Goal: Task Accomplishment & Management: Use online tool/utility

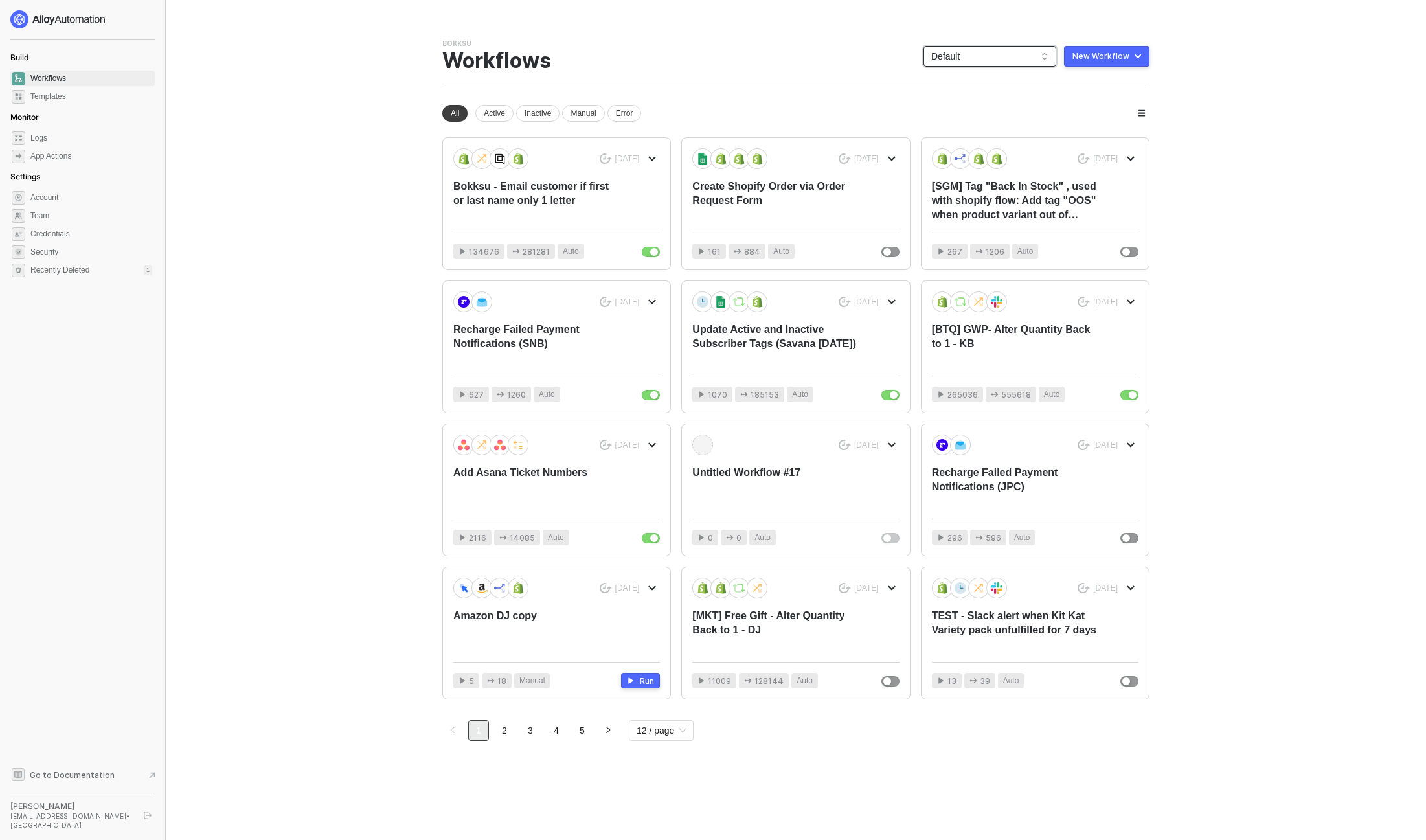
click at [965, 52] on span "Default" at bounding box center [990, 56] width 118 height 19
click at [1009, 124] on div "Bokksu" at bounding box center [1003, 124] width 95 height 16
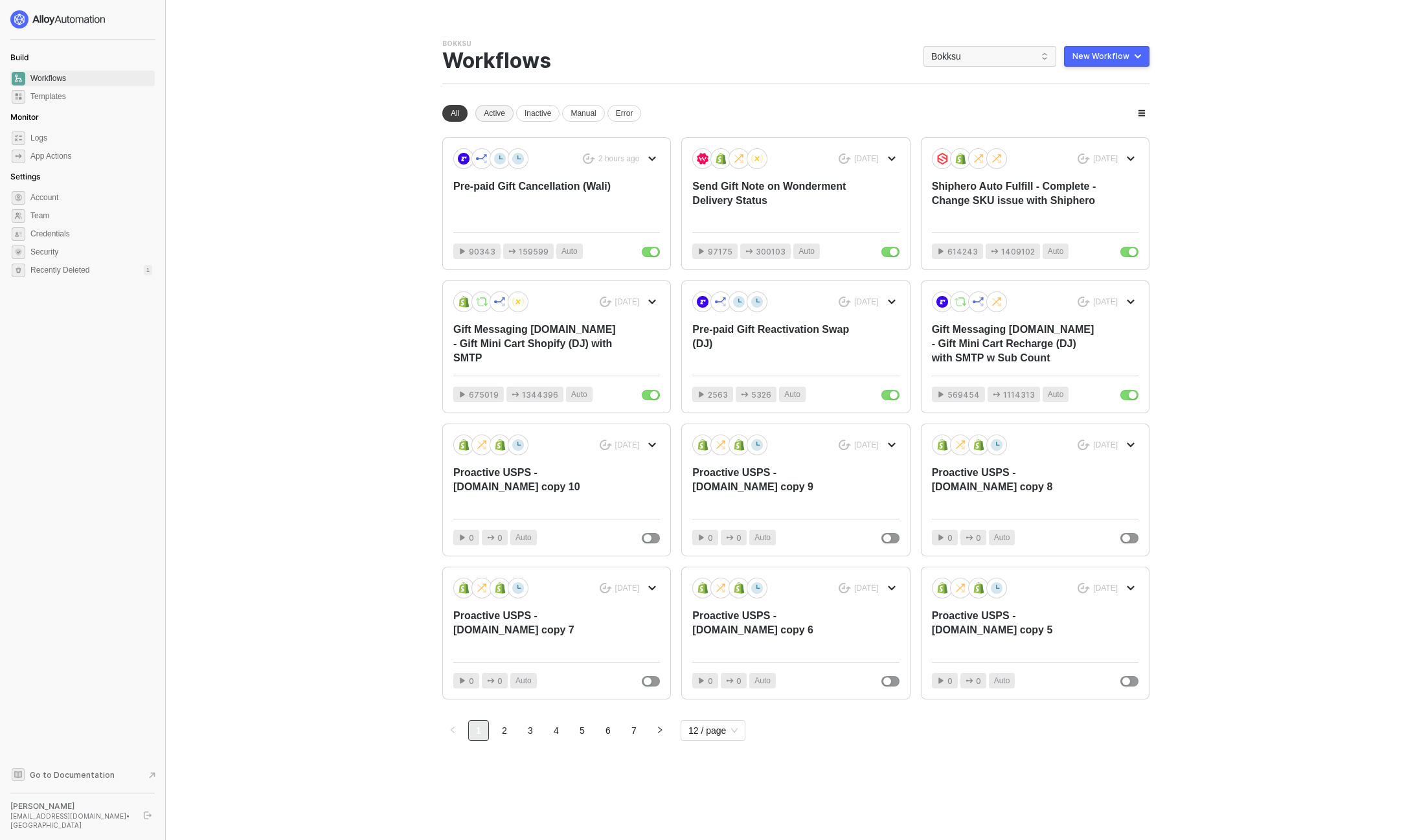
click at [503, 113] on div "Active" at bounding box center [495, 113] width 38 height 17
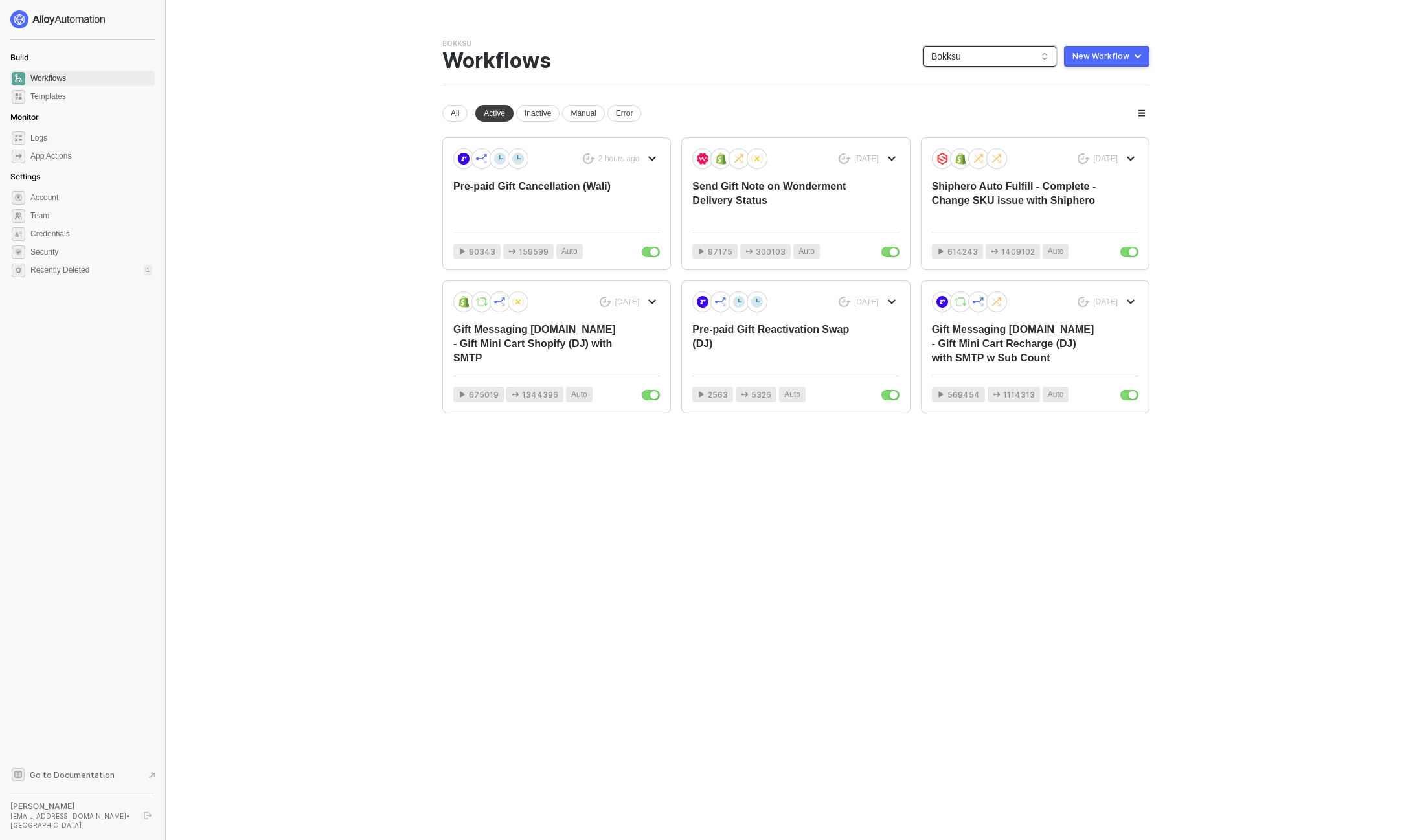
click at [977, 59] on span "Bokksu" at bounding box center [990, 56] width 118 height 19
click at [957, 100] on div "Default" at bounding box center [1003, 102] width 95 height 16
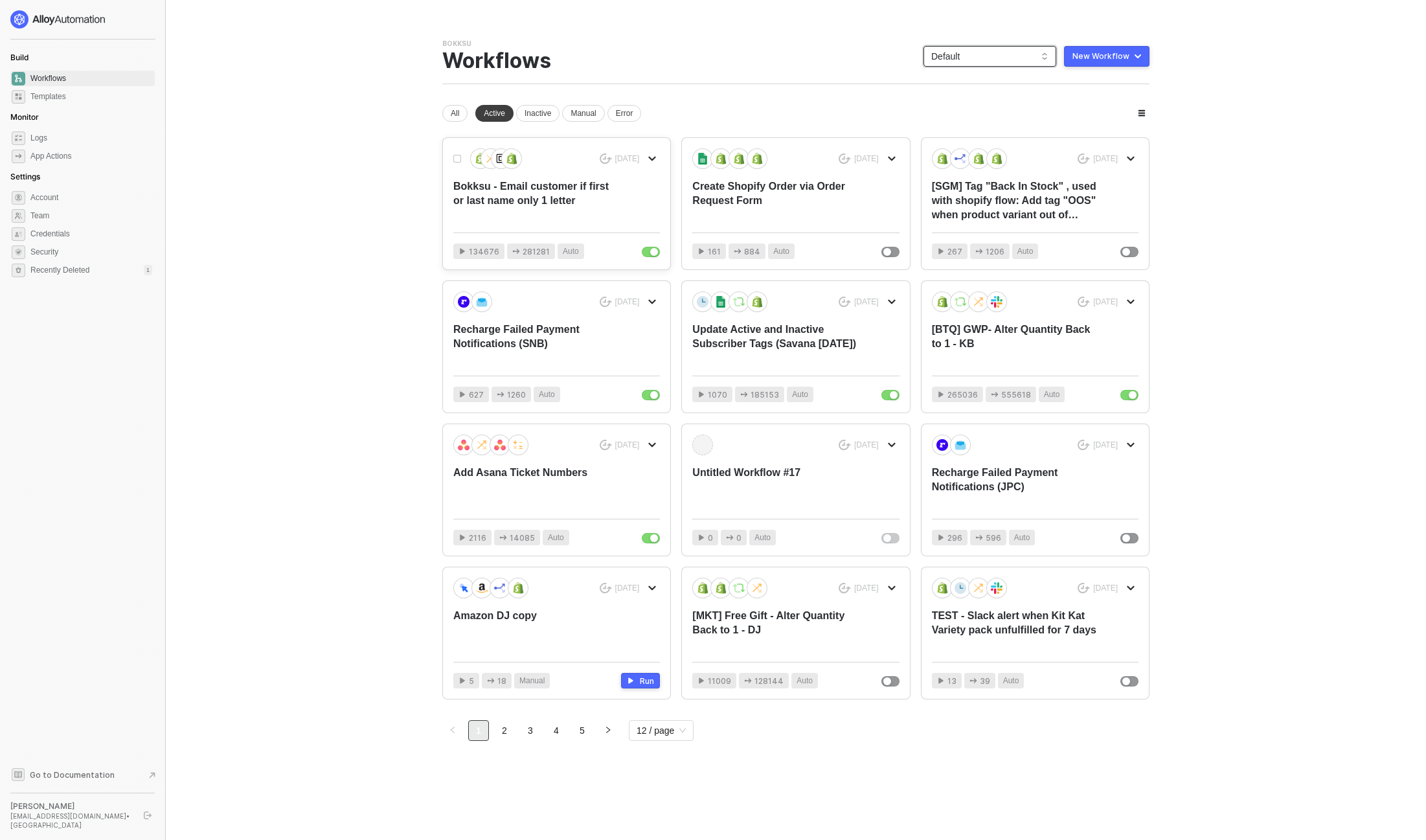
click at [604, 200] on div "Bokksu - Email customer if first or last name only 1 letter" at bounding box center [536, 201] width 165 height 43
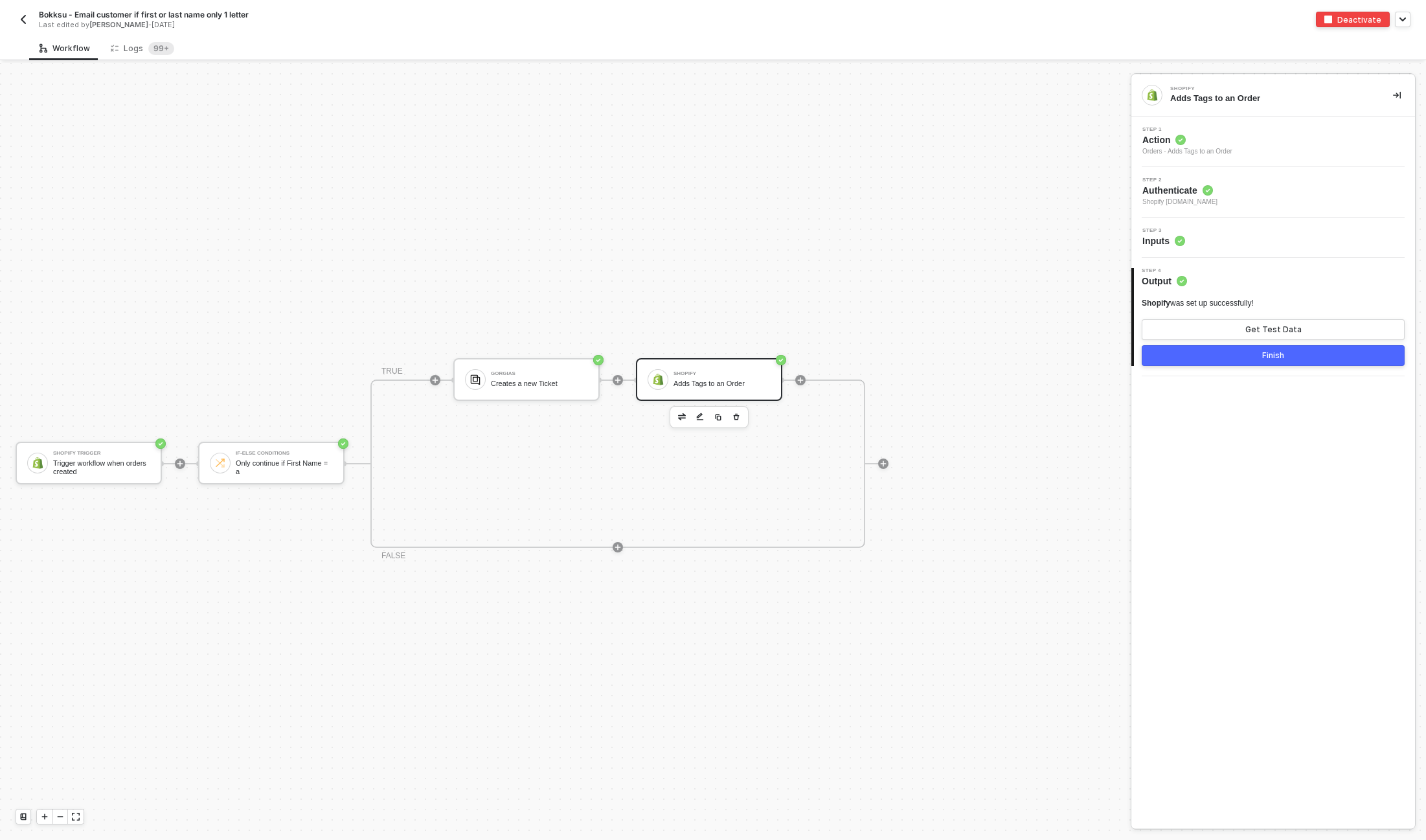
scroll to position [23, 0]
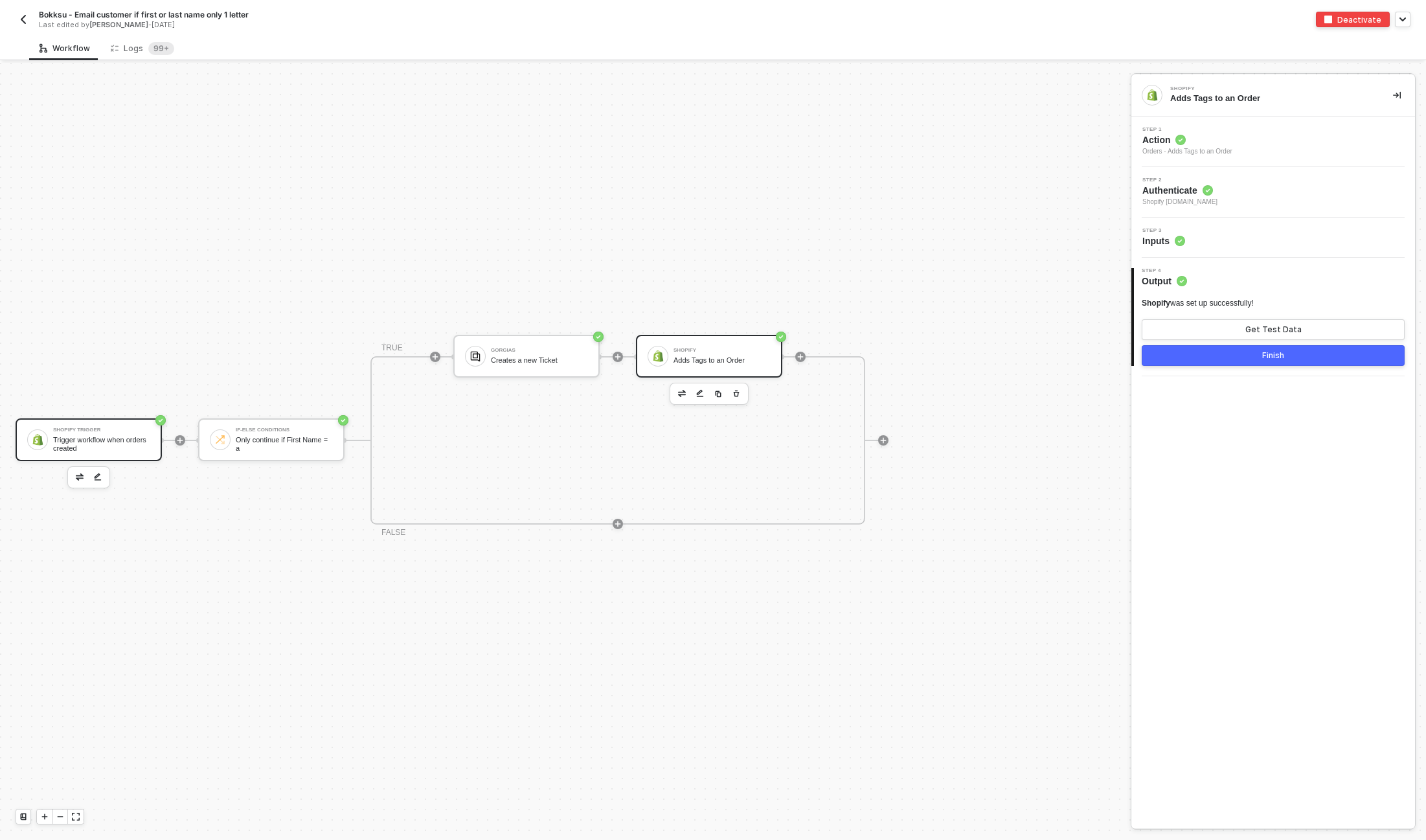
click at [62, 444] on div "Trigger workflow when orders created" at bounding box center [102, 444] width 97 height 16
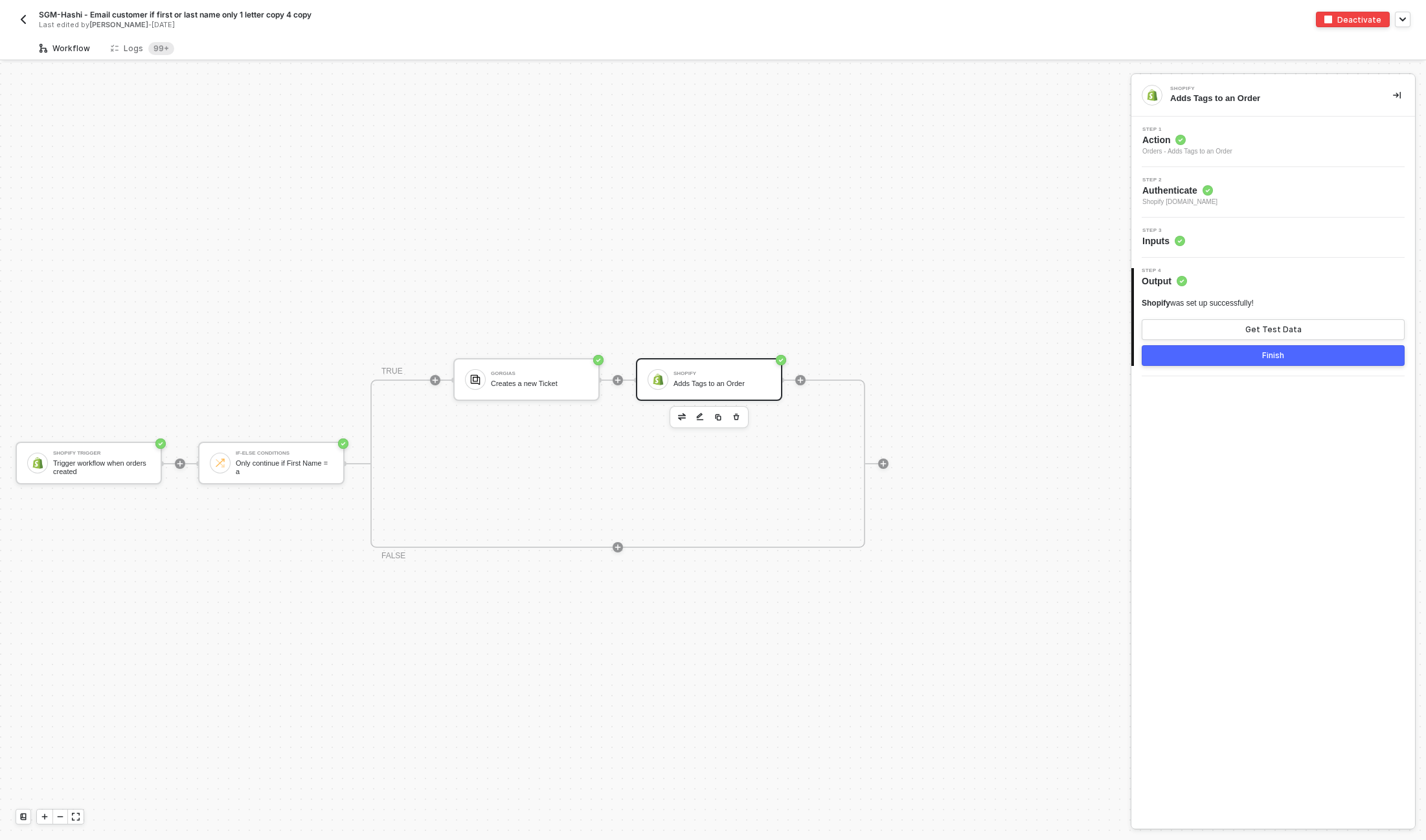
scroll to position [23, 0]
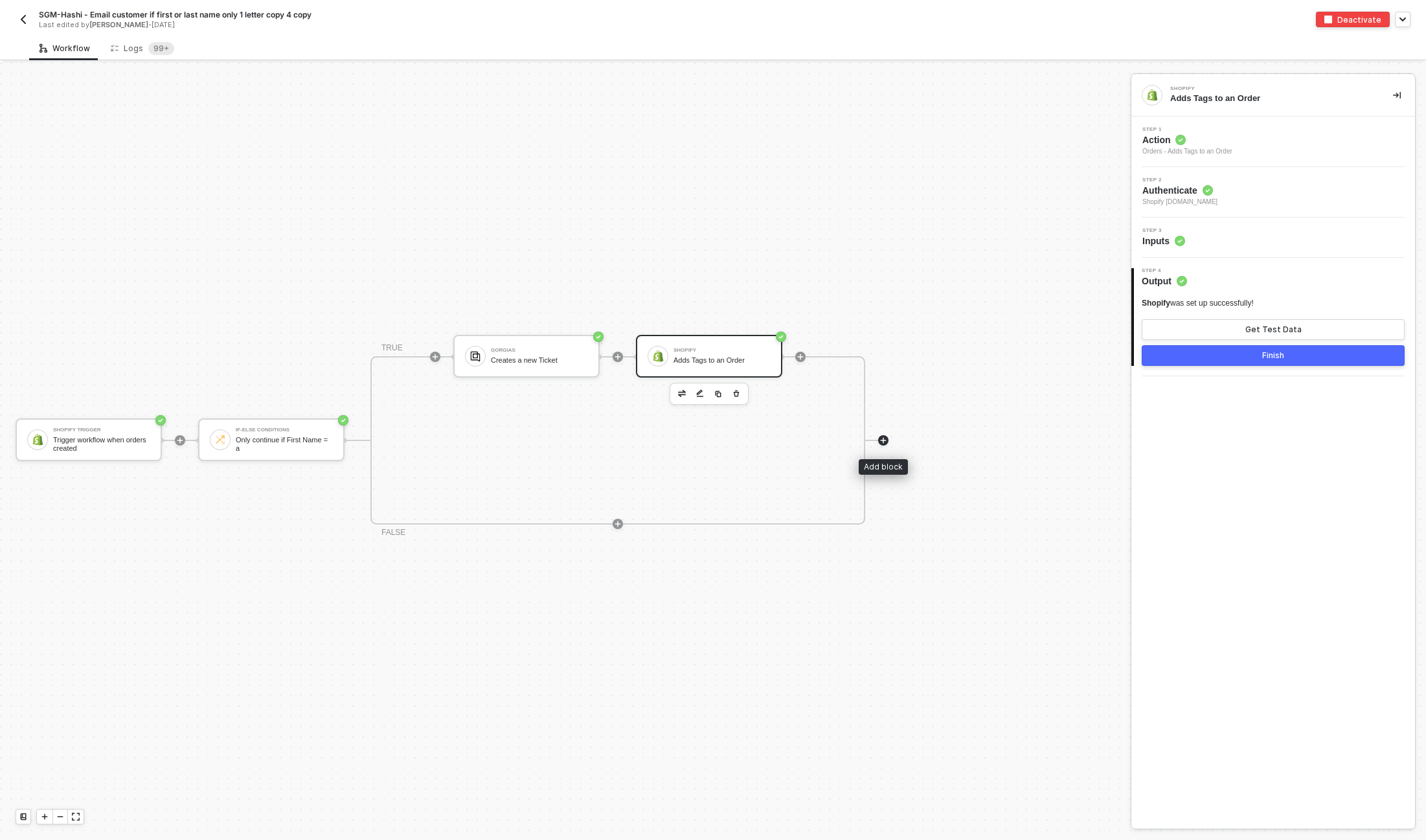
click at [883, 437] on icon "icon-play" at bounding box center [883, 440] width 6 height 6
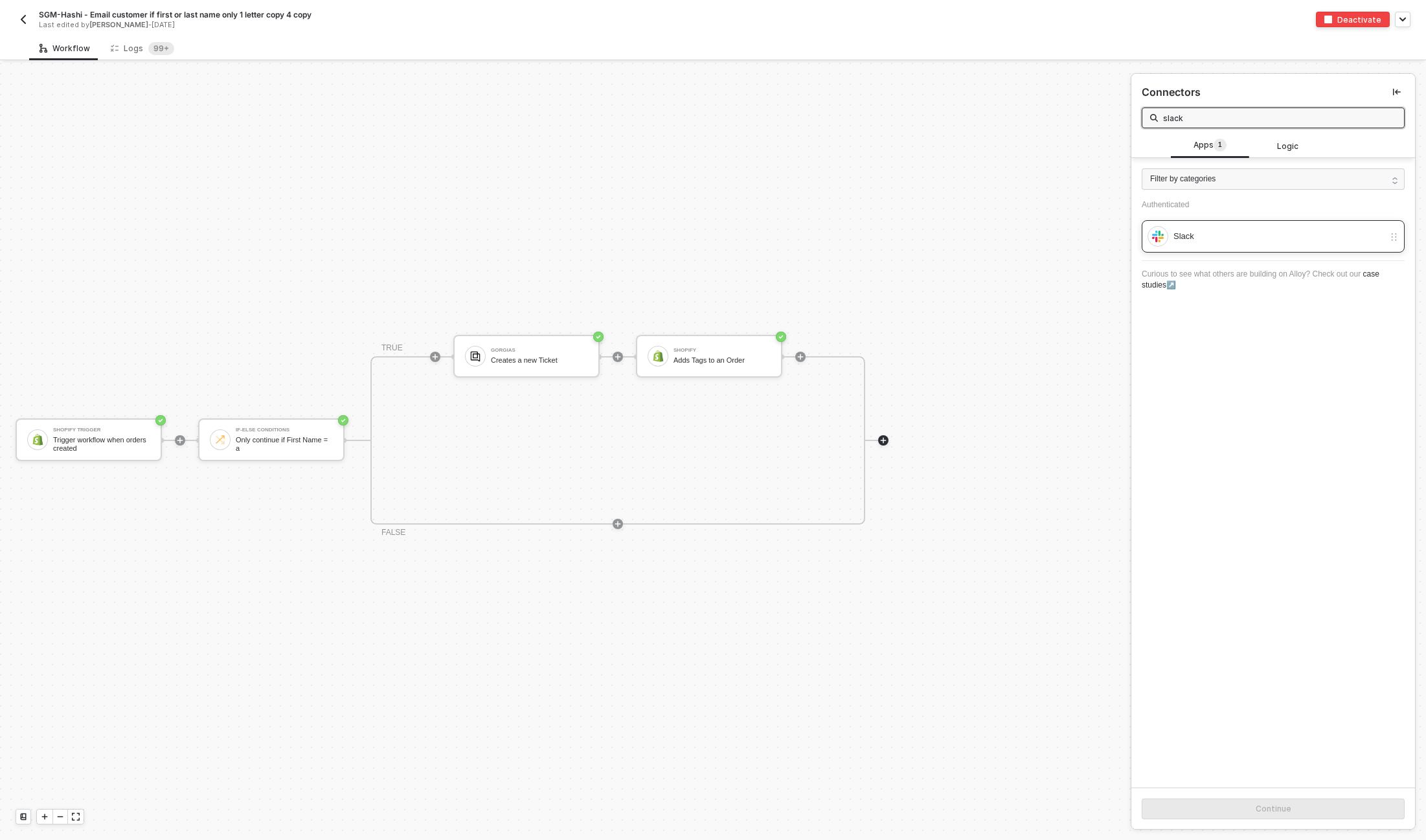
type input "slack"
click at [1199, 240] on div "Slack" at bounding box center [1279, 236] width 210 height 14
click at [1196, 804] on button "Continue" at bounding box center [1273, 809] width 263 height 20
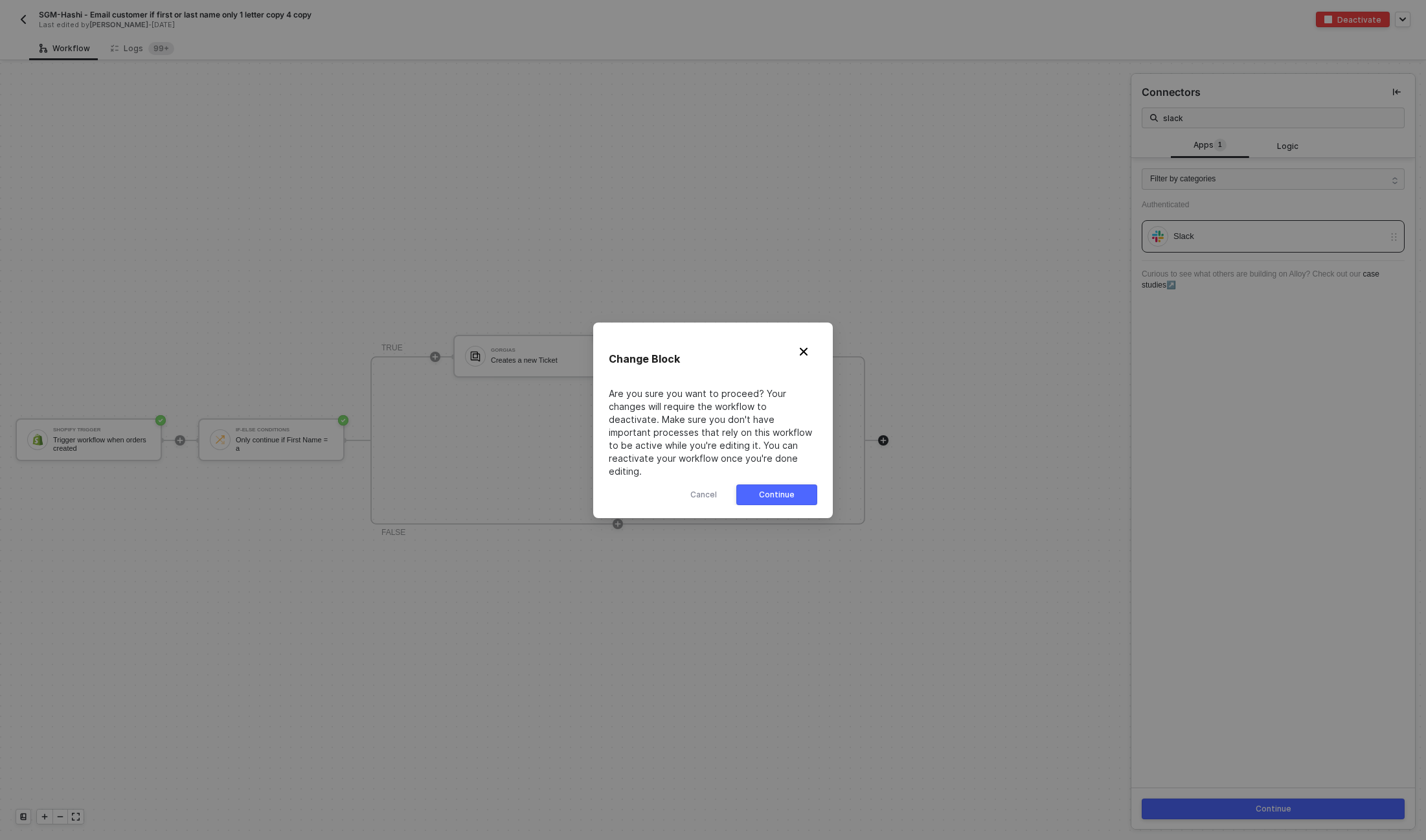
click at [795, 490] on button "Continue" at bounding box center [777, 494] width 81 height 20
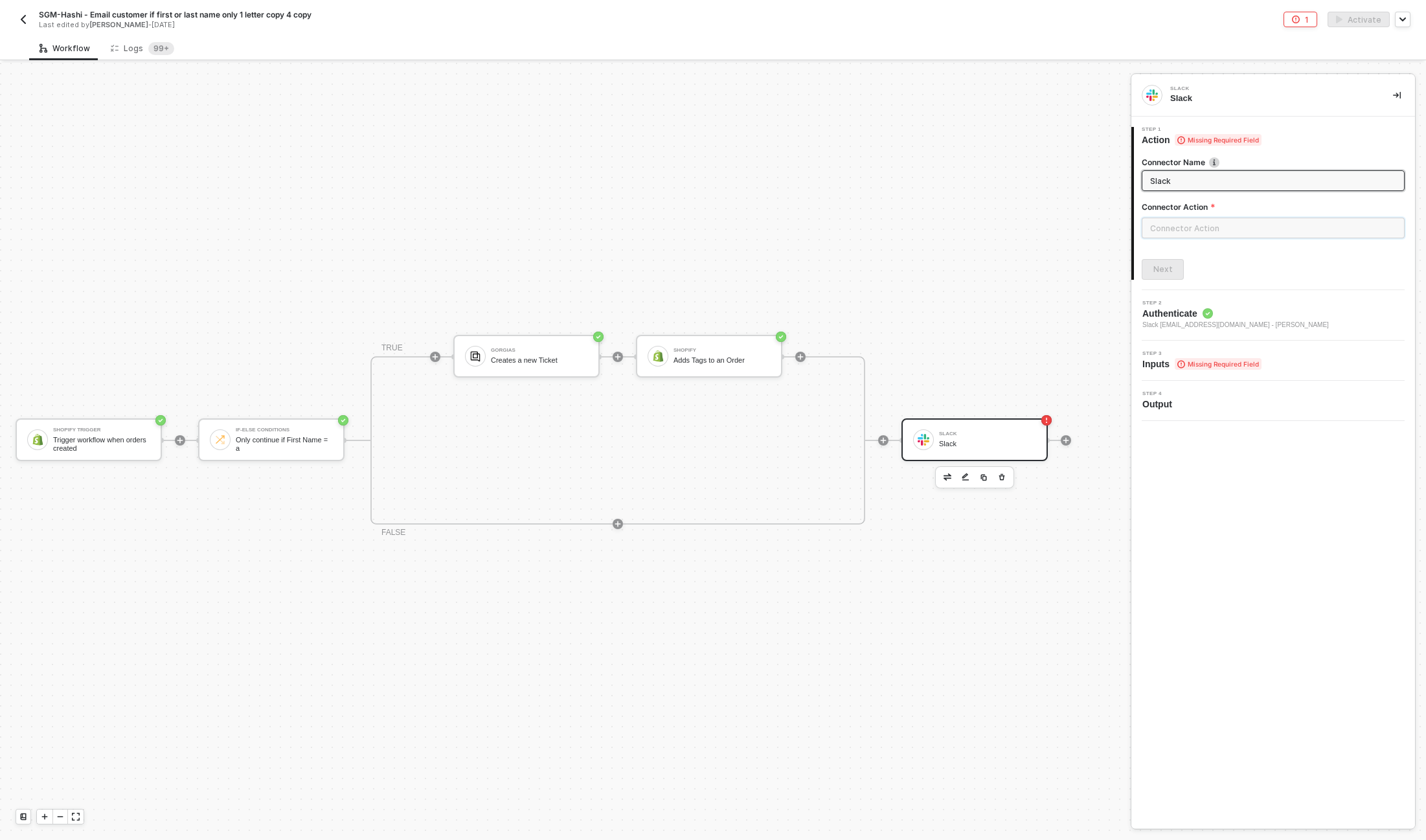
click at [1216, 229] on input "text" at bounding box center [1273, 228] width 263 height 20
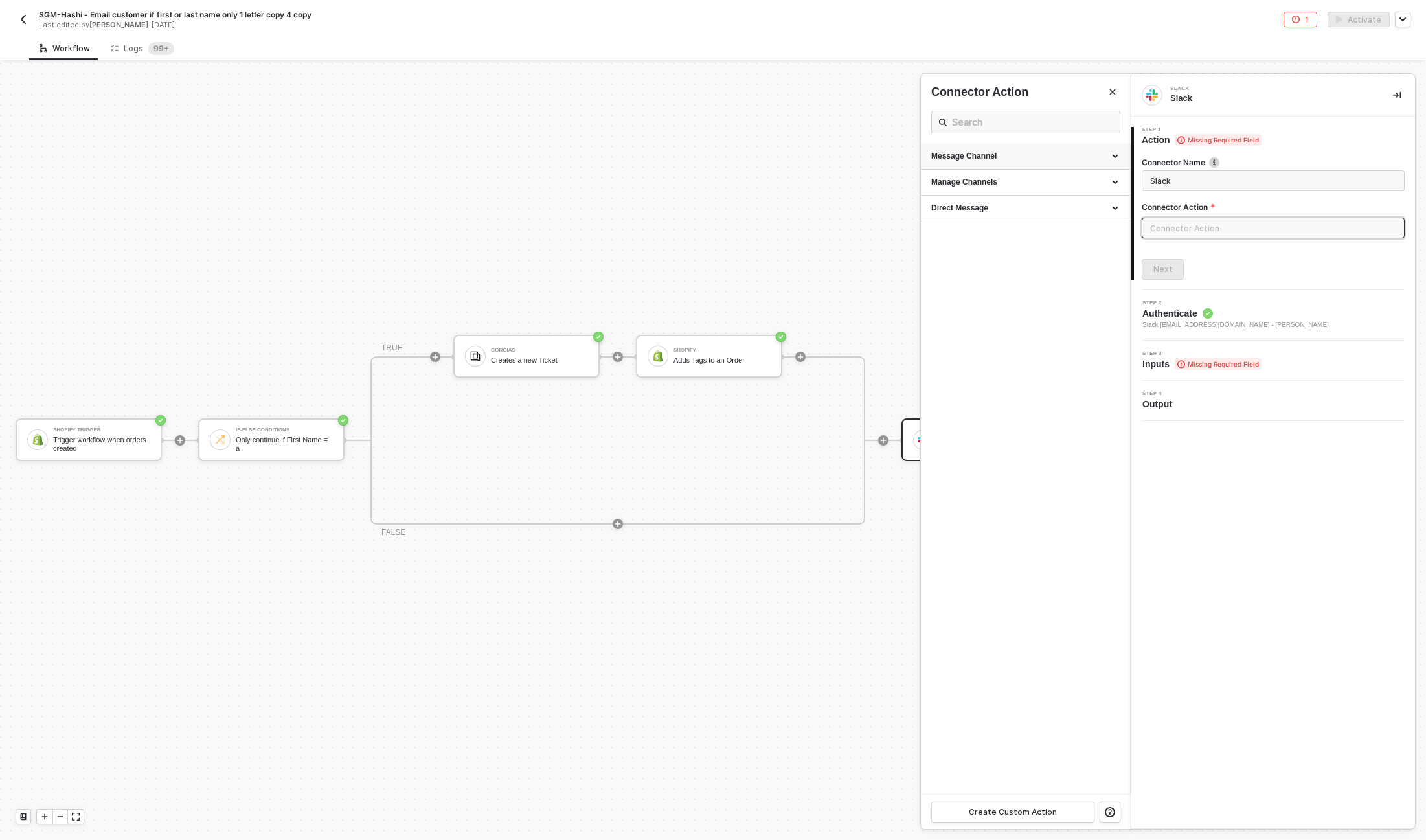
click at [983, 155] on div "Message Channel" at bounding box center [1026, 156] width 189 height 11
click at [981, 183] on div "Post" at bounding box center [1026, 181] width 189 height 11
type input "Post a message into a channel"
type input "Message Channel - Post"
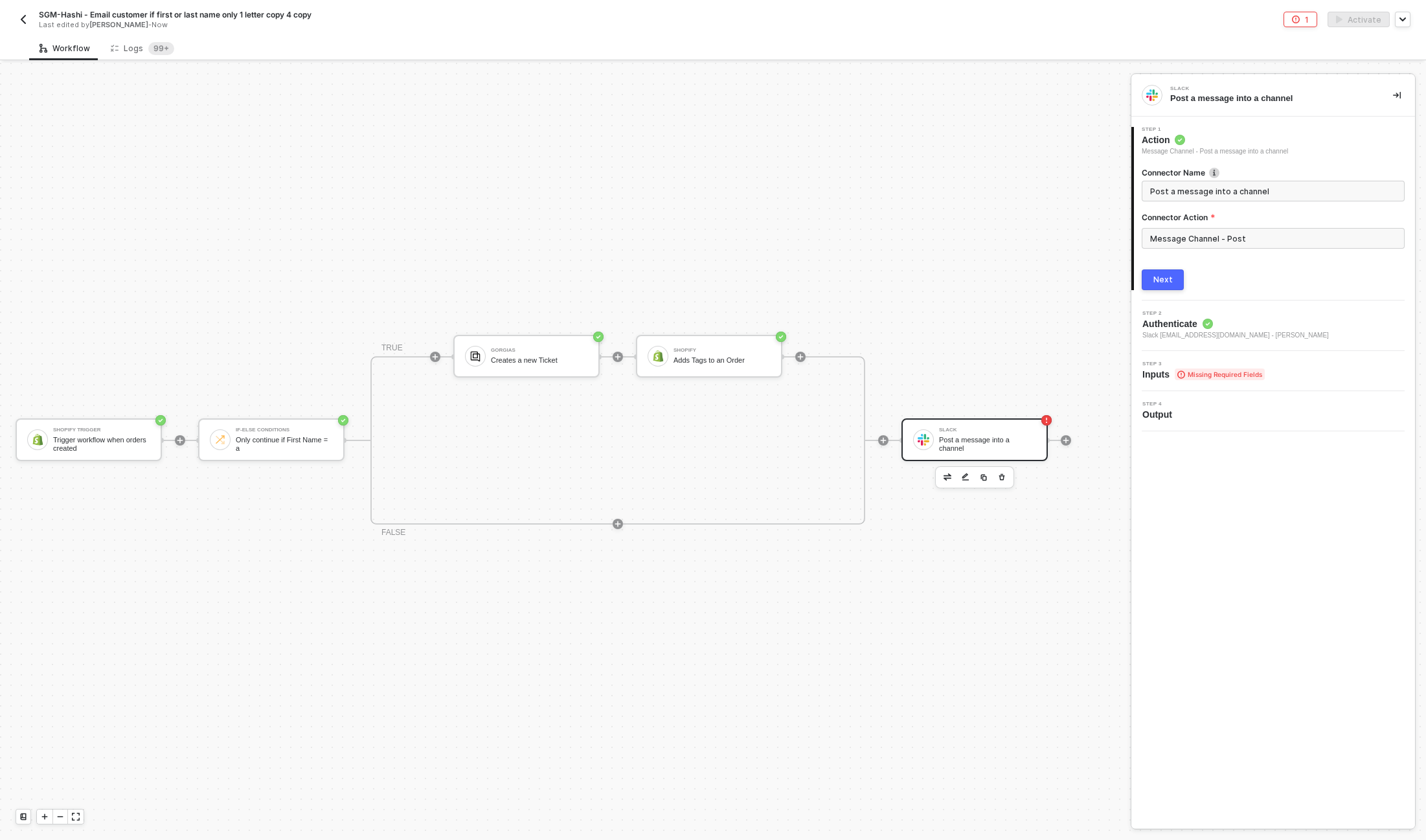
click at [1203, 330] on span "Slack [EMAIL_ADDRESS][DOMAIN_NAME] - [PERSON_NAME]" at bounding box center [1235, 335] width 187 height 10
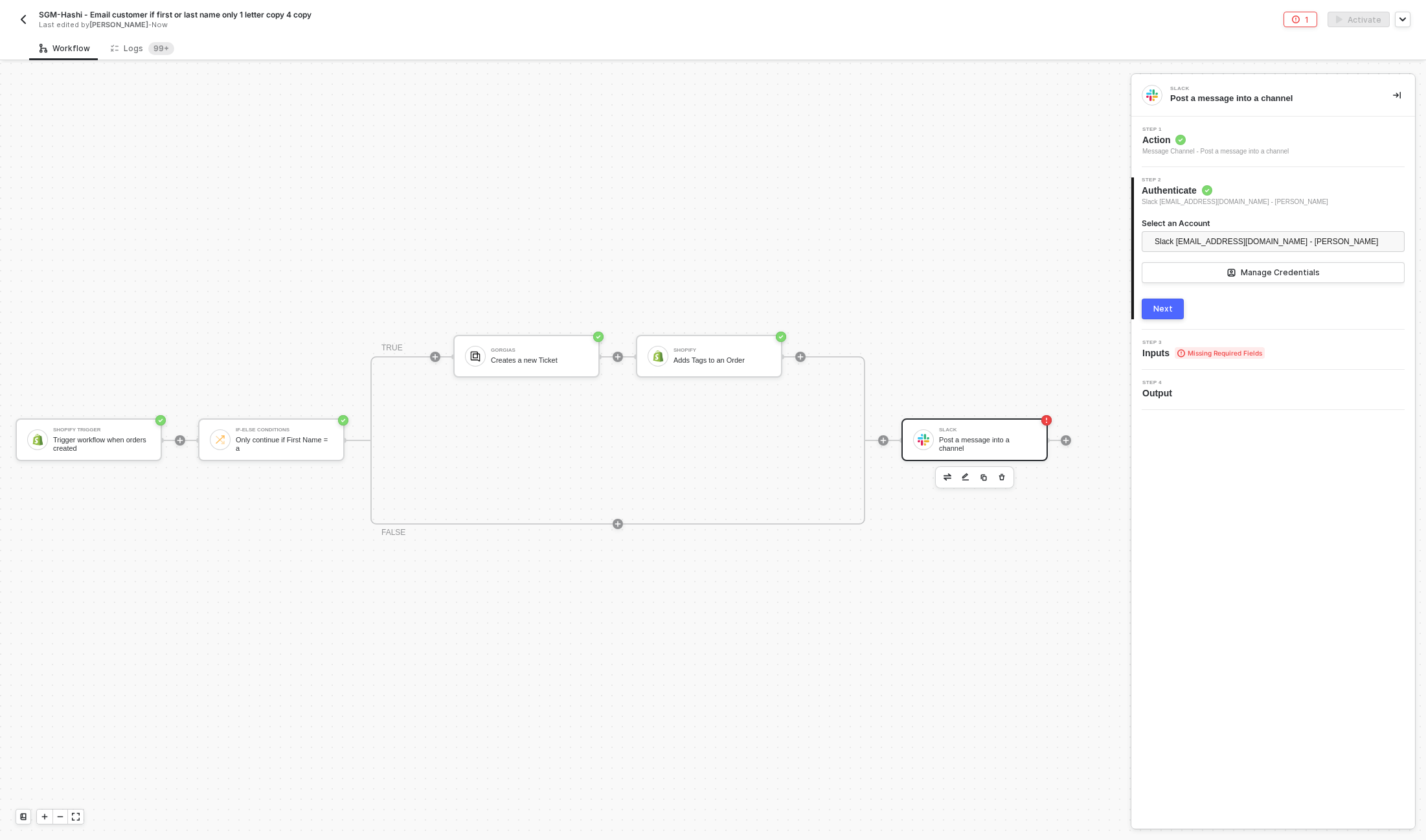
click at [1166, 312] on div "Next" at bounding box center [1163, 309] width 19 height 10
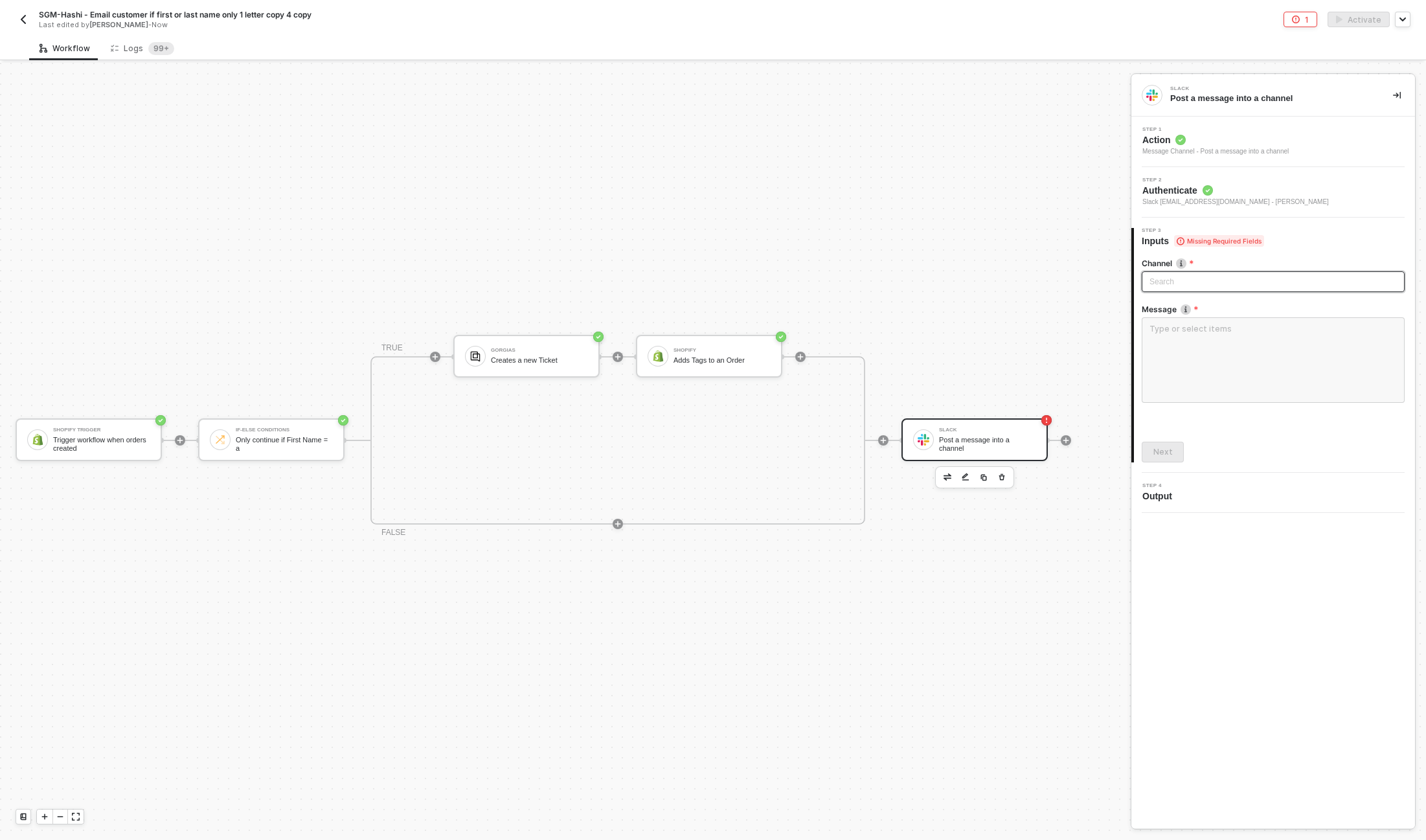
click at [1165, 279] on div "Search" at bounding box center [1273, 281] width 263 height 20
click at [1181, 282] on input "search" at bounding box center [1274, 281] width 247 height 19
type input "cx"
click at [1242, 420] on div "team_sgm_cx_logistics" at bounding box center [1273, 419] width 243 height 14
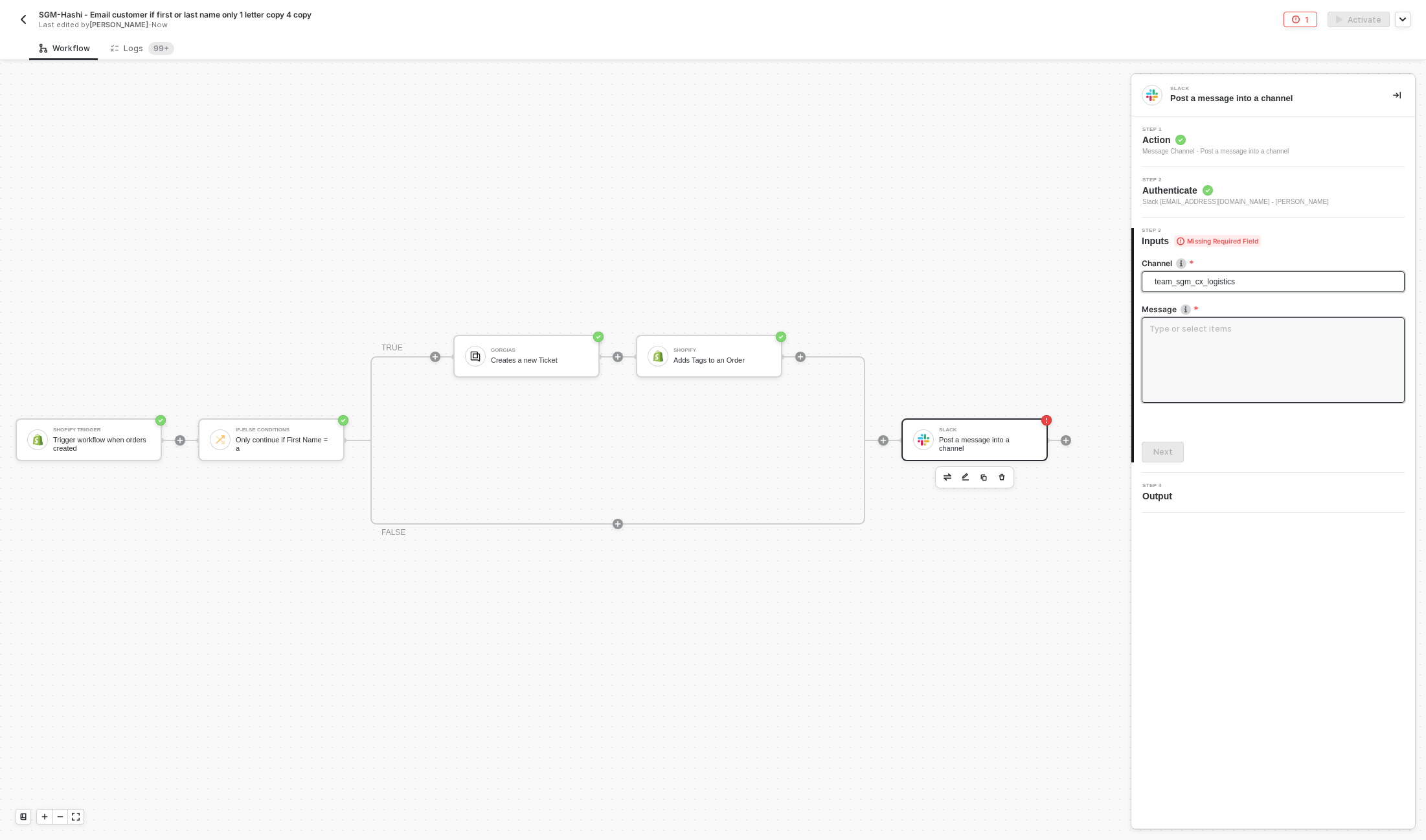
click at [1165, 327] on textarea at bounding box center [1273, 360] width 263 height 85
click at [1170, 325] on textarea at bounding box center [1273, 360] width 263 height 85
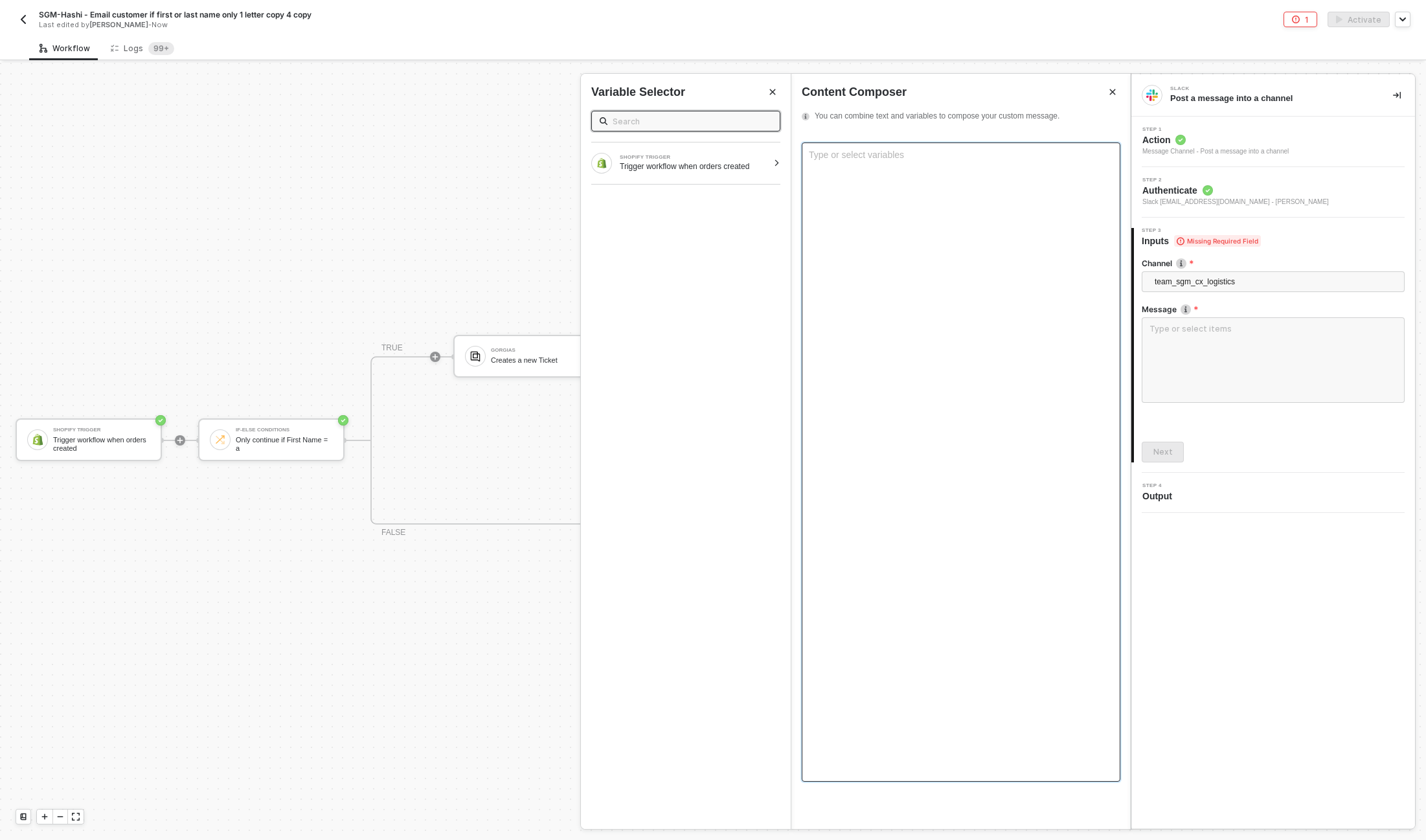
click at [842, 167] on div "Type or select variables ﻿" at bounding box center [961, 462] width 318 height 639
click at [741, 164] on div "Trigger workflow when orders created" at bounding box center [694, 166] width 148 height 10
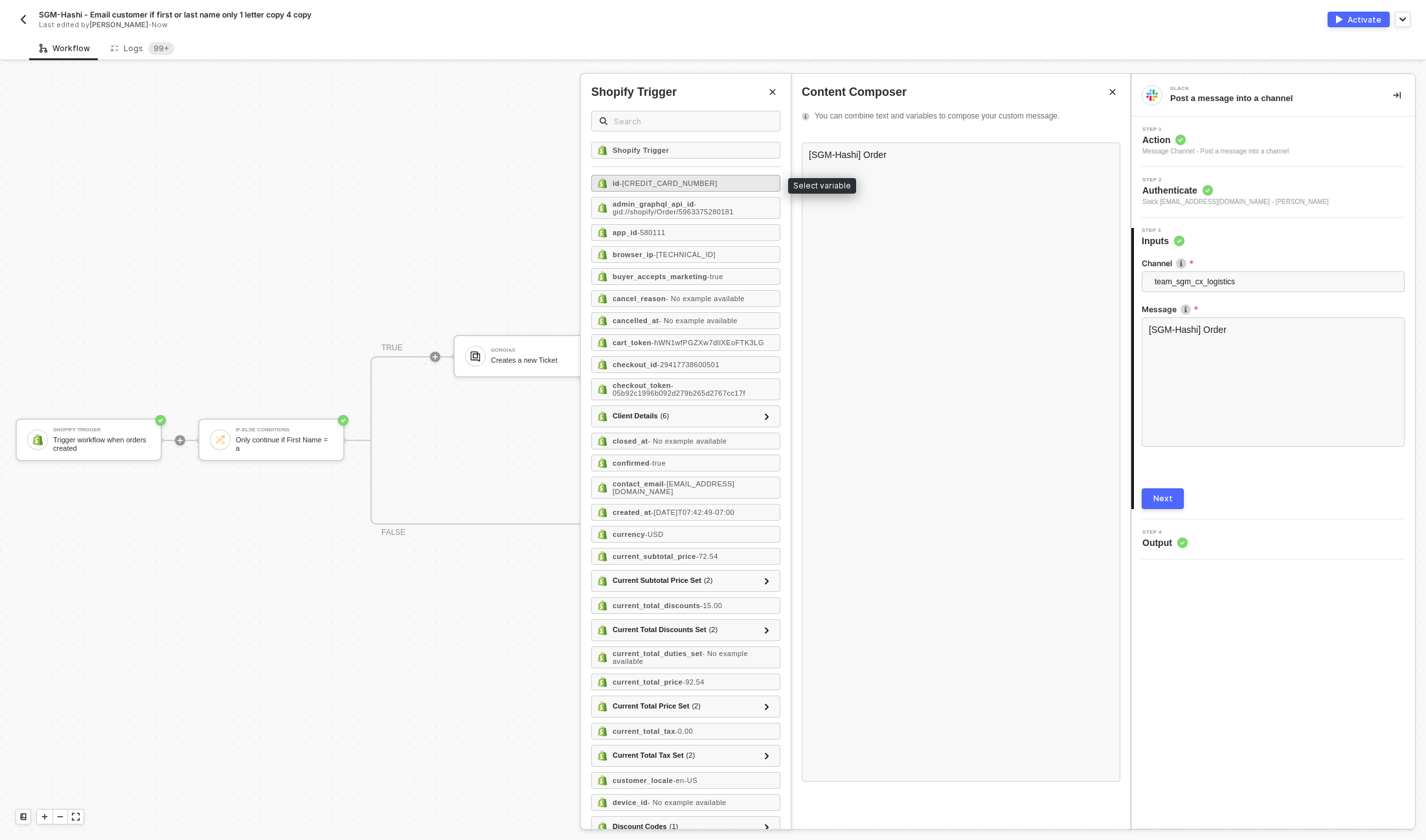
click at [686, 182] on span "- 5963375280181" at bounding box center [668, 183] width 98 height 8
click at [935, 163] on div "[SGM-Hashi] Order https://admin.shopify.com/store/sgm-hashi/orders/ ID ﻿ ﻿" at bounding box center [961, 156] width 305 height 13
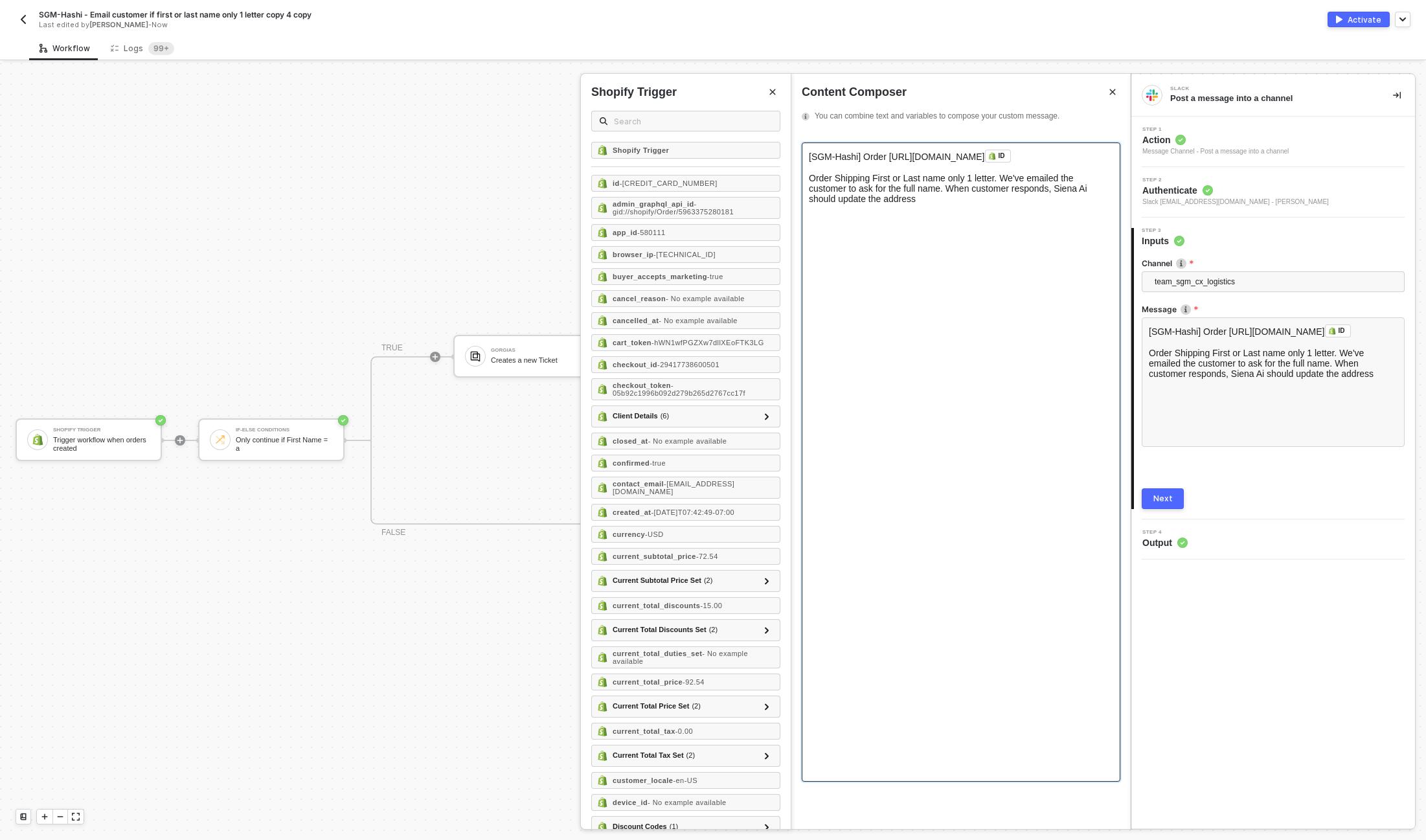
click at [866, 163] on div "[SGM-Hashi] Order https://admin.shopify.com/store/sgm-hashi/orders/ ID ﻿ ﻿" at bounding box center [961, 156] width 305 height 13
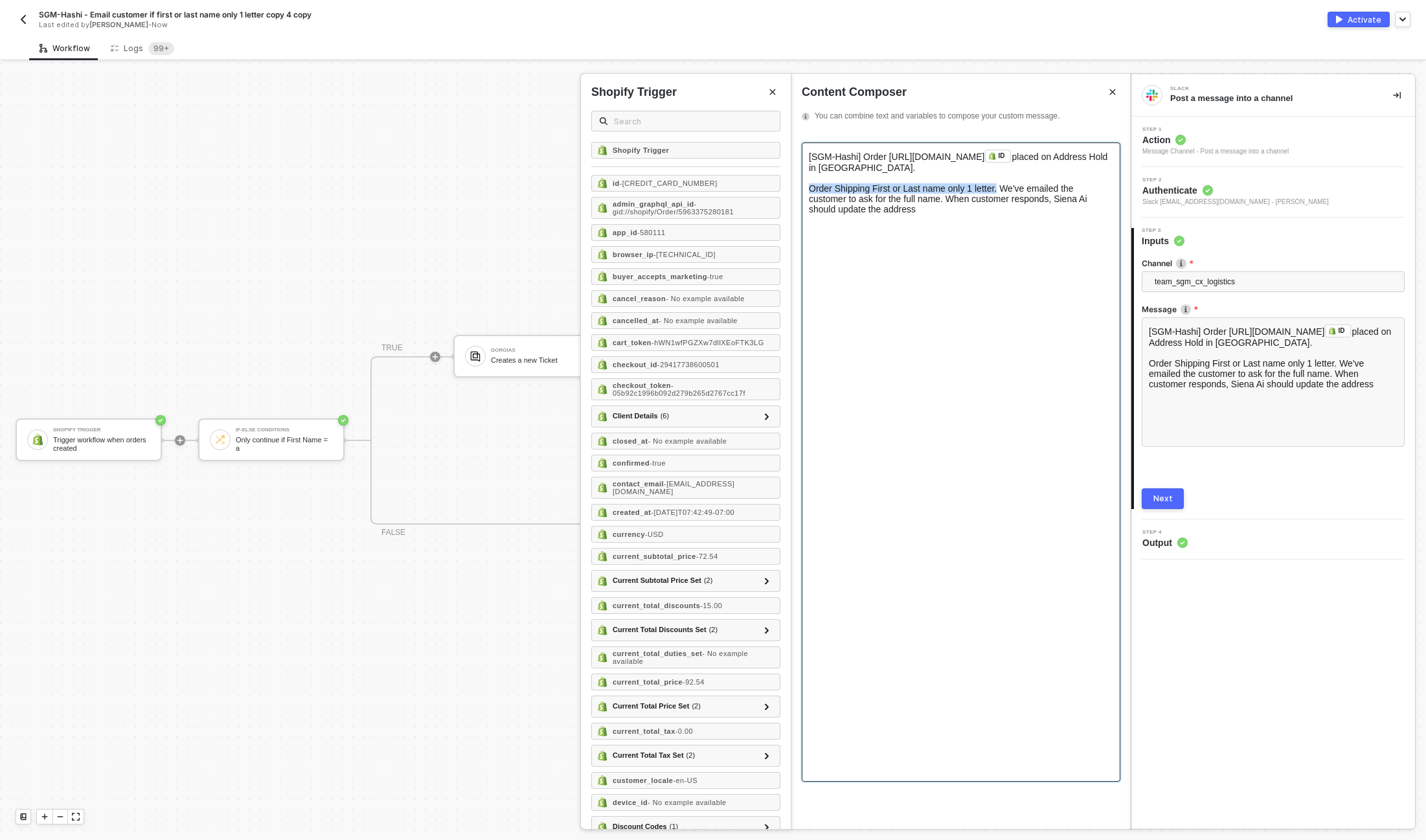
drag, startPoint x: 1003, startPoint y: 190, endPoint x: 780, endPoint y: 193, distance: 223.0
click at [1131, 193] on div "Slack Post a message into a channel Step 1 Action Message Channel - Post a mess…" at bounding box center [1278, 451] width 295 height 777
copy span "Order Shipping First or Last name only 1 letter."
click at [890, 155] on span "[SGM-Hashi] Order https://admin.shopify.com/store/sgm-hashi/orders/" at bounding box center [897, 156] width 176 height 10
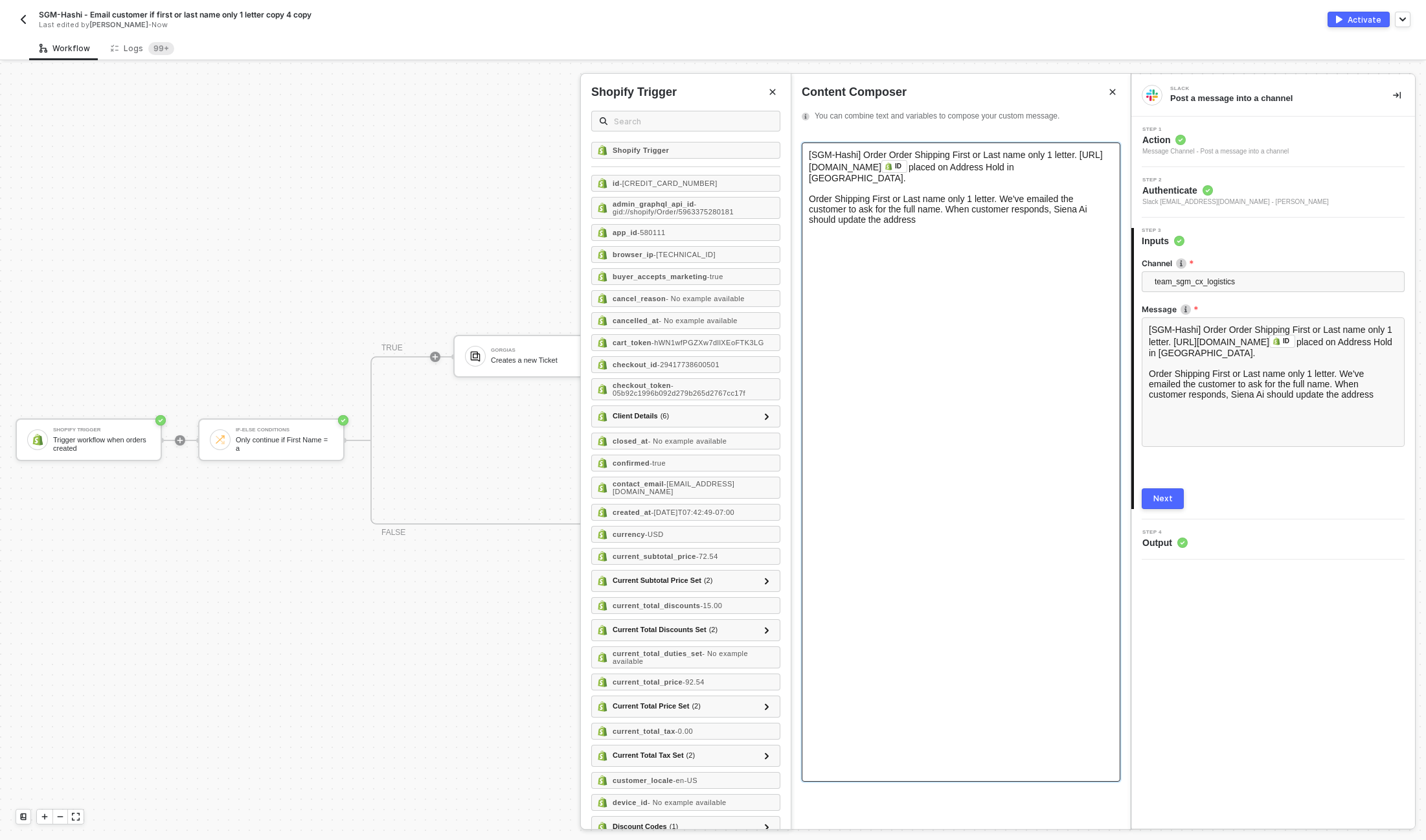
click at [872, 156] on span "[SGM-Hashi] Order Order Shipping First or Last name only 1 letter. https://admi…" at bounding box center [956, 160] width 294 height 23
click at [1017, 169] on span "placed on Address Hold in Shiphero." at bounding box center [913, 172] width 208 height 21
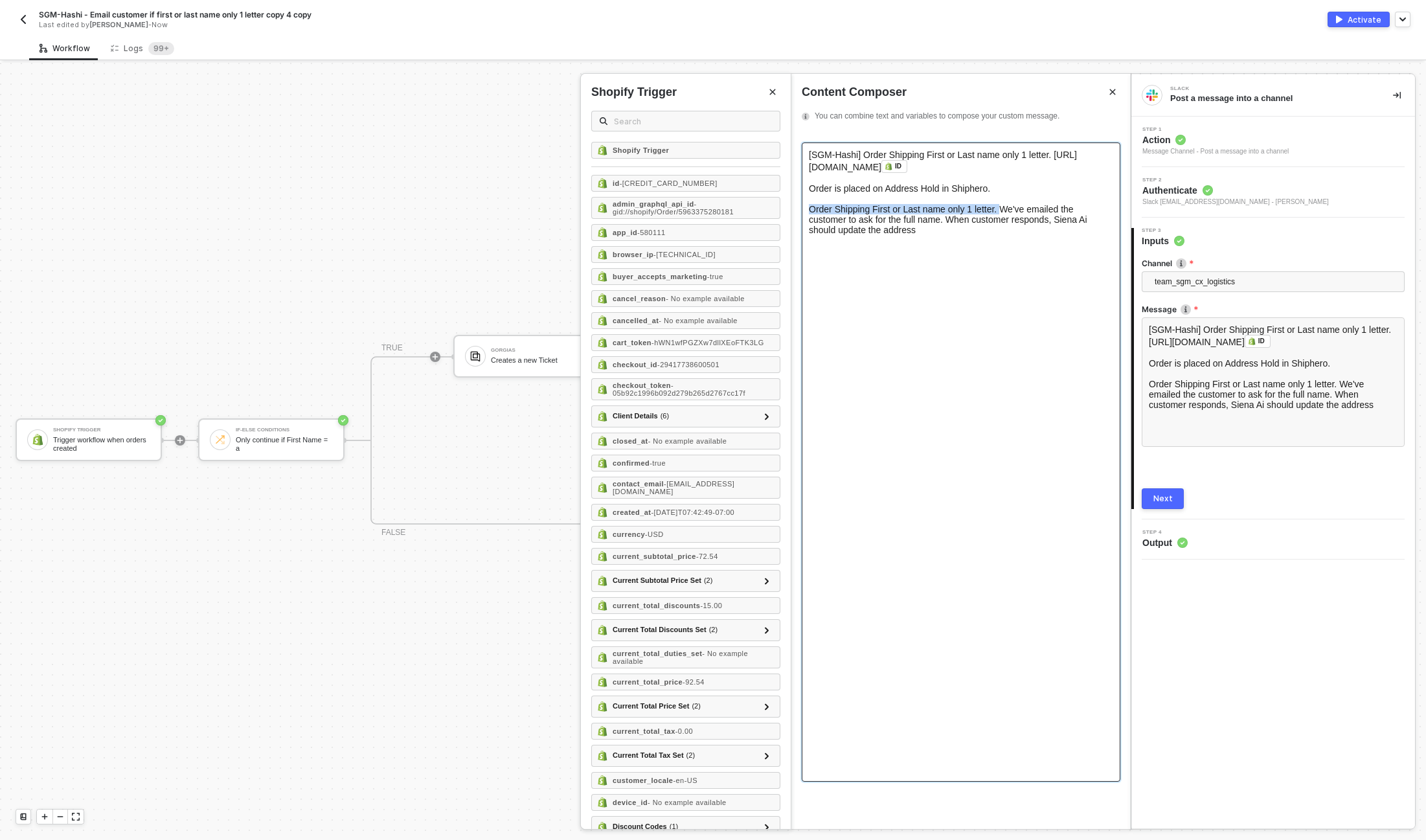
drag, startPoint x: 1006, startPoint y: 210, endPoint x: 798, endPoint y: 212, distance: 208.0
click at [798, 212] on div "[SGM-Hashi] Order Shipping First or Last name only 1 letter. https://admin.shop…" at bounding box center [961, 480] width 340 height 697
click at [946, 210] on span "We've emailed the customer to ask for the full name. When customer responds, Si…" at bounding box center [948, 214] width 279 height 20
click at [978, 210] on span "We've emailed the customer to request for the full name. When customer responds…" at bounding box center [957, 214] width 295 height 20
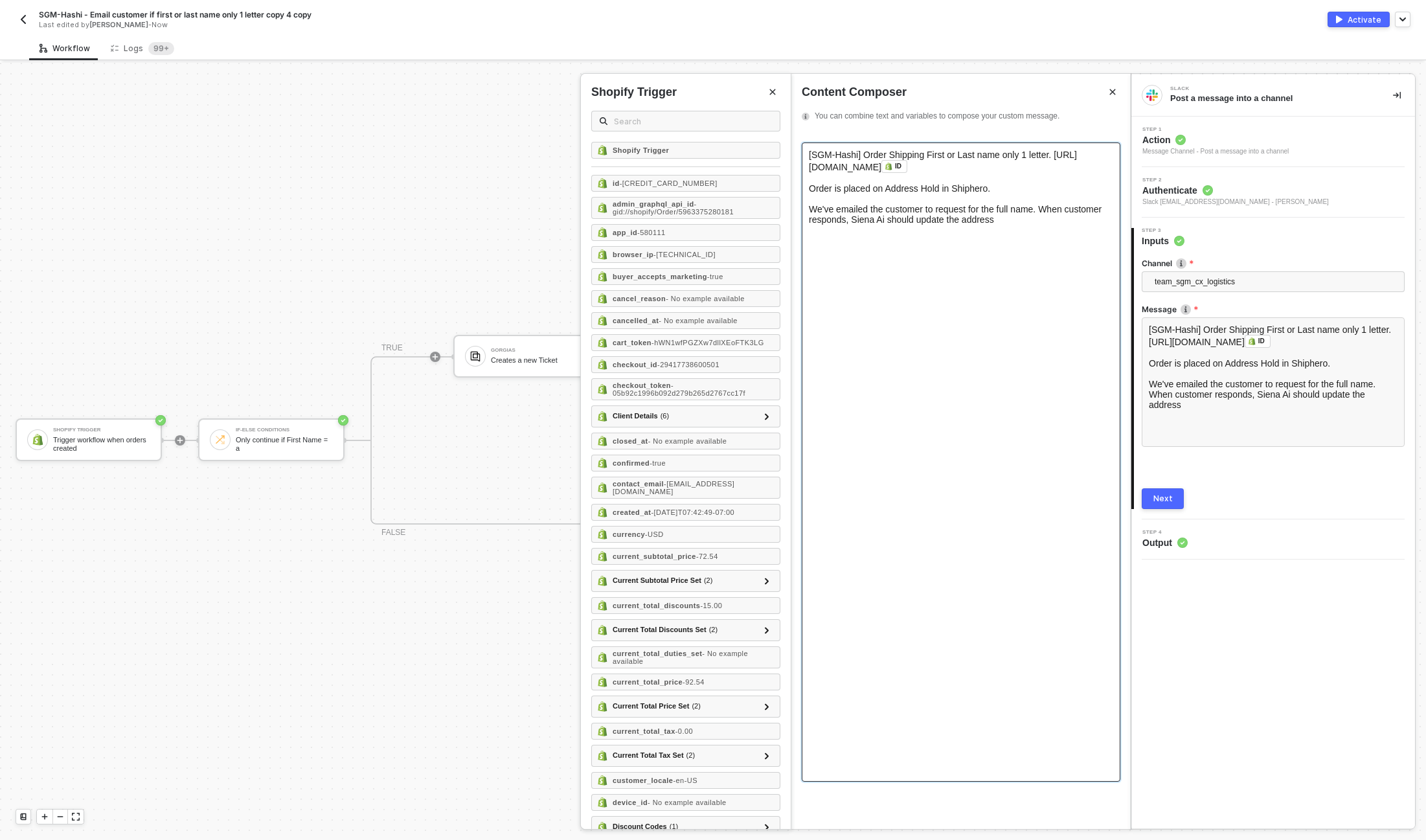
click at [978, 210] on span "We've emailed the customer to request for the full name. When customer responds…" at bounding box center [957, 214] width 295 height 20
click at [1045, 210] on span "We've emailed the customer to request the full name. When customer responds, Si…" at bounding box center [950, 214] width 282 height 20
click at [1052, 221] on div "We've emailed the customer to request the full name. WhOnceen customer responds…" at bounding box center [961, 214] width 305 height 20
click at [1042, 209] on span "We've emailed the customer to request the full name. WhOnce, en customer respon…" at bounding box center [944, 214] width 269 height 20
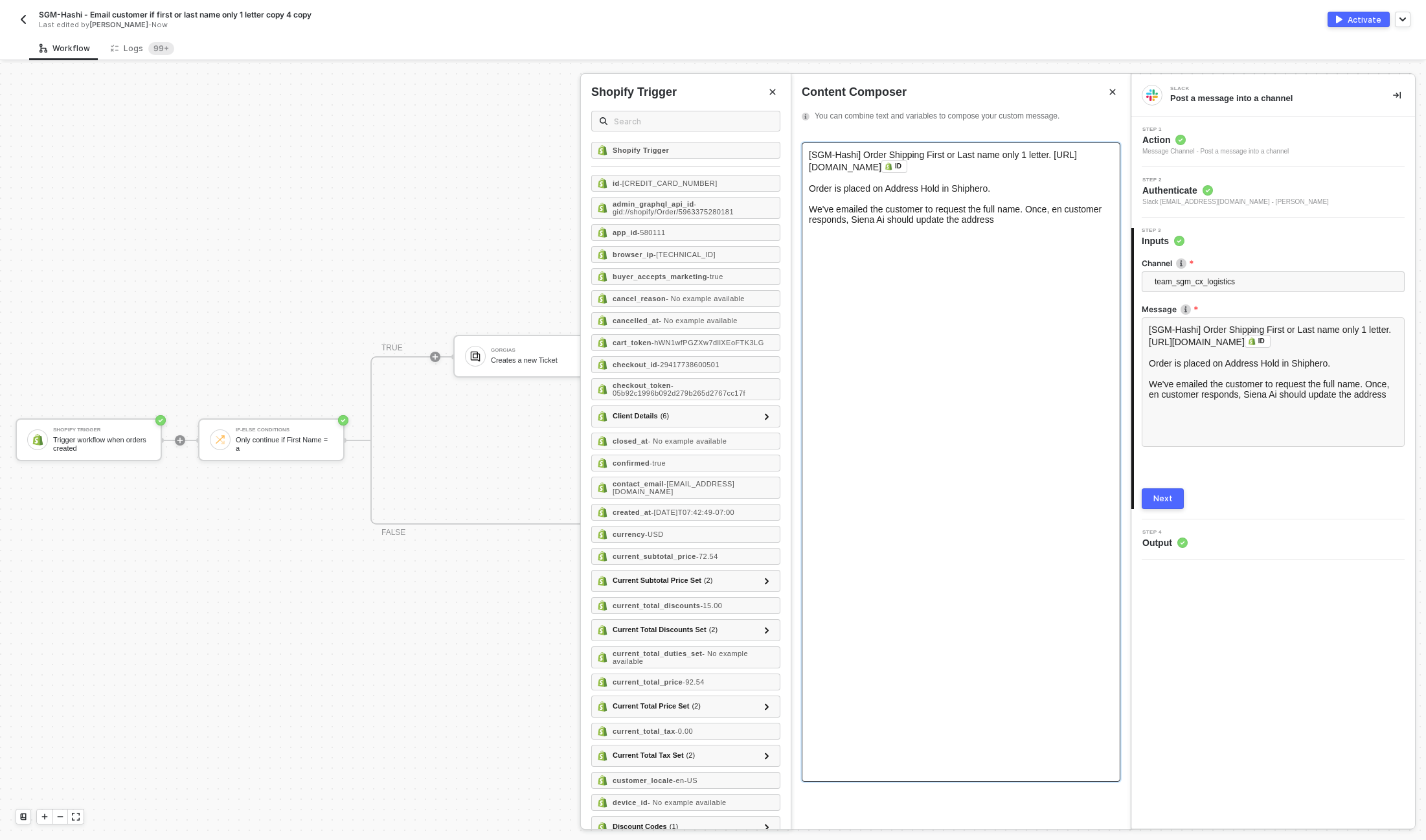
click at [1071, 211] on span "We've emailed the customer to request the full name. Once, en customer responds…" at bounding box center [957, 214] width 295 height 20
click at [996, 220] on span "We've emailed the customer to request the full name. Once customer responds, Si…" at bounding box center [949, 214] width 280 height 20
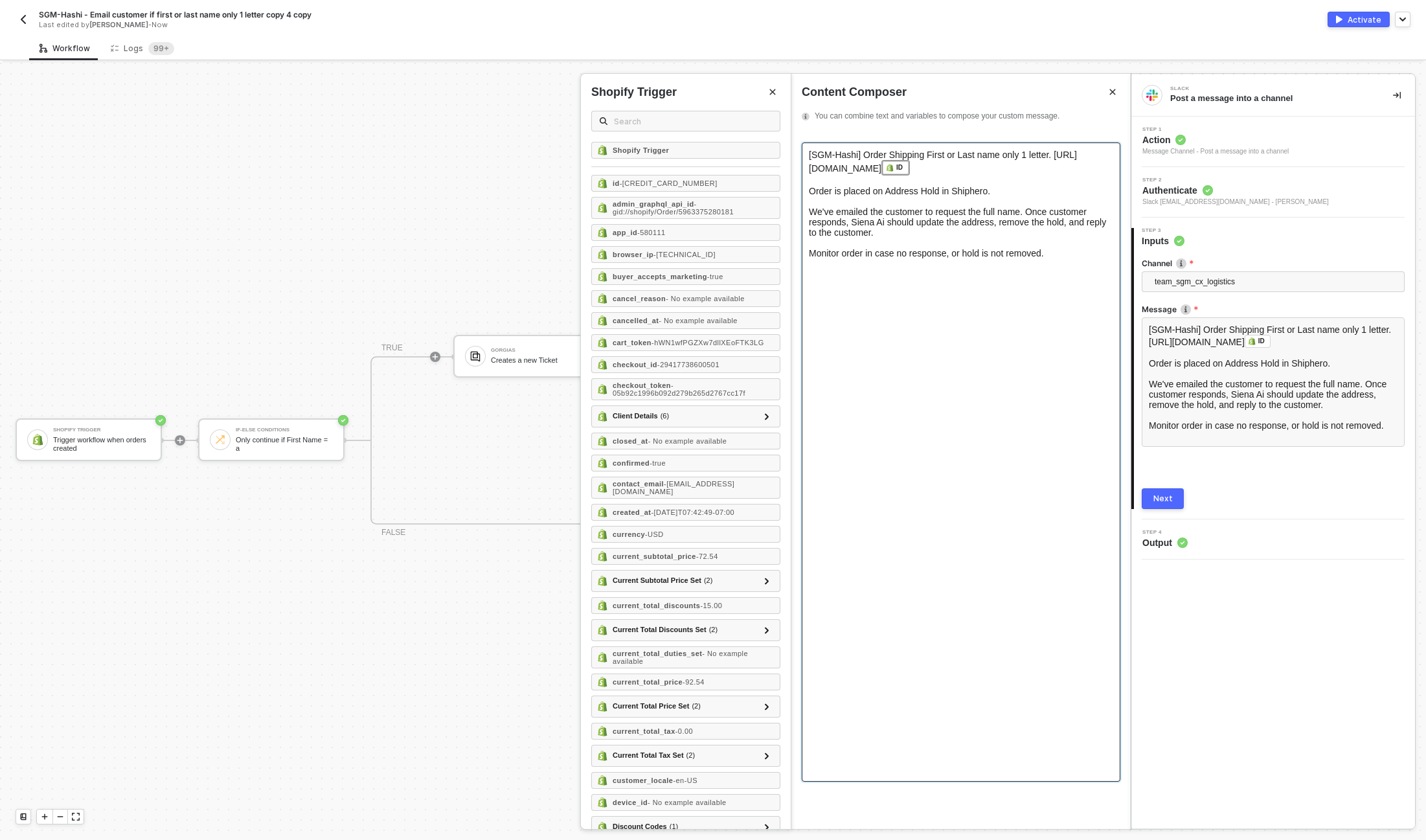
drag, startPoint x: 1070, startPoint y: 257, endPoint x: 735, endPoint y: 103, distance: 368.7
click at [1131, 103] on div "Slack Post a message into a channel Step 1 Action Message Channel - Post a mess…" at bounding box center [1278, 451] width 295 height 777
copy div "[SGM-Hashi] Order Shipping First or Last name only 1 letter. https://admin.shop…"
click at [1351, 18] on div "Activate" at bounding box center [1365, 20] width 33 height 11
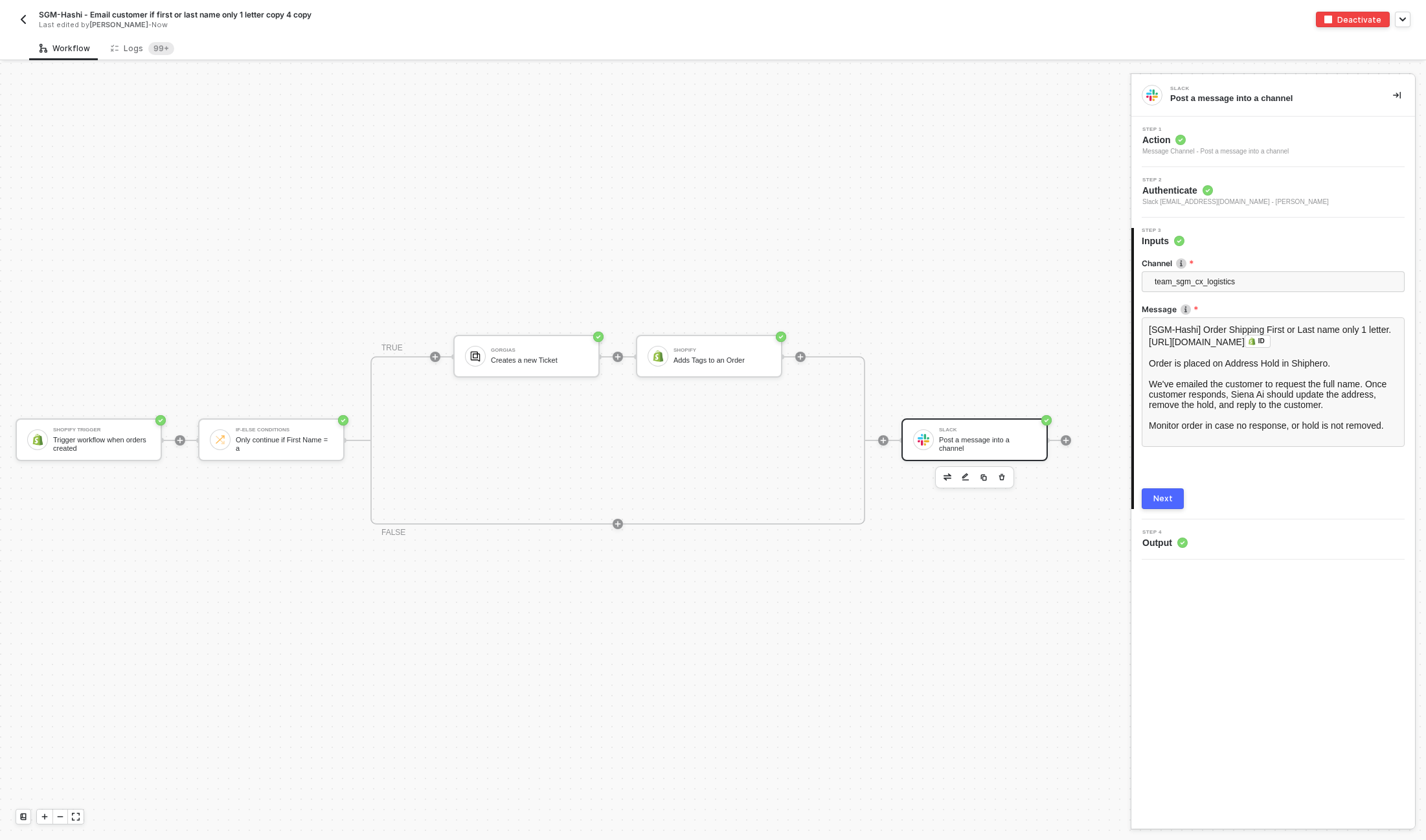
click at [19, 19] on img "button" at bounding box center [23, 19] width 10 height 10
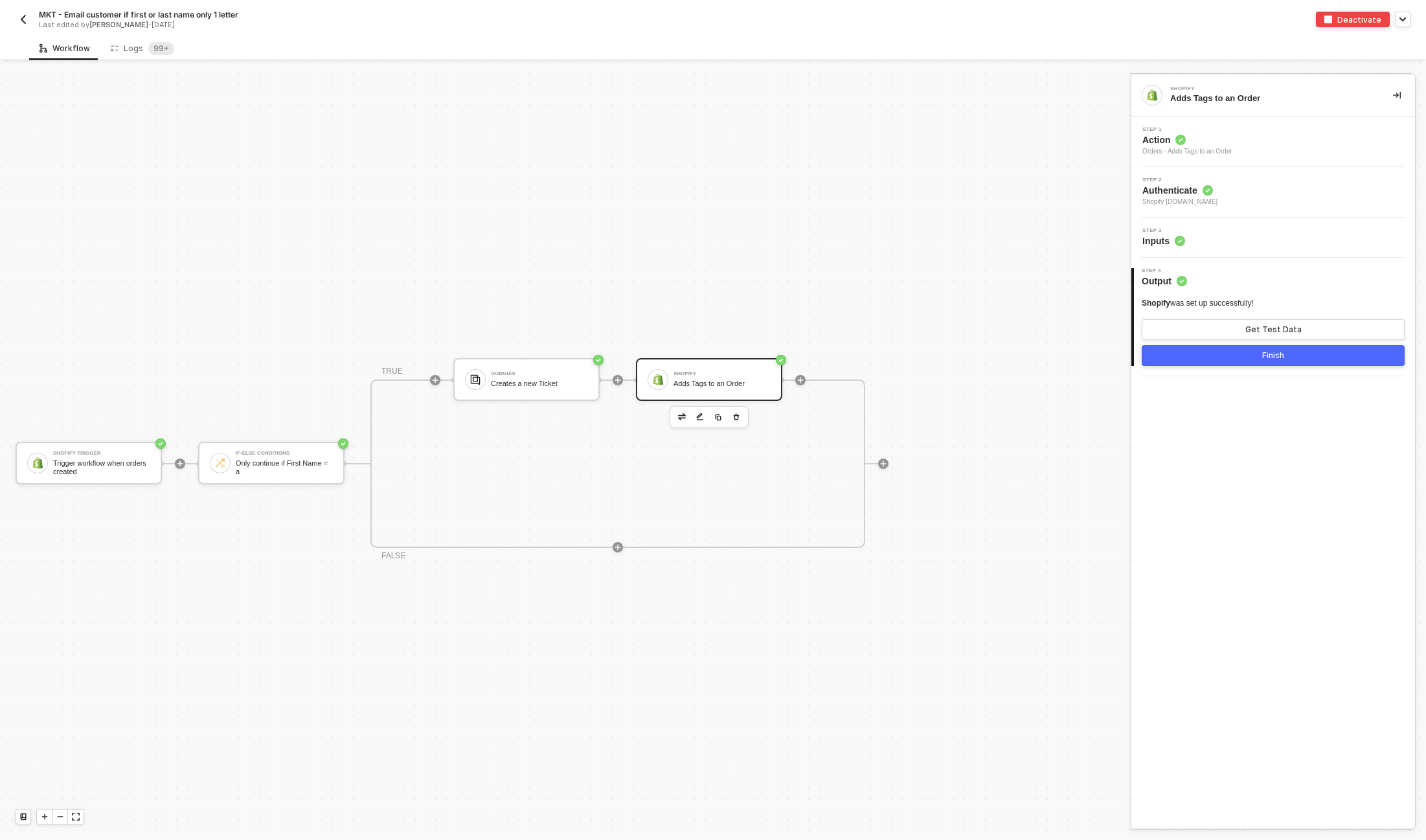
scroll to position [23, 0]
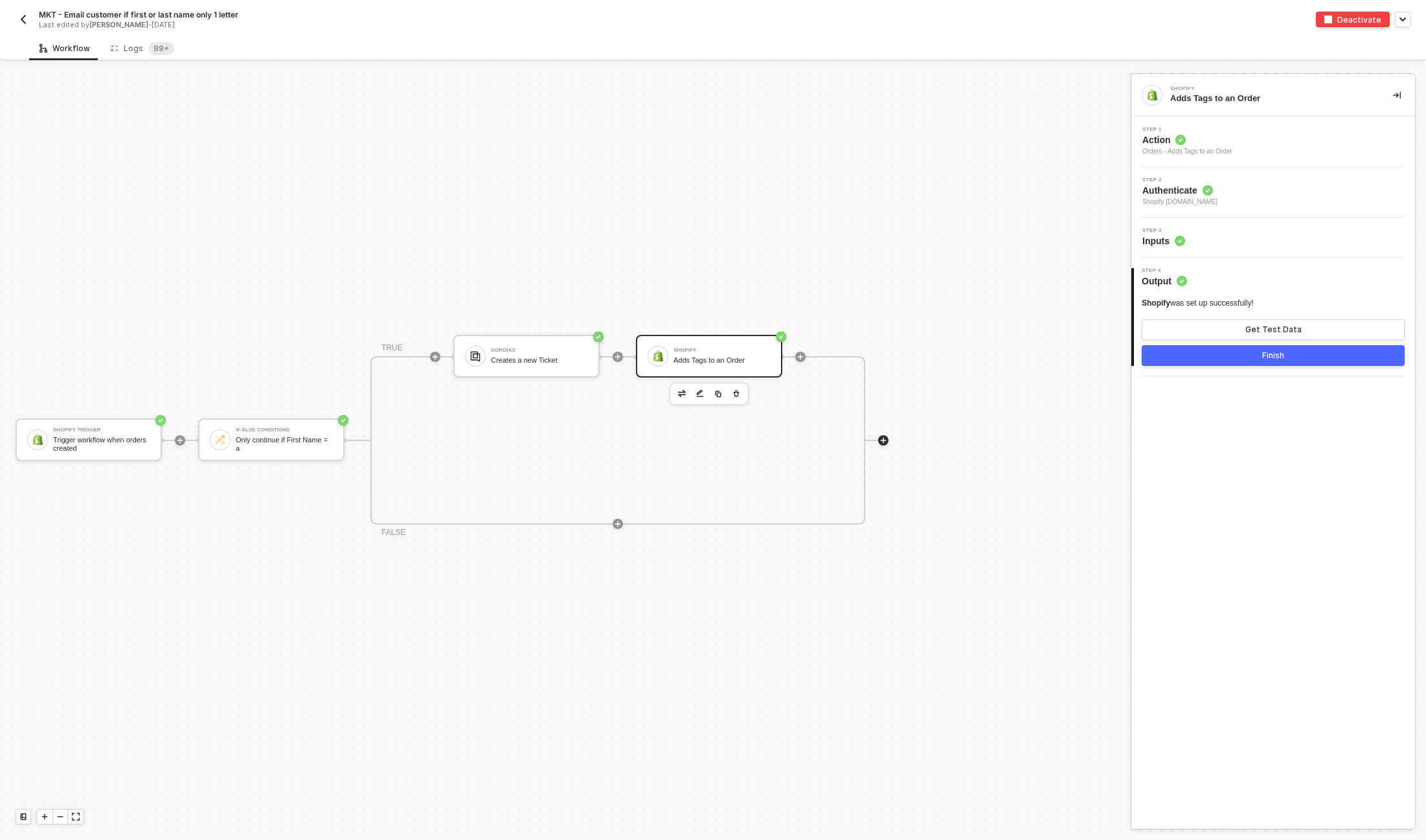
click at [886, 440] on icon "icon-play" at bounding box center [883, 440] width 8 height 8
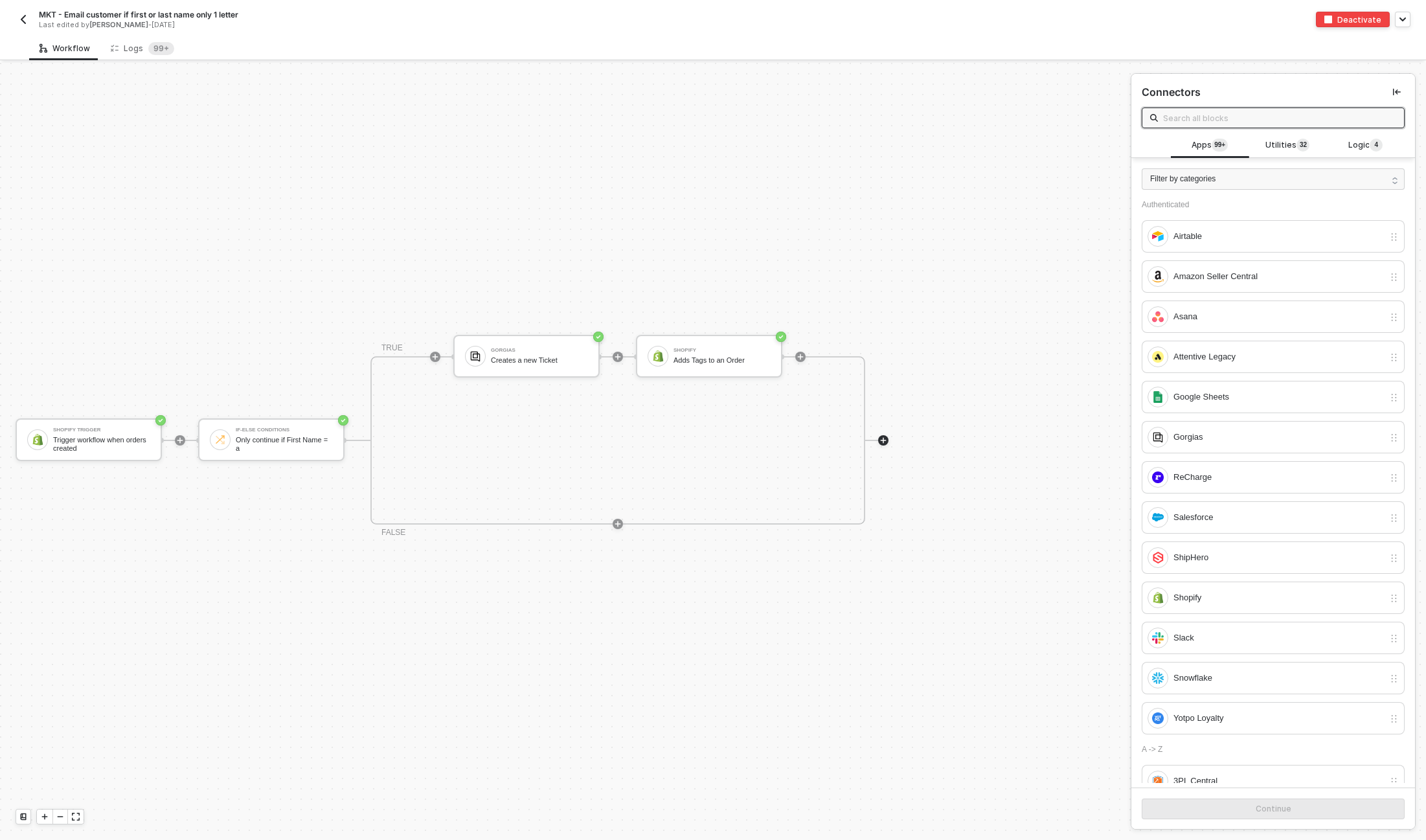
type input "s"
type input "l"
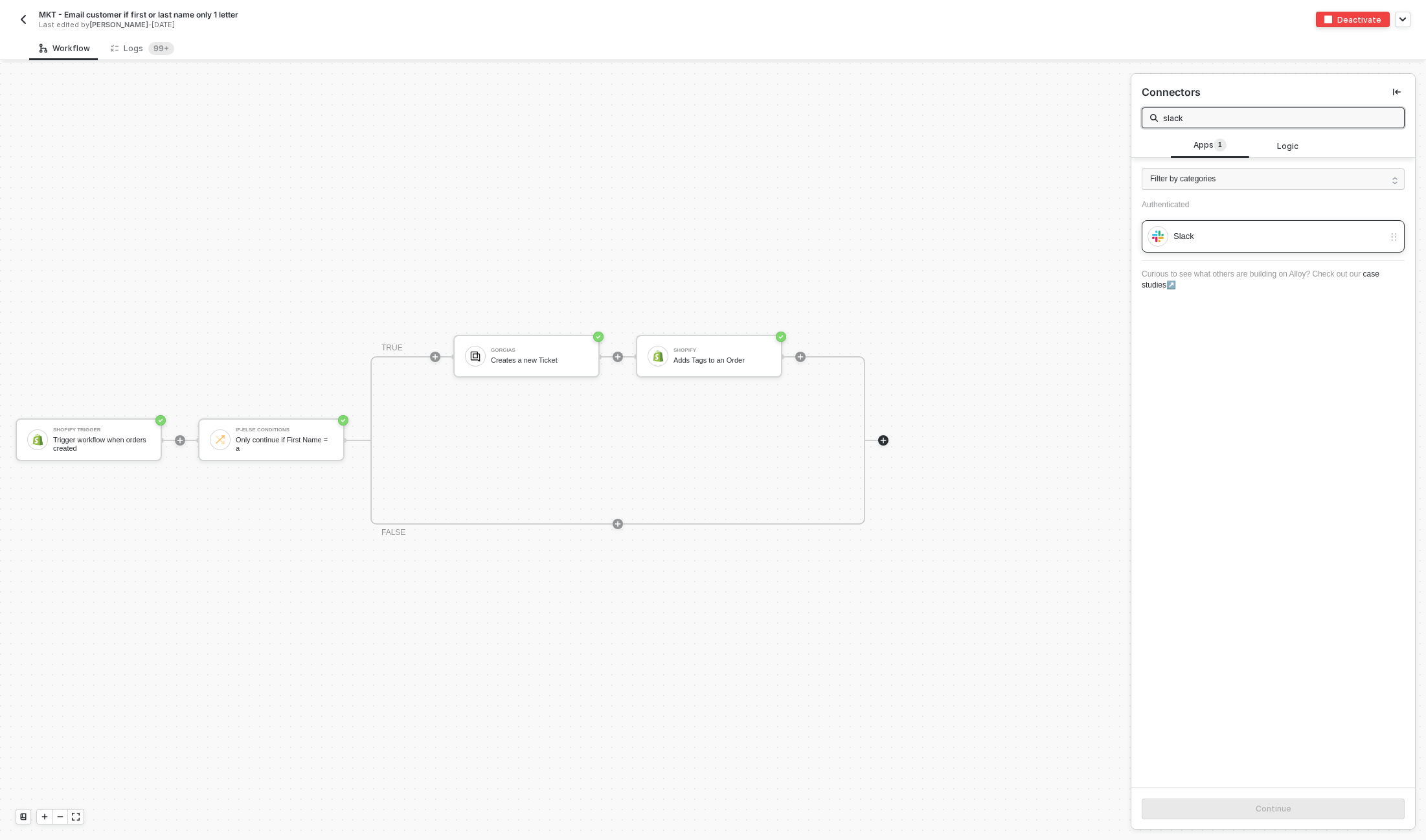
type input "slack"
click at [1311, 235] on div "Slack" at bounding box center [1279, 236] width 210 height 14
click at [1270, 799] on button "Continue" at bounding box center [1273, 809] width 263 height 20
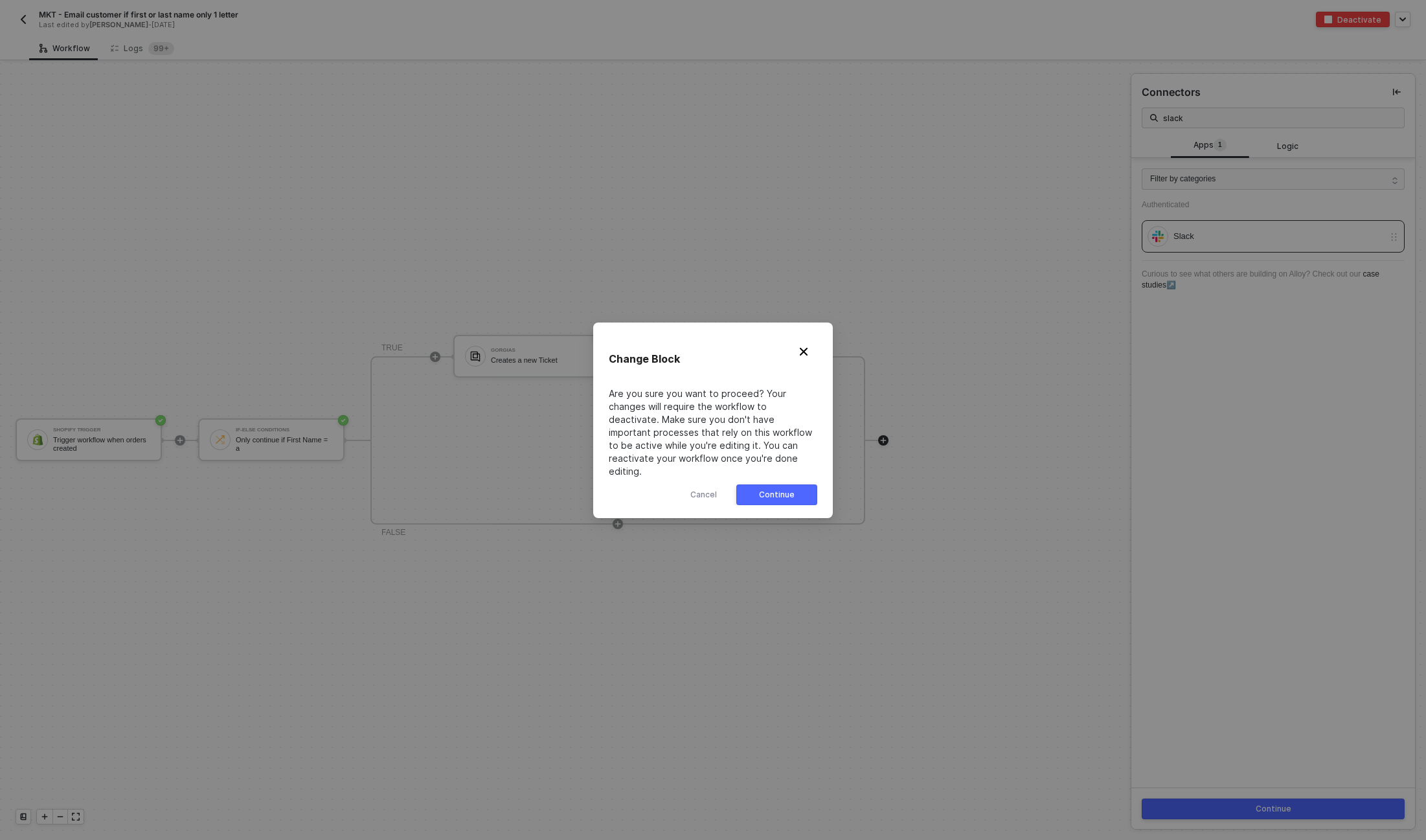
click at [759, 492] on button "Continue" at bounding box center [777, 494] width 81 height 20
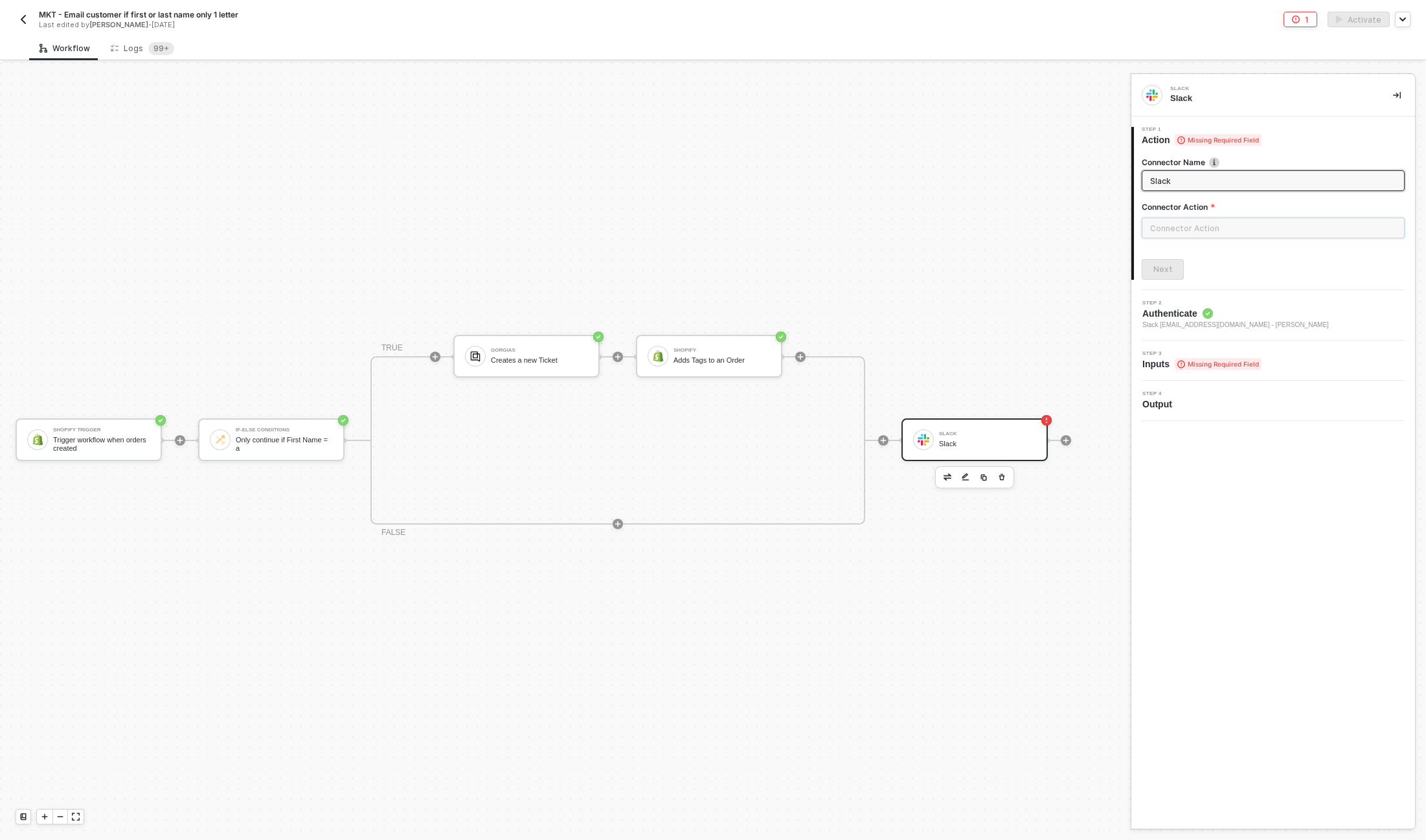
click at [1187, 227] on input "text" at bounding box center [1273, 228] width 263 height 20
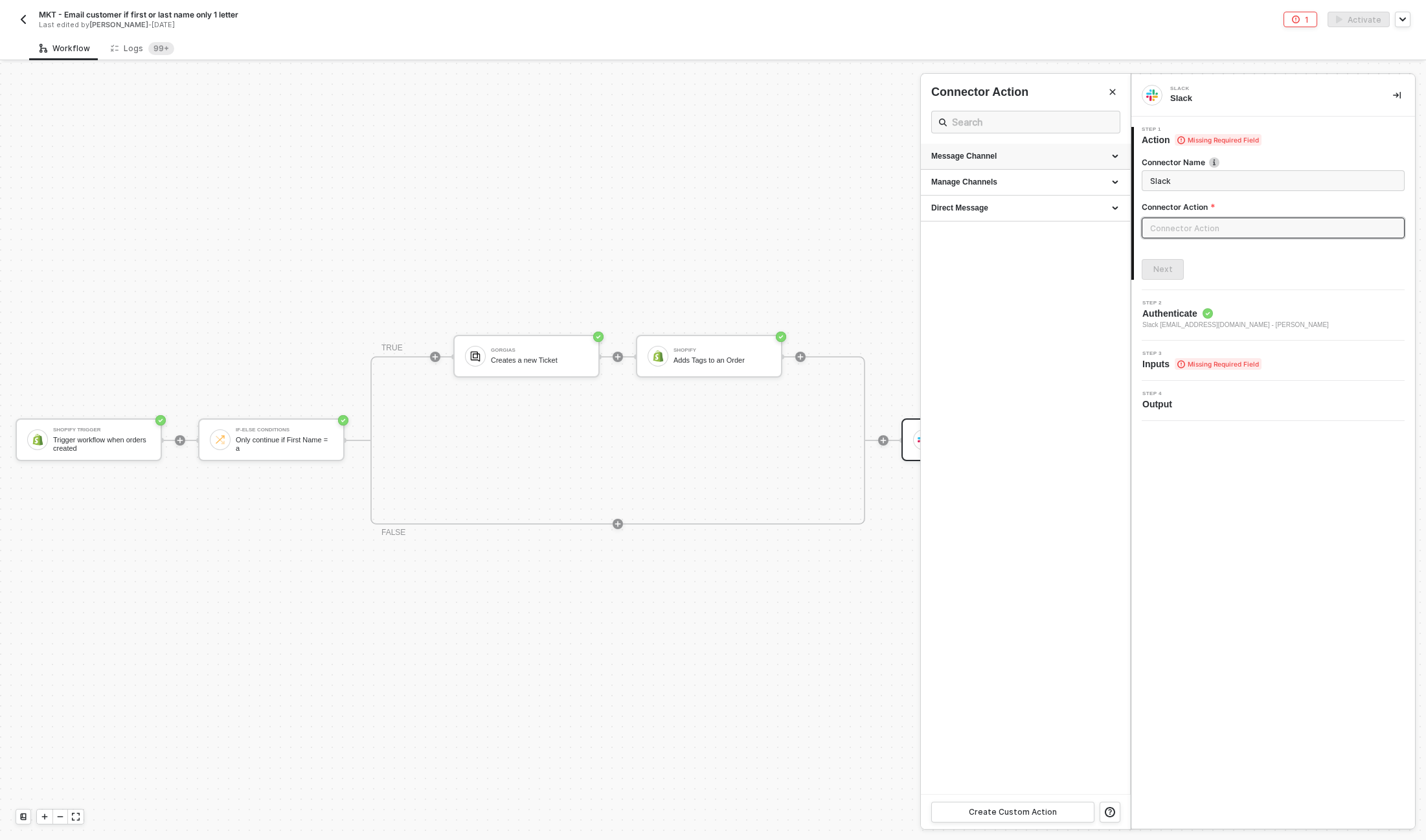
click at [995, 152] on div "Message Channel" at bounding box center [1026, 156] width 189 height 11
click at [989, 184] on div "Post" at bounding box center [1026, 181] width 189 height 11
type input "Post a message into a channel"
type input "Message Channel - Post"
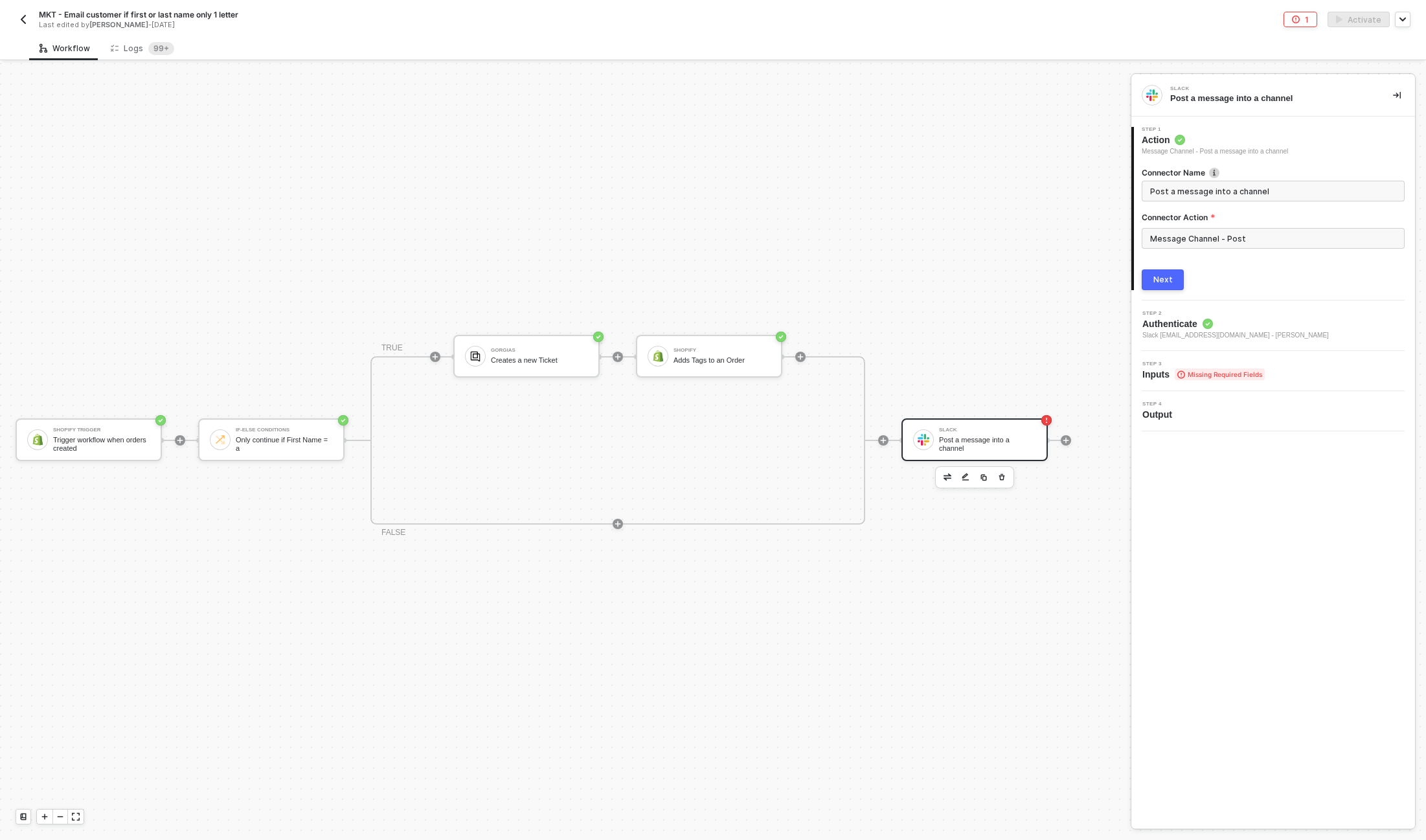
click at [1154, 279] on div "Next" at bounding box center [1163, 279] width 19 height 10
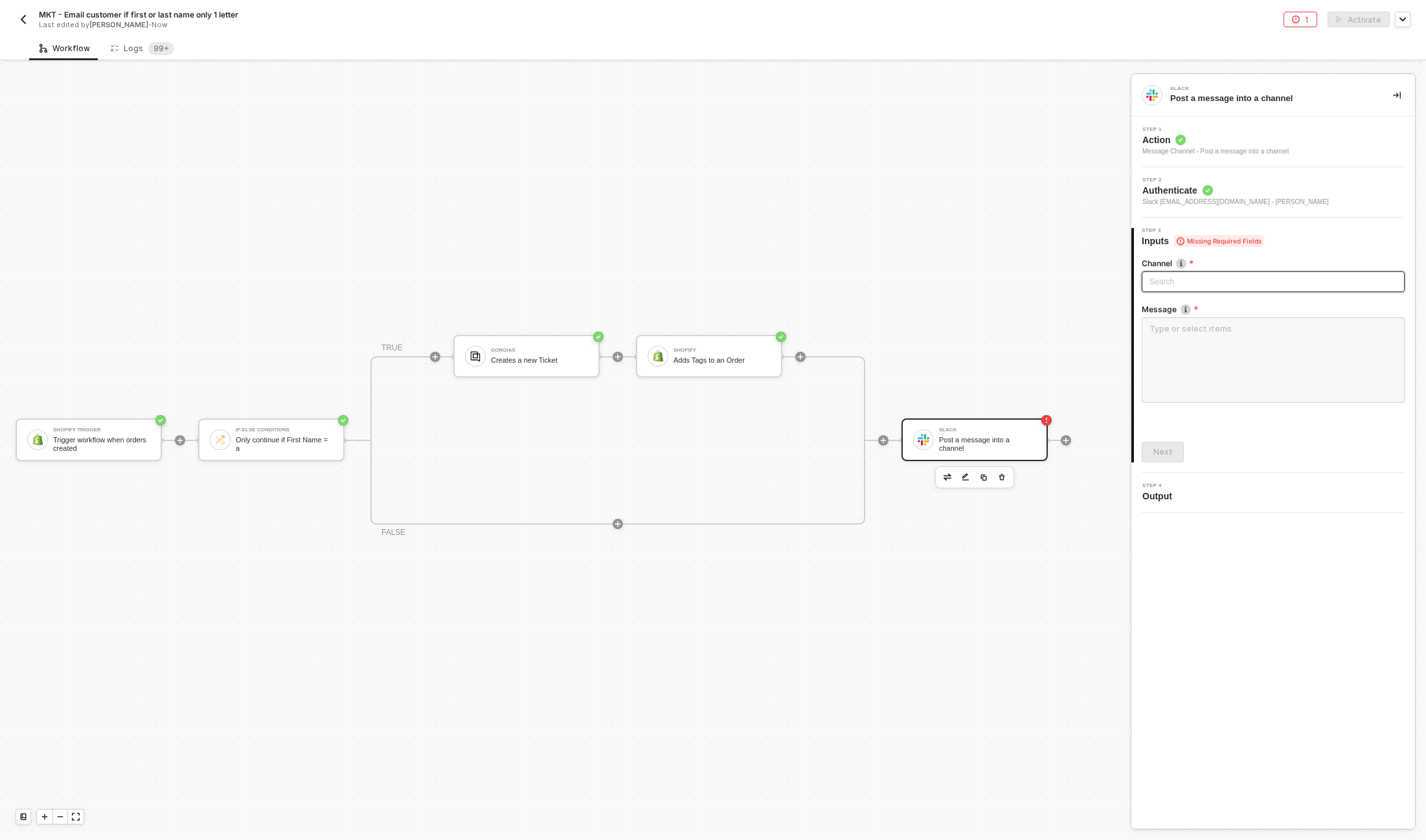
click at [1189, 285] on div "Search" at bounding box center [1273, 281] width 263 height 20
click at [1175, 283] on input "team_cx_log" at bounding box center [1274, 281] width 247 height 19
type input "cx"
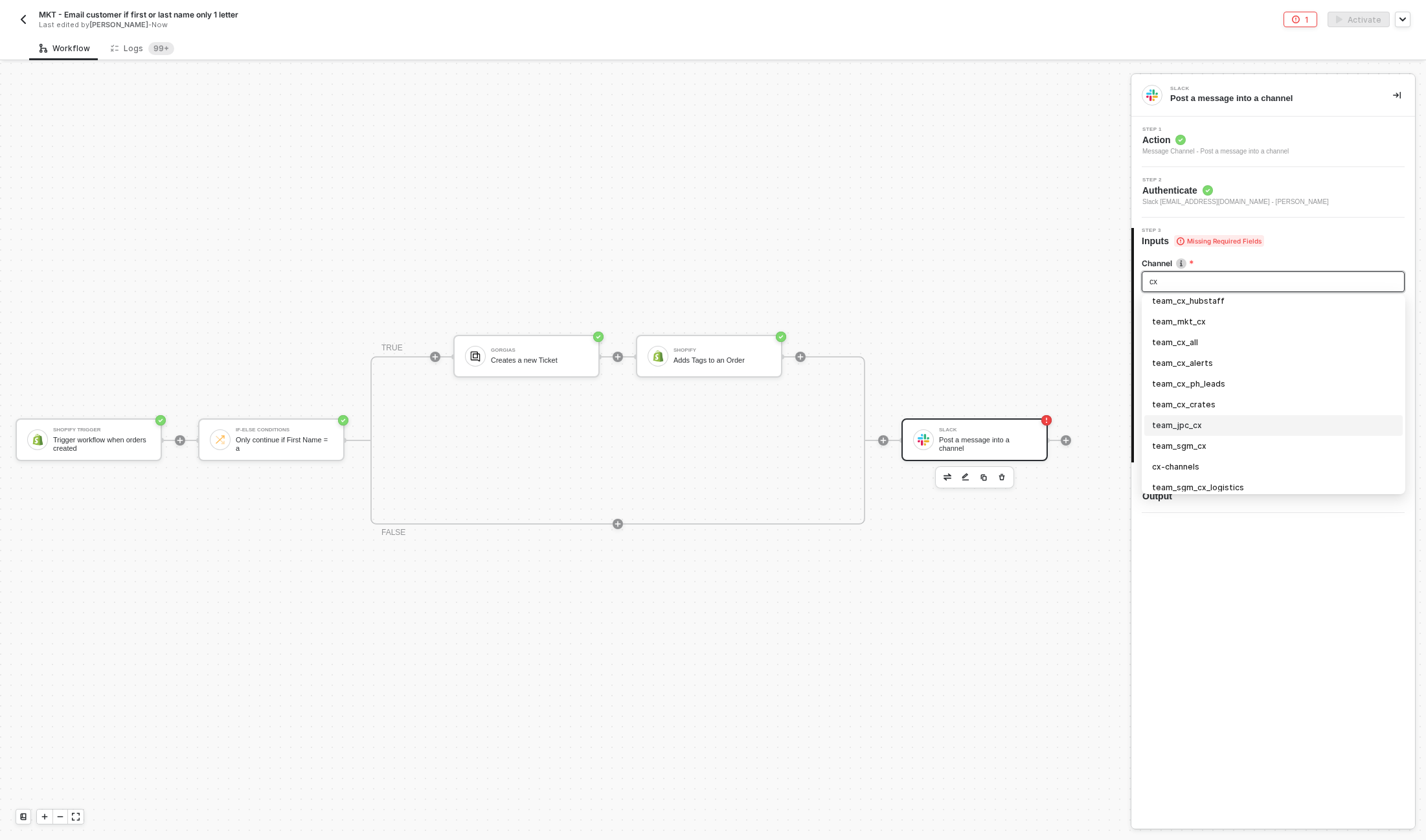
scroll to position [25, 0]
click at [1224, 322] on div "team_mkt_cx" at bounding box center [1273, 324] width 243 height 14
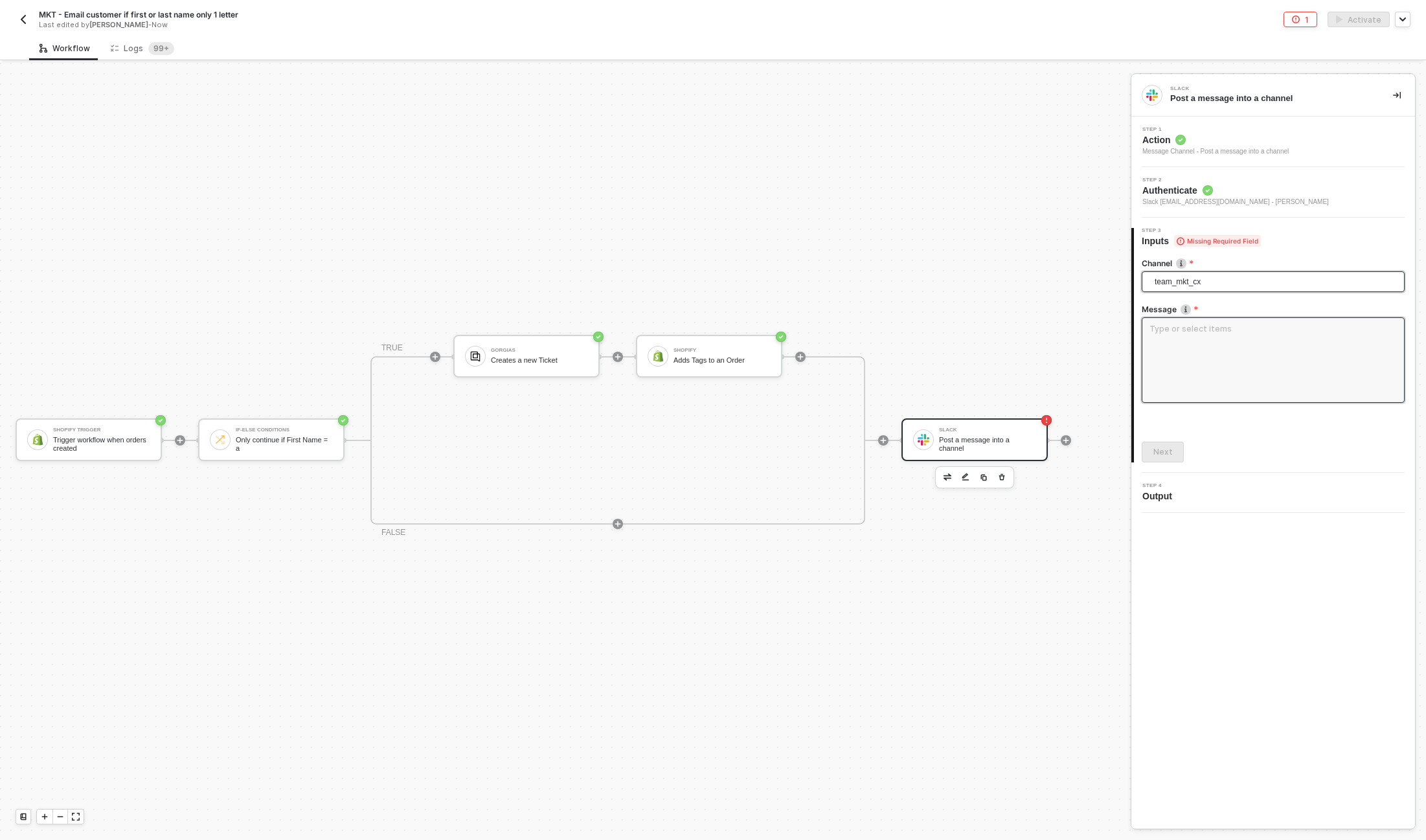
click at [1169, 359] on textarea at bounding box center [1273, 360] width 263 height 85
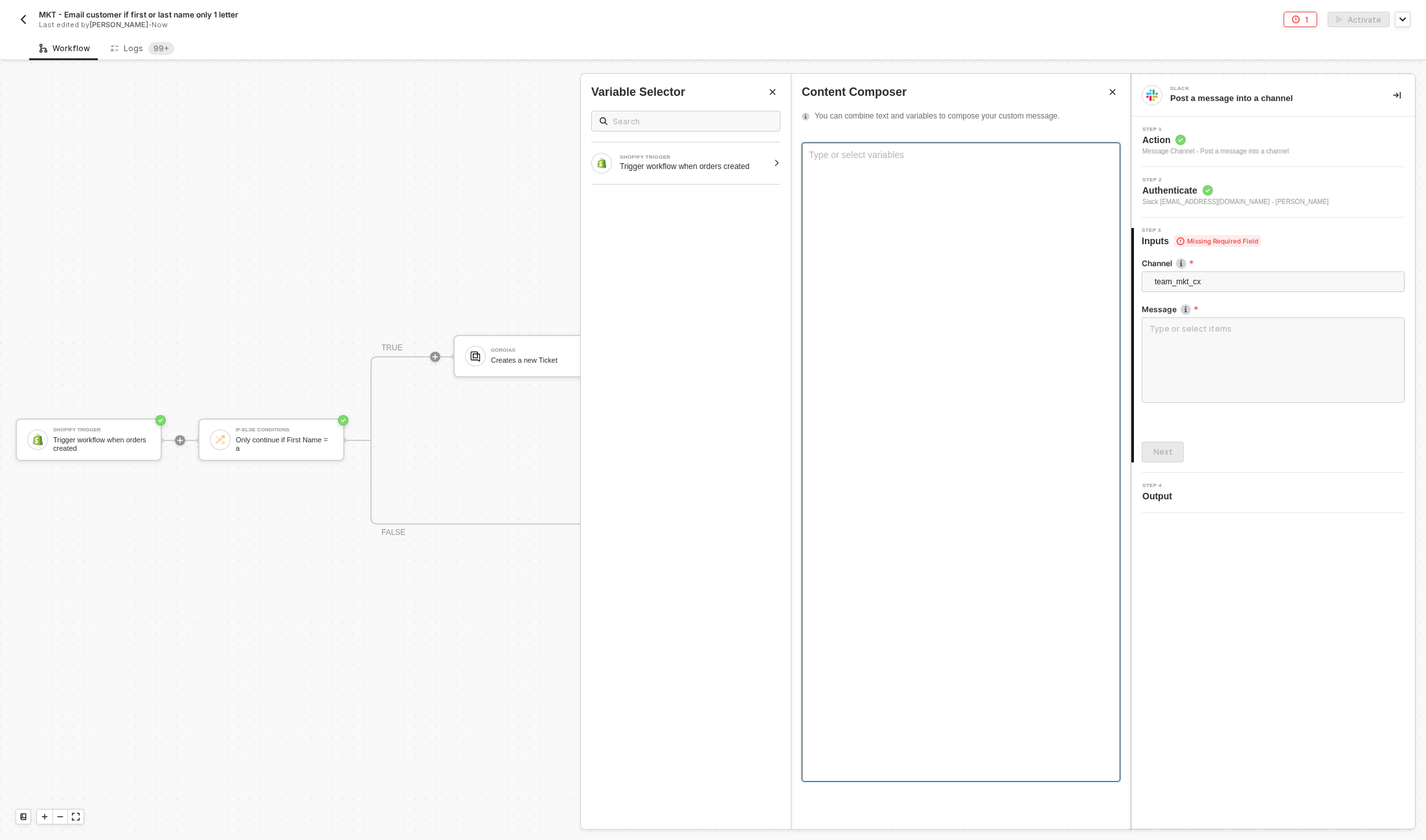
click at [856, 169] on div "Type or select variables ﻿" at bounding box center [961, 462] width 318 height 639
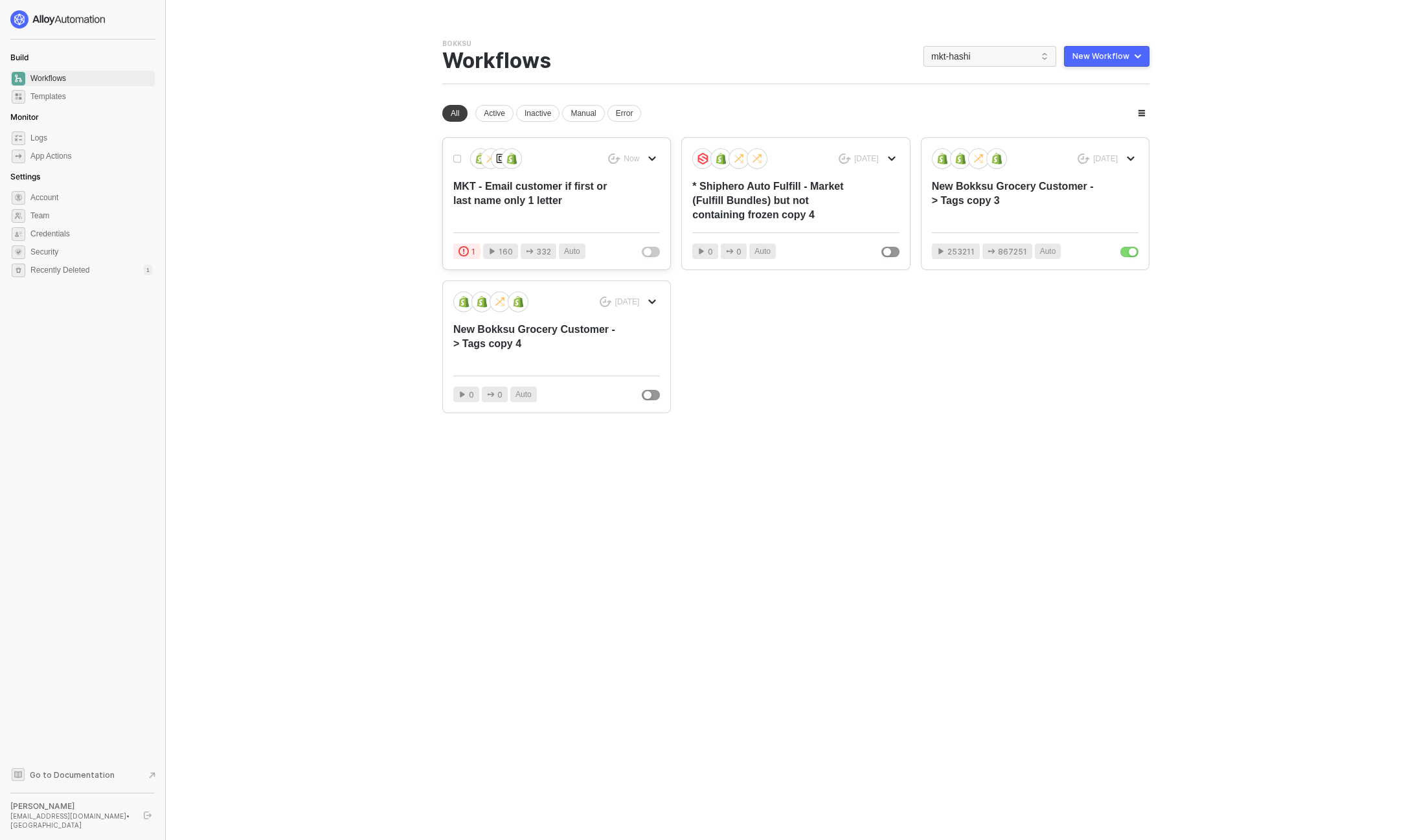
click at [523, 195] on div "MKT - Email customer if first or last name only 1 letter" at bounding box center [536, 201] width 165 height 43
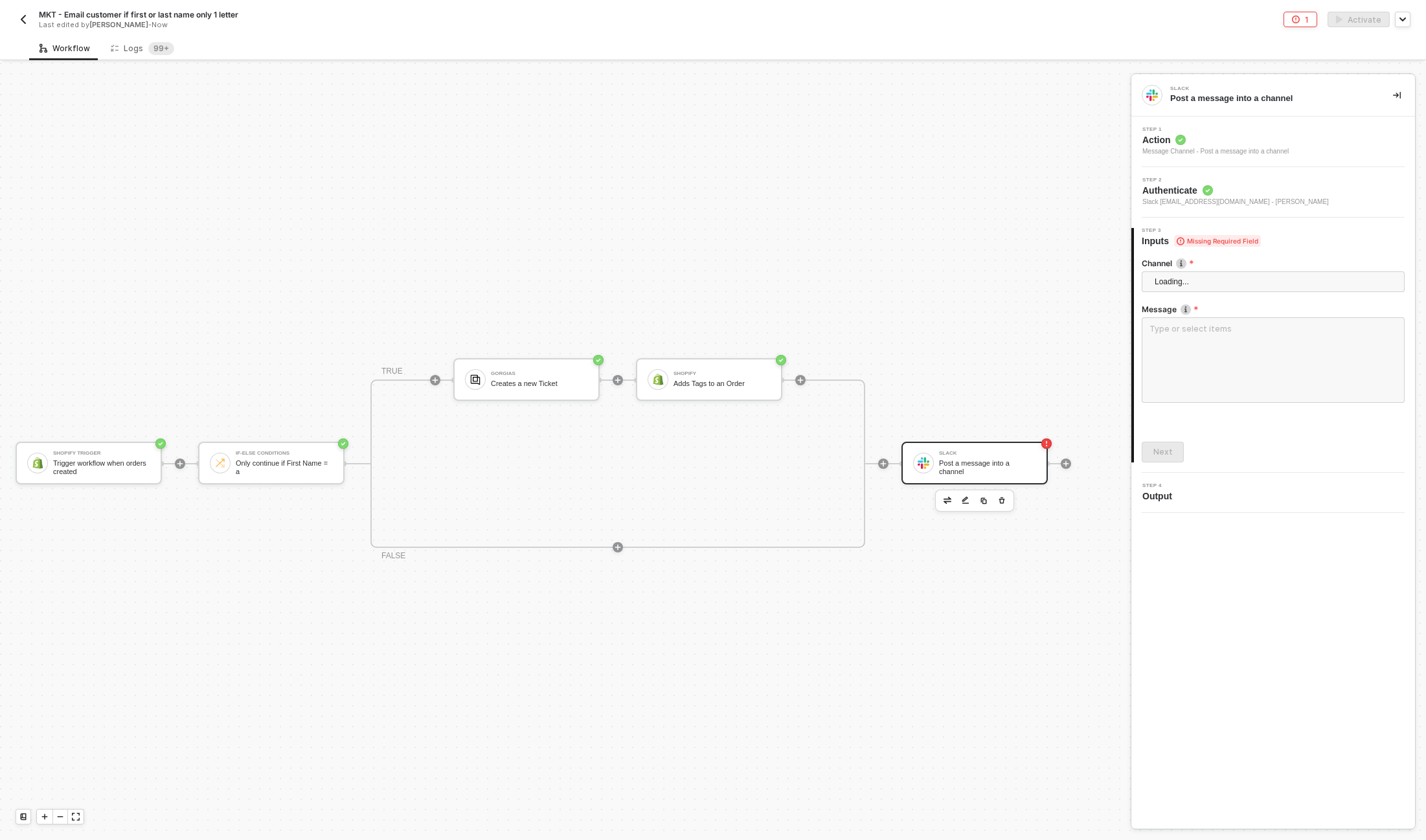
scroll to position [23, 0]
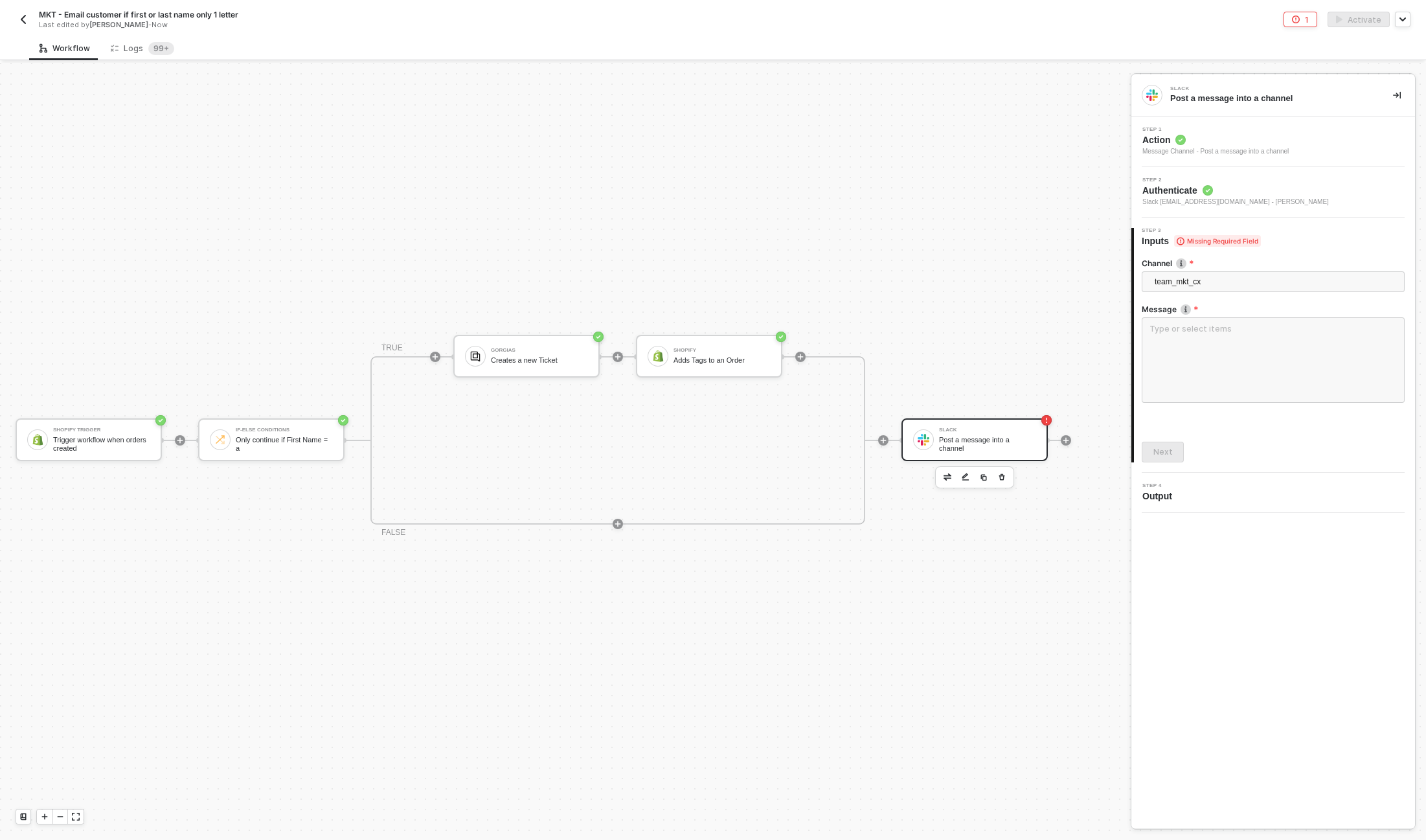
click at [993, 436] on div "Post a message into a channel" at bounding box center [988, 444] width 97 height 16
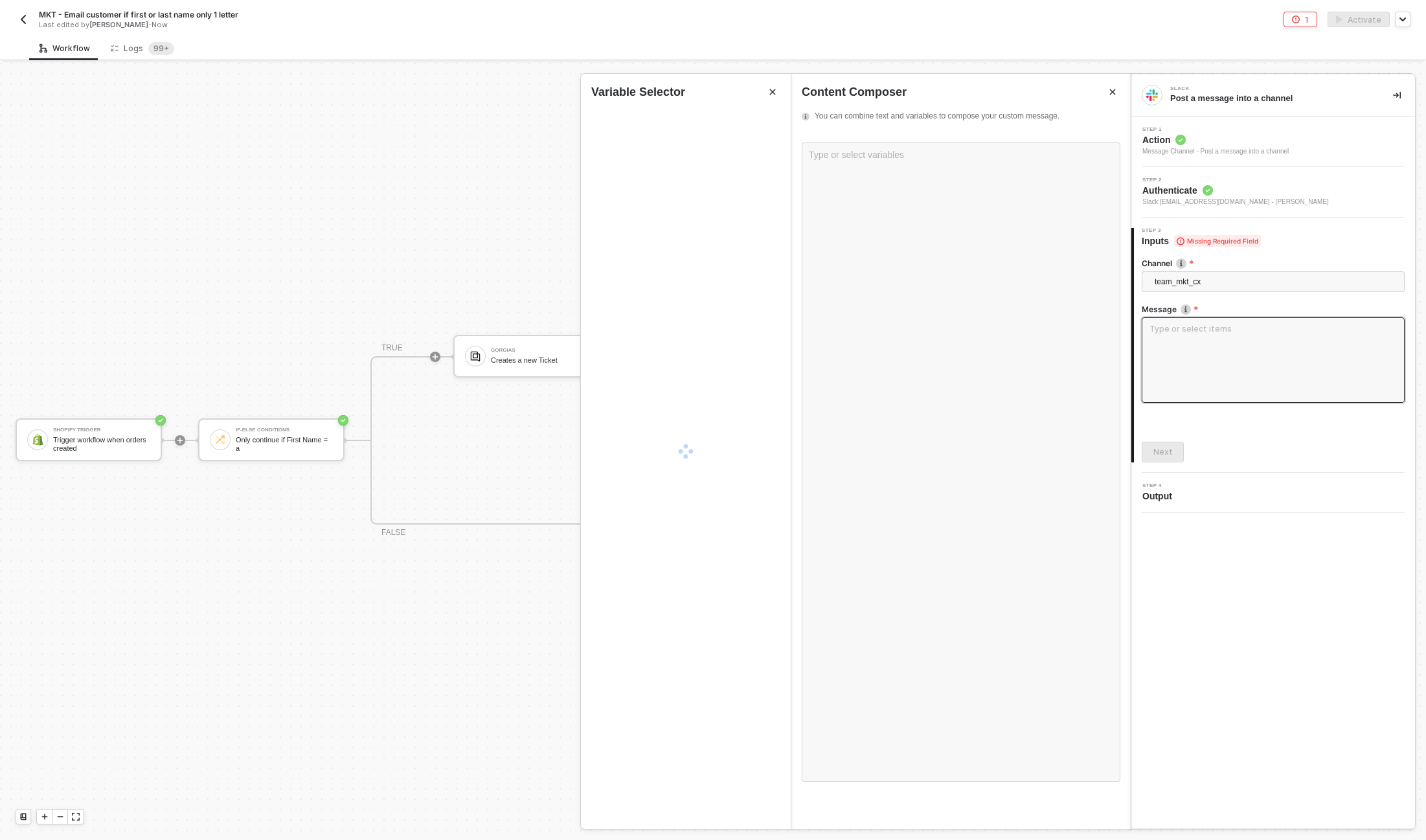
click at [1202, 341] on textarea at bounding box center [1273, 360] width 263 height 85
click at [835, 153] on div "Type or select variables ﻿" at bounding box center [961, 154] width 305 height 10
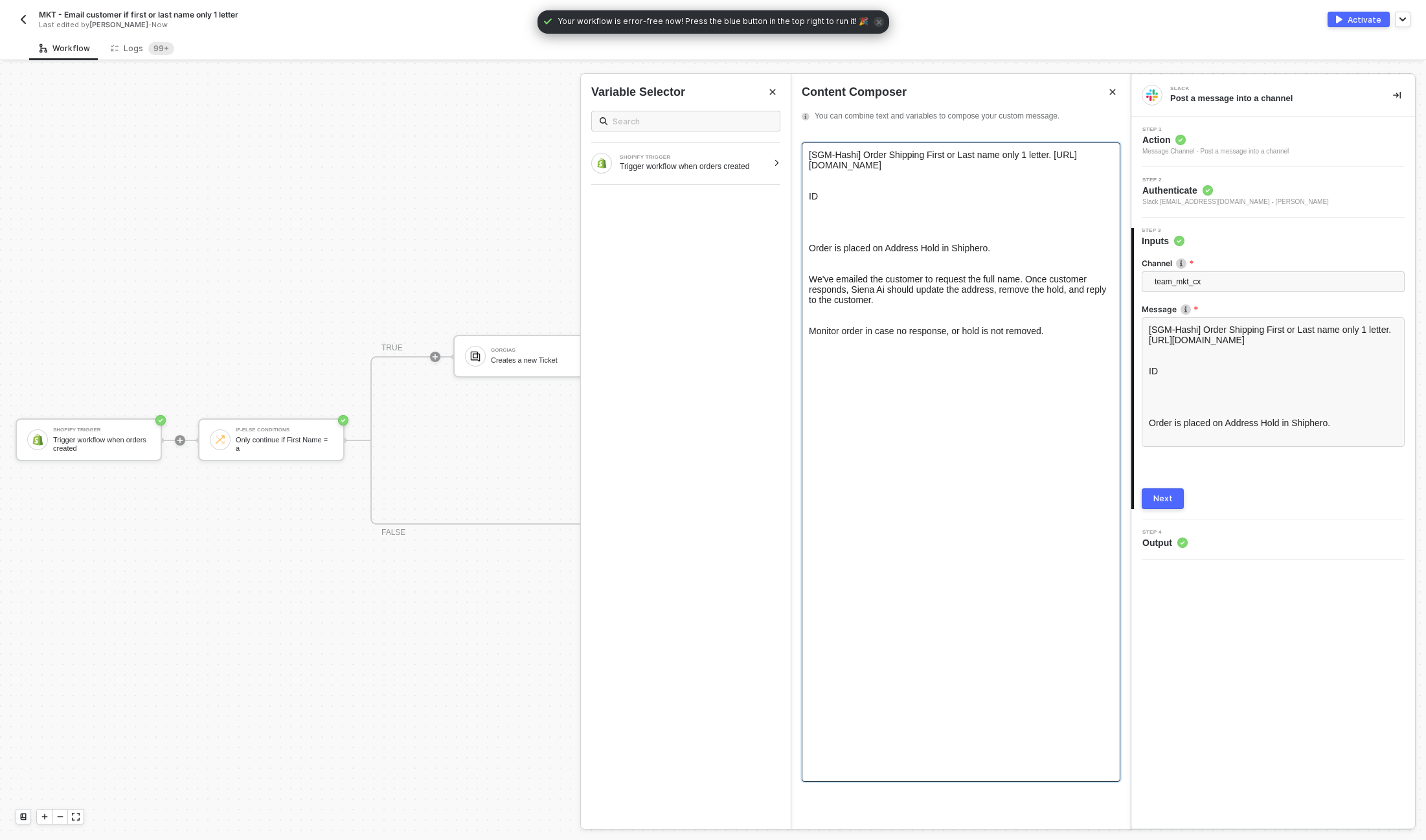
click at [834, 195] on div "ID" at bounding box center [961, 196] width 305 height 10
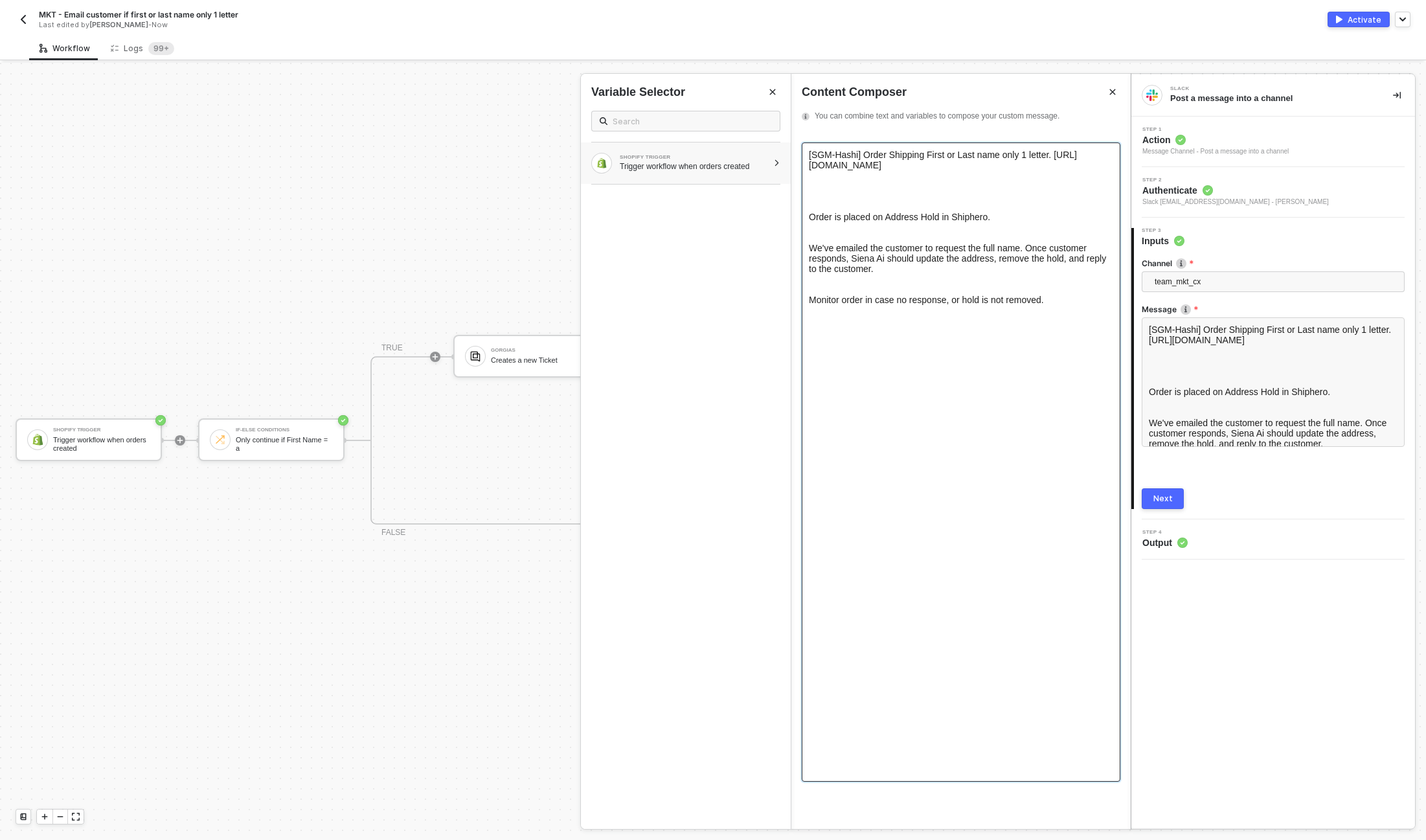
click at [739, 173] on div "SHOPIFY TRIGGER Trigger workflow when orders created" at bounding box center [685, 163] width 210 height 42
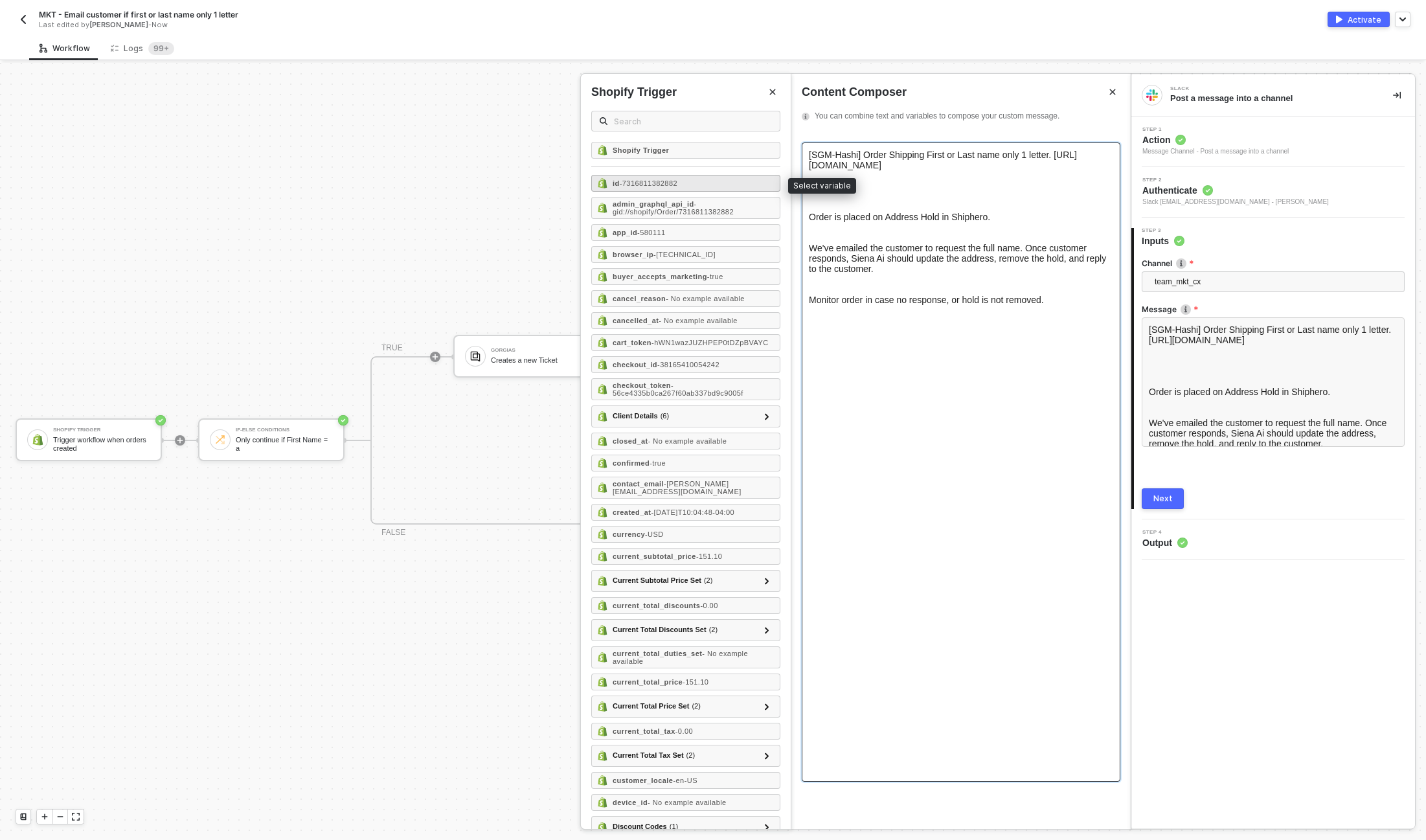
click at [663, 185] on span "- 7316811382882" at bounding box center [648, 183] width 57 height 8
click at [878, 204] on div at bounding box center [961, 204] width 305 height 20
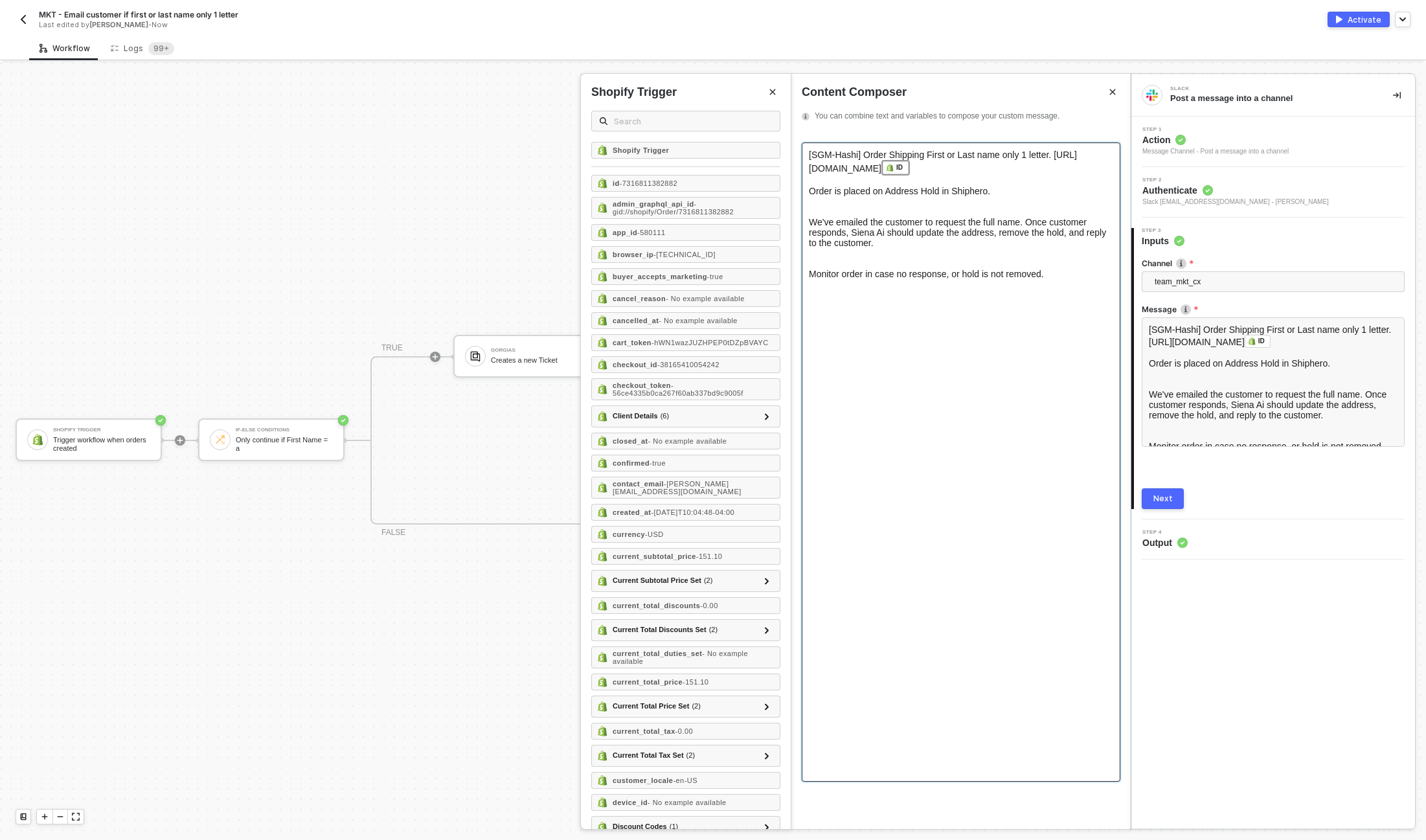
click at [867, 211] on div at bounding box center [961, 206] width 305 height 20
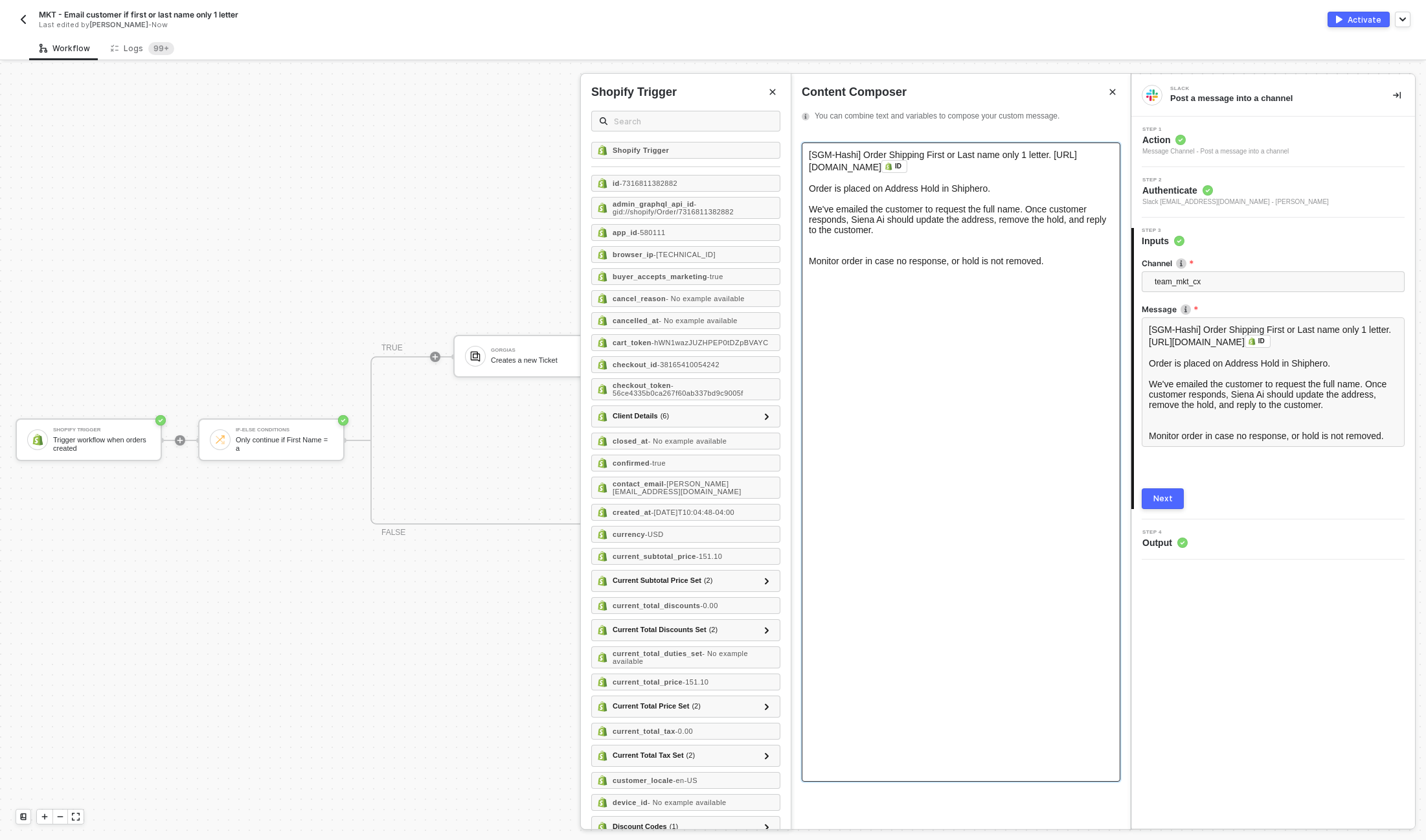
click at [874, 249] on div at bounding box center [961, 245] width 305 height 20
click at [1072, 250] on div "Monitor order in case no response, or hold is not removed." at bounding box center [961, 250] width 305 height 10
click at [809, 165] on span "[SGM-Hashi] Order Shipping First or Last name only 1 letter. https://admin.shop…" at bounding box center [943, 160] width 268 height 23
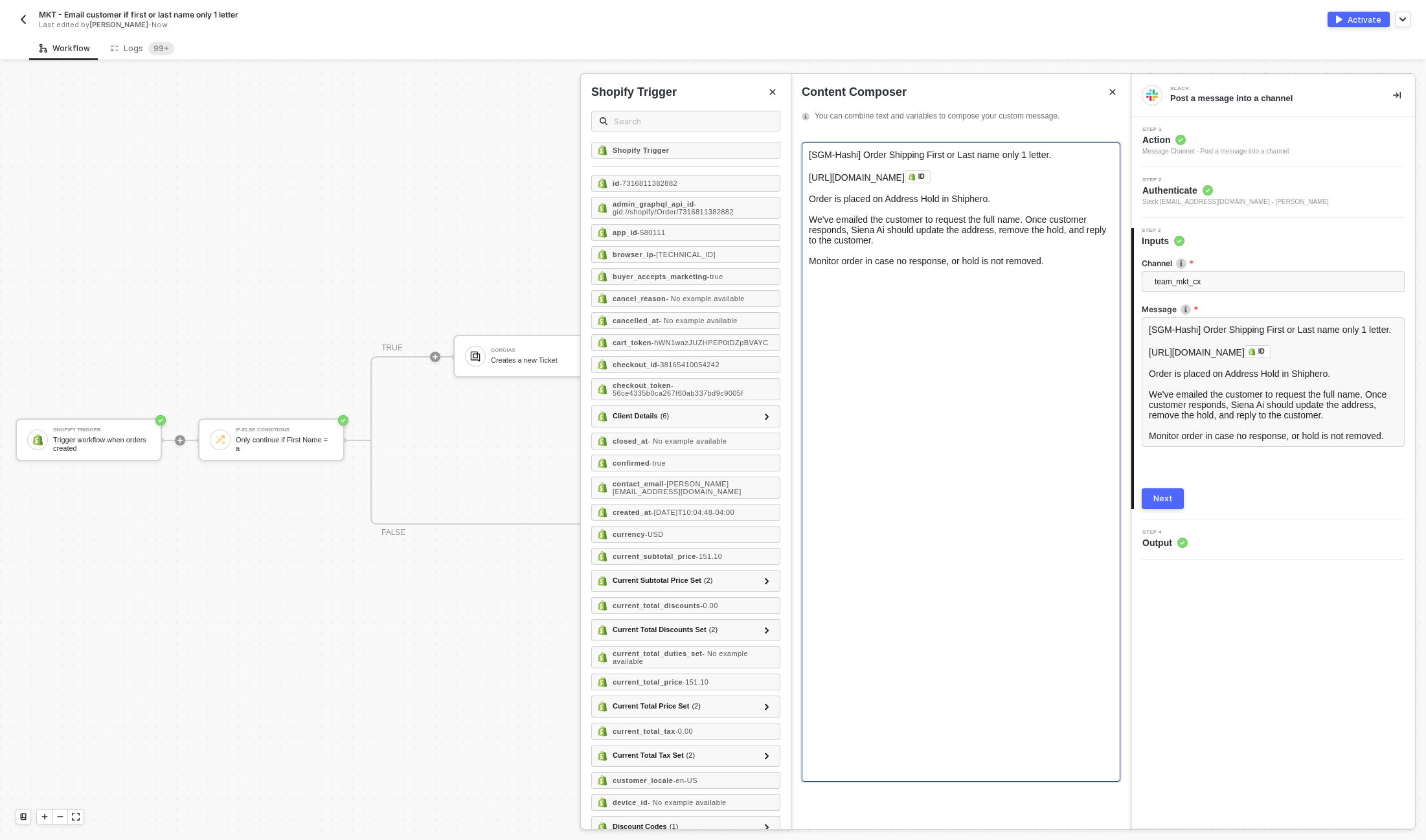
click at [1055, 264] on div "Monitor order in case no response, or hold is not removed." at bounding box center [961, 260] width 305 height 10
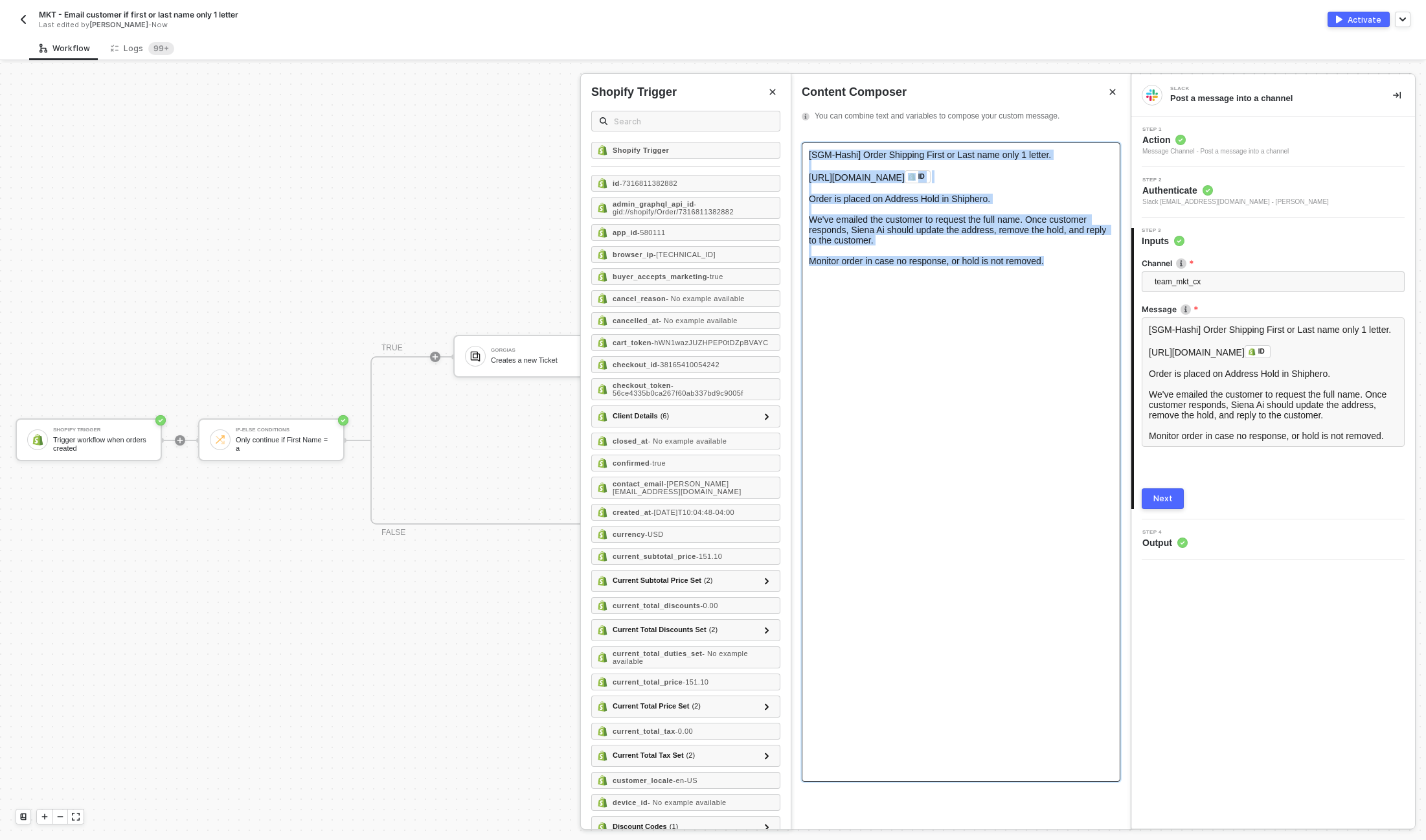
drag, startPoint x: 1064, startPoint y: 264, endPoint x: 708, endPoint y: 16, distance: 433.9
click at [708, 16] on div "MKT - Email customer if first or last name only 1 letter Last edited by Kelan B…" at bounding box center [713, 420] width 1426 height 840
copy div "[SGM-Hashi] Order Shipping First or Last name only 1 letter. ﻿ https://admin.sh…"
click at [1366, 18] on div "Activate" at bounding box center [1365, 20] width 33 height 11
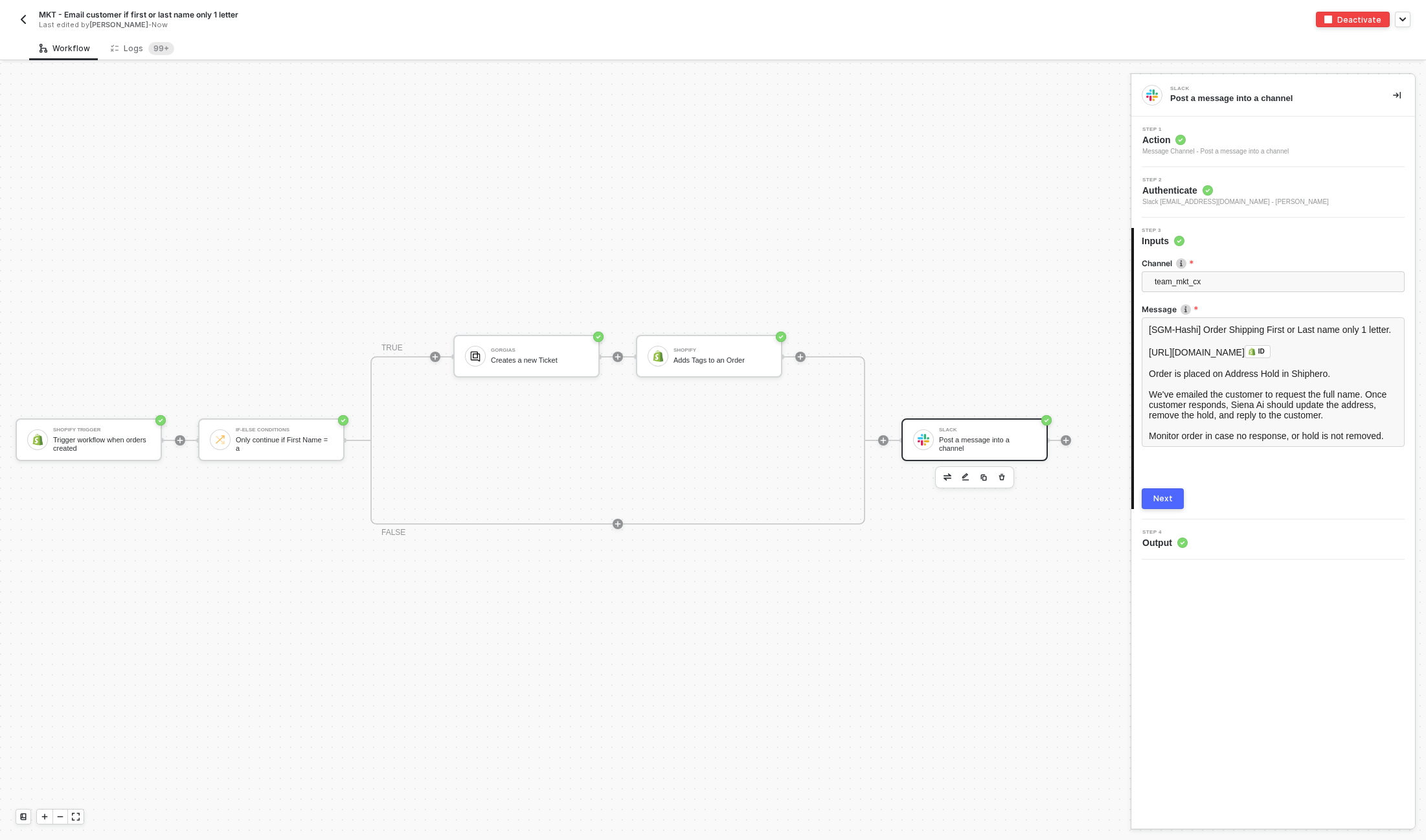
click at [21, 21] on img "button" at bounding box center [23, 19] width 10 height 10
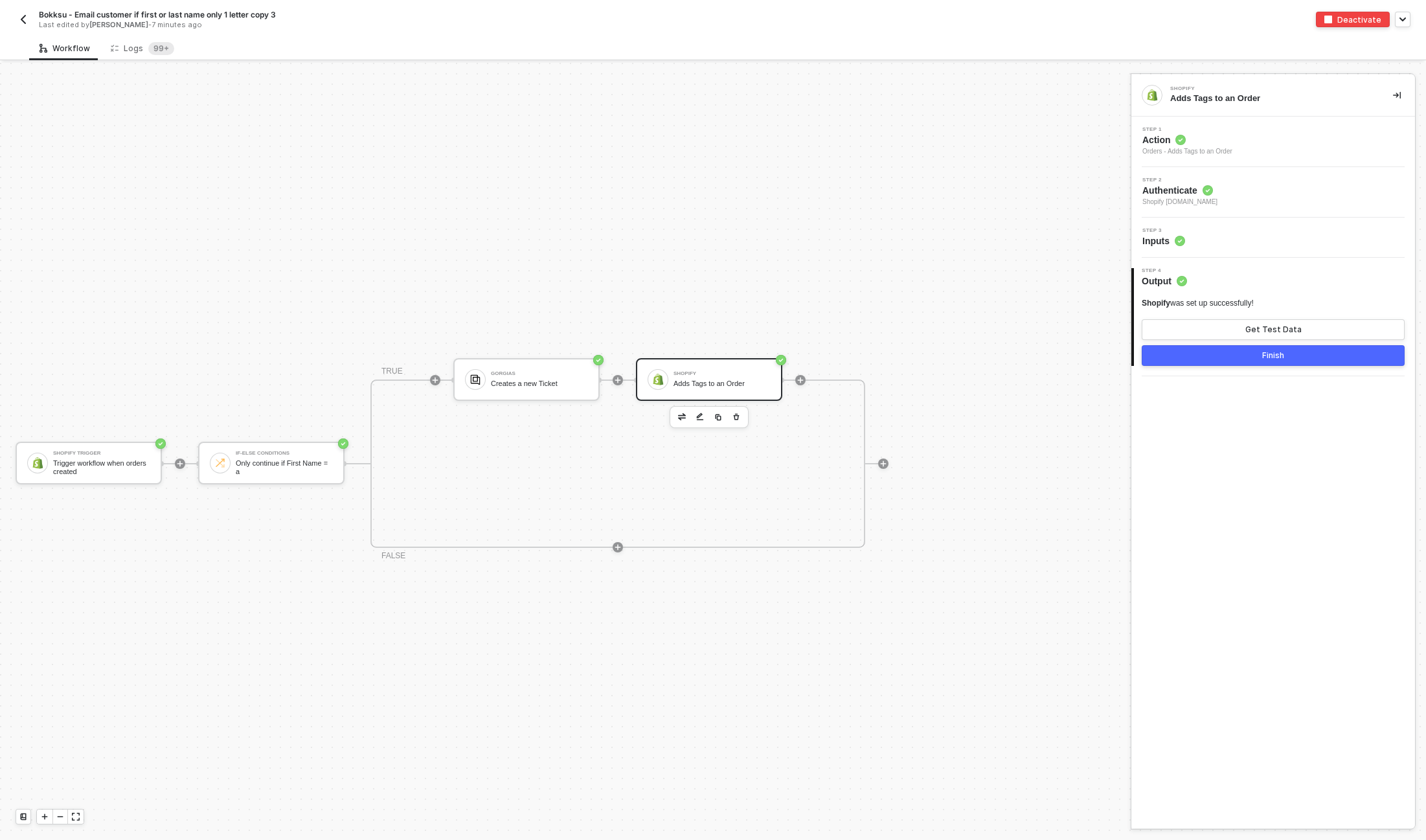
scroll to position [23, 0]
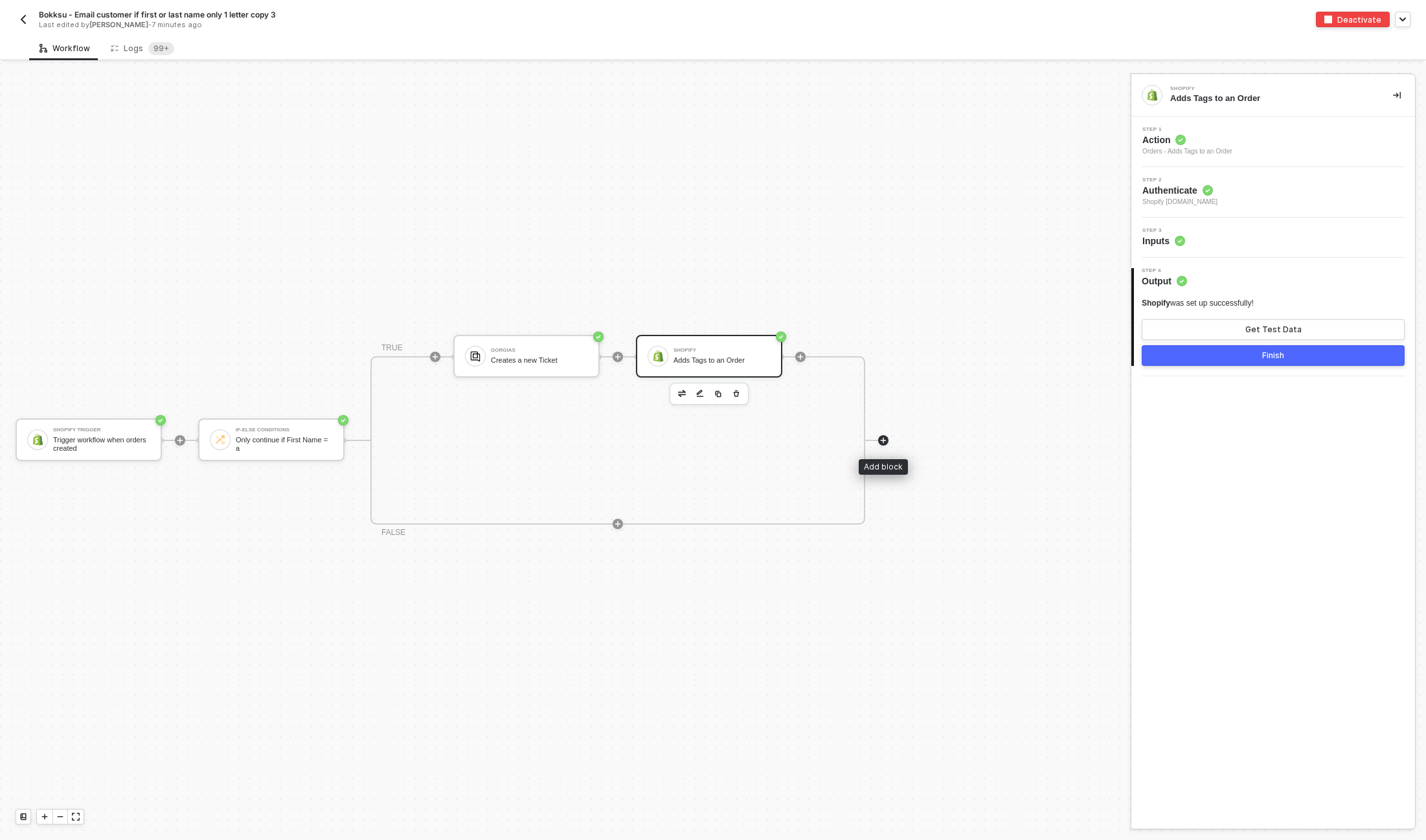
click at [887, 437] on div at bounding box center [883, 440] width 10 height 10
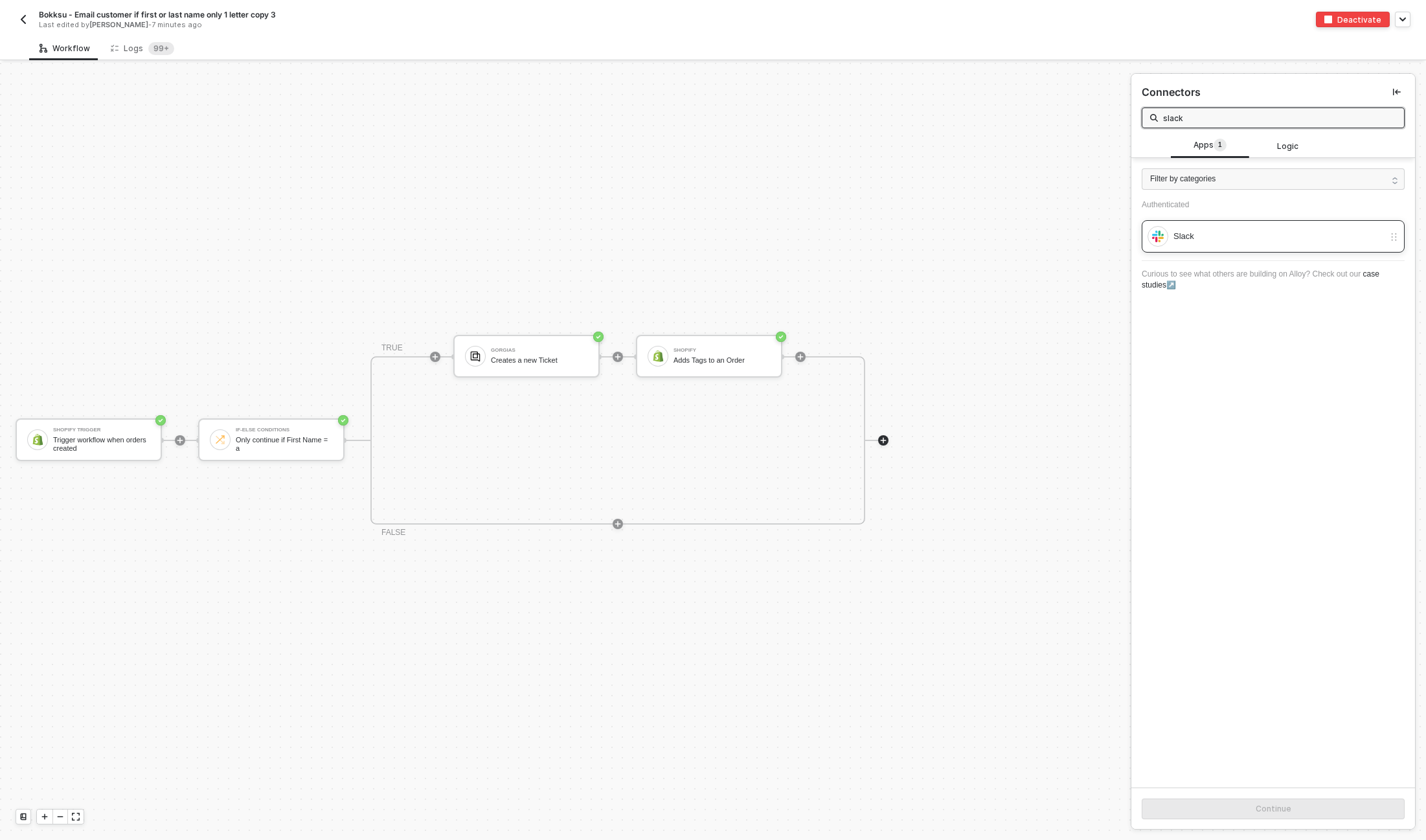
type input "slack"
click at [1277, 234] on div "Slack" at bounding box center [1279, 236] width 210 height 14
click at [1203, 801] on button "Continue" at bounding box center [1273, 809] width 263 height 20
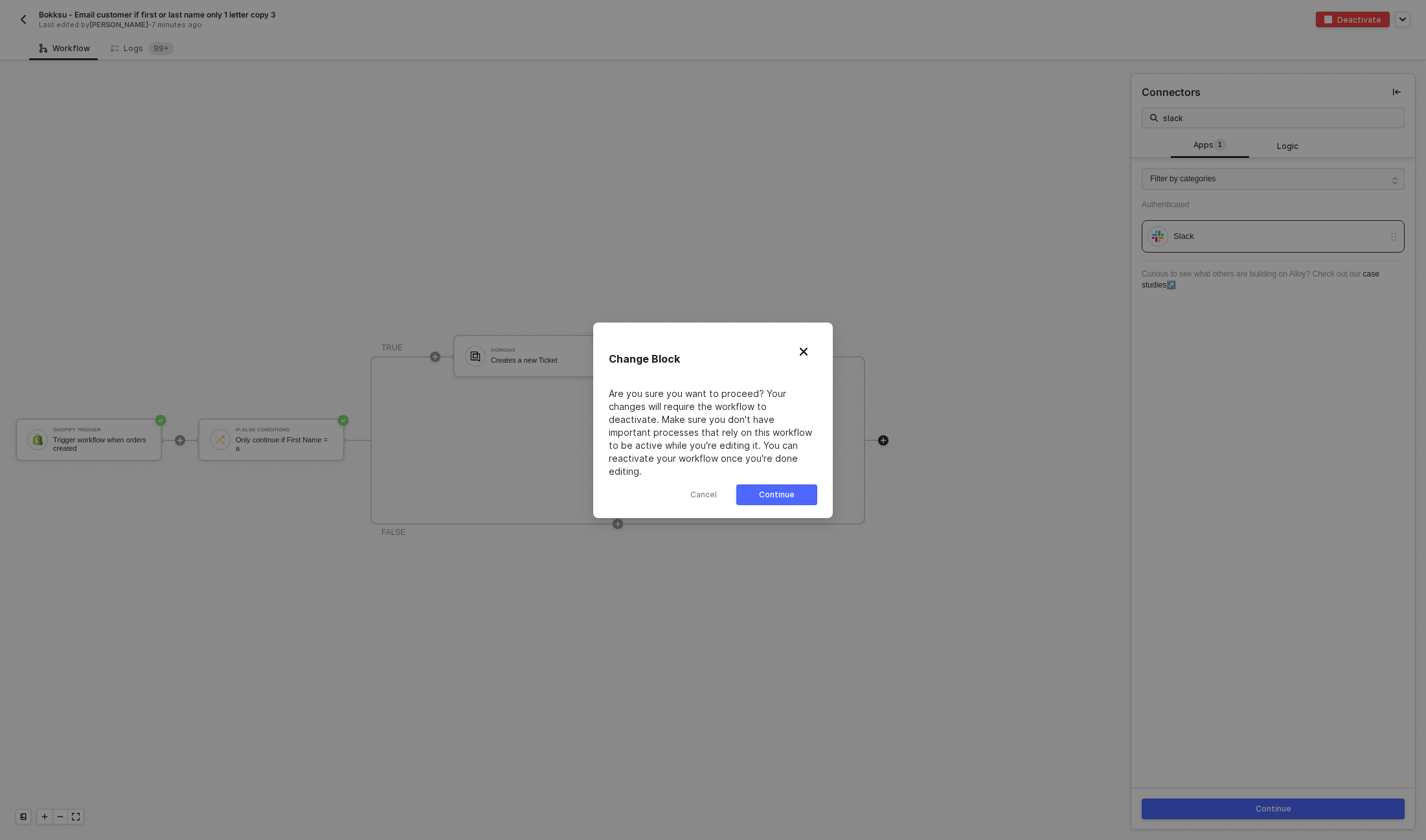
click at [767, 490] on div "Continue" at bounding box center [777, 494] width 36 height 10
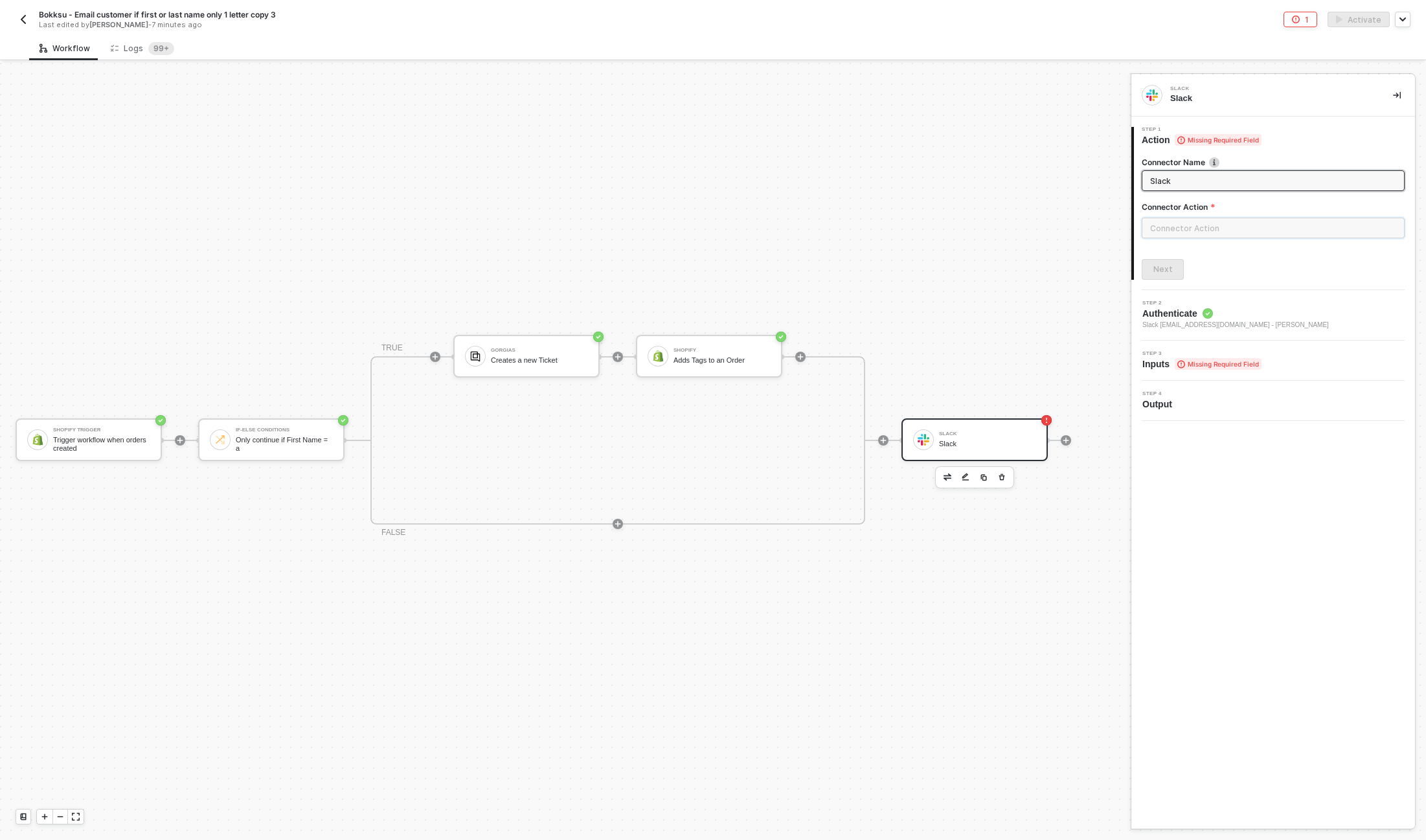
click at [1182, 222] on input "text" at bounding box center [1273, 228] width 263 height 20
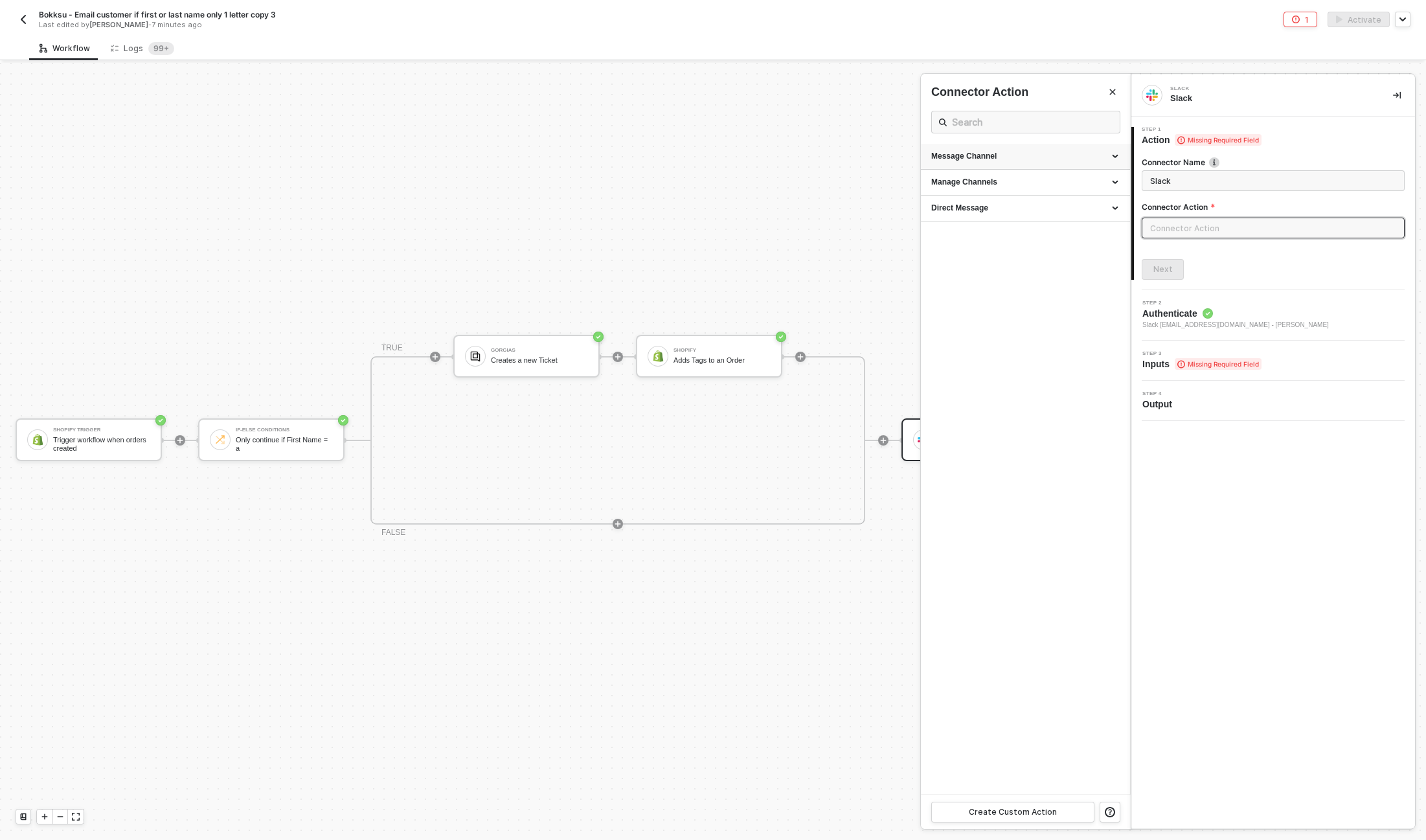
click at [990, 151] on div "Message Channel" at bounding box center [1026, 156] width 189 height 11
click at [961, 173] on li "Post Post a message into a channel" at bounding box center [1026, 185] width 209 height 32
type input "Post a message into a channel"
type input "Message Channel - Post"
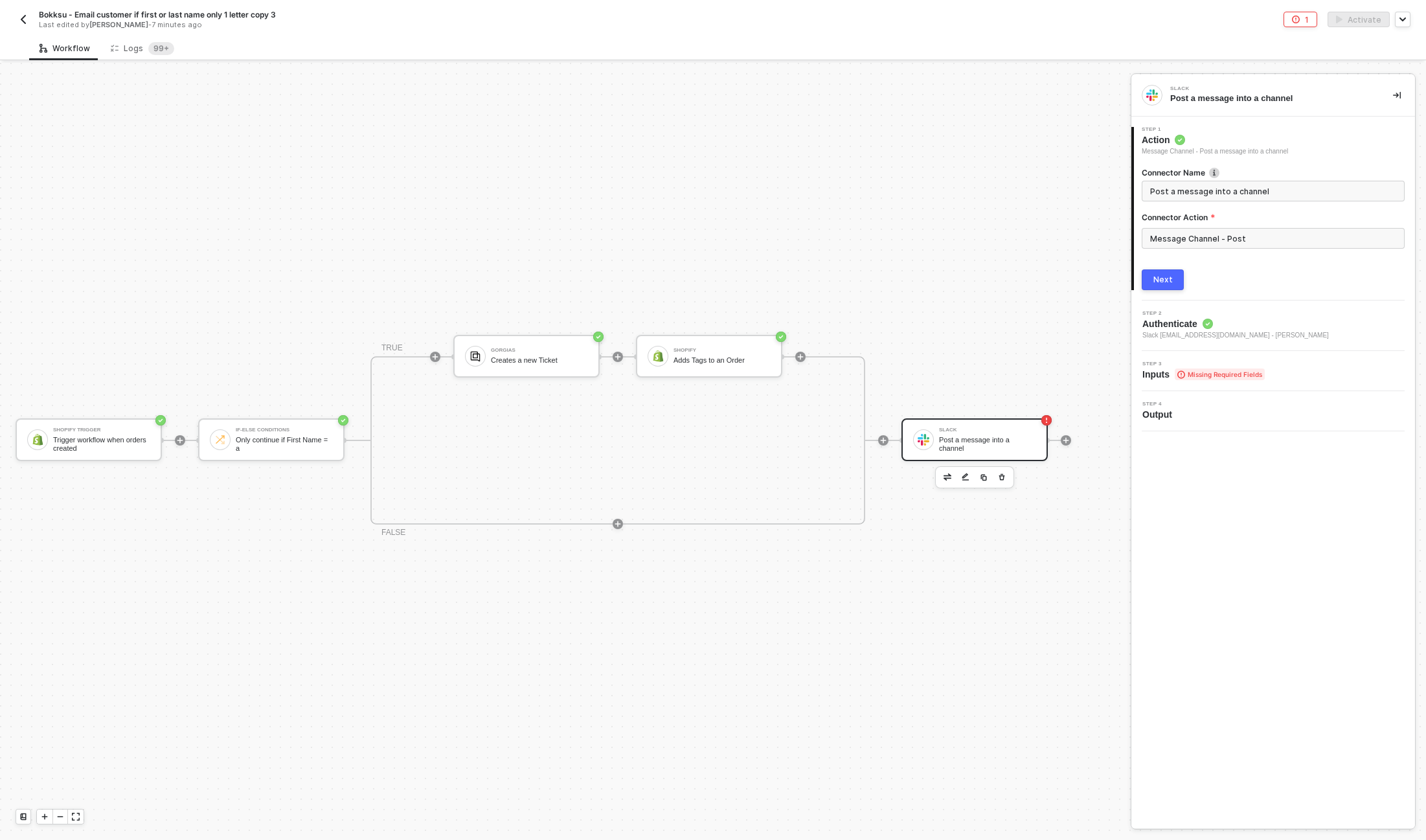
click at [1163, 275] on div "Next" at bounding box center [1163, 279] width 19 height 10
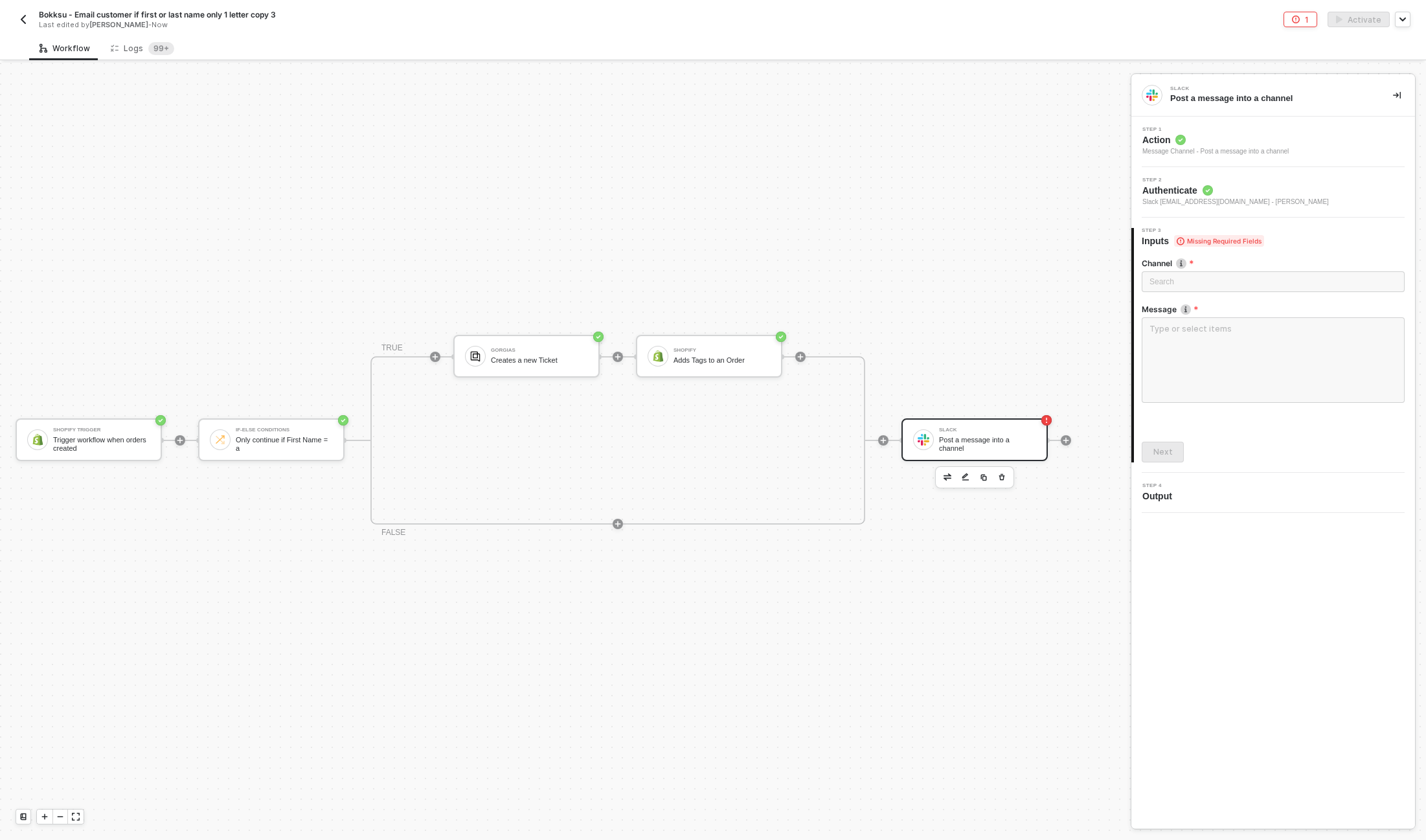
click at [1165, 292] on div "Search" at bounding box center [1273, 285] width 263 height 27
click at [1164, 277] on div "Search" at bounding box center [1273, 281] width 263 height 20
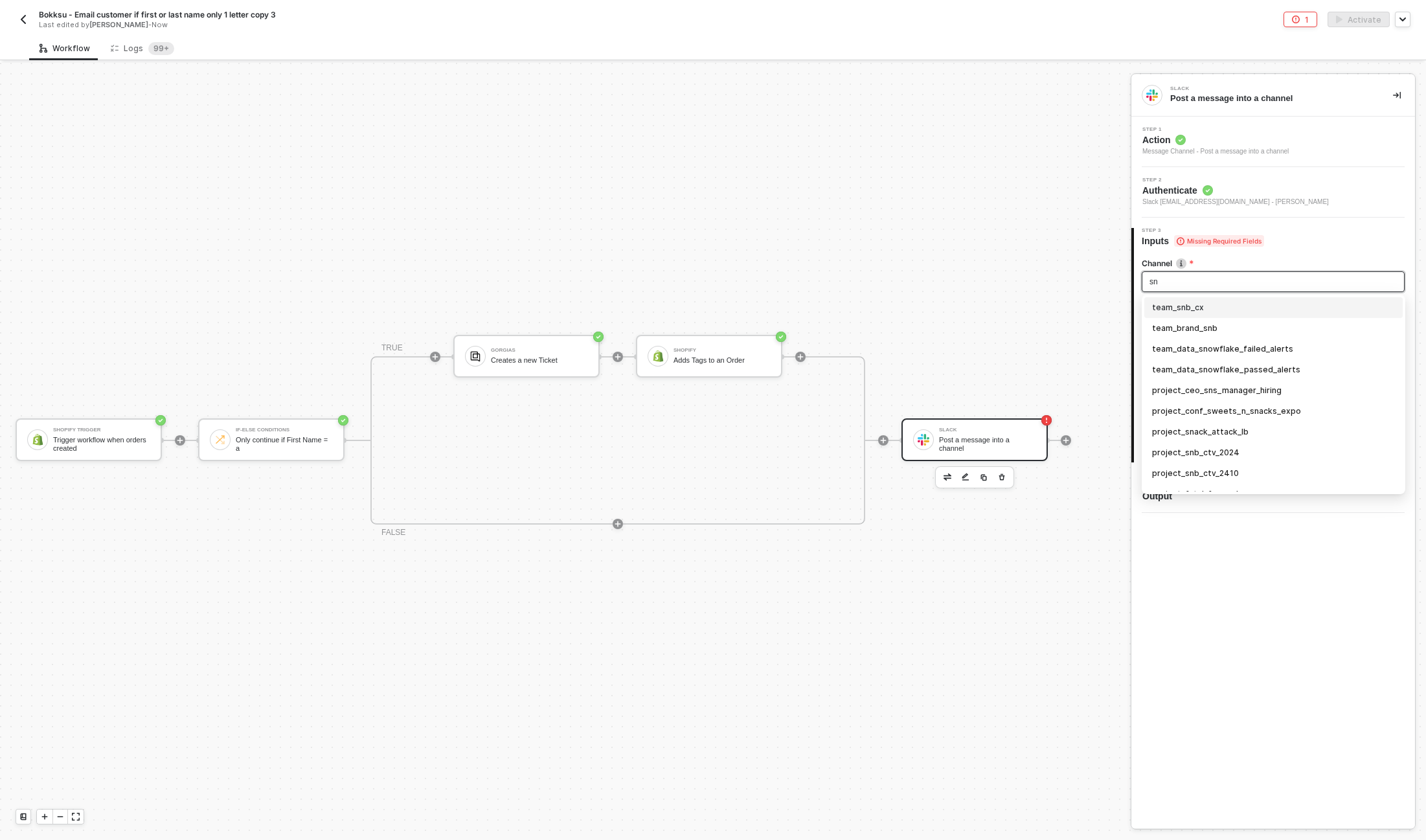
type input "snb"
click at [1219, 309] on div "team_snb_cx" at bounding box center [1273, 307] width 243 height 14
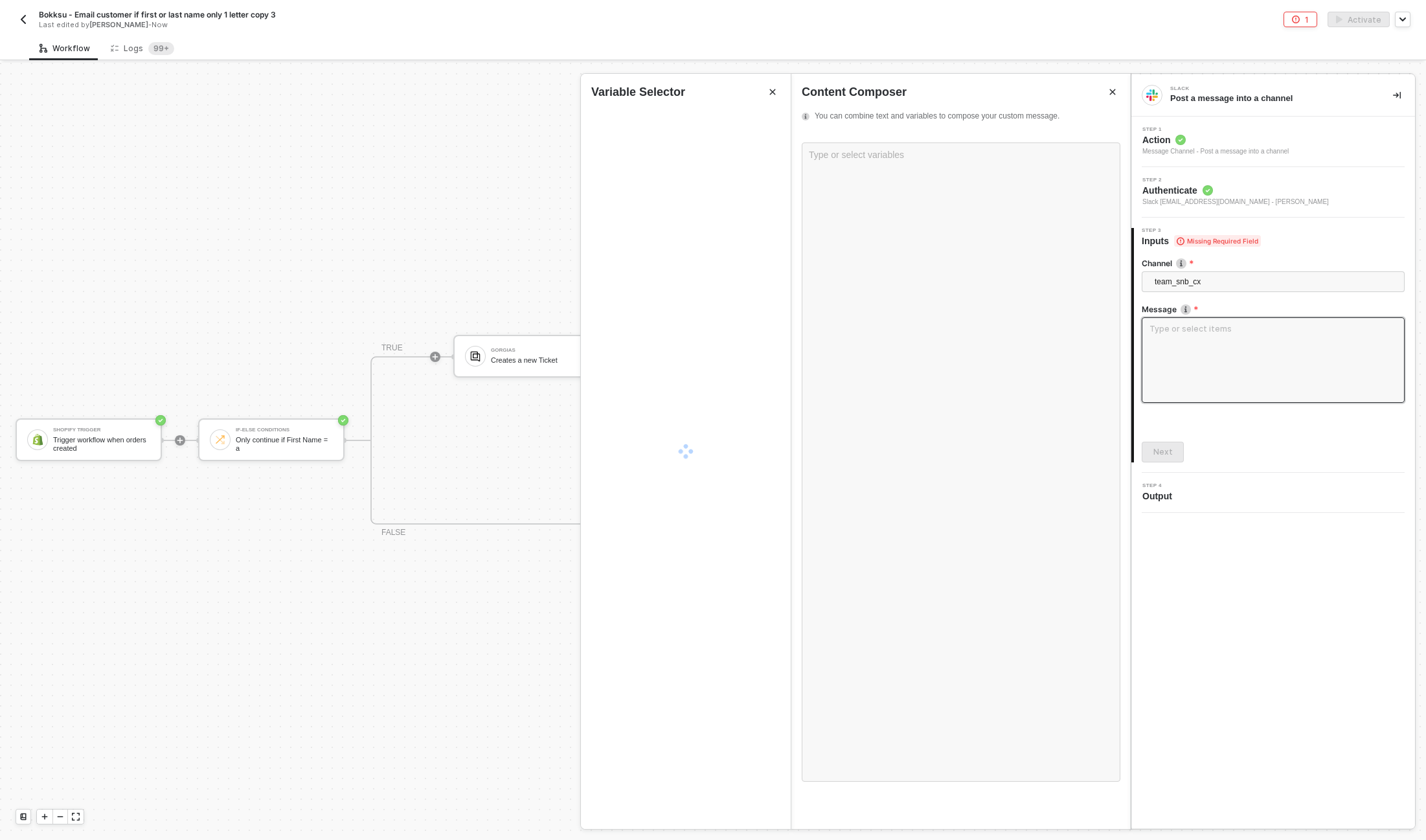
click at [1185, 343] on textarea at bounding box center [1273, 360] width 263 height 85
click at [853, 173] on div "Type or select variables ﻿" at bounding box center [961, 462] width 318 height 639
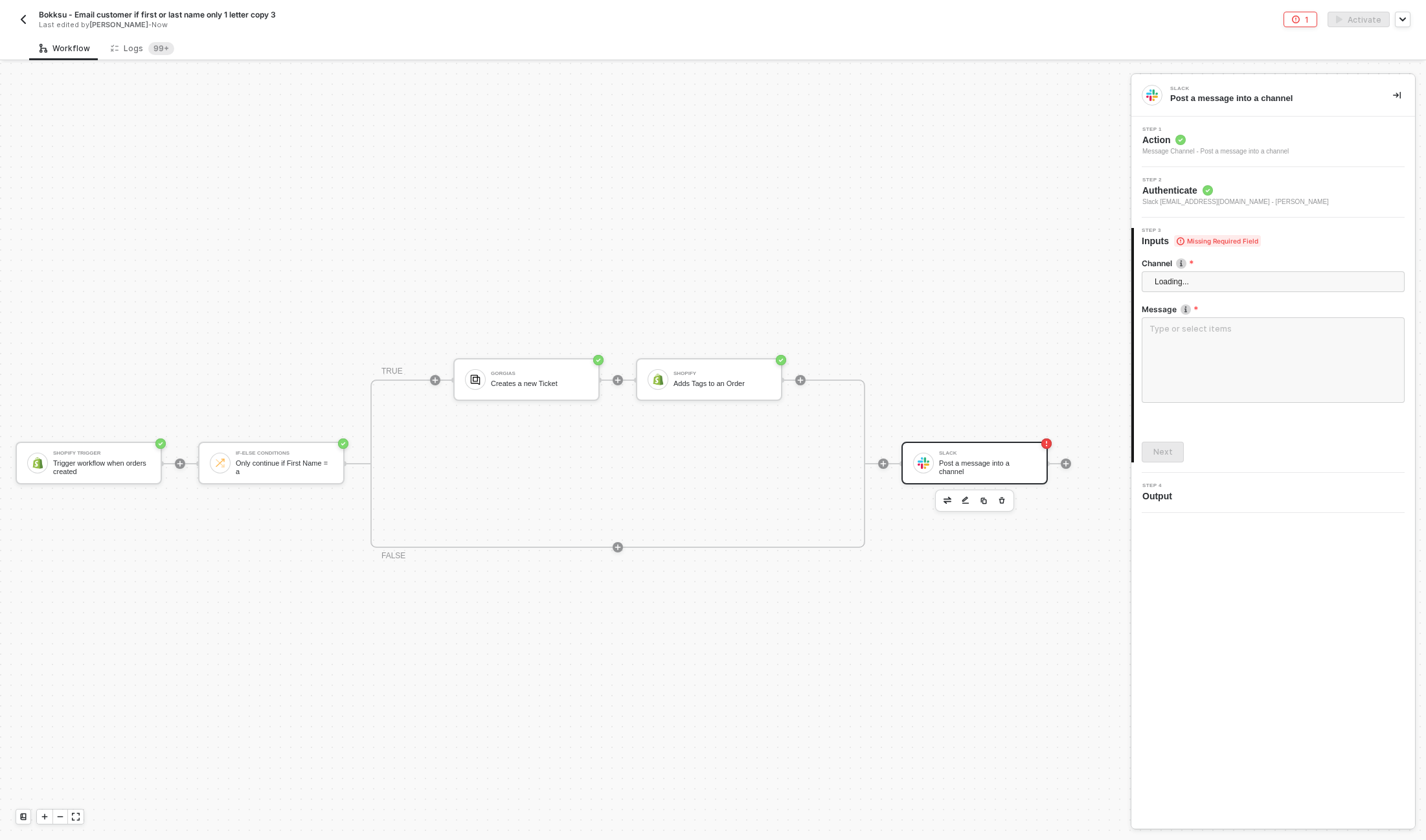
scroll to position [23, 0]
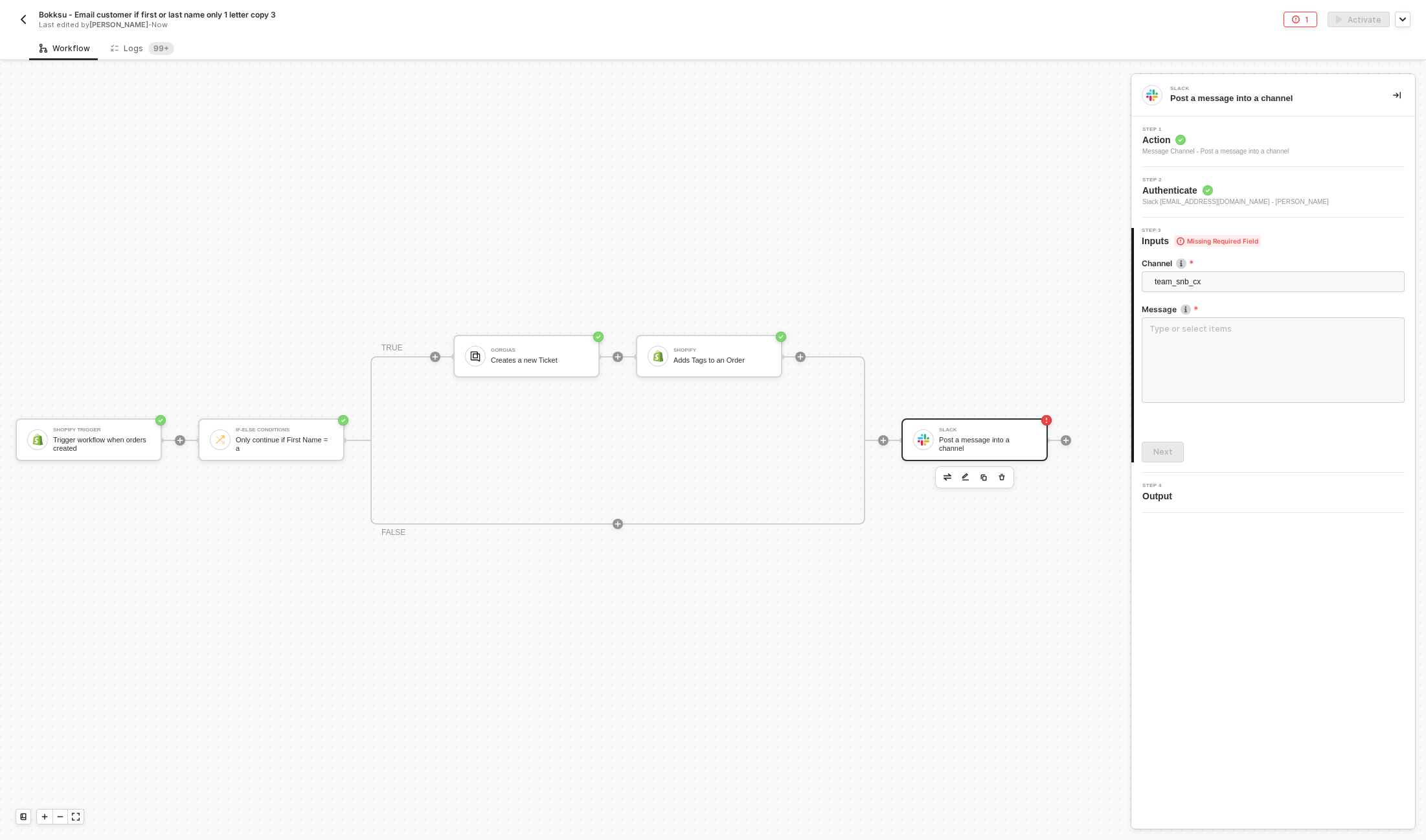
click at [990, 432] on div "Slack Post a message into a channel" at bounding box center [988, 440] width 97 height 25
click at [1189, 346] on textarea at bounding box center [1273, 360] width 263 height 85
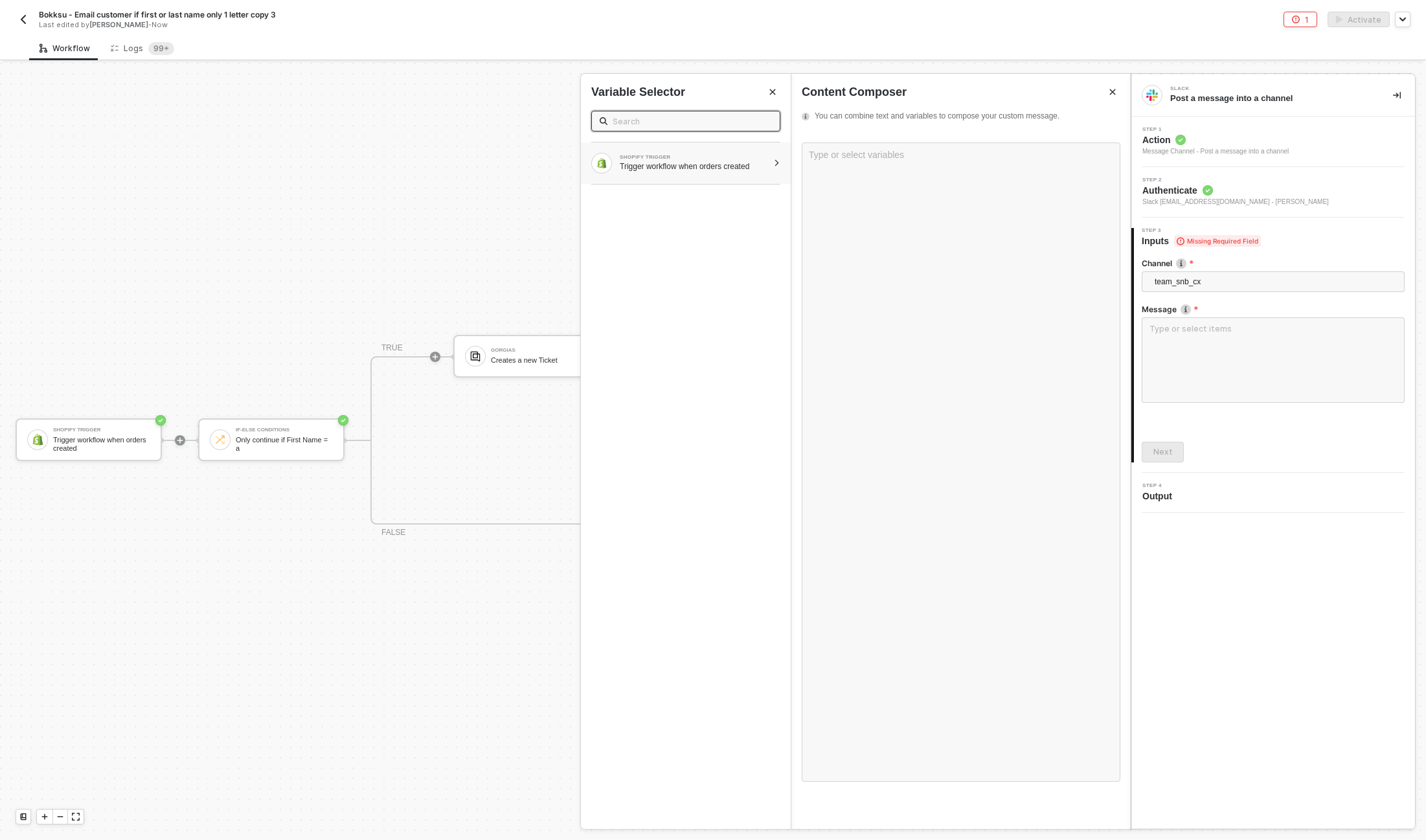
click at [679, 163] on div "Trigger workflow when orders created" at bounding box center [694, 166] width 148 height 10
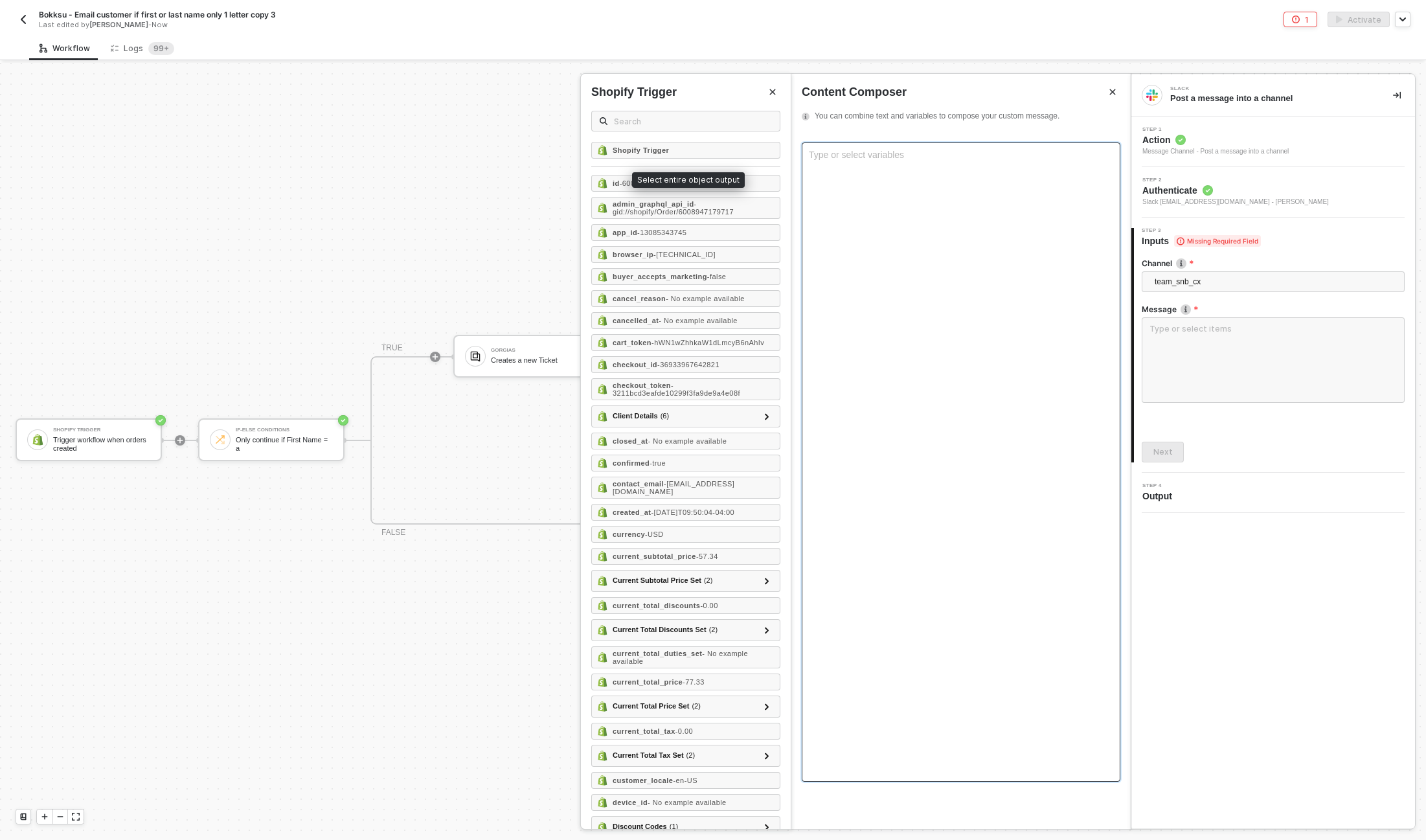
click at [896, 176] on div "Type or select variables ﻿" at bounding box center [961, 462] width 318 height 639
click at [869, 164] on div "Type or select variables ﻿" at bounding box center [961, 462] width 318 height 639
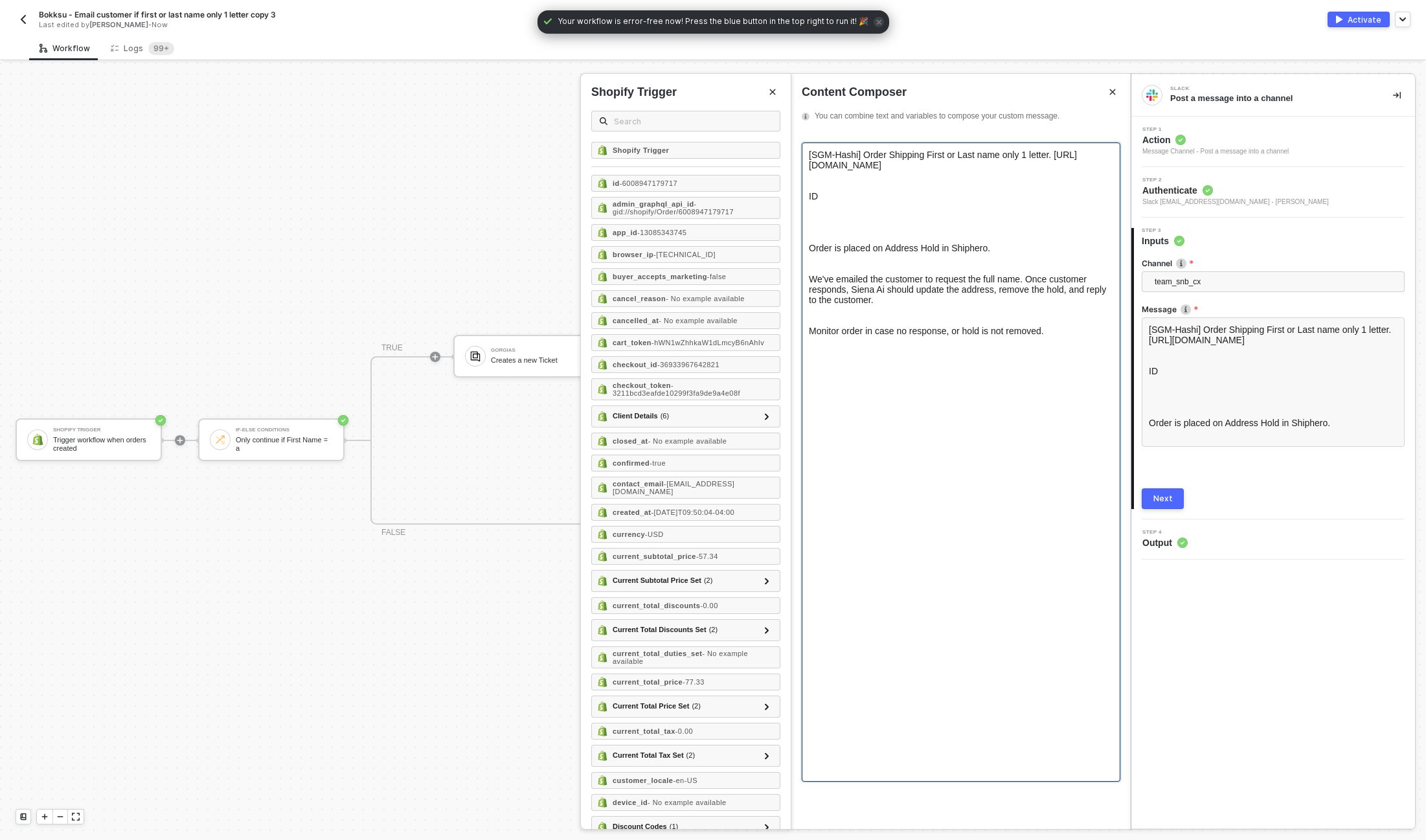
click at [821, 154] on span "[SGM-Hashi] Order Shipping First or Last name only 1 letter. https://admin.shop…" at bounding box center [943, 160] width 268 height 20
click at [845, 153] on span "[SNB-Hashi] Order Shipping First or Last name only 1 letter. https://admin.shop…" at bounding box center [942, 160] width 266 height 20
click at [1023, 168] on div "[SNB-Legacy] Order Shipping First or Last name only 1 letter. https://admin.sho…" at bounding box center [961, 160] width 305 height 20
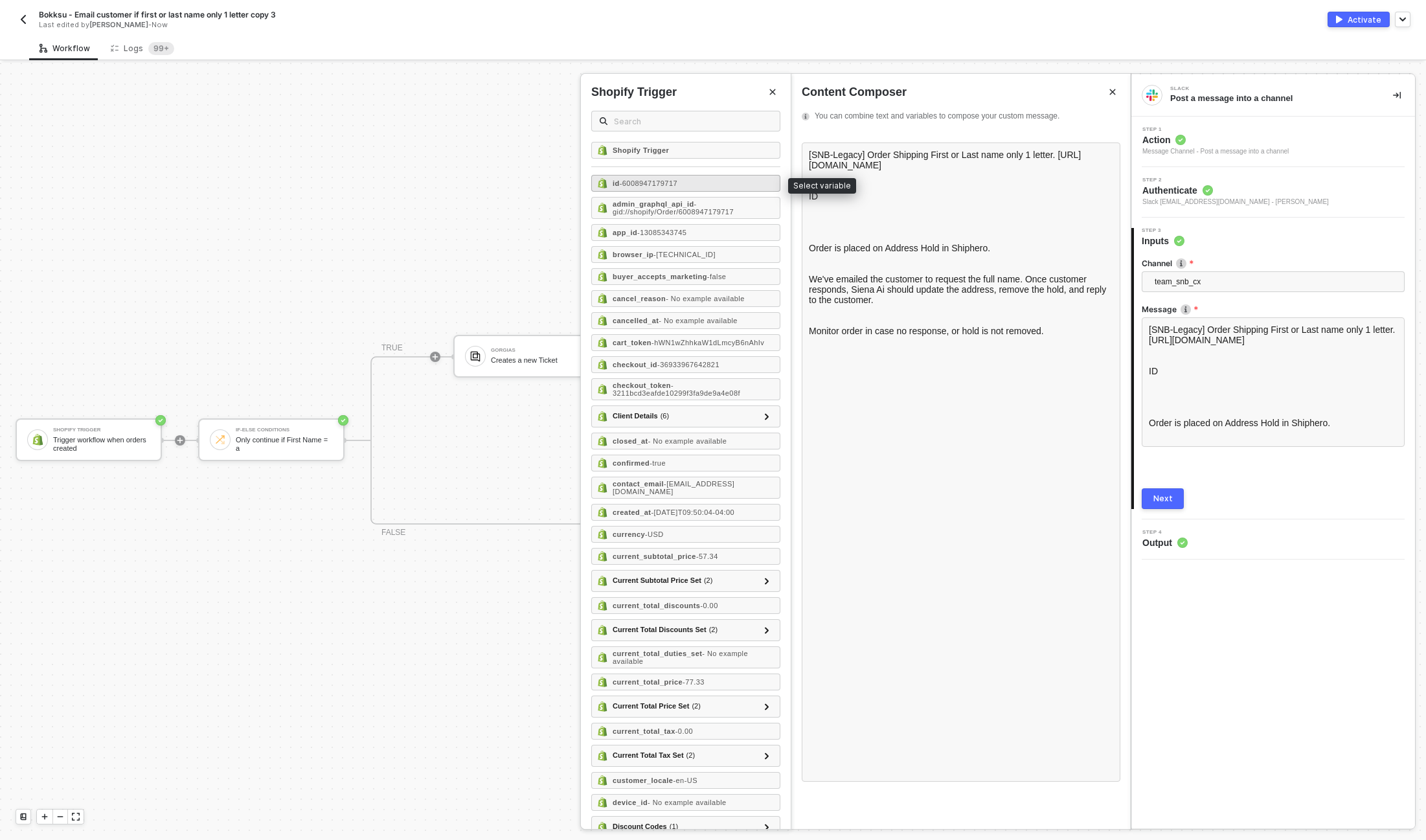
click at [613, 180] on strong "id" at bounding box center [616, 183] width 7 height 8
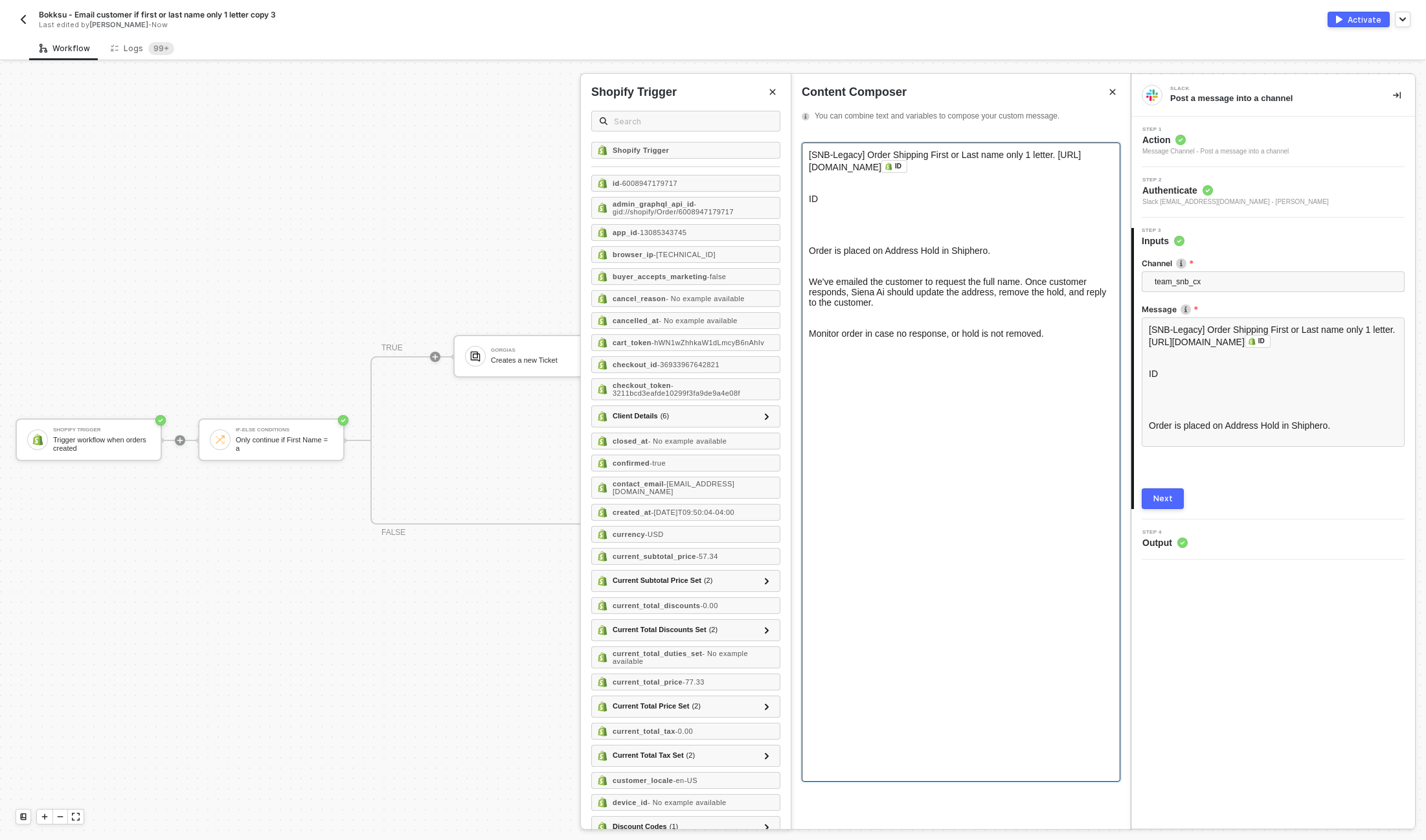
click at [829, 242] on div at bounding box center [961, 235] width 305 height 20
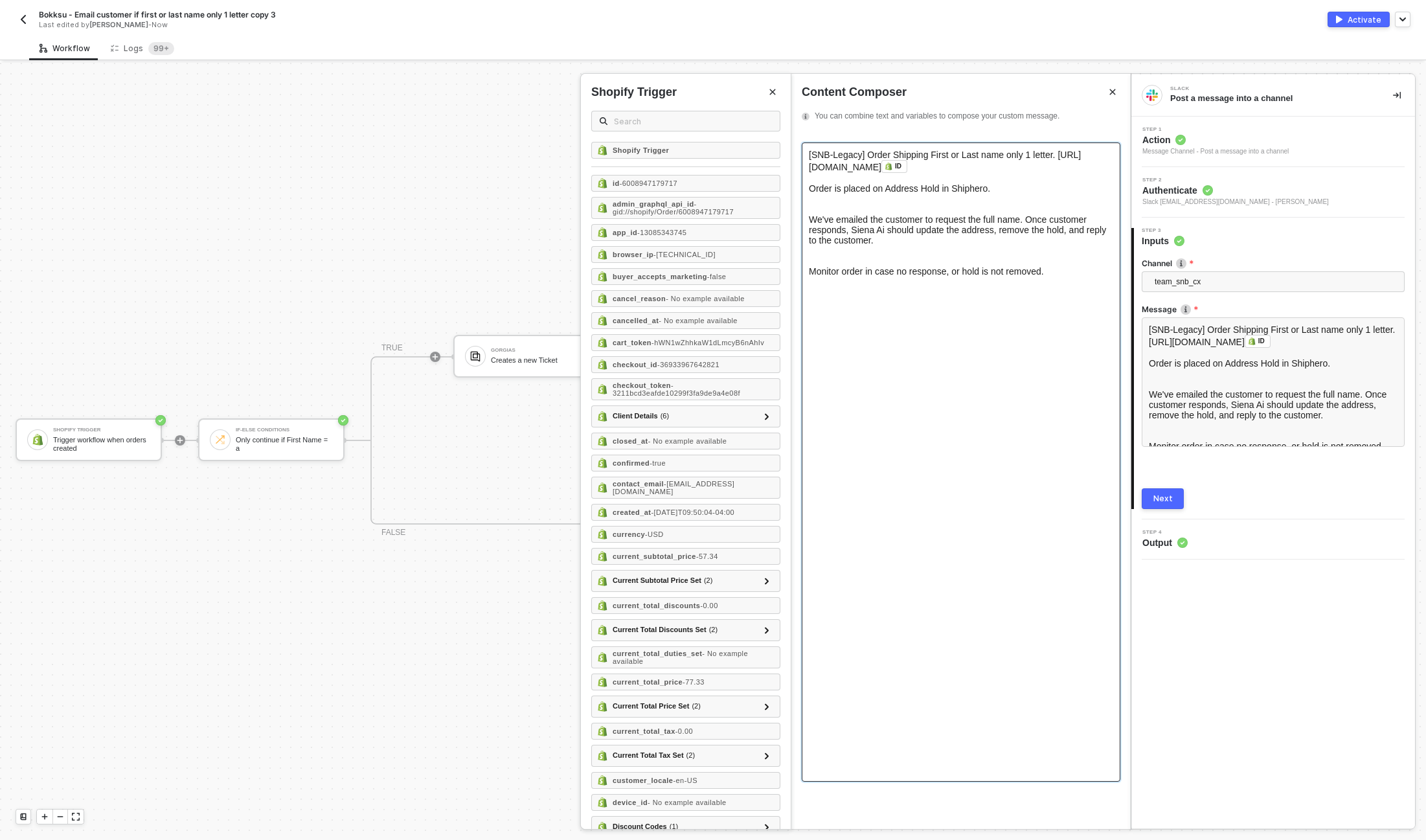
click at [819, 208] on div at bounding box center [961, 204] width 305 height 20
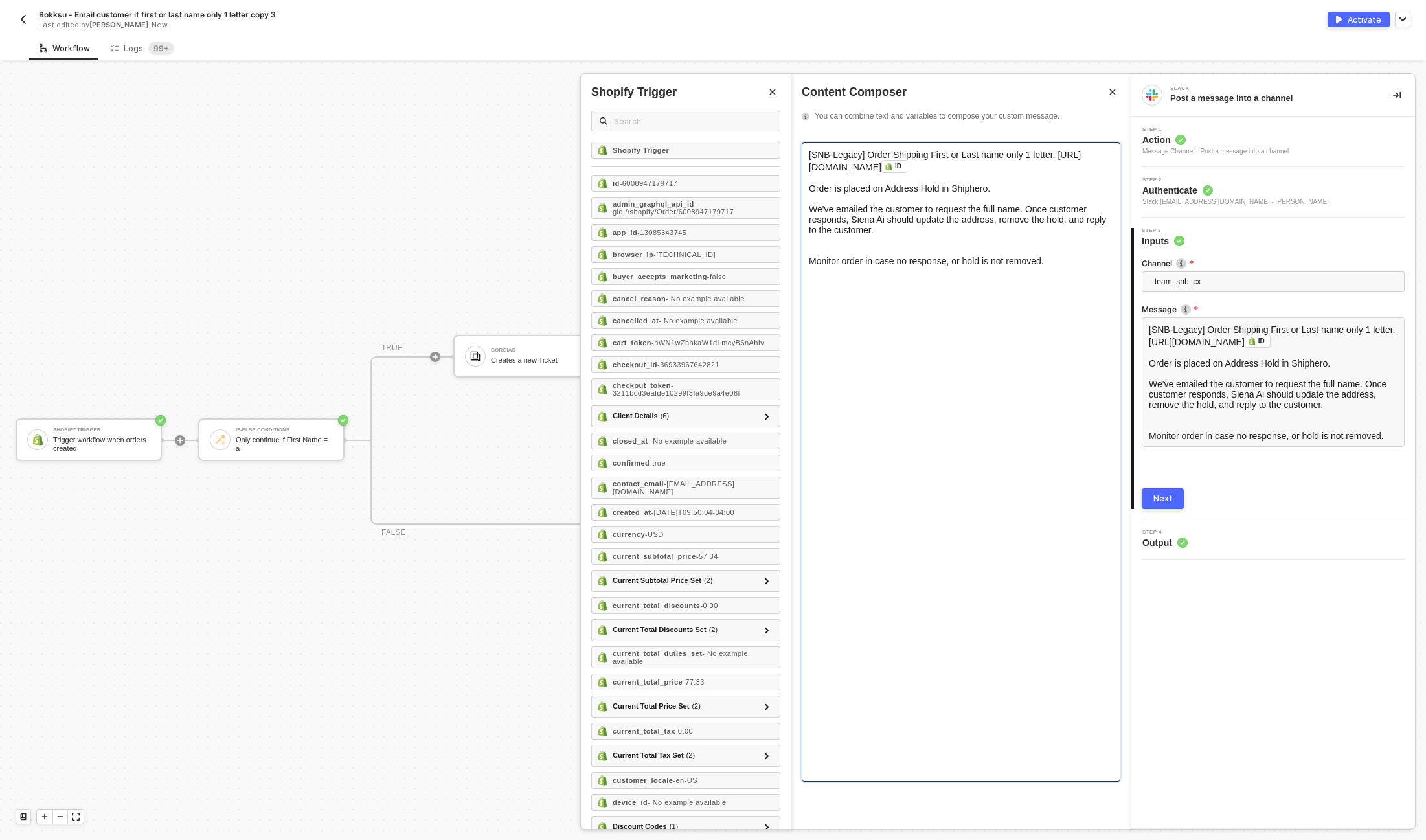
click at [837, 249] on div at bounding box center [961, 245] width 305 height 20
click at [923, 255] on div "Monitor order in case no response, or hold is not removed." at bounding box center [961, 250] width 305 height 10
click at [807, 165] on div "[SNB-Legacy] Order Shipping First or Last name only 1 letter. https://admin.sho…" at bounding box center [961, 462] width 318 height 639
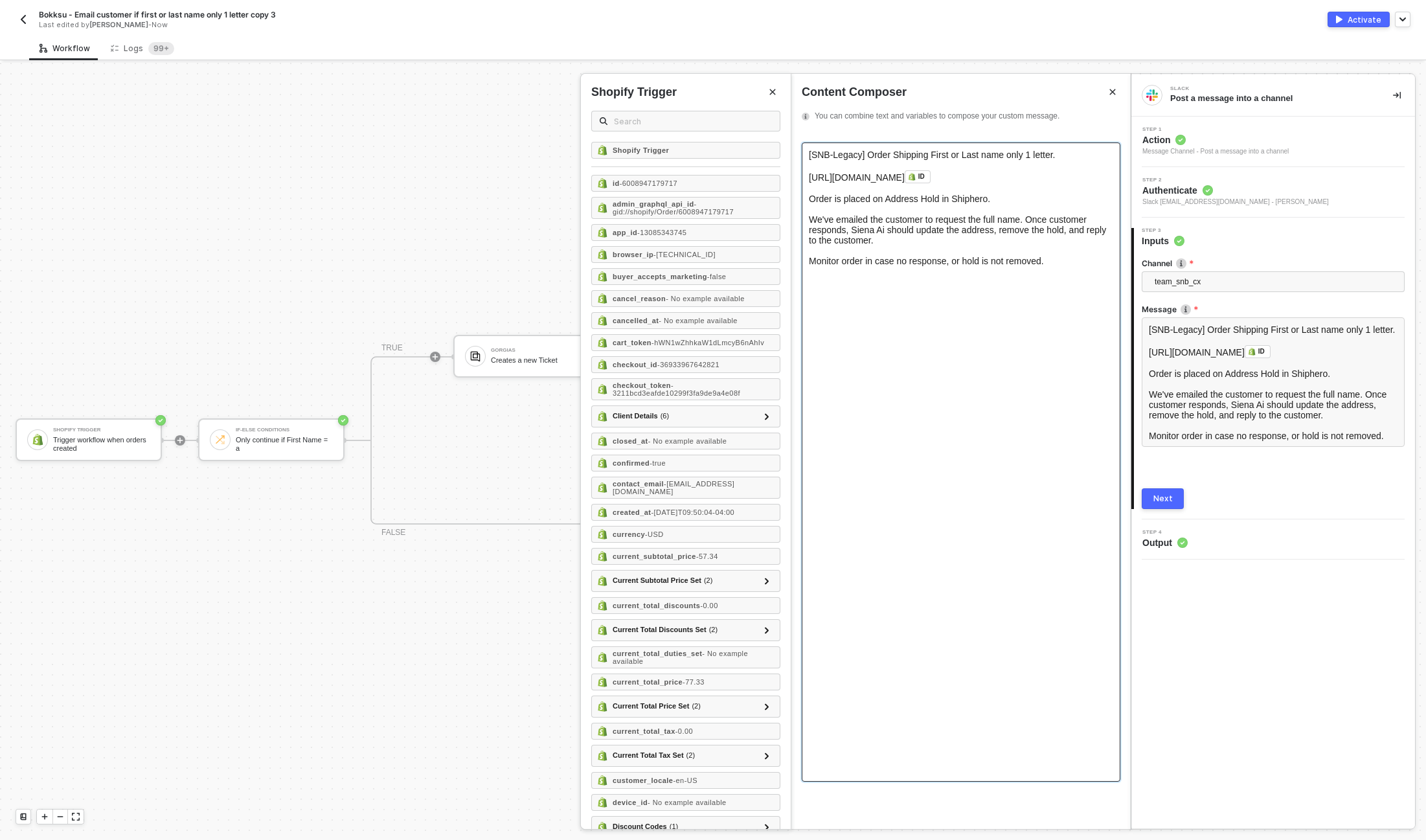
click at [829, 156] on span "[SNB-Legacy] Order Shipping First or Last name only 1 letter." at bounding box center [932, 154] width 247 height 10
click at [844, 154] on span "[SNB-Legacy] Order Shipping First or Last name only 1 letter." at bounding box center [932, 154] width 247 height 10
click at [1356, 19] on div "Activate" at bounding box center [1365, 20] width 33 height 11
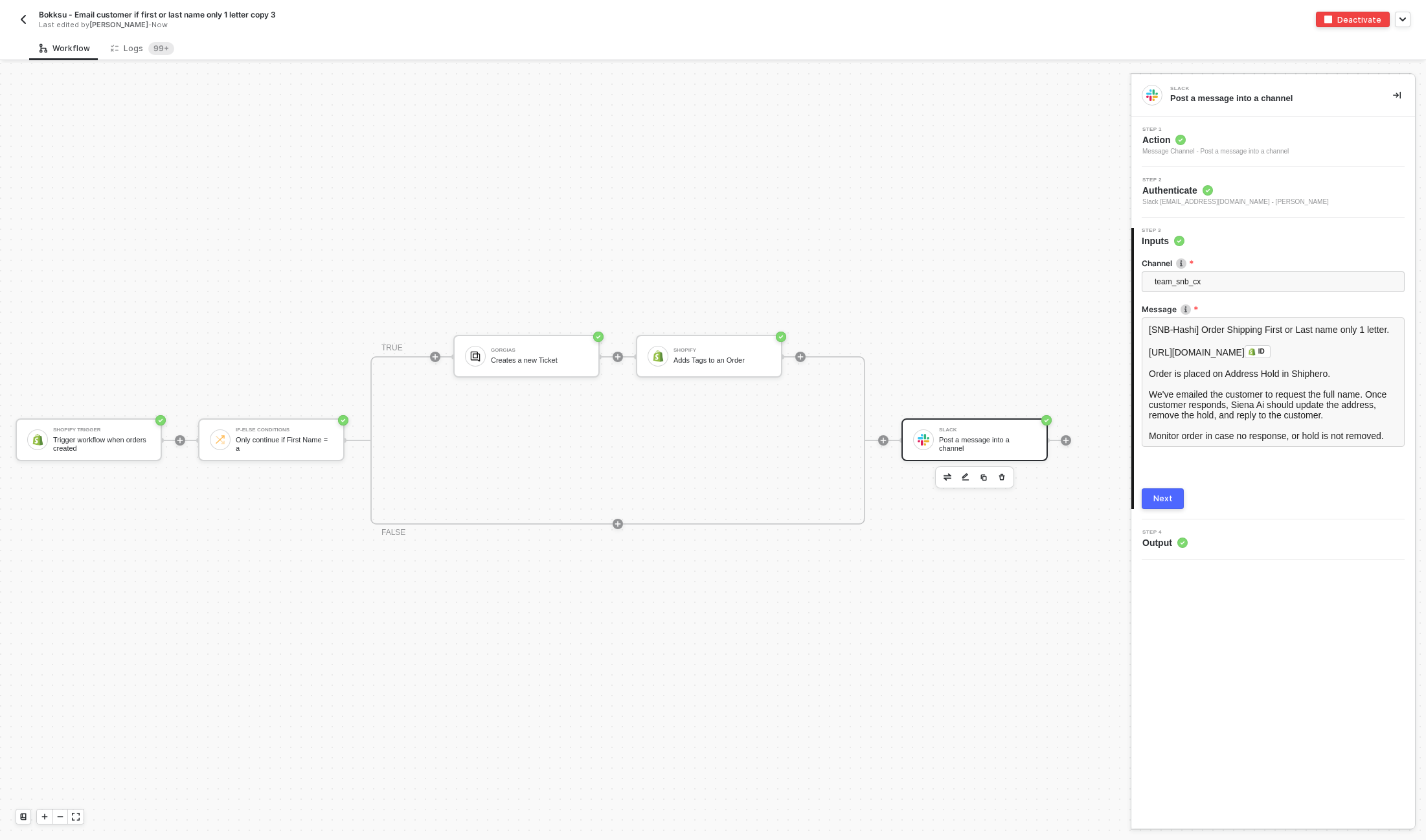
click at [20, 14] on img "button" at bounding box center [23, 19] width 10 height 10
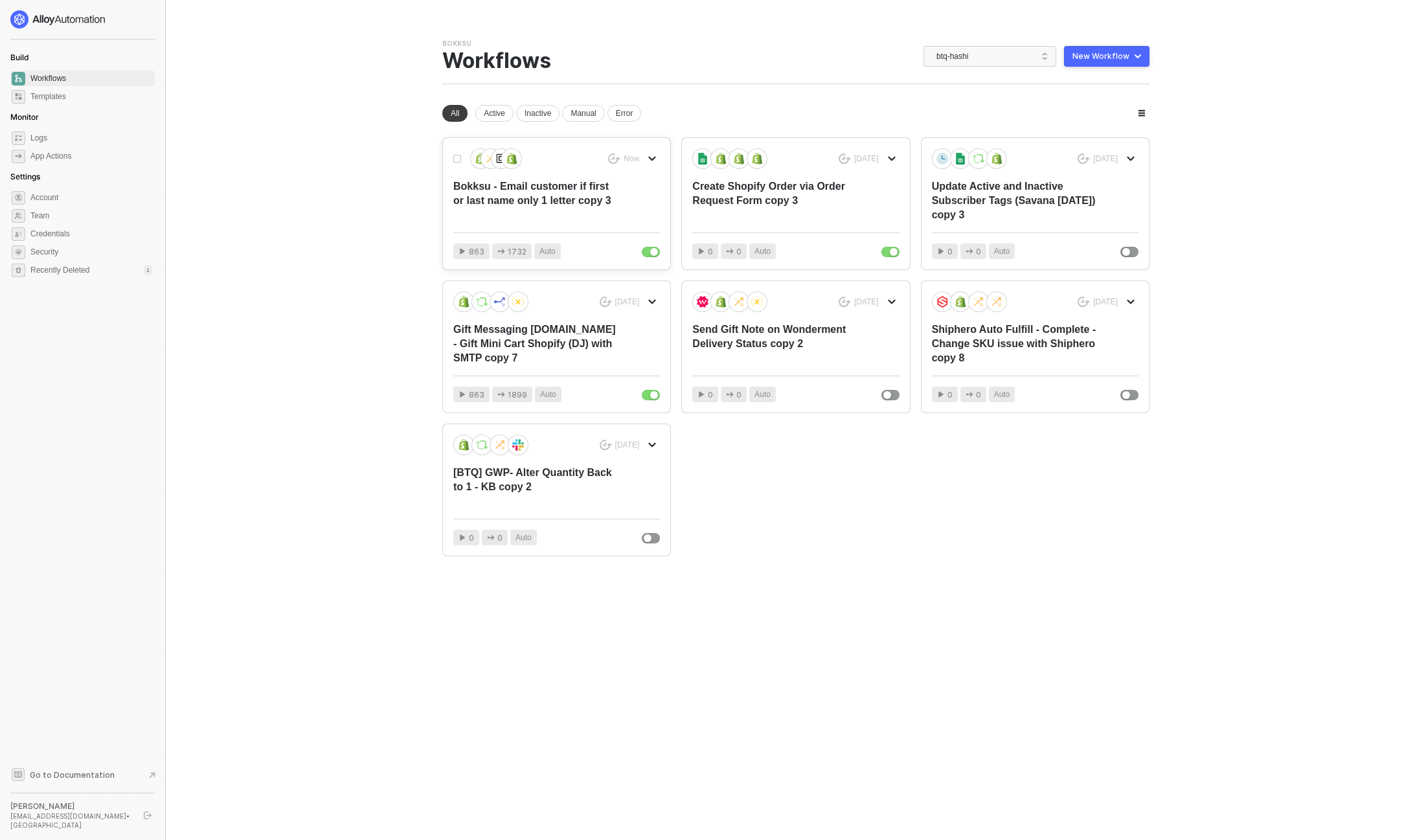
click at [549, 193] on div "Bokksu - Email customer if first or last name only 1 letter copy 3" at bounding box center [536, 201] width 165 height 43
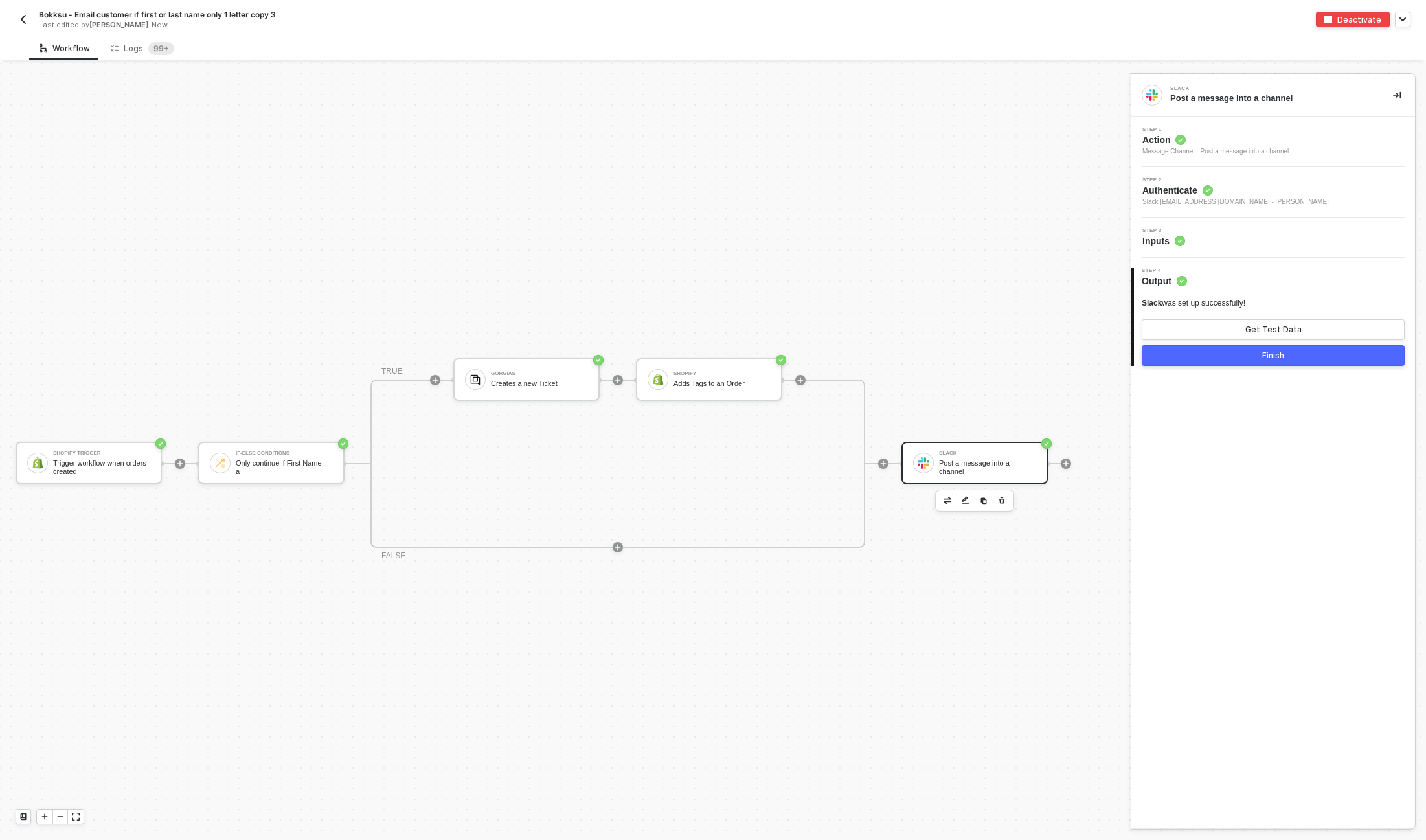
scroll to position [23, 0]
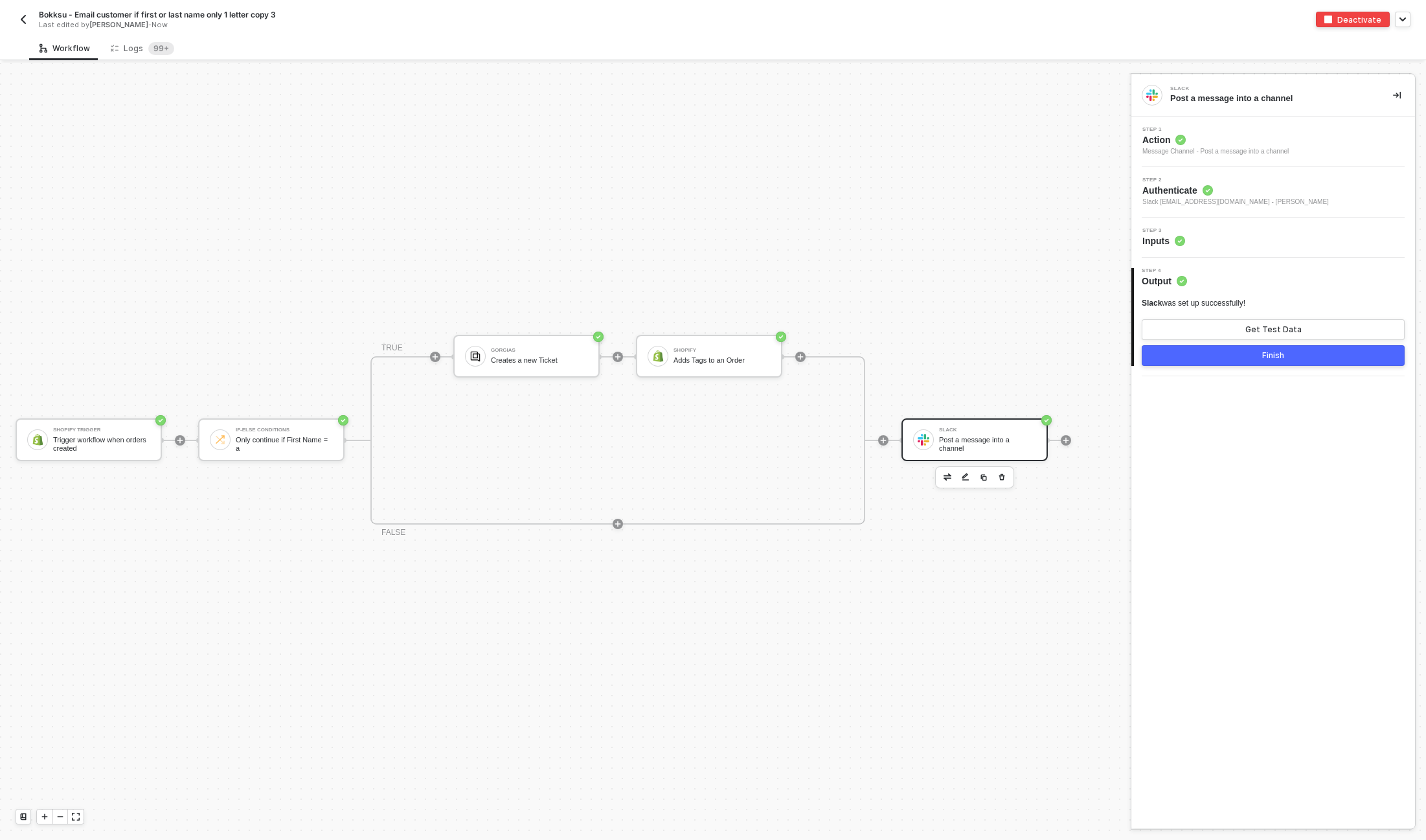
click at [74, 17] on span "Bokksu - Email customer if first or last name only 1 letter copy 3" at bounding box center [157, 14] width 237 height 11
click at [46, 15] on input "Bokksu - Email customer if first or last name only 1 letter copy 3" at bounding box center [149, 14] width 220 height 16
type input "BTQ - Email customer if first or last name only 1 letter copy 3"
click at [944, 430] on div "Slack" at bounding box center [988, 430] width 97 height 5
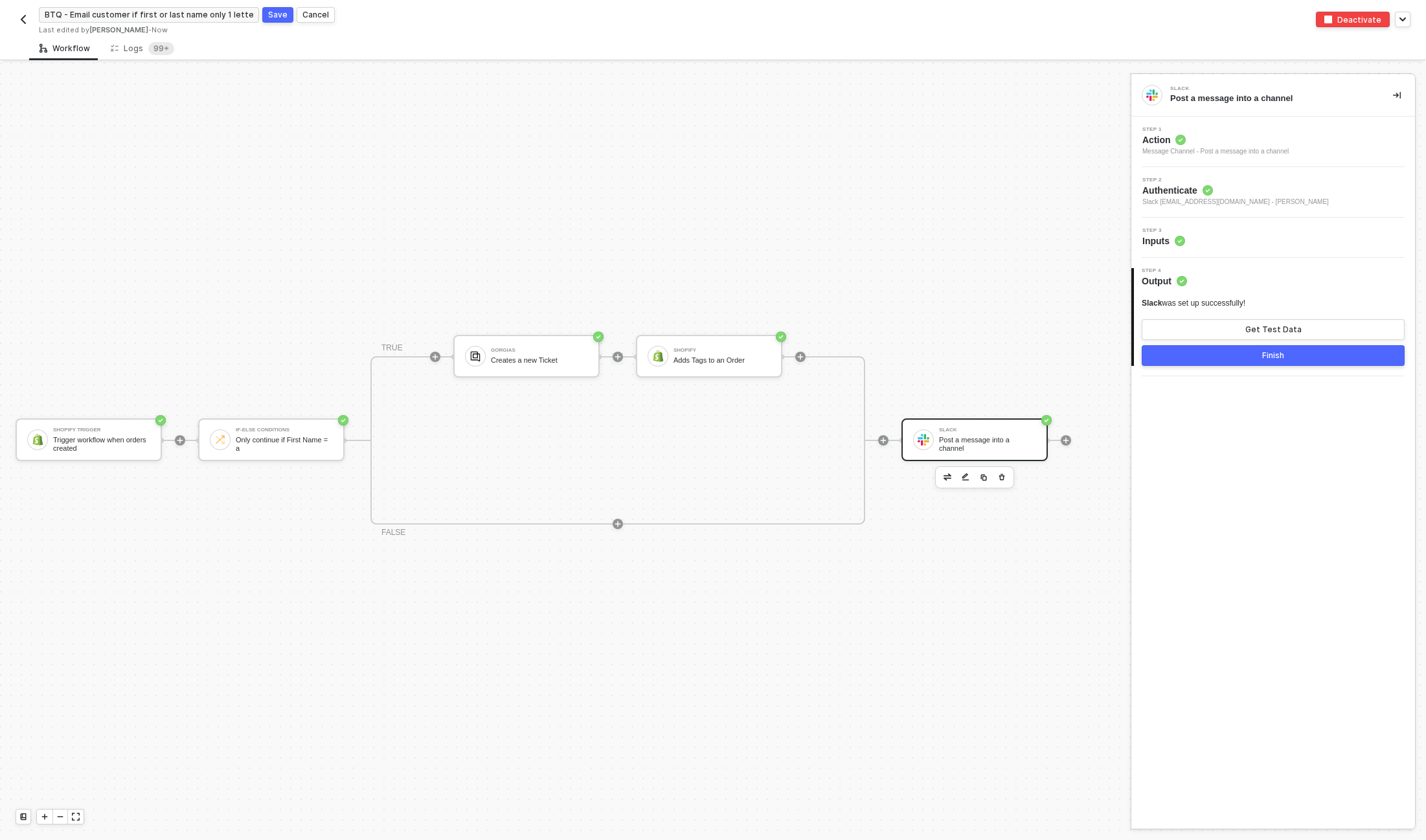
click at [1250, 225] on div "Step 3 Inputs" at bounding box center [1273, 238] width 284 height 40
click at [1228, 248] on div "Step 3 Inputs" at bounding box center [1273, 238] width 284 height 40
click at [1220, 240] on div "Step 3 Inputs" at bounding box center [1275, 238] width 280 height 19
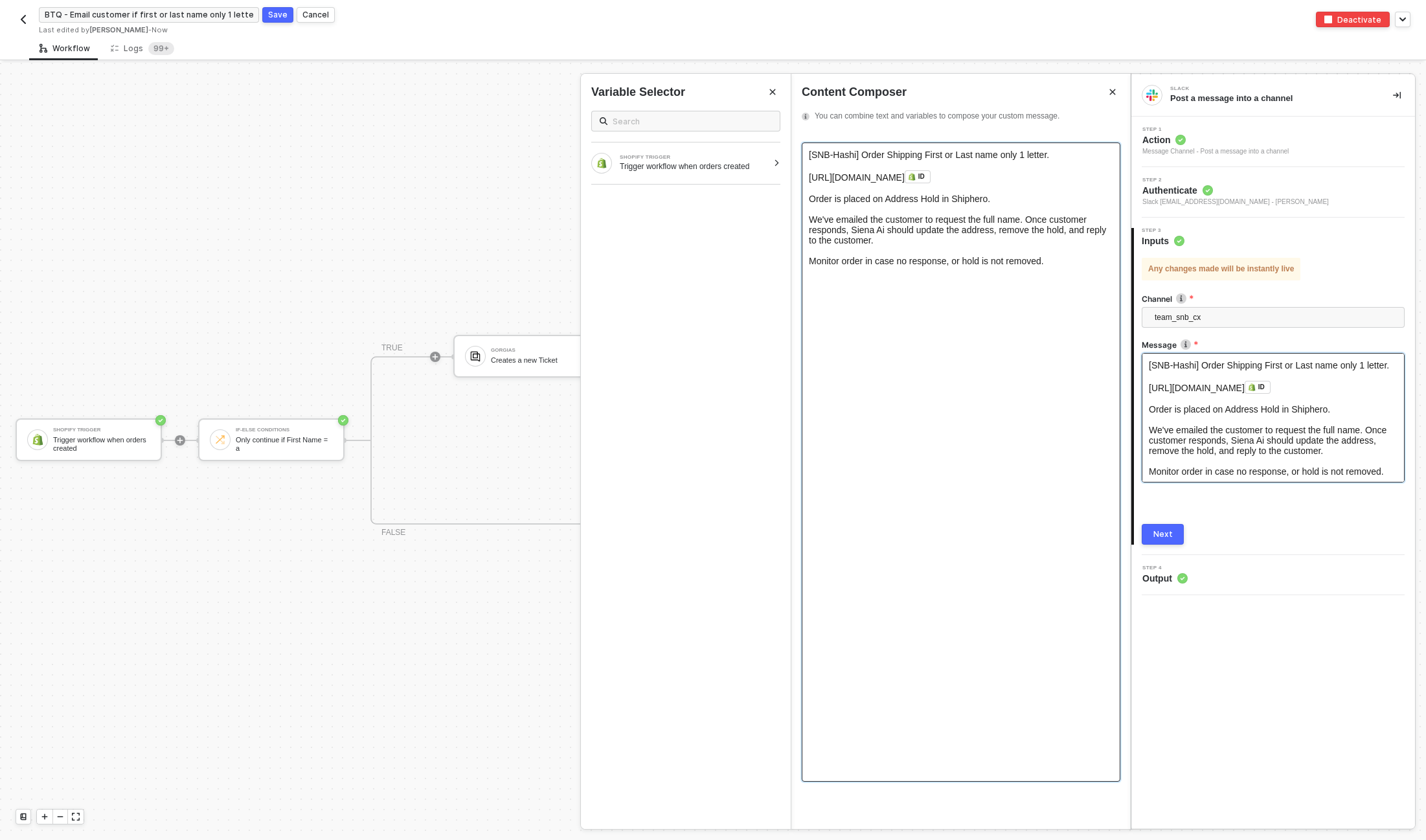
click at [821, 154] on span "[SNB-Hashi] Order Shipping First or Last name only 1 letter." at bounding box center [929, 154] width 241 height 10
click at [905, 180] on span "[URL][DOMAIN_NAME]" at bounding box center [857, 177] width 96 height 10
click at [1165, 46] on div "Workflow Logs 99+" at bounding box center [728, 48] width 1397 height 24
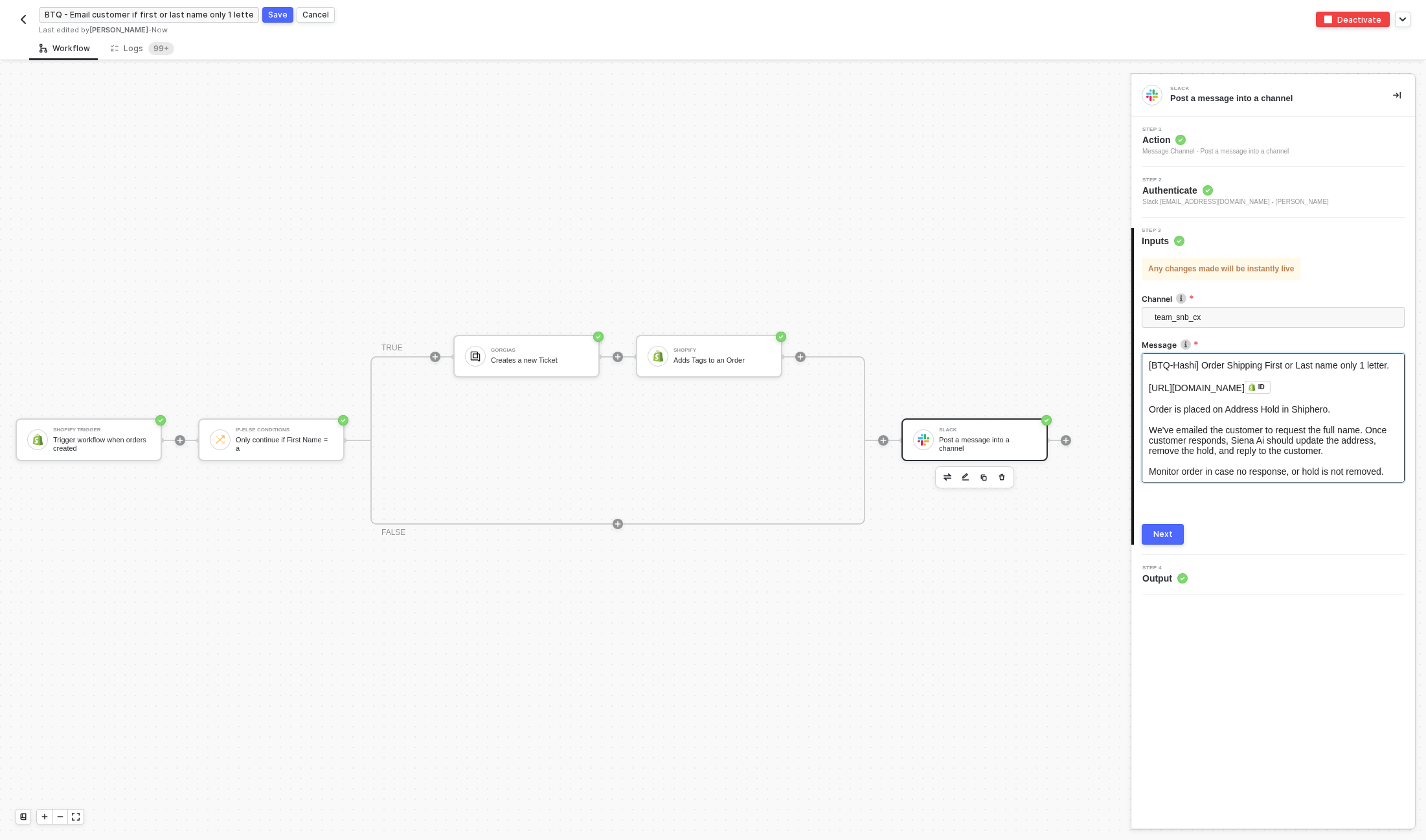
click at [1166, 533] on div "Next" at bounding box center [1163, 534] width 19 height 10
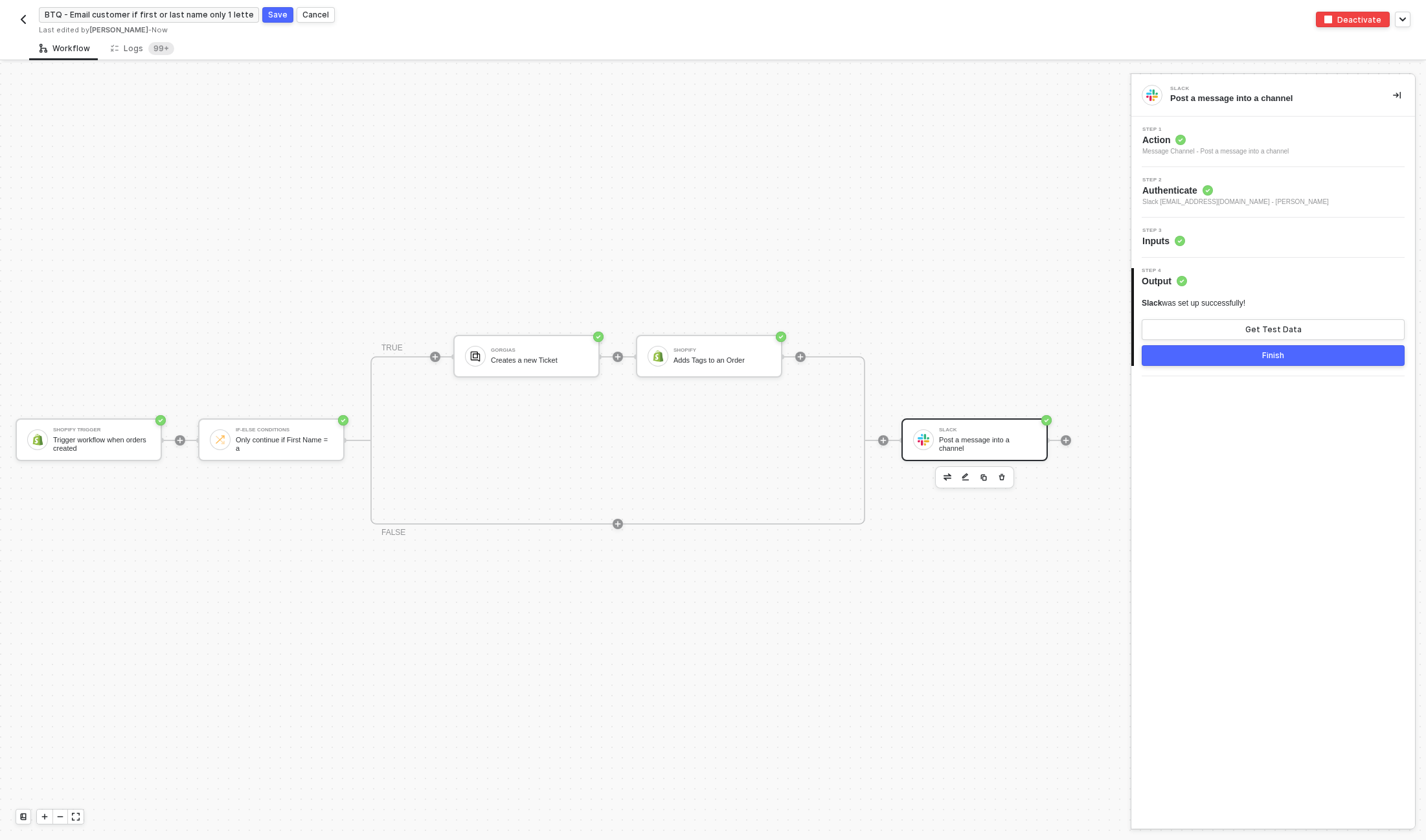
click at [1233, 356] on button "Finish" at bounding box center [1273, 355] width 263 height 20
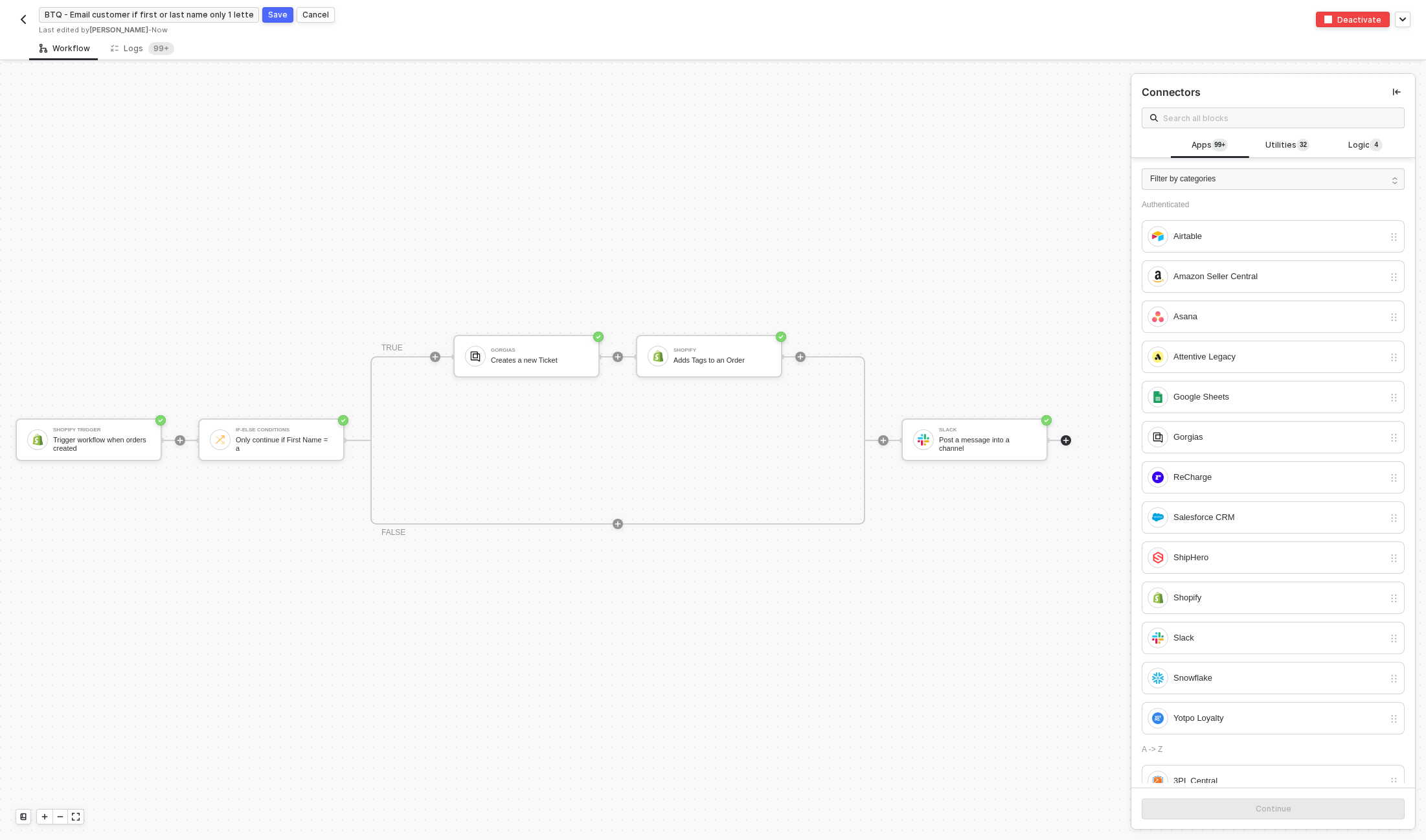
click at [20, 18] on img "button" at bounding box center [23, 19] width 10 height 10
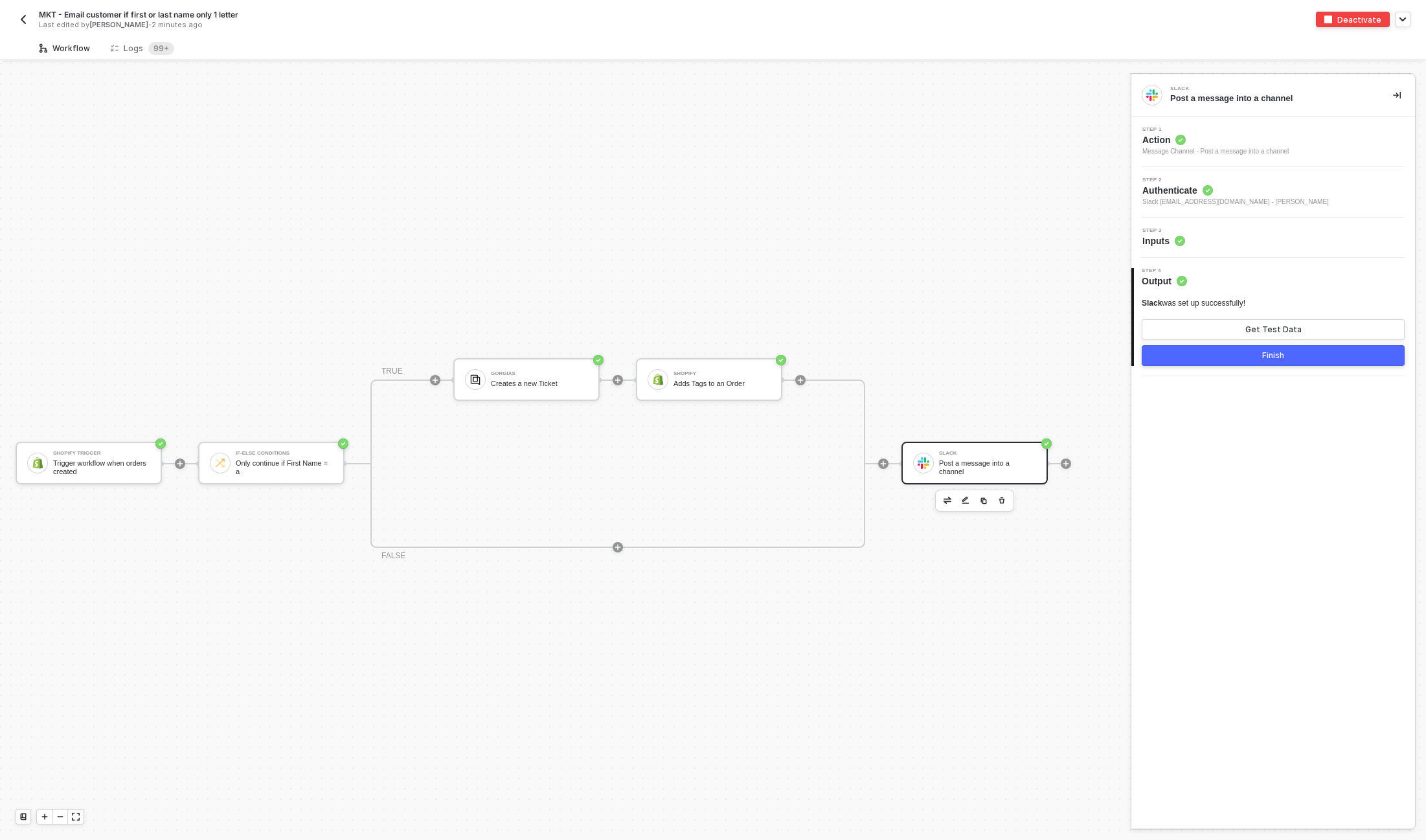
scroll to position [23, 0]
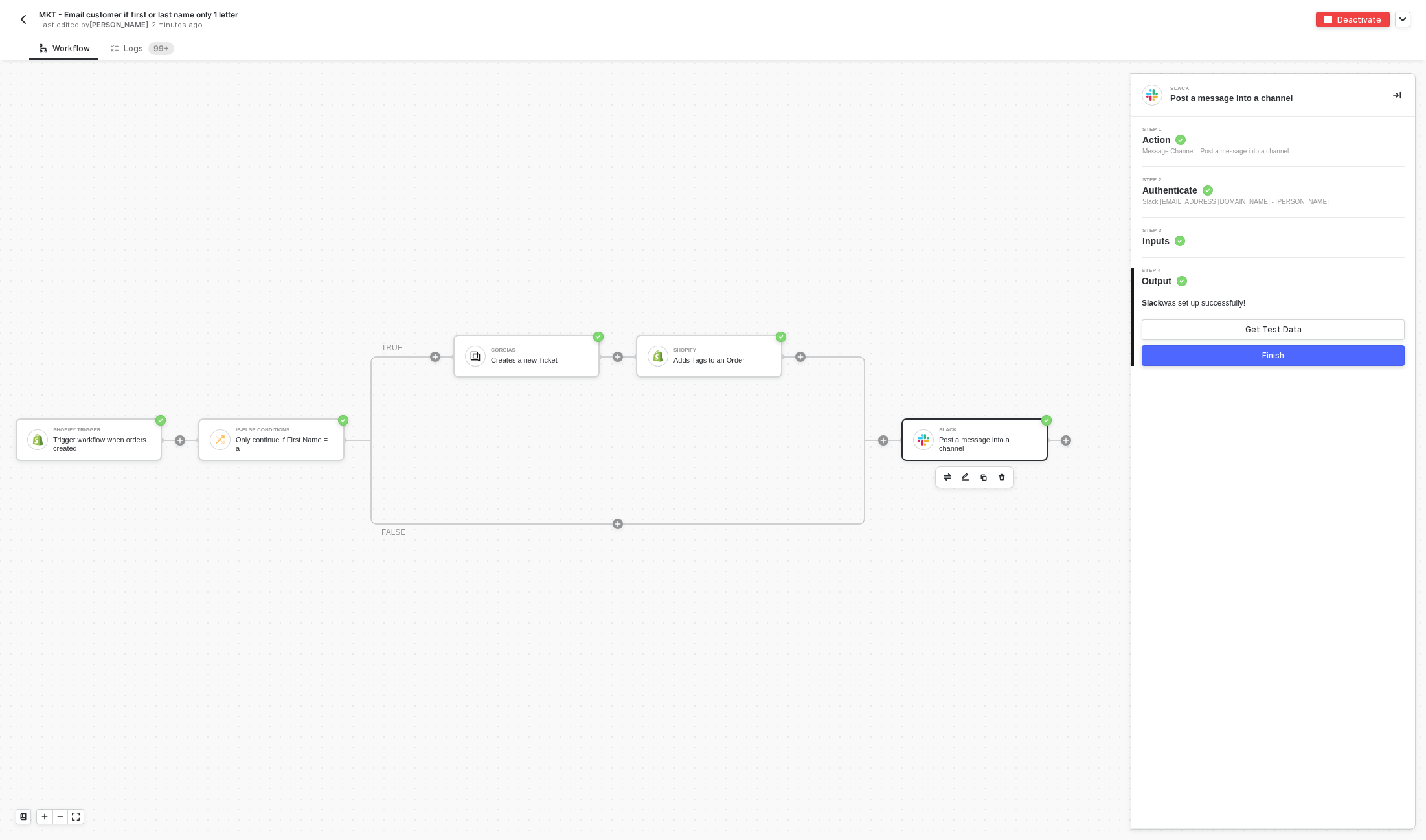
click at [968, 438] on div "Post a message into a channel" at bounding box center [988, 444] width 97 height 16
click at [1218, 241] on div "Step 3 Inputs" at bounding box center [1275, 238] width 280 height 19
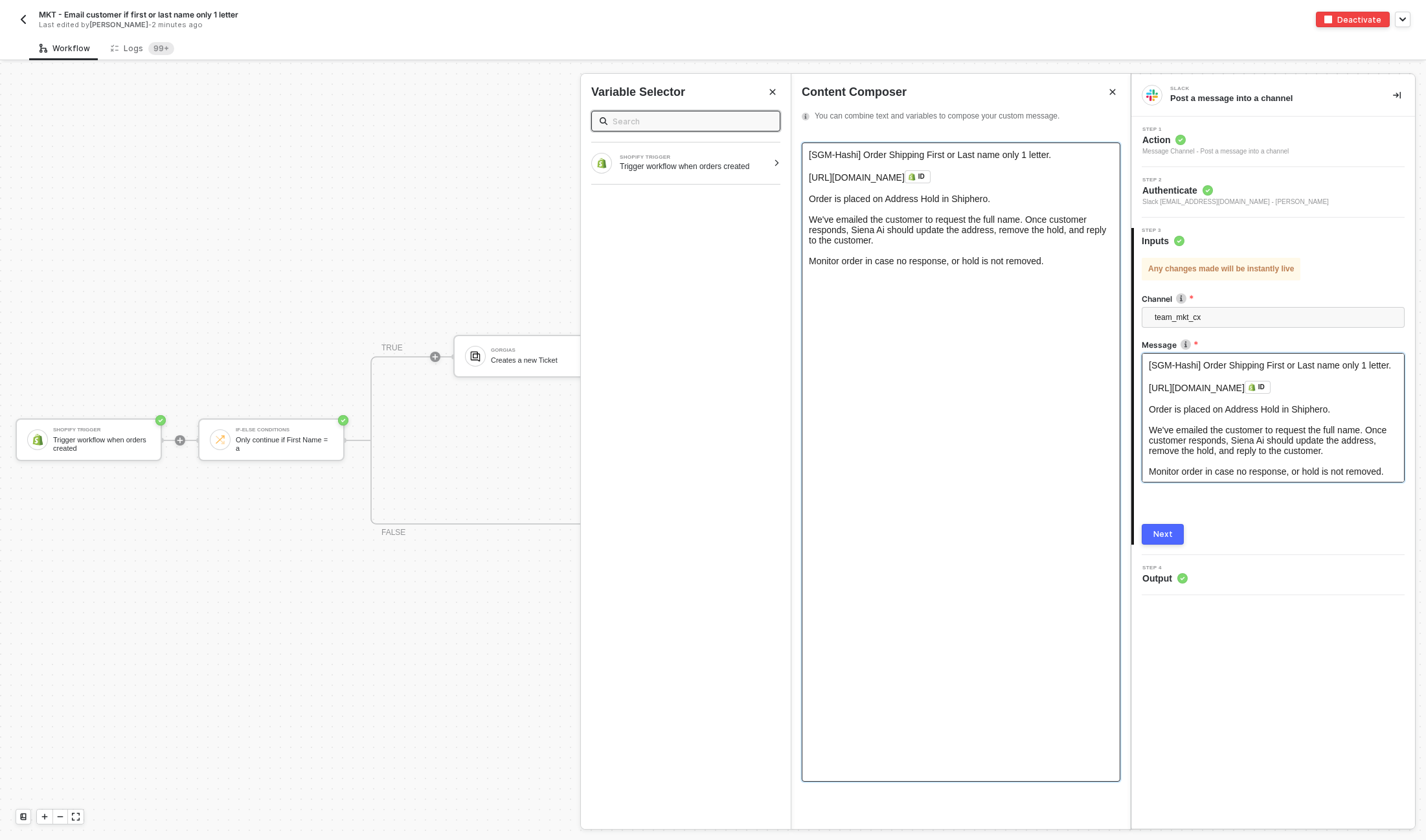
click at [821, 154] on span "[SGM-Hashi] Order Shipping First or Last name only 1 letter." at bounding box center [930, 154] width 243 height 10
click at [905, 176] on span "[URL][DOMAIN_NAME]" at bounding box center [857, 177] width 96 height 10
click at [1167, 531] on div "Next" at bounding box center [1163, 534] width 19 height 10
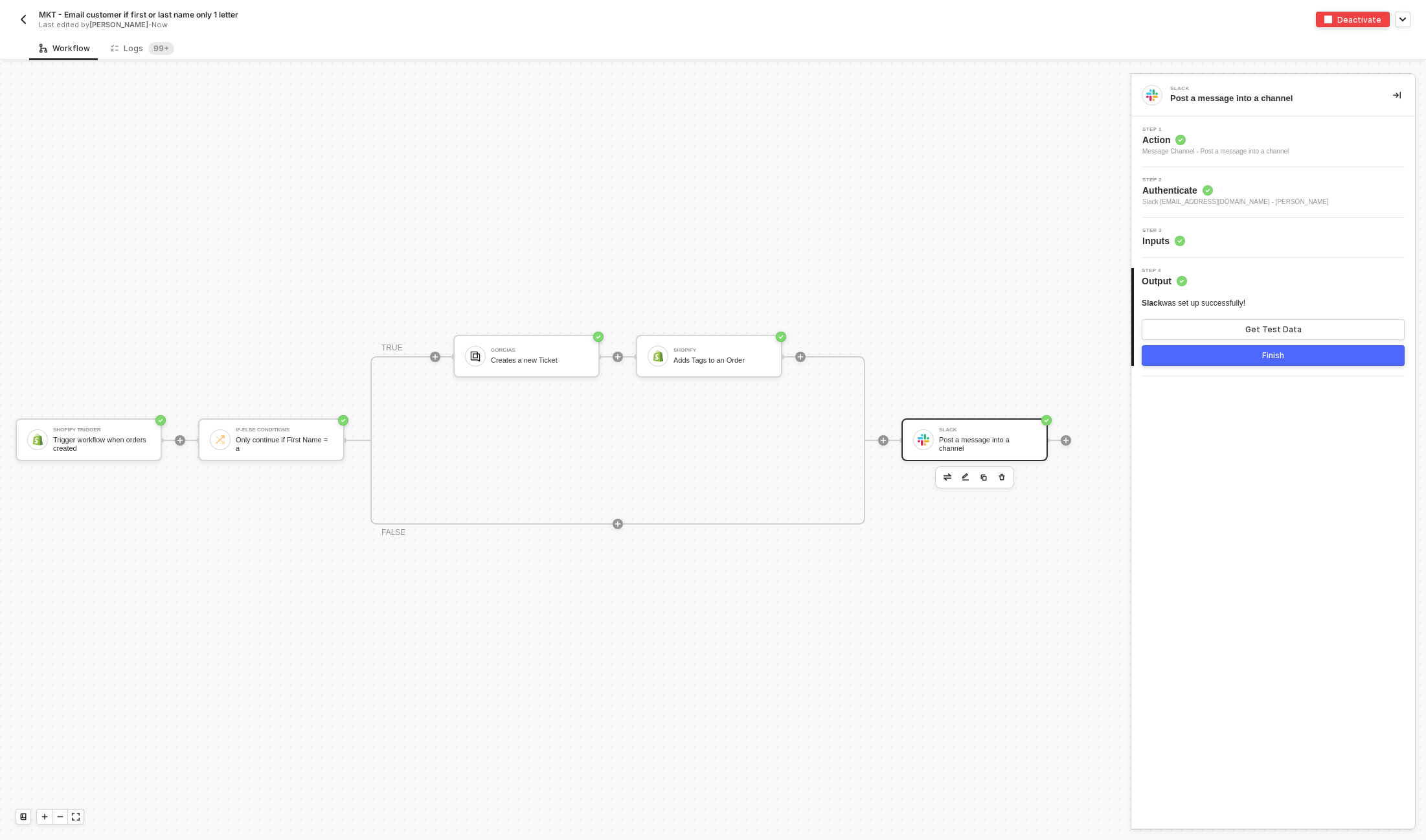
click at [1291, 356] on button "Finish" at bounding box center [1273, 355] width 263 height 20
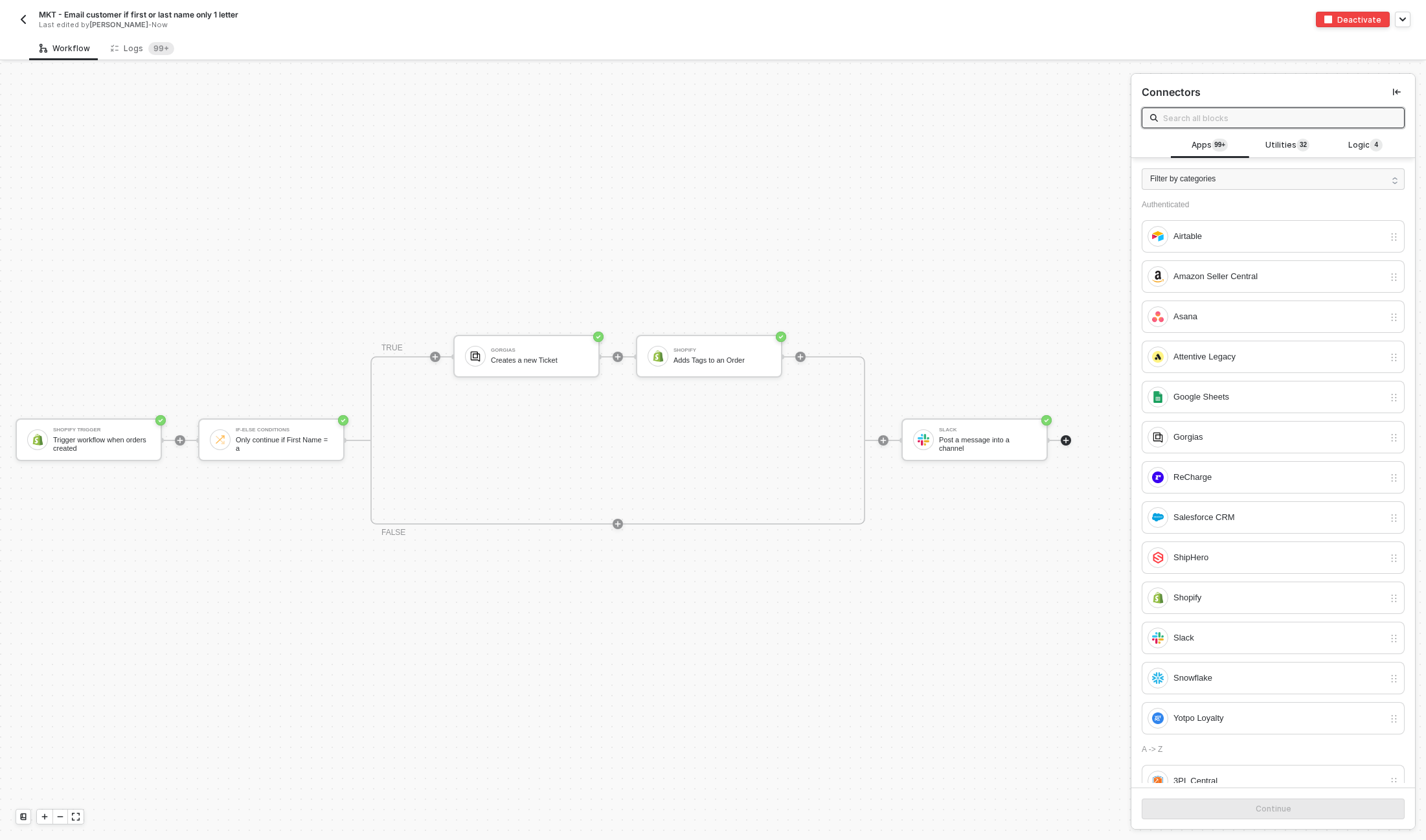
click at [20, 21] on img "button" at bounding box center [23, 19] width 10 height 10
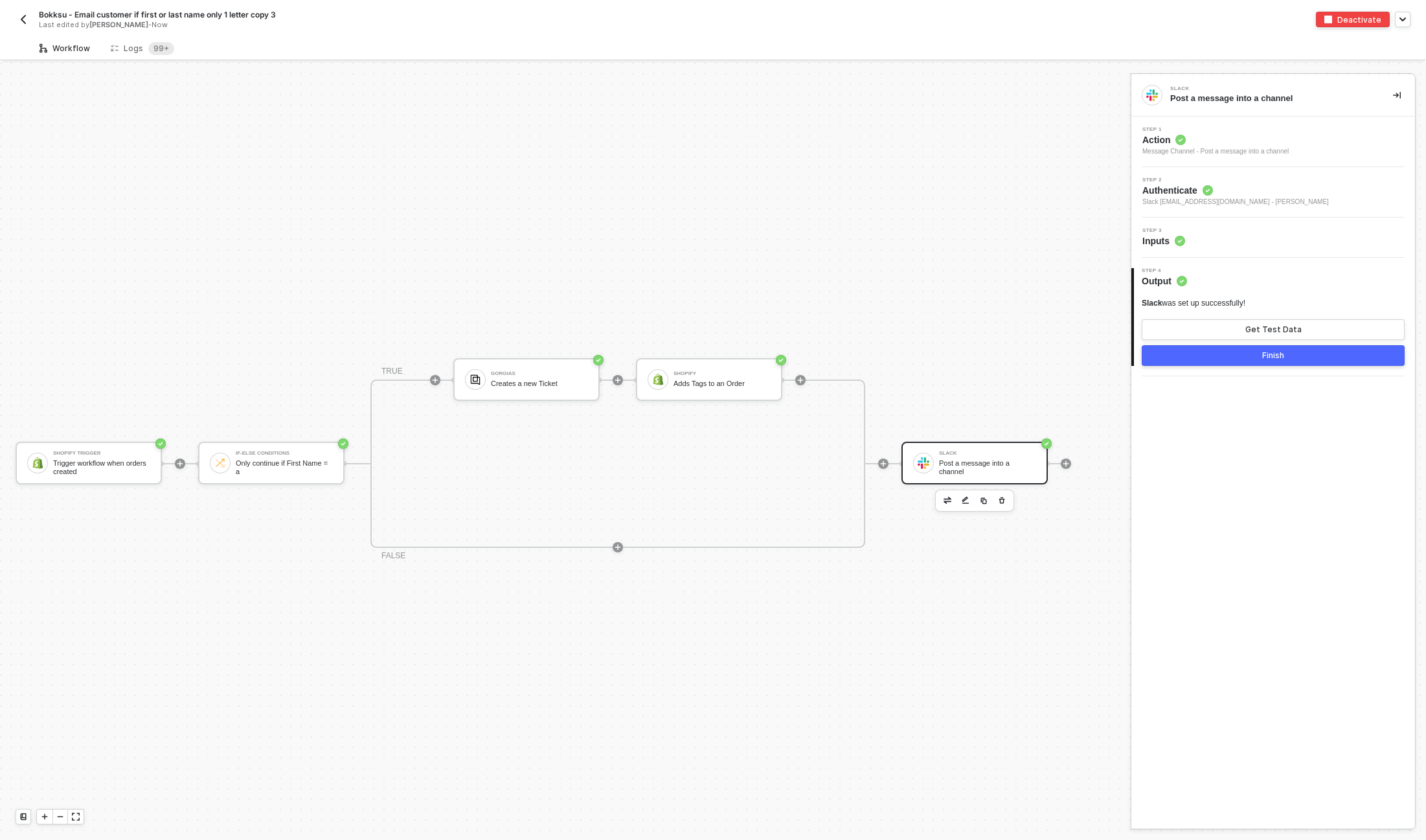
scroll to position [23, 0]
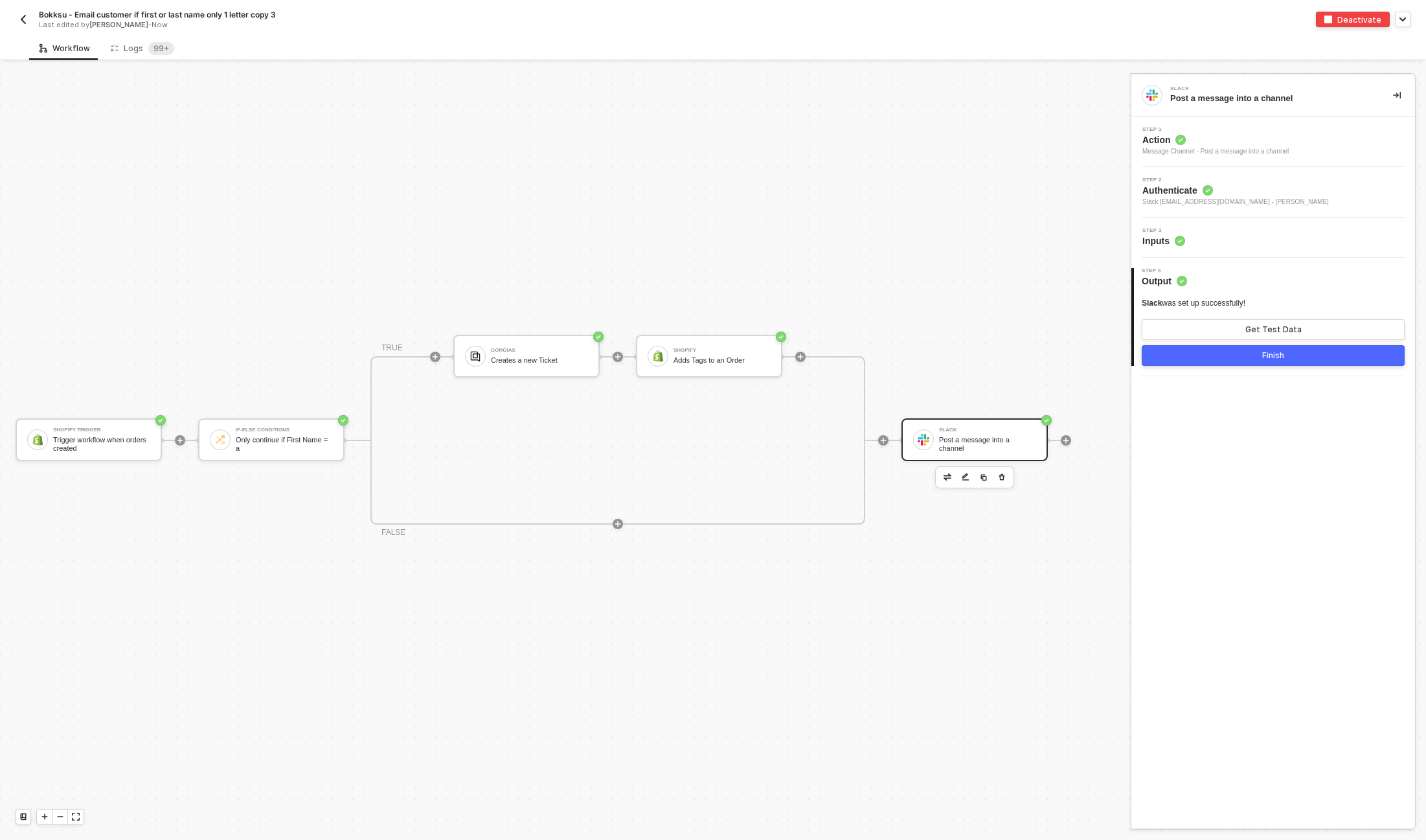
click at [994, 440] on div "Post a message into a channel" at bounding box center [988, 444] width 97 height 16
click at [1252, 239] on div "Step 3 Inputs" at bounding box center [1275, 238] width 280 height 19
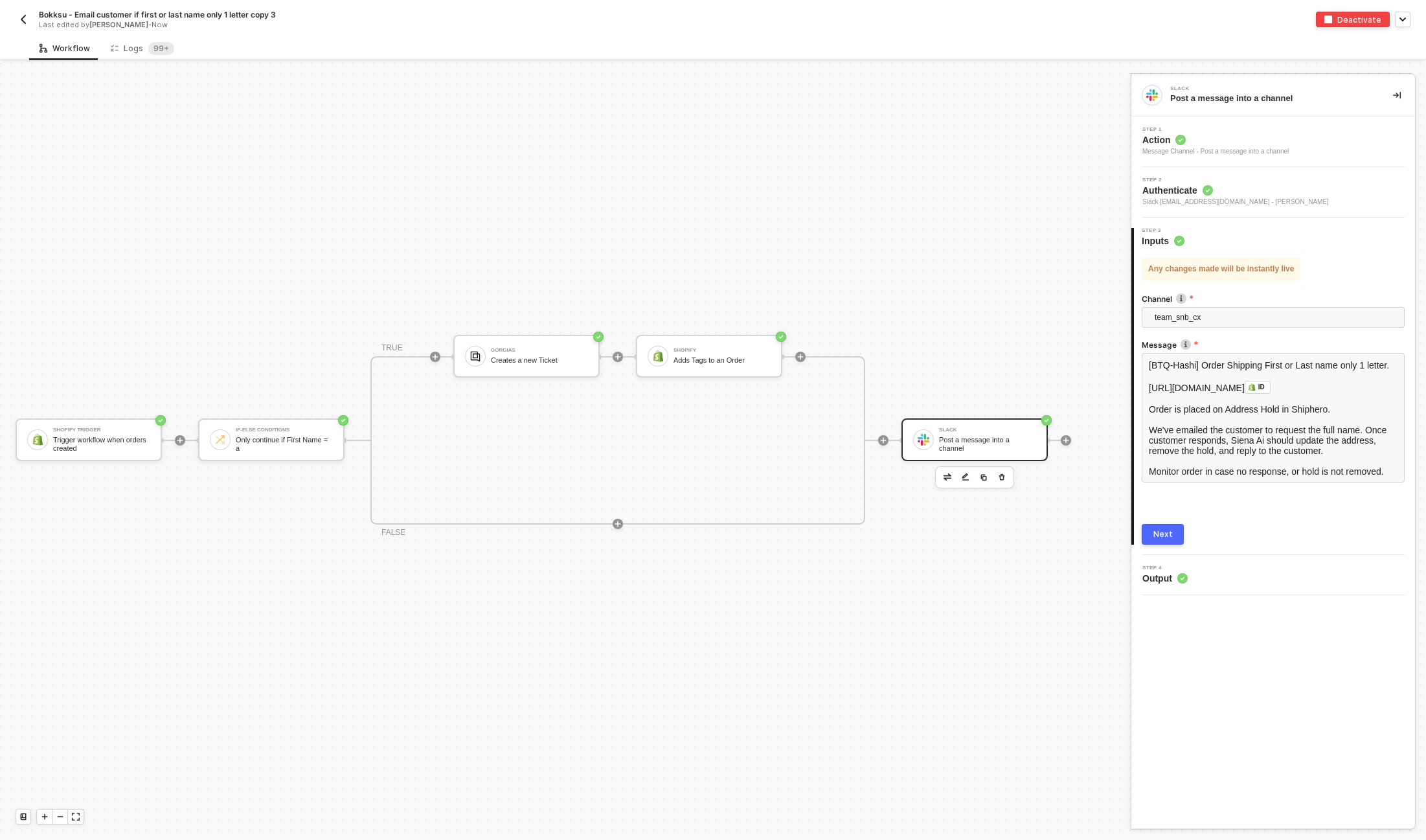
click at [20, 20] on img "button" at bounding box center [23, 19] width 10 height 10
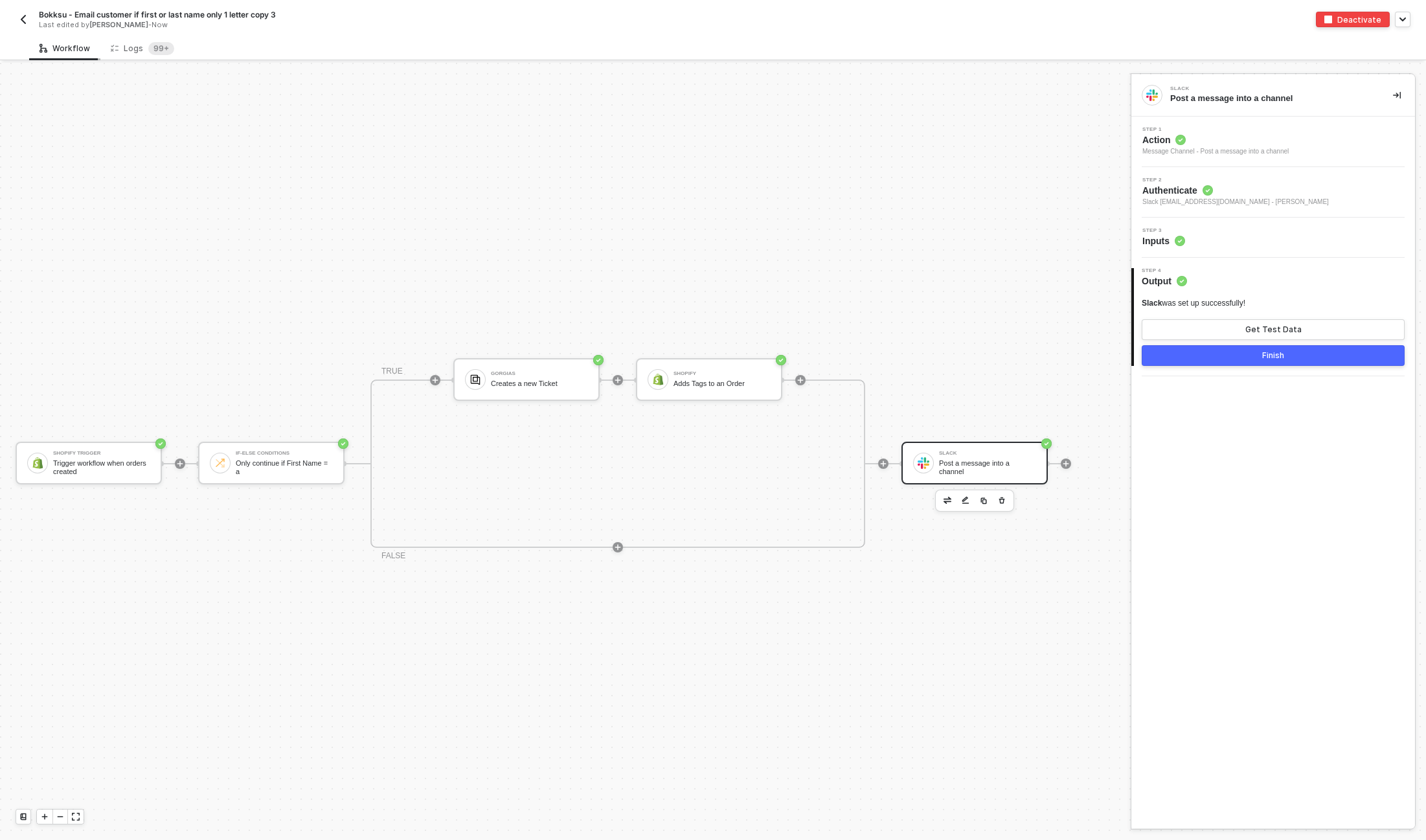
scroll to position [23, 0]
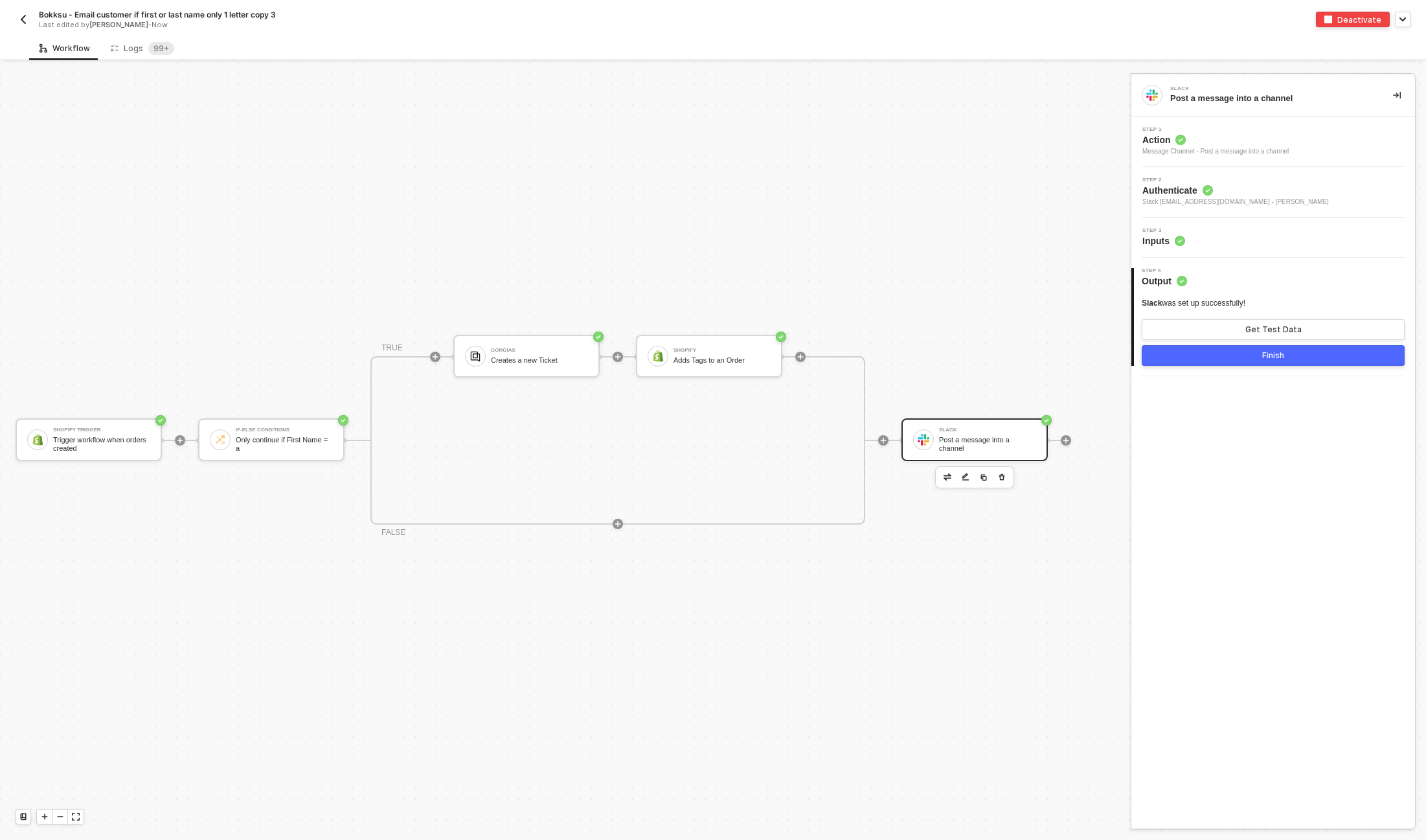
click at [56, 18] on span "Bokksu - Email customer if first or last name only 1 letter copy 3" at bounding box center [157, 14] width 237 height 11
click at [57, 16] on input "Bokksu - Email customer if first or last name only 1 letter copy 3" at bounding box center [149, 14] width 220 height 16
type input "BTQ - Email customer if first or last name only 1 letter copy 3"
click at [275, 18] on div "Save" at bounding box center [277, 14] width 19 height 11
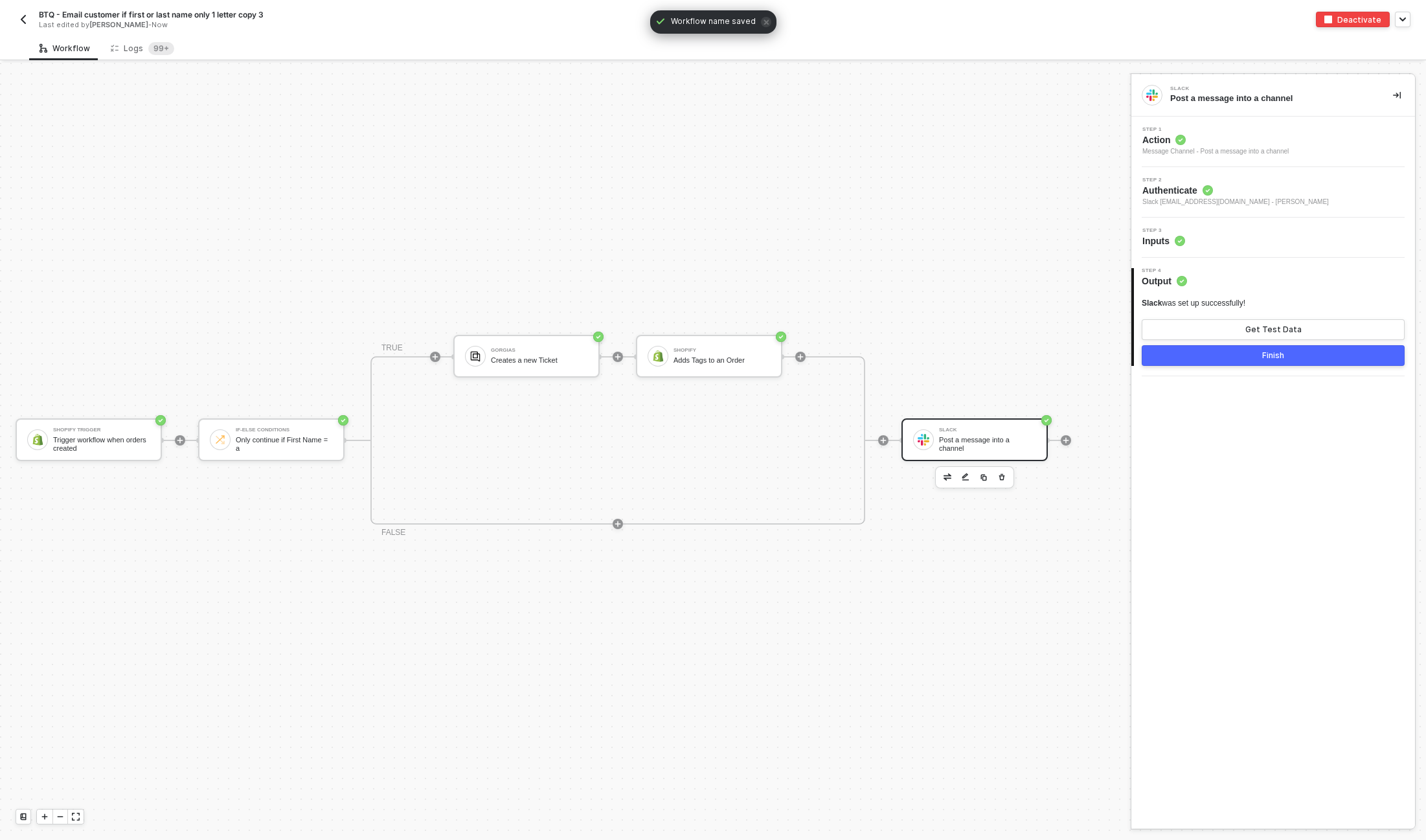
click at [20, 20] on img "button" at bounding box center [23, 19] width 10 height 10
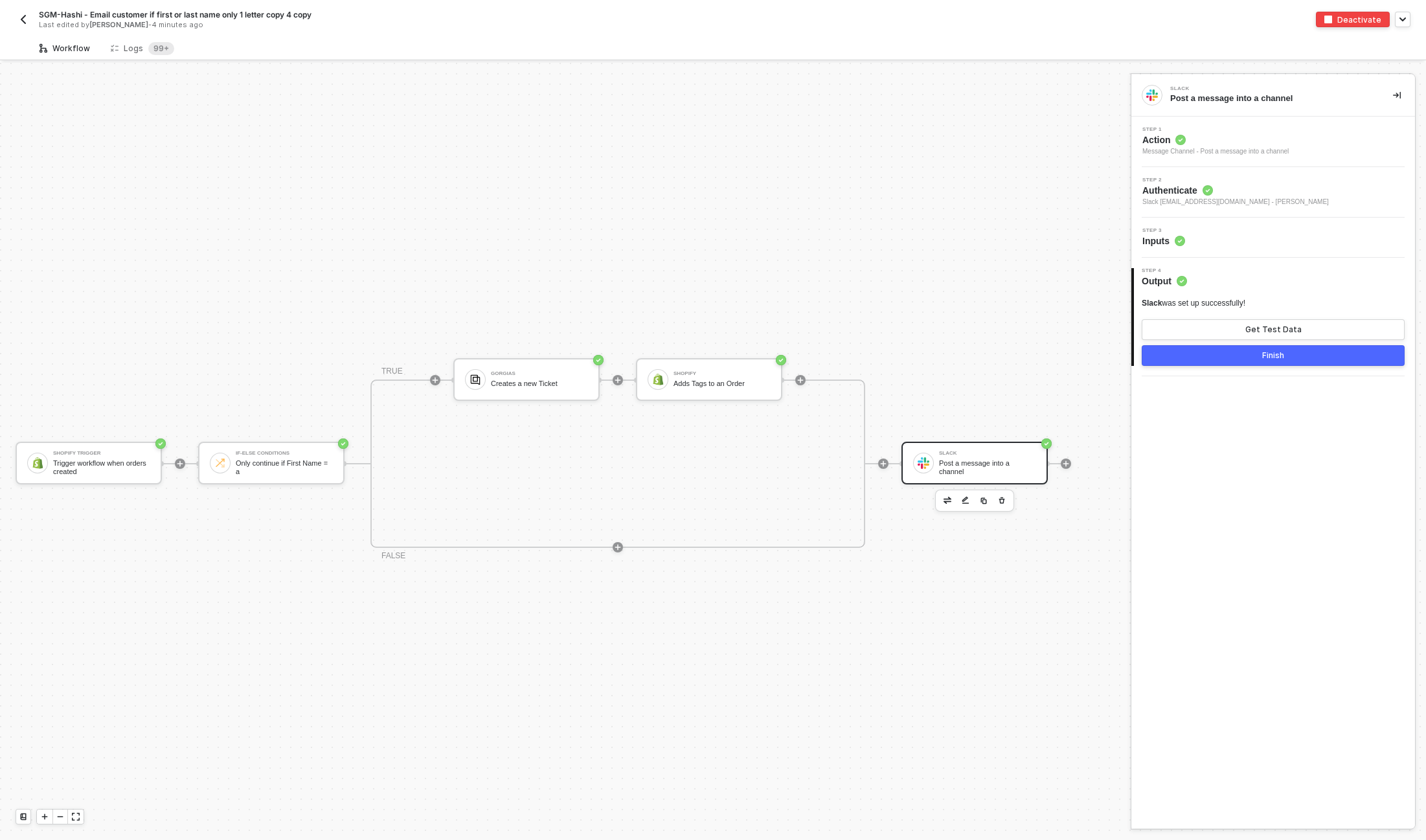
scroll to position [23, 0]
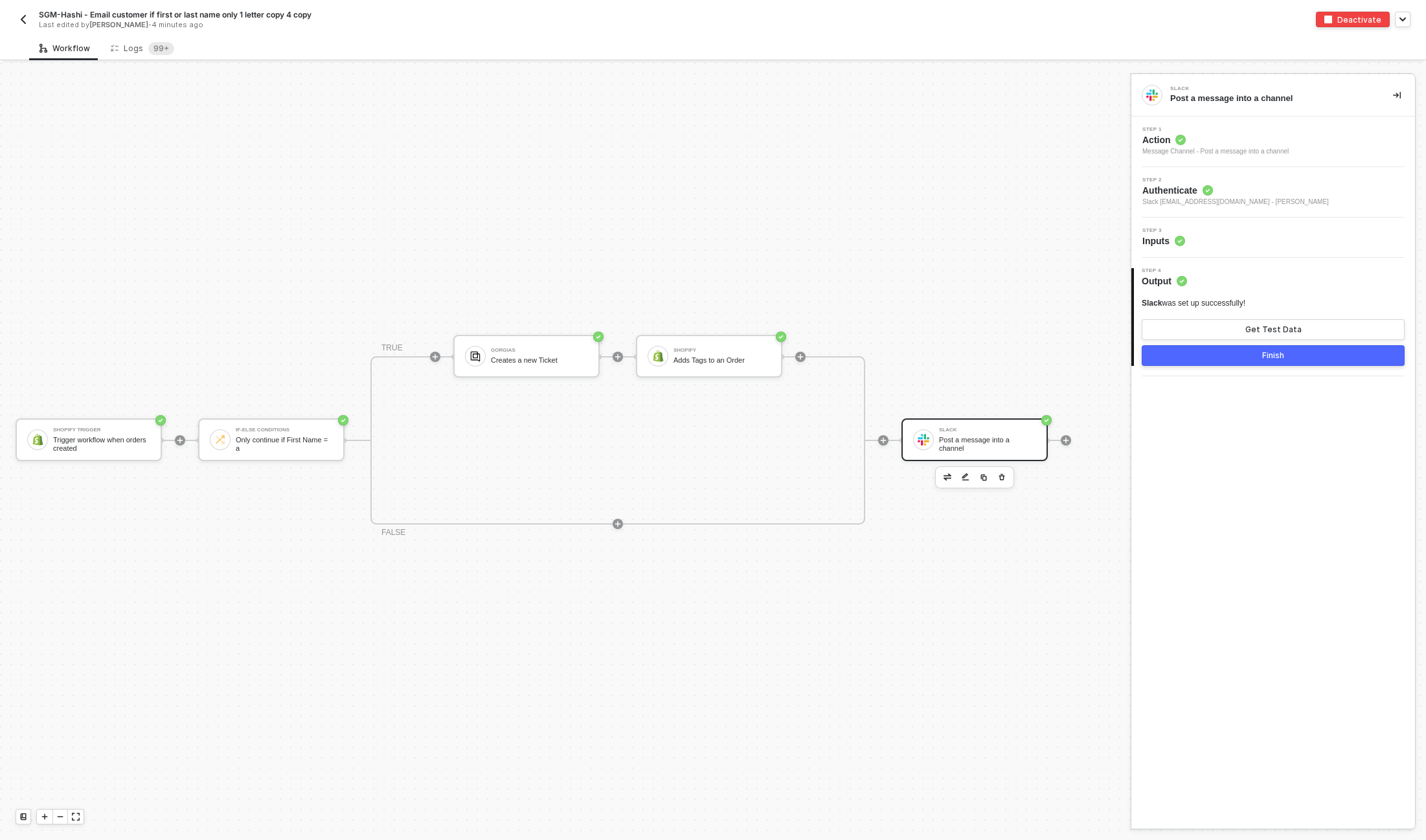
click at [1236, 240] on div "Step 3 Inputs" at bounding box center [1275, 238] width 280 height 19
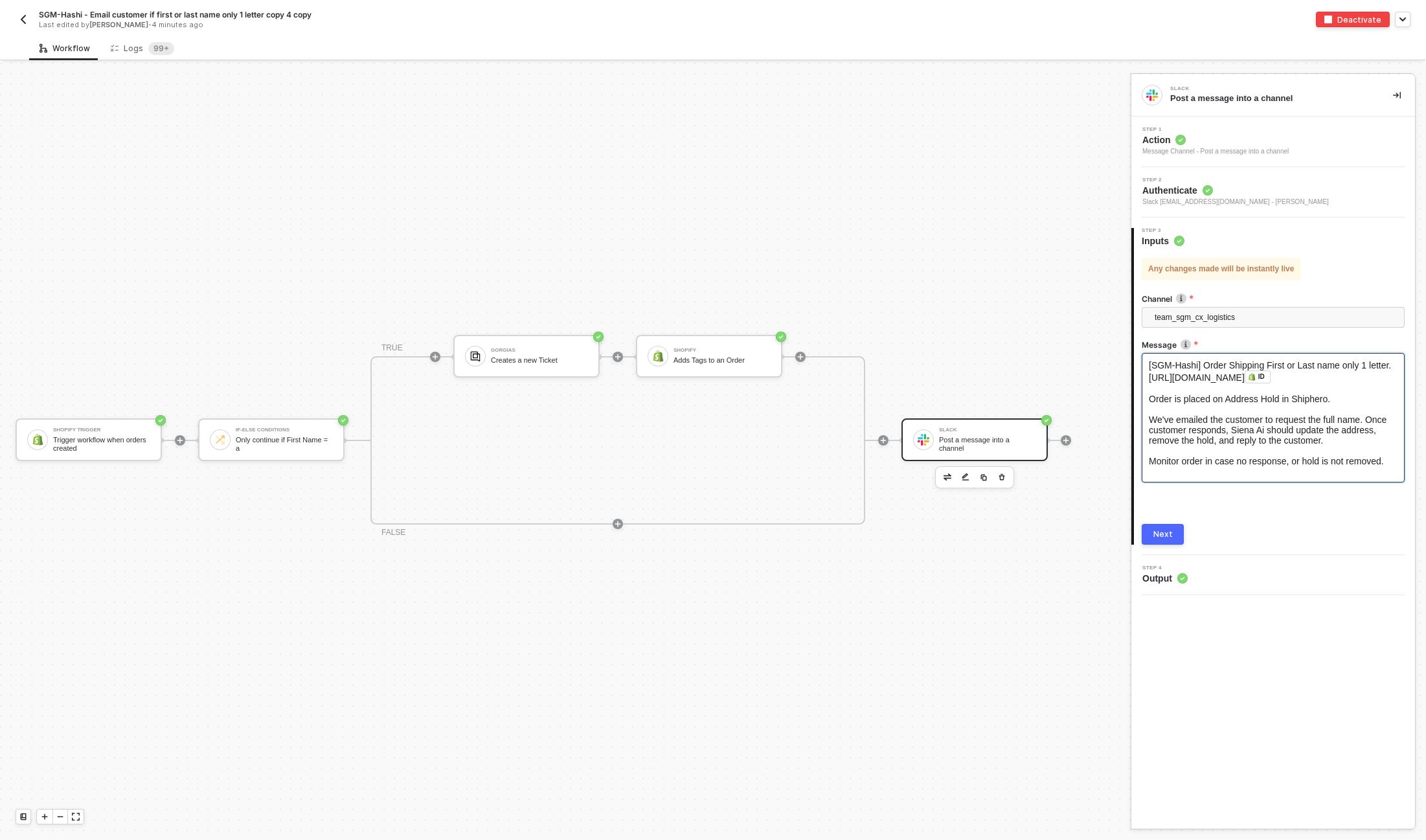
scroll to position [4, 0]
click at [21, 21] on img "button" at bounding box center [23, 19] width 10 height 10
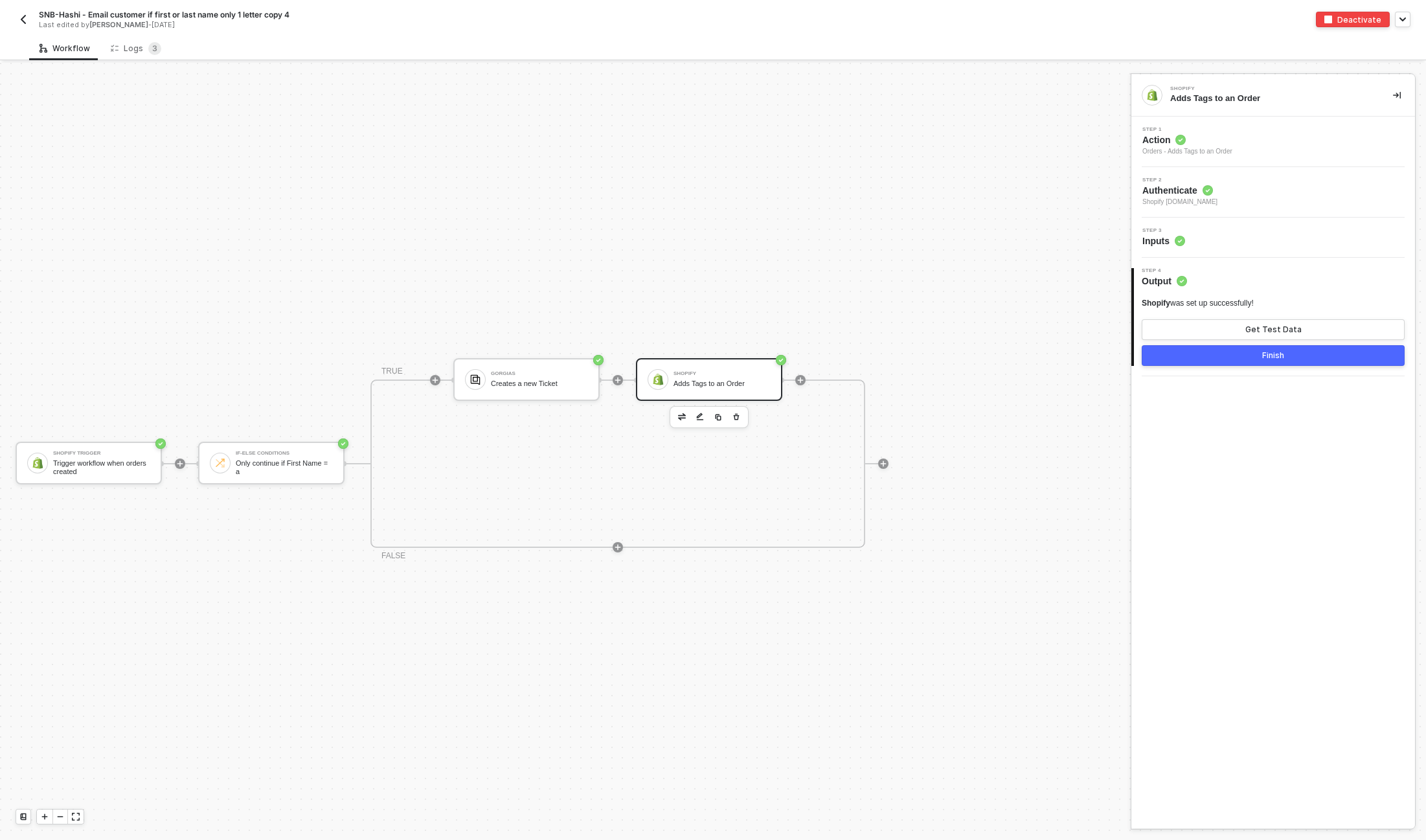
scroll to position [23, 0]
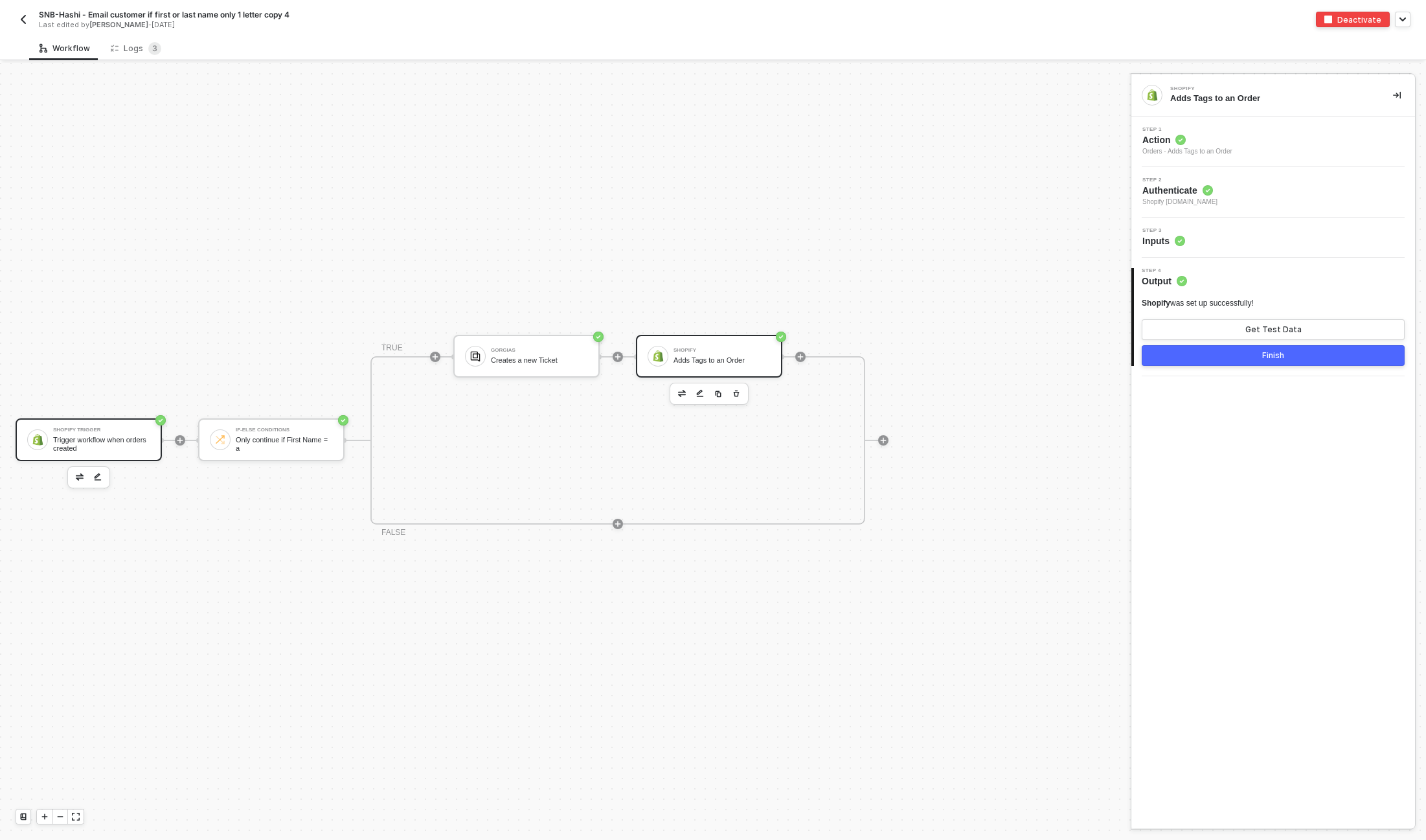
click at [68, 438] on div "Trigger workflow when orders created" at bounding box center [102, 444] width 97 height 16
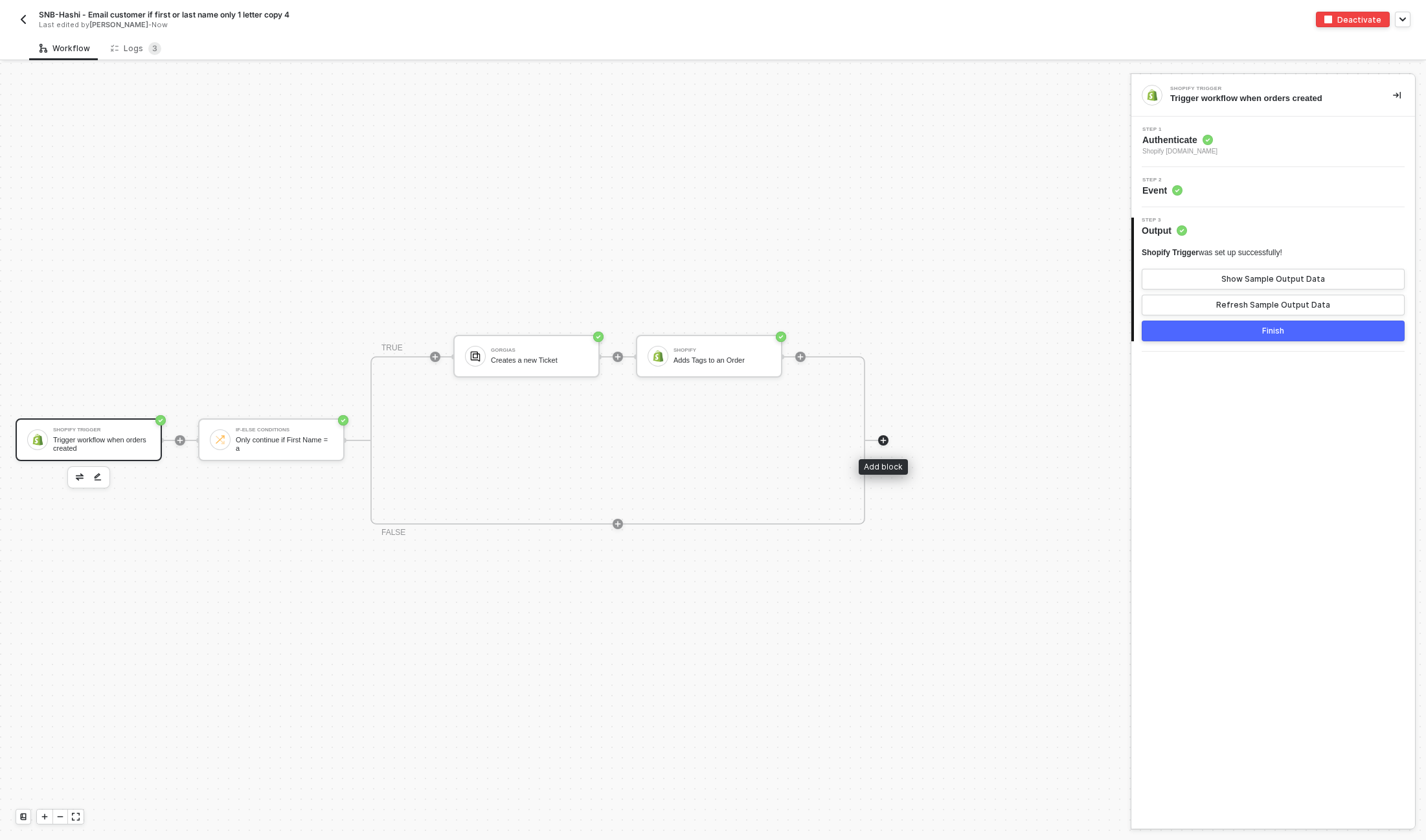
click at [885, 438] on icon "icon-play" at bounding box center [883, 440] width 8 height 8
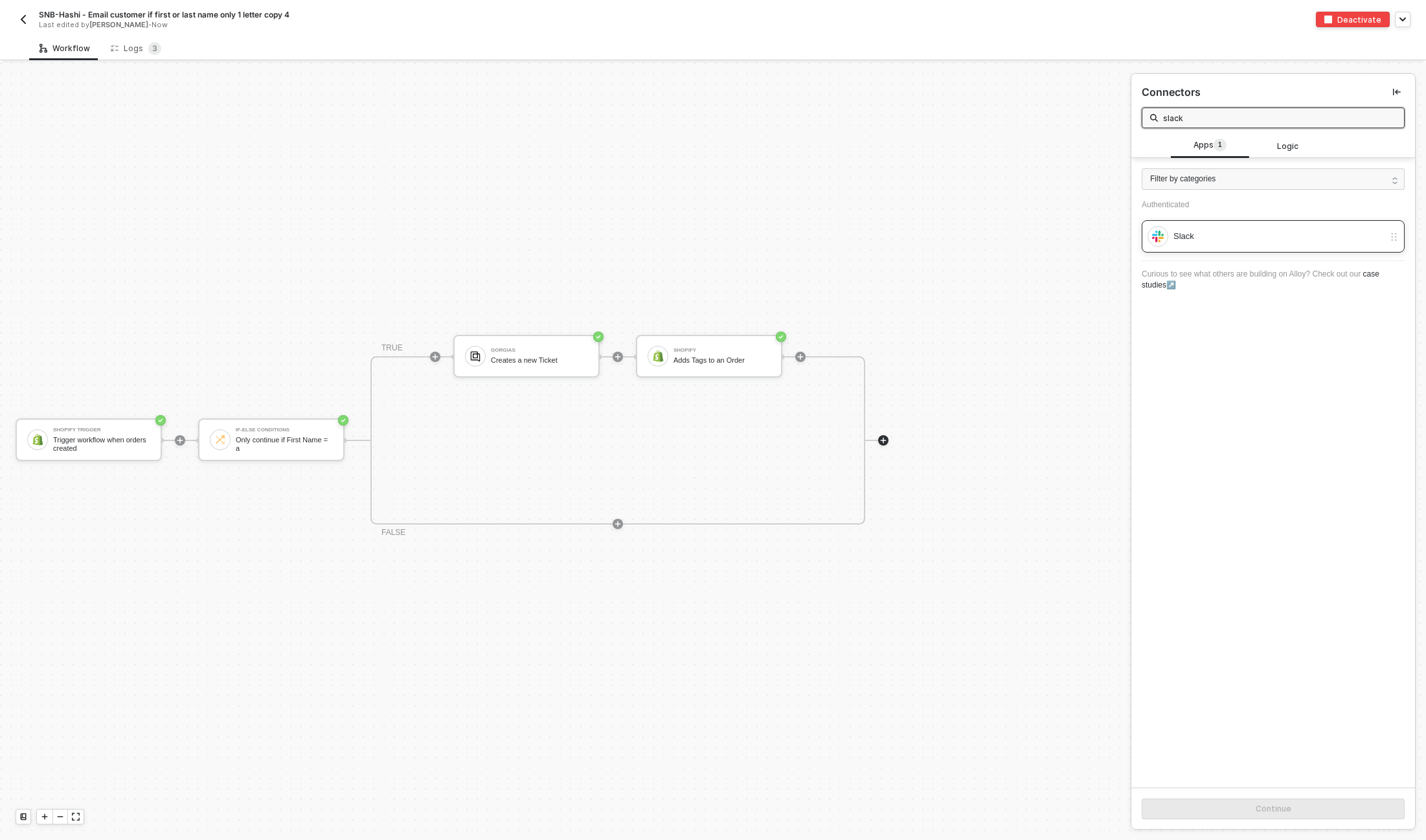
type input "slack"
click at [1205, 238] on div "Slack" at bounding box center [1279, 236] width 210 height 14
click at [1237, 819] on div "Continue" at bounding box center [1273, 809] width 284 height 42
click at [1214, 811] on button "Continue" at bounding box center [1273, 809] width 263 height 20
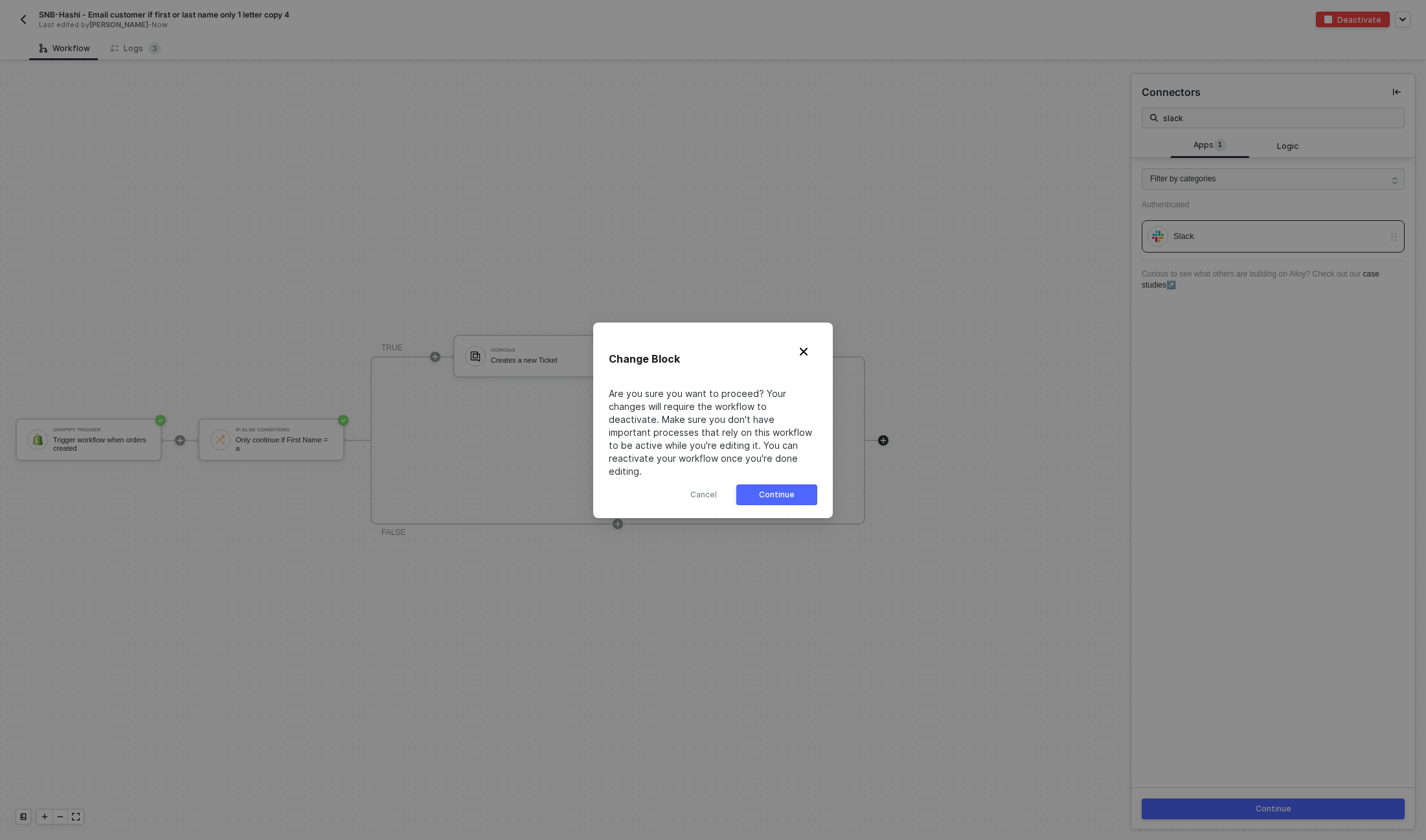
click at [785, 490] on div "Continue" at bounding box center [777, 494] width 36 height 10
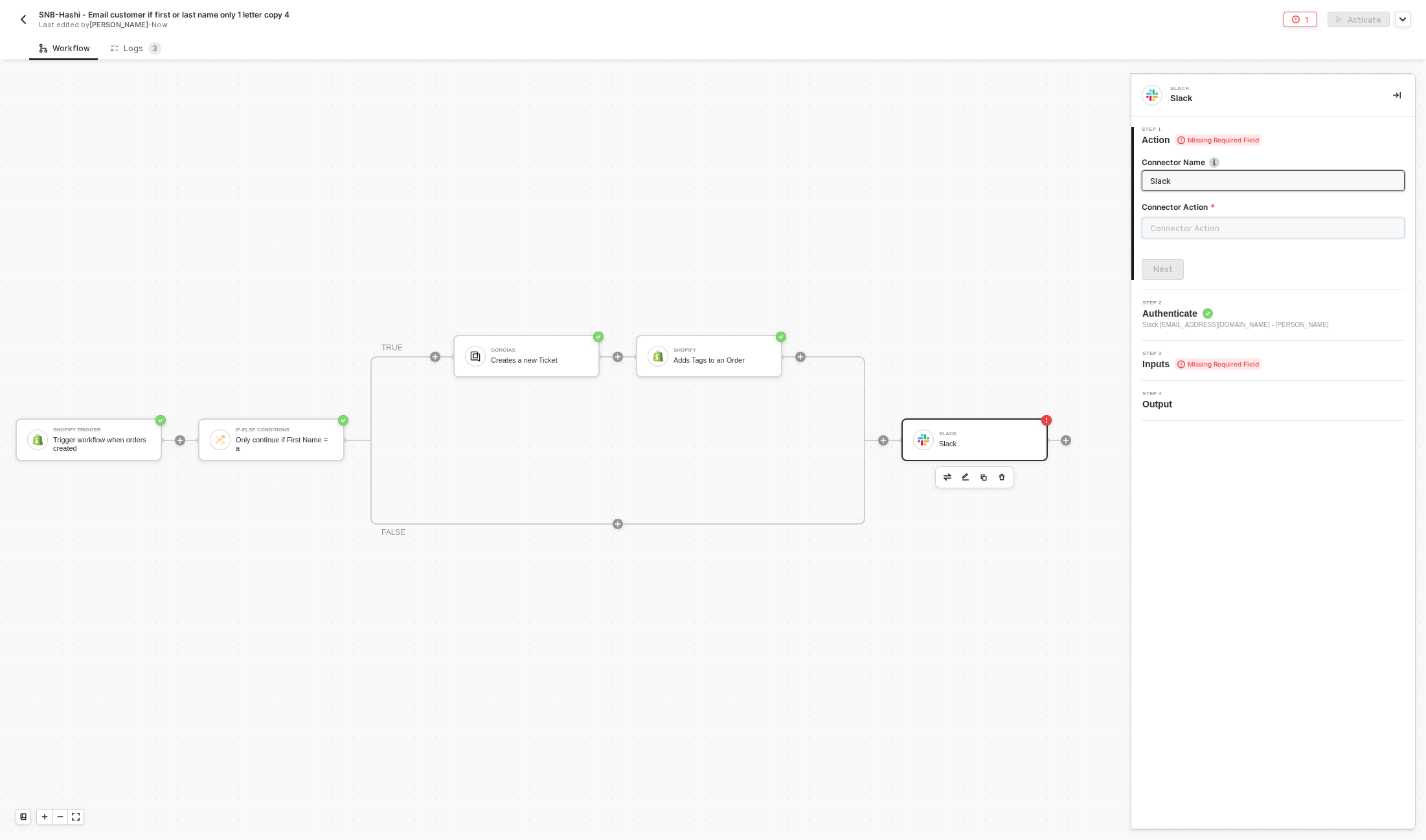
click at [1171, 232] on input "text" at bounding box center [1273, 228] width 263 height 20
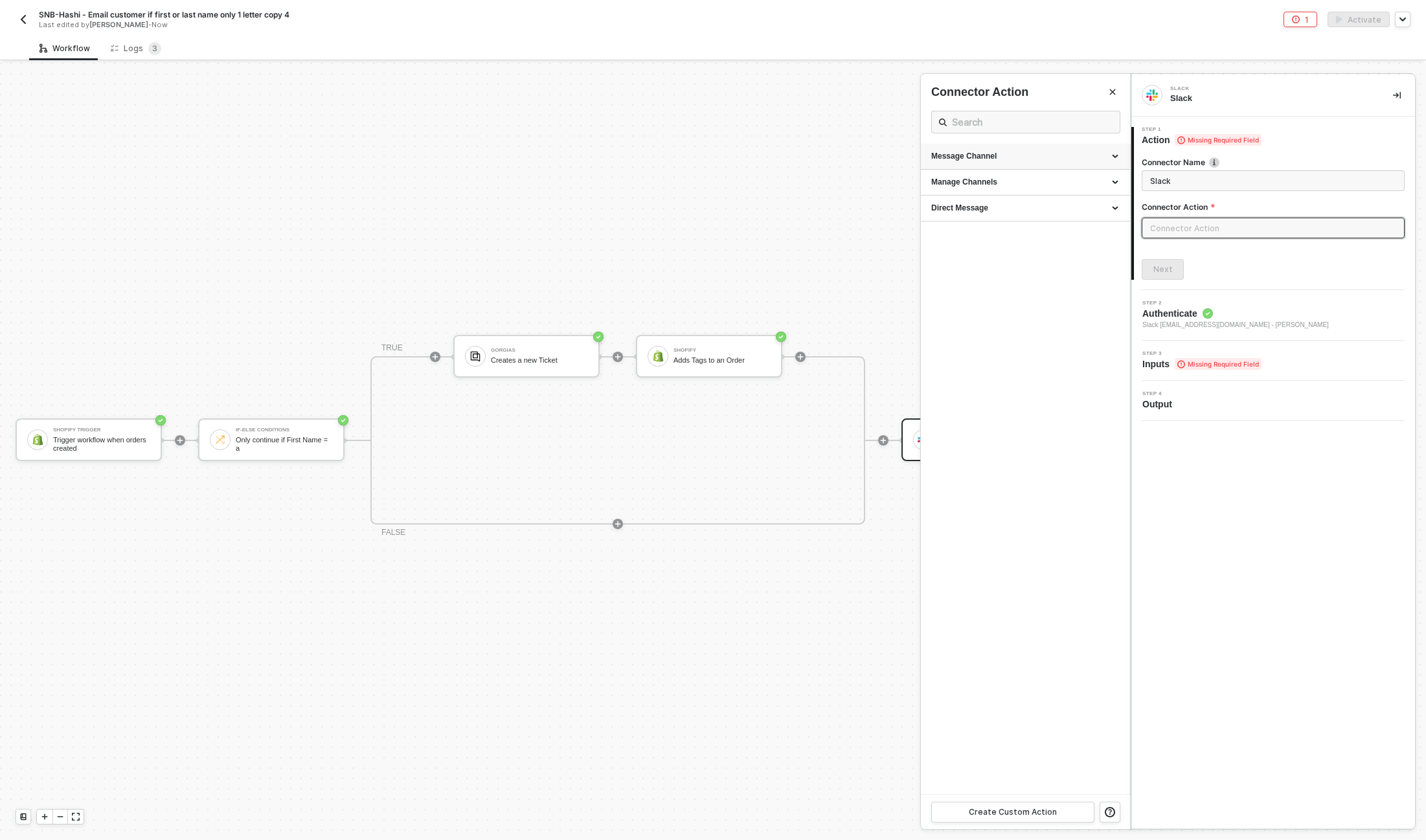
click at [978, 148] on div "Message Channel" at bounding box center [1026, 156] width 209 height 26
click at [958, 180] on div "Post" at bounding box center [1026, 181] width 189 height 11
type input "Post a message into a channel"
type input "Message Channel - Post"
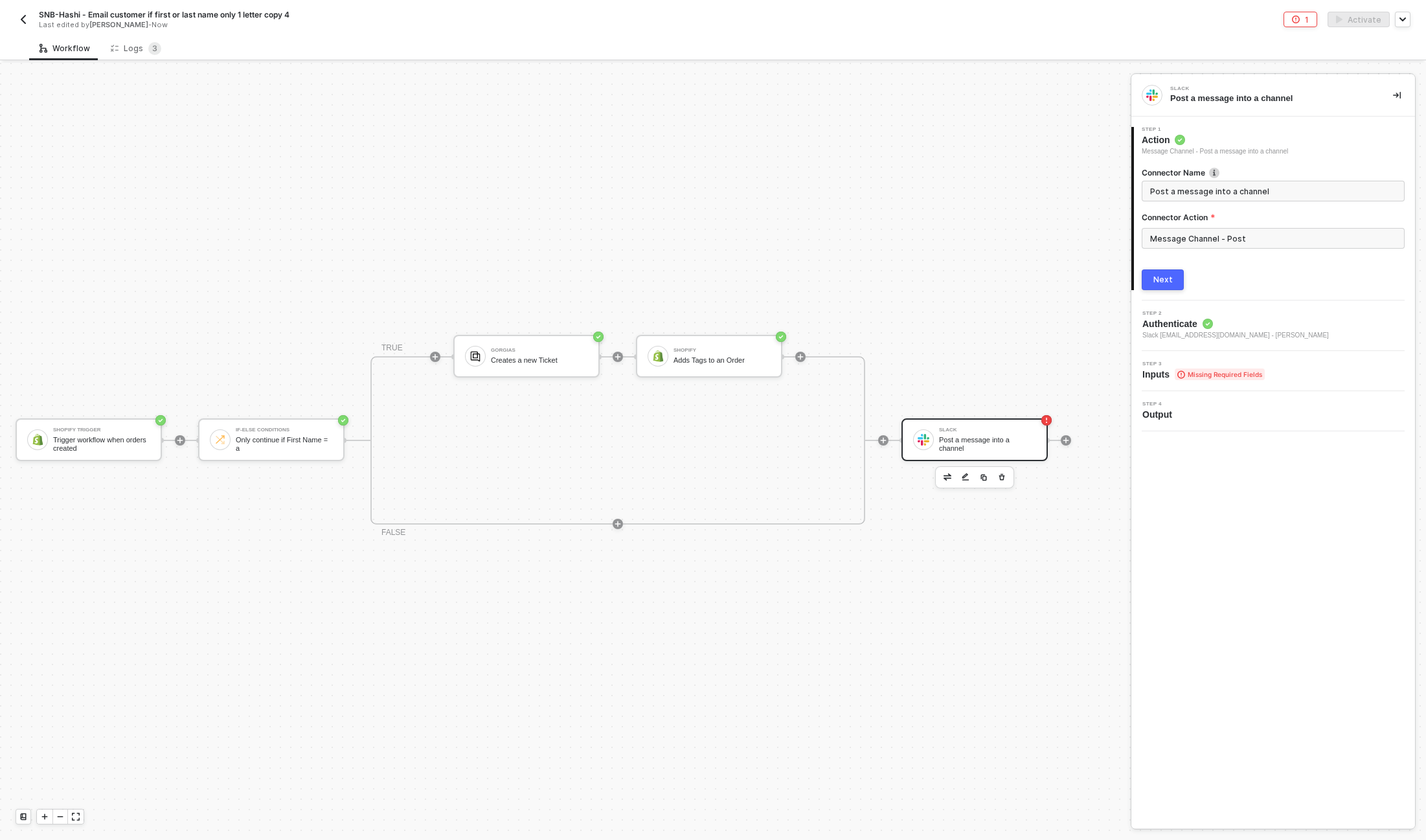
click at [1158, 279] on div "Next" at bounding box center [1163, 279] width 19 height 10
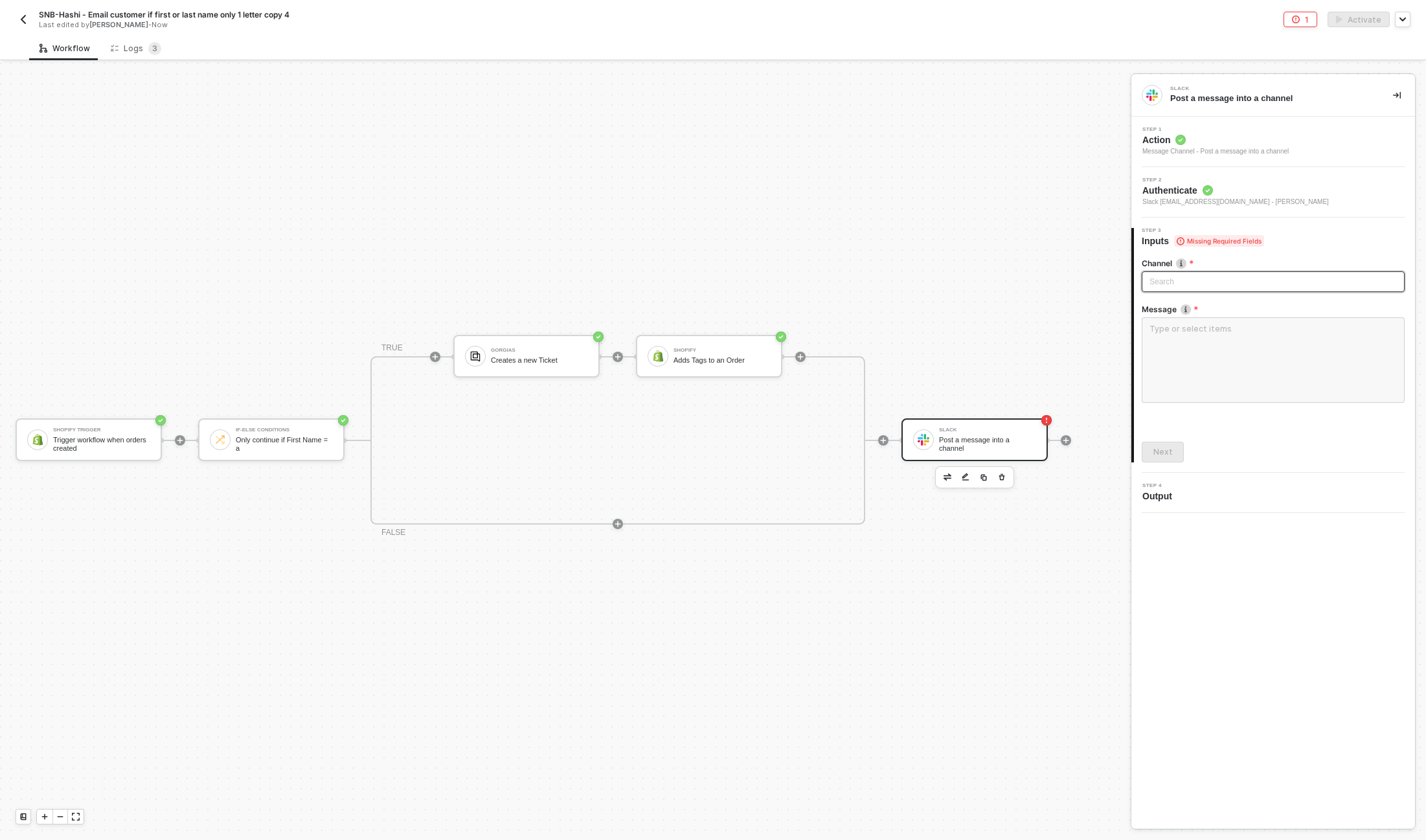
click at [1158, 279] on div "Search" at bounding box center [1273, 281] width 263 height 20
type input "cx"
click at [1166, 305] on div "team_snb_cx" at bounding box center [1273, 307] width 243 height 14
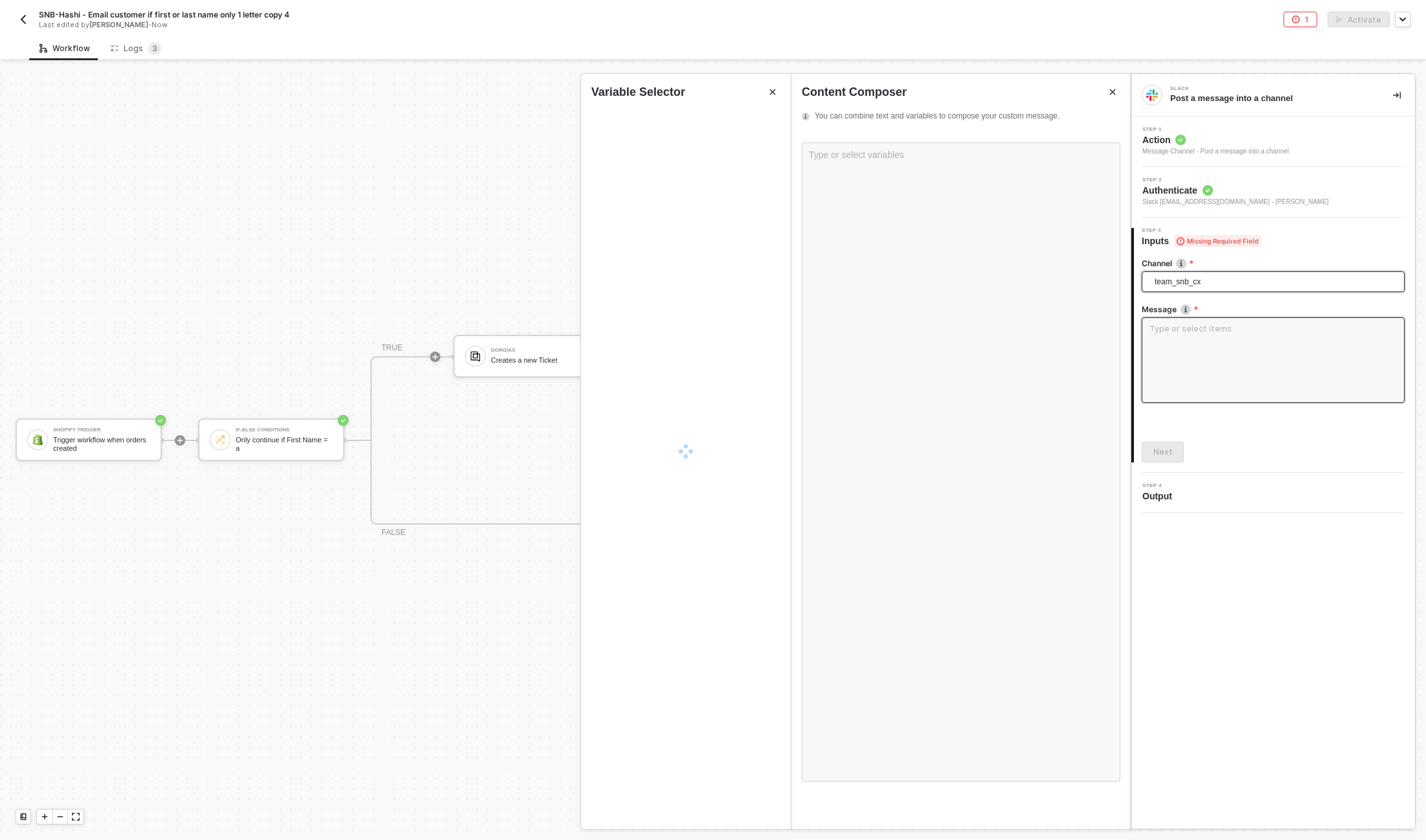
click at [1173, 342] on textarea at bounding box center [1273, 360] width 263 height 85
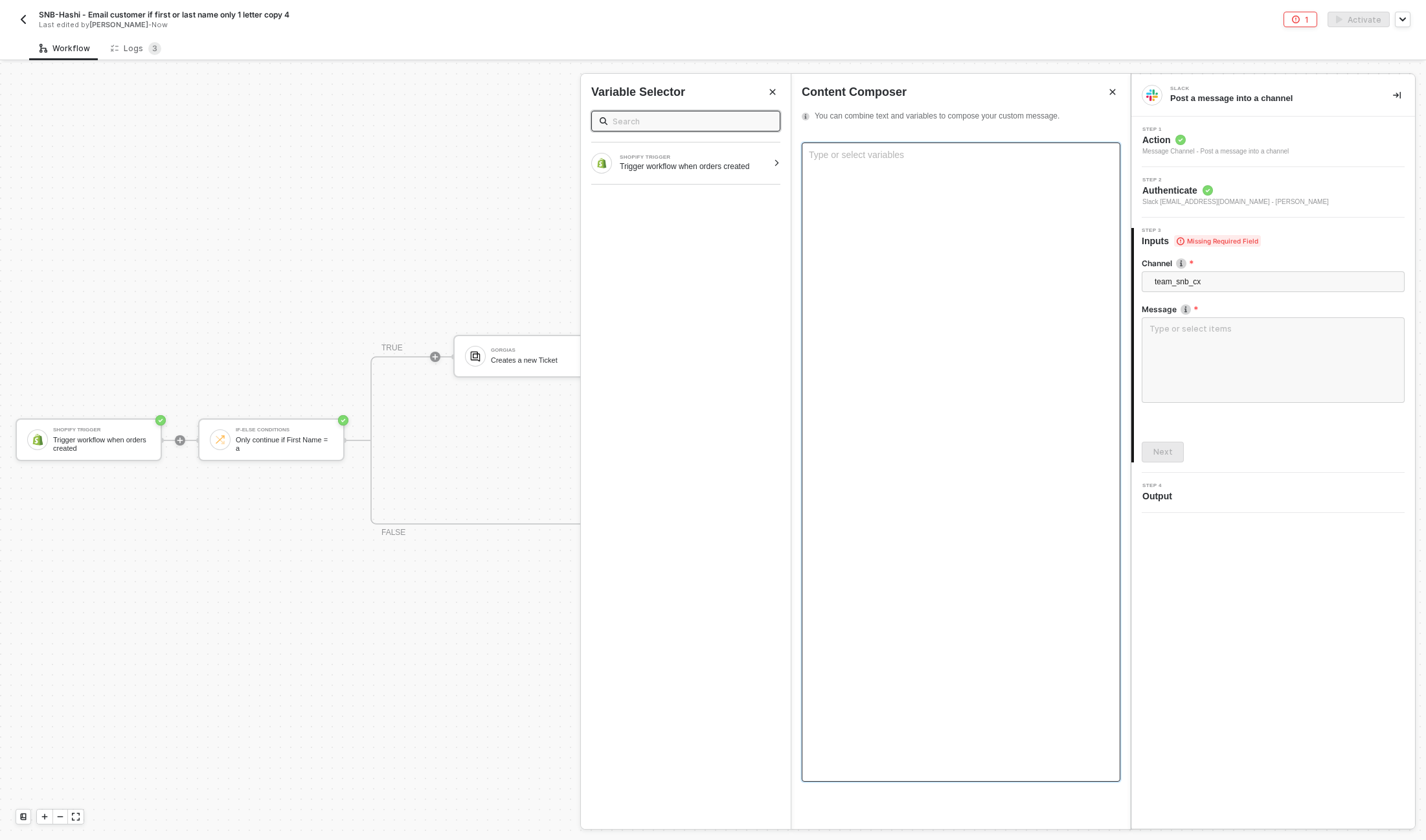
click at [858, 154] on div "Type or select variables ﻿" at bounding box center [961, 154] width 305 height 10
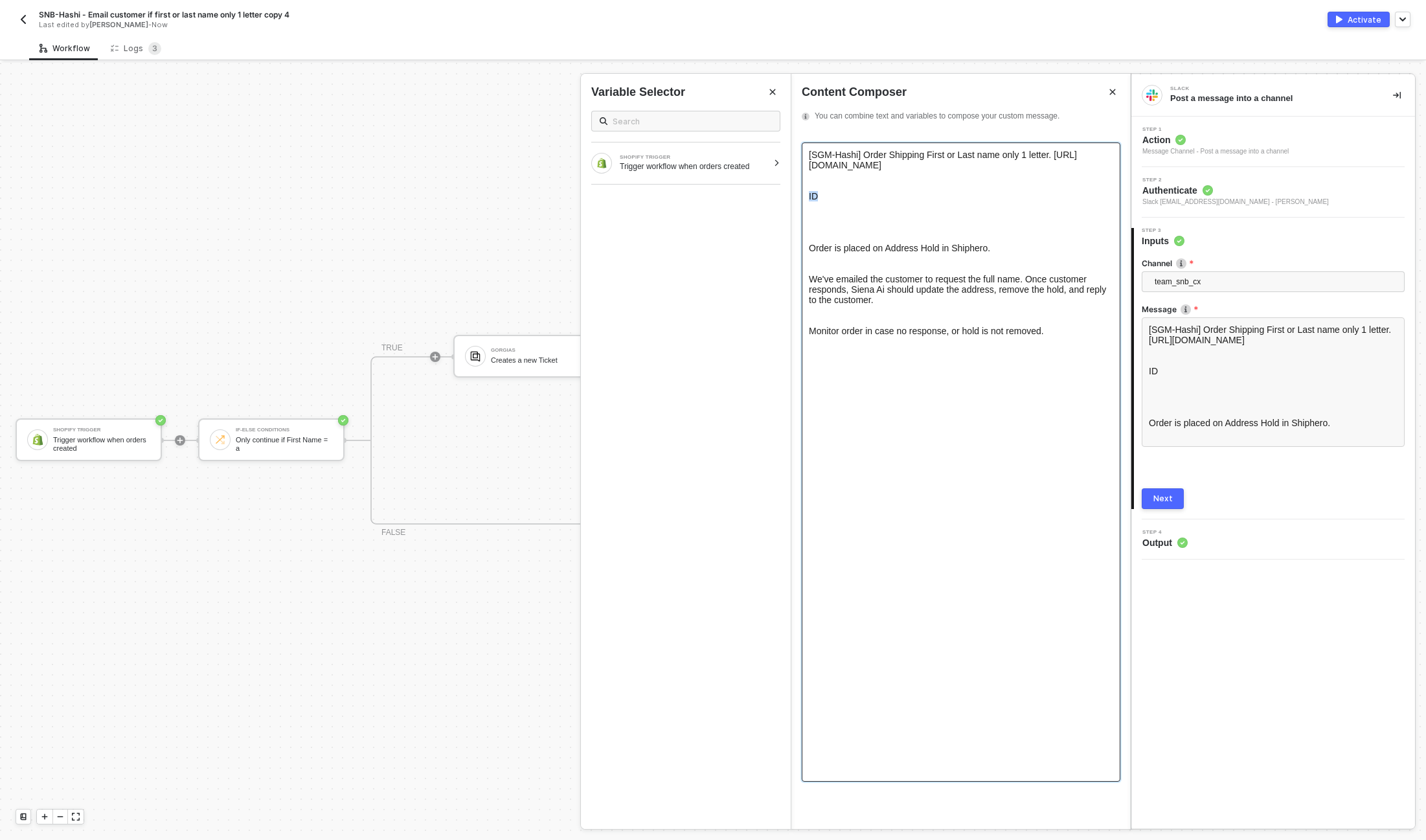
drag, startPoint x: 834, startPoint y: 197, endPoint x: 805, endPoint y: 196, distance: 29.0
click at [805, 196] on div "[SGM-Hashi] Order Shipping First or Last name only 1 letter. https://admin.shop…" at bounding box center [961, 462] width 318 height 639
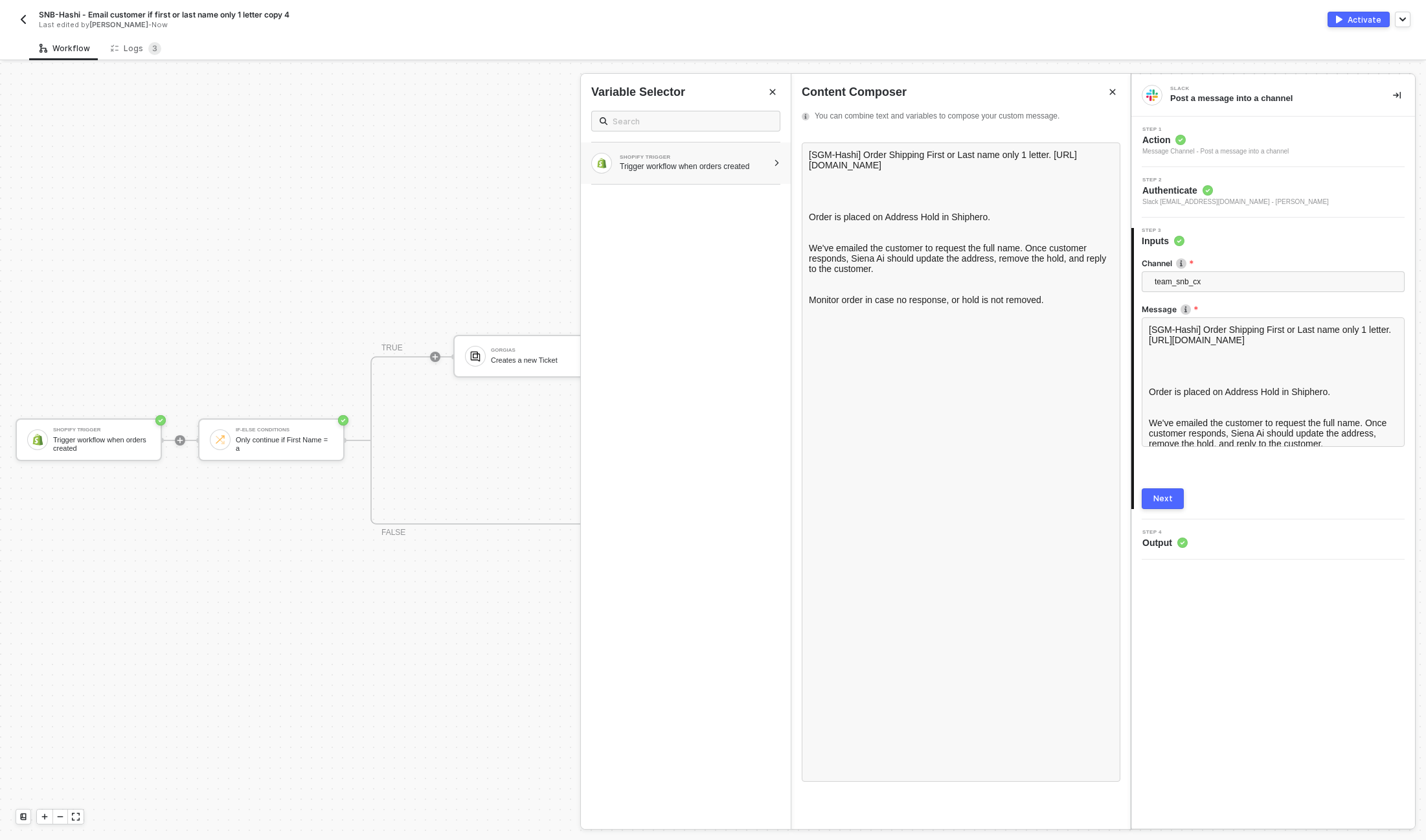
click at [717, 161] on div "Trigger workflow when orders created" at bounding box center [694, 166] width 148 height 10
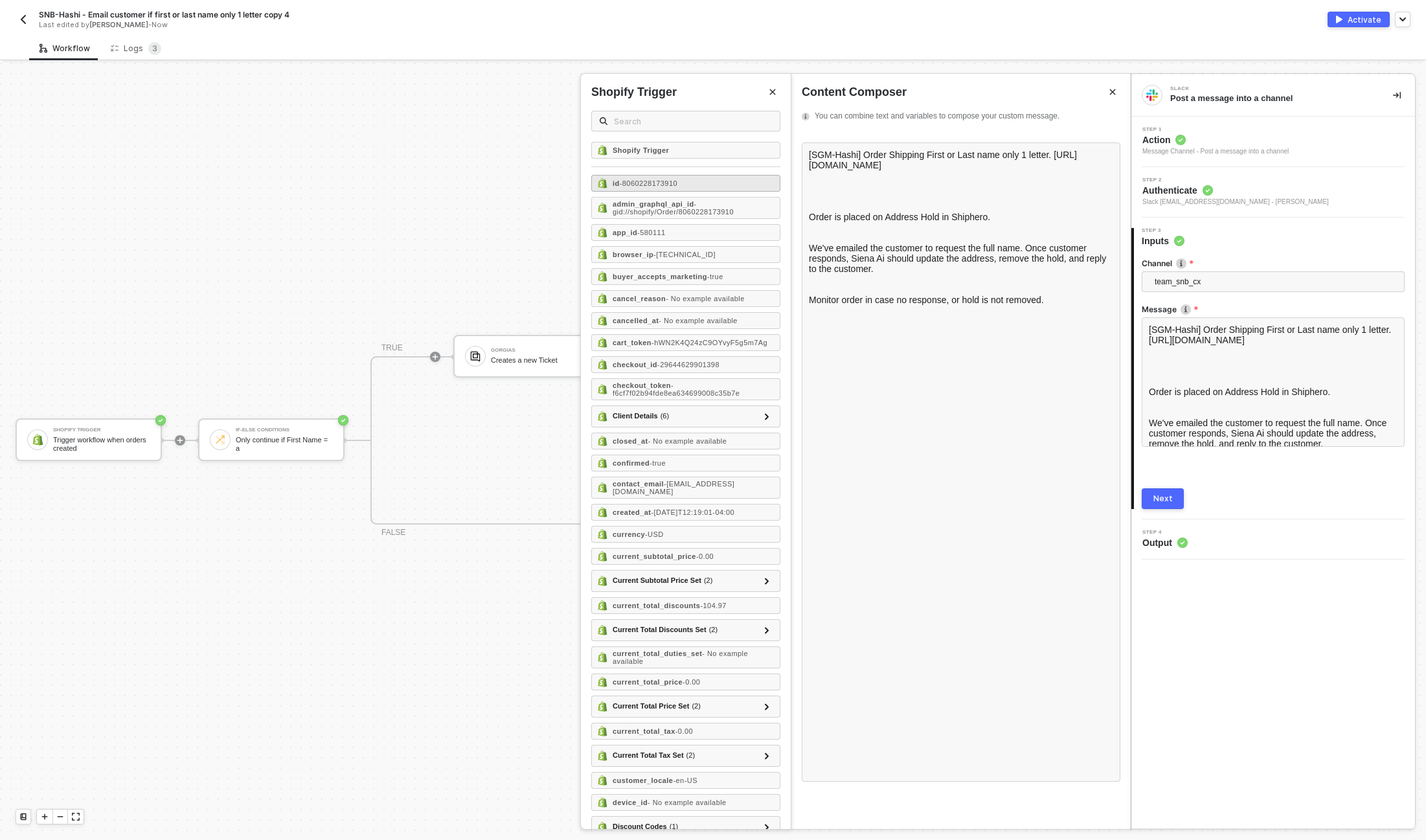
click at [629, 184] on span "- 8060228173910" at bounding box center [648, 183] width 57 height 8
click at [953, 168] on span "[SGM-Hashi] Order Shipping First or Last name only 1 letter. https://admin.shop…" at bounding box center [943, 160] width 268 height 23
click at [868, 208] on div at bounding box center [961, 204] width 305 height 20
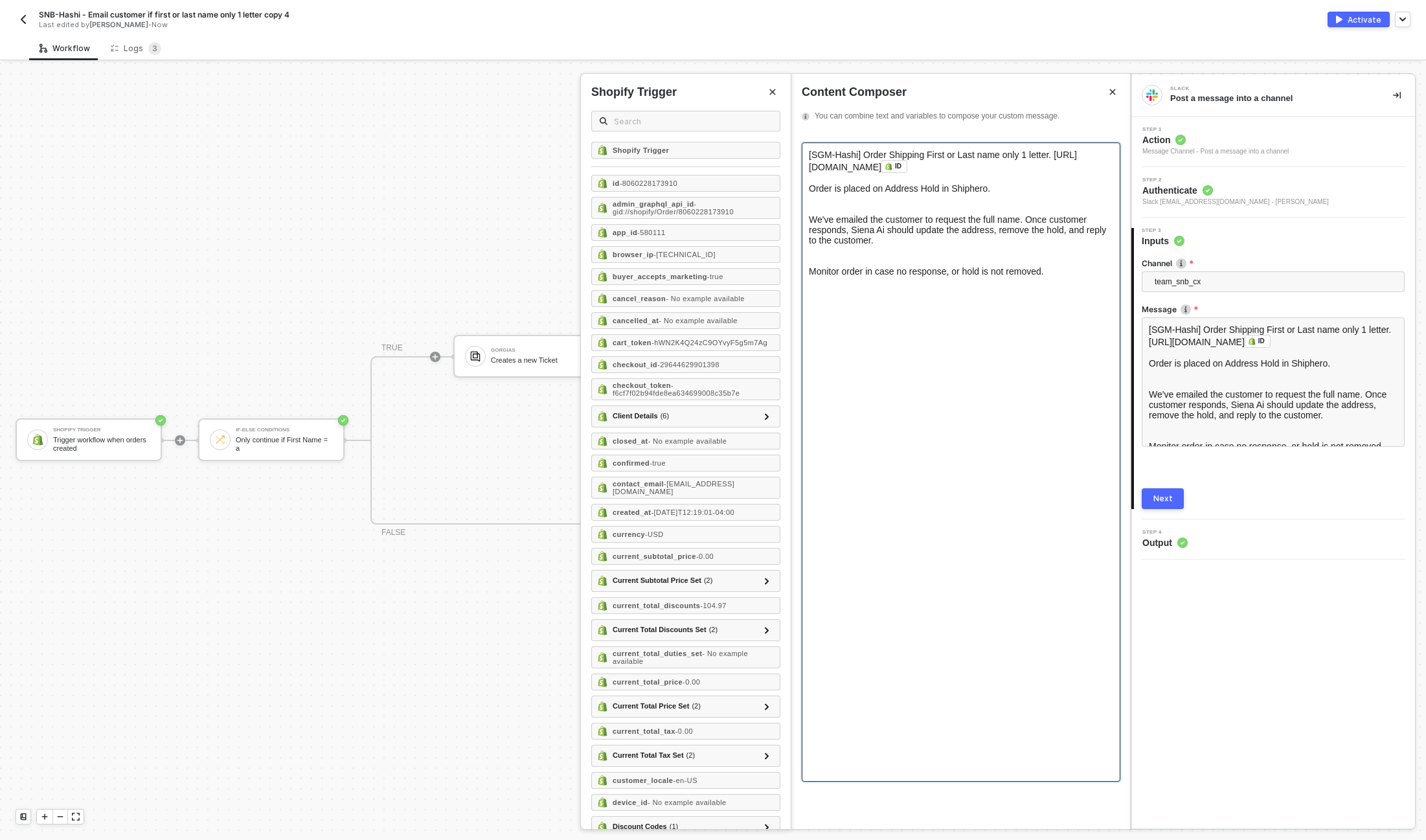
click at [819, 154] on span "[SGM-Hashi] Order Shipping First or Last name only 1 letter. https://admin.shop…" at bounding box center [943, 160] width 268 height 23
click at [827, 210] on div at bounding box center [961, 204] width 305 height 20
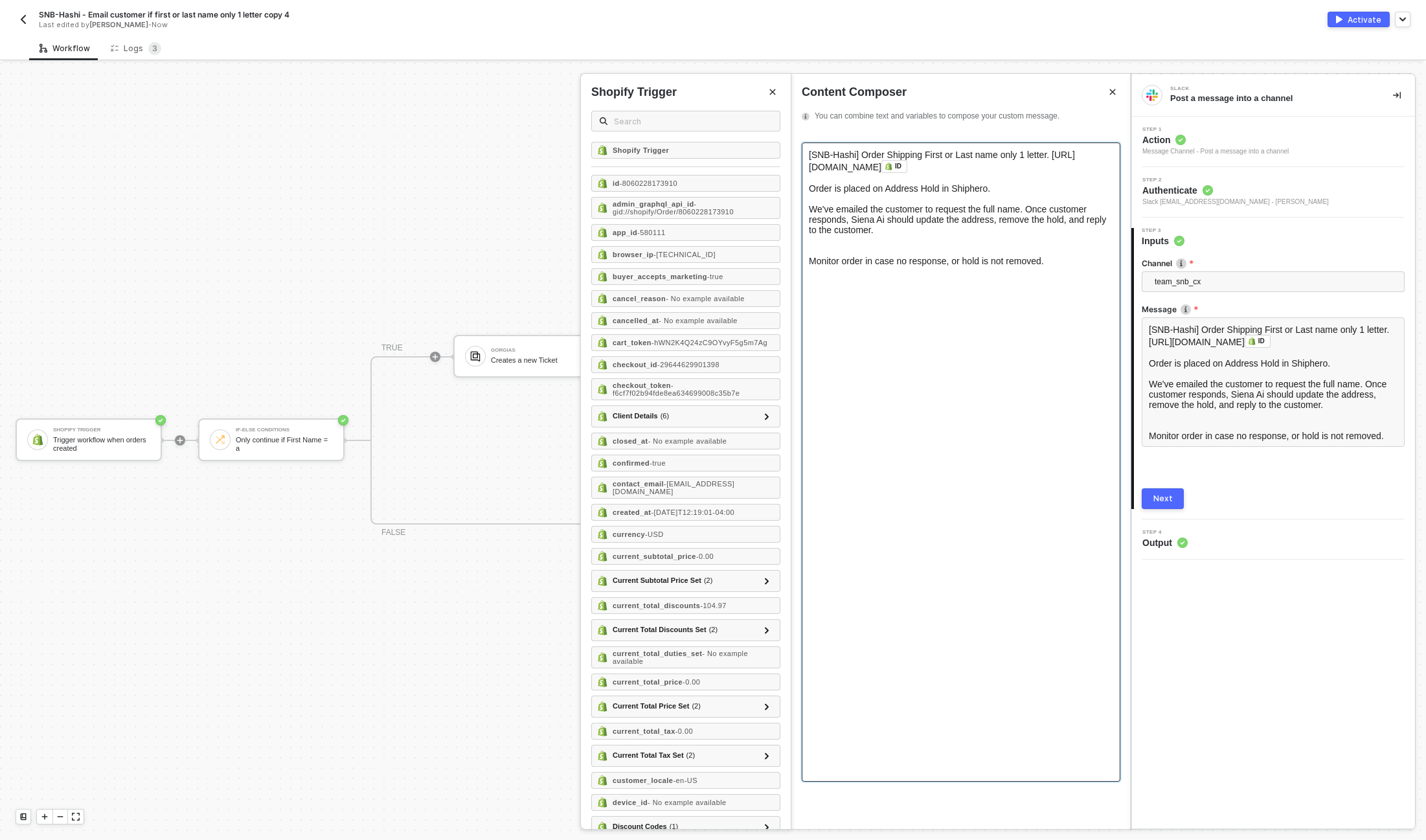
click at [932, 251] on div at bounding box center [961, 245] width 305 height 20
click at [1073, 251] on div "Monitor order in case no response, or hold is not removed." at bounding box center [961, 250] width 305 height 10
click at [1169, 497] on div "Next" at bounding box center [1163, 498] width 19 height 10
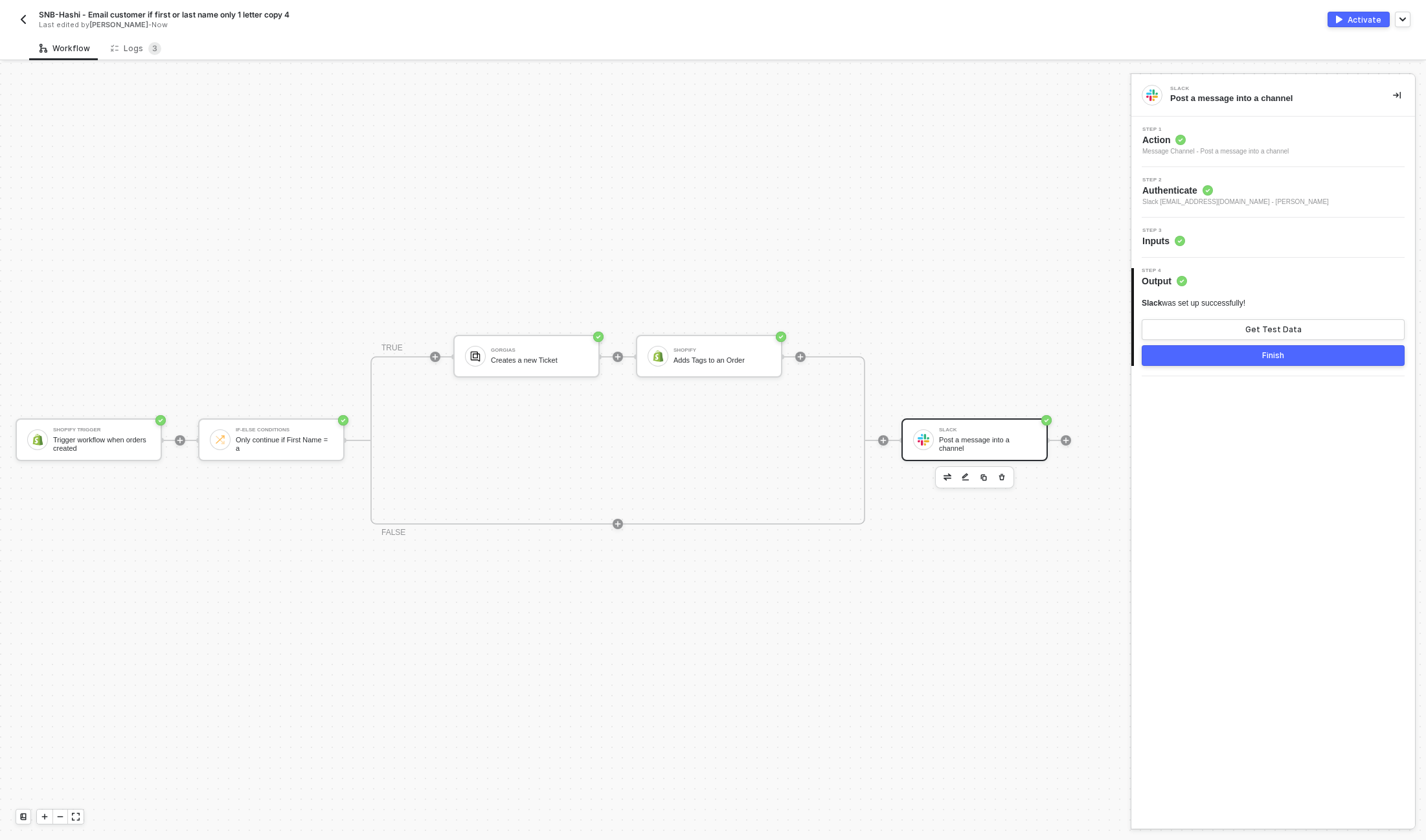
click at [1318, 356] on button "Finish" at bounding box center [1273, 355] width 263 height 20
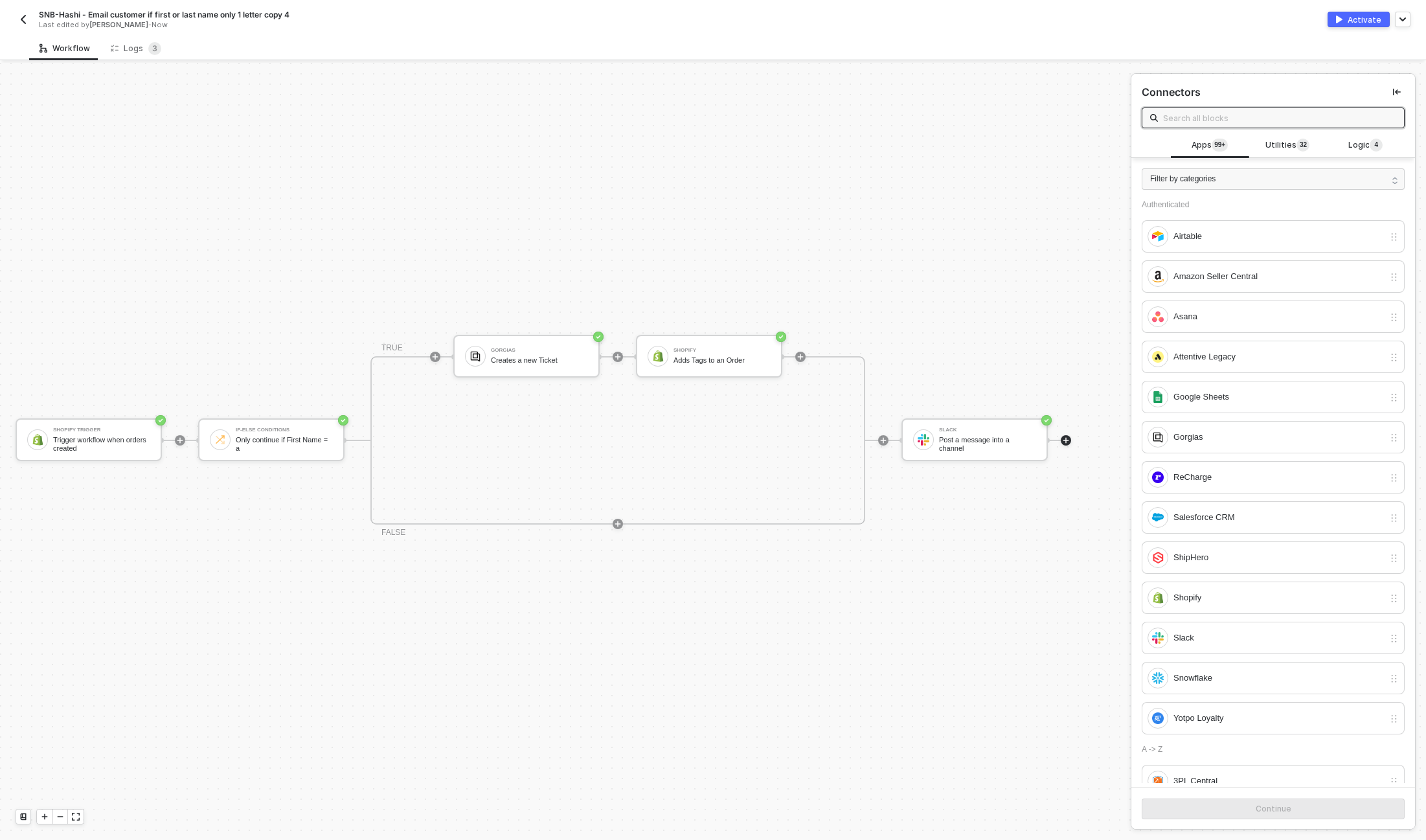
click at [1368, 24] on div "Activate" at bounding box center [1365, 20] width 33 height 11
click at [22, 18] on img "button" at bounding box center [23, 19] width 10 height 10
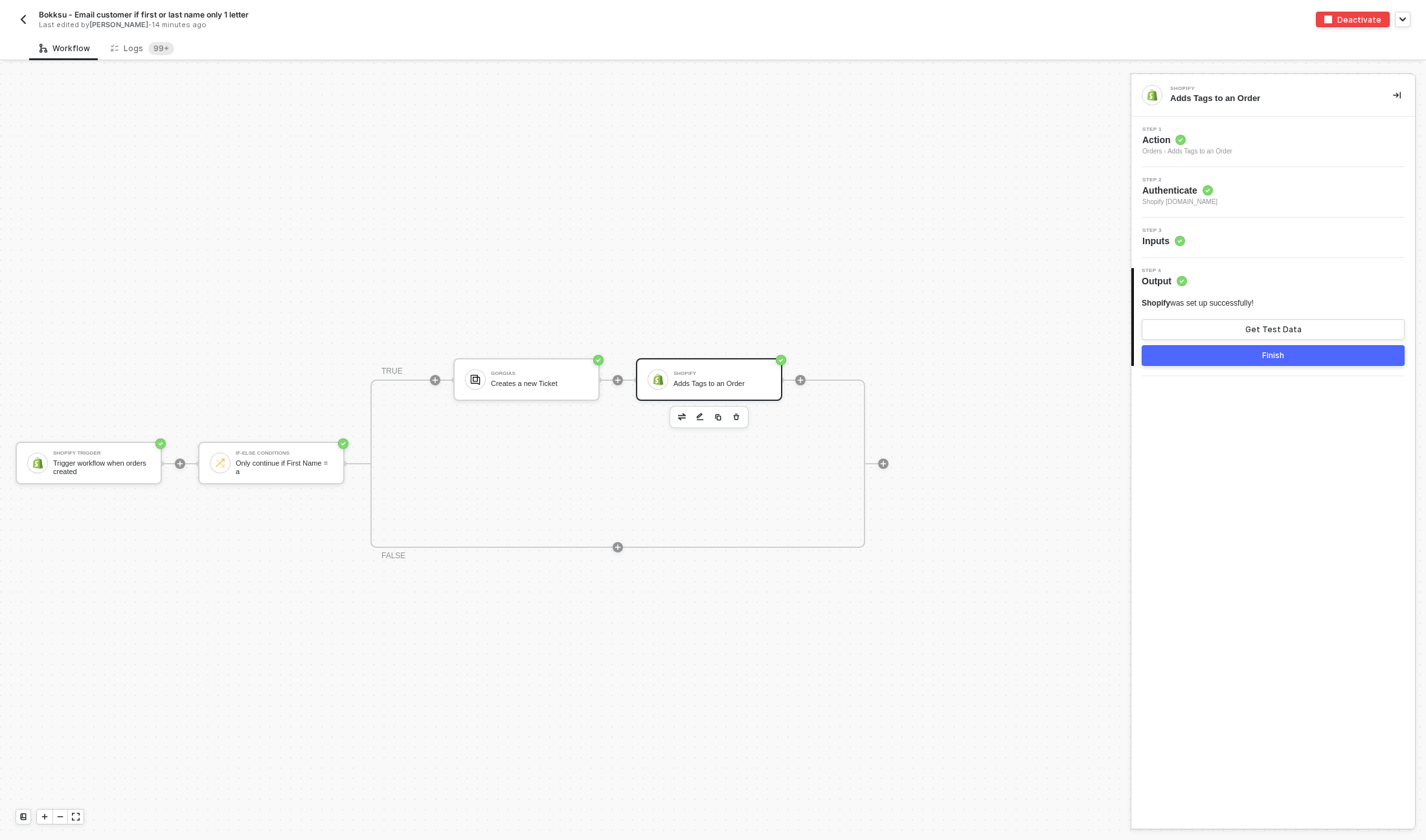
scroll to position [23, 0]
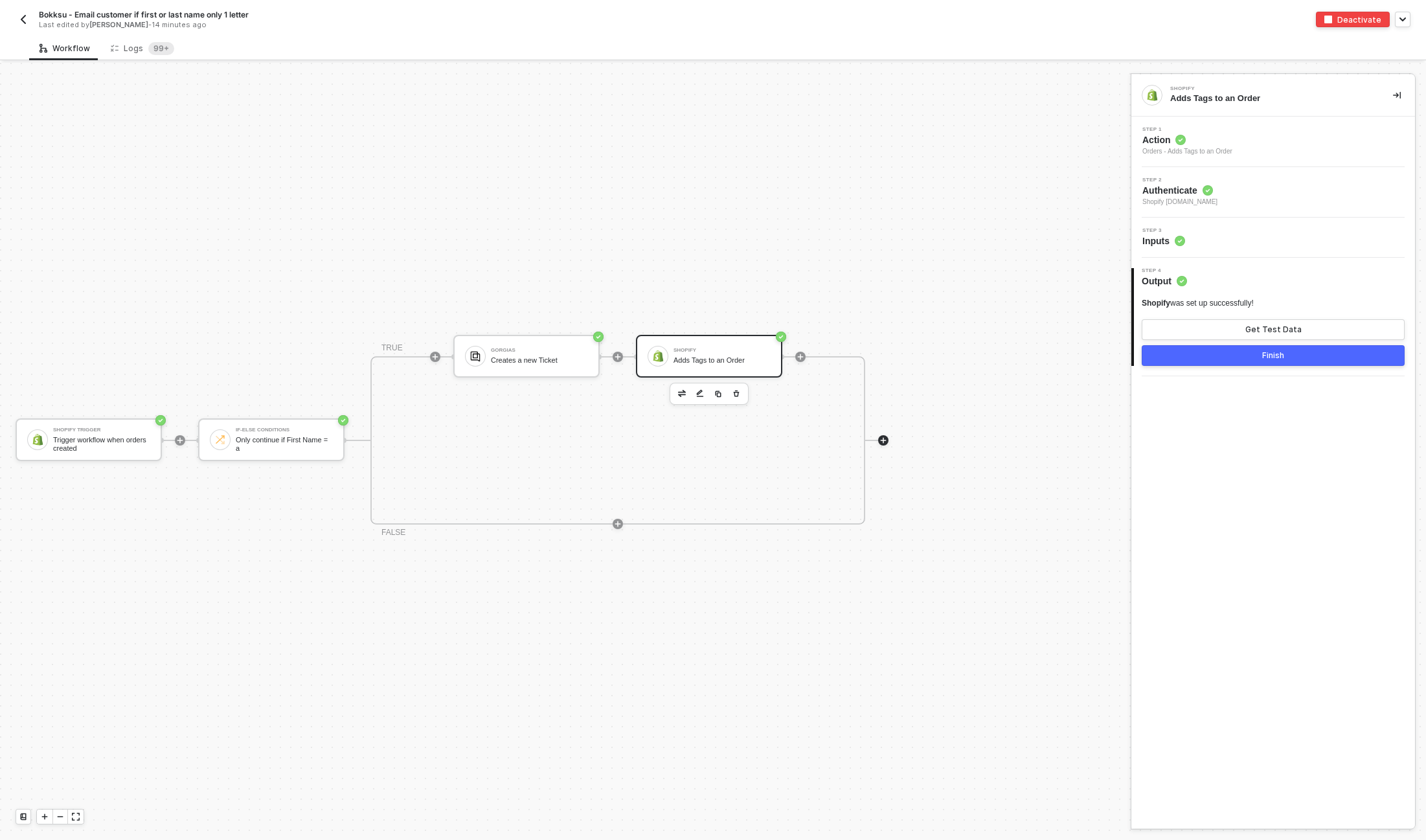
click at [439, 361] on icon "icon-play" at bounding box center [435, 356] width 8 height 8
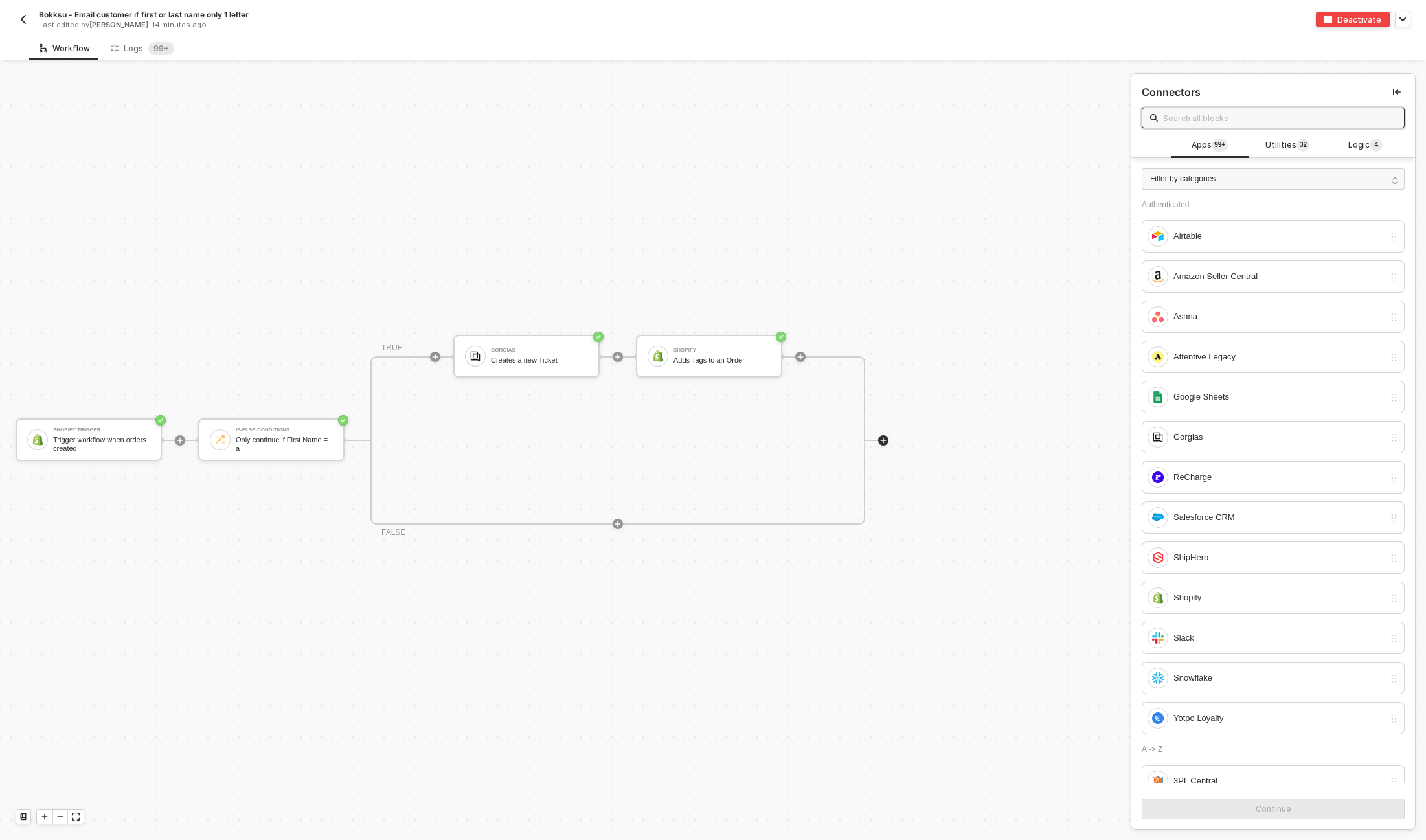
click at [1213, 114] on input "text" at bounding box center [1280, 117] width 233 height 14
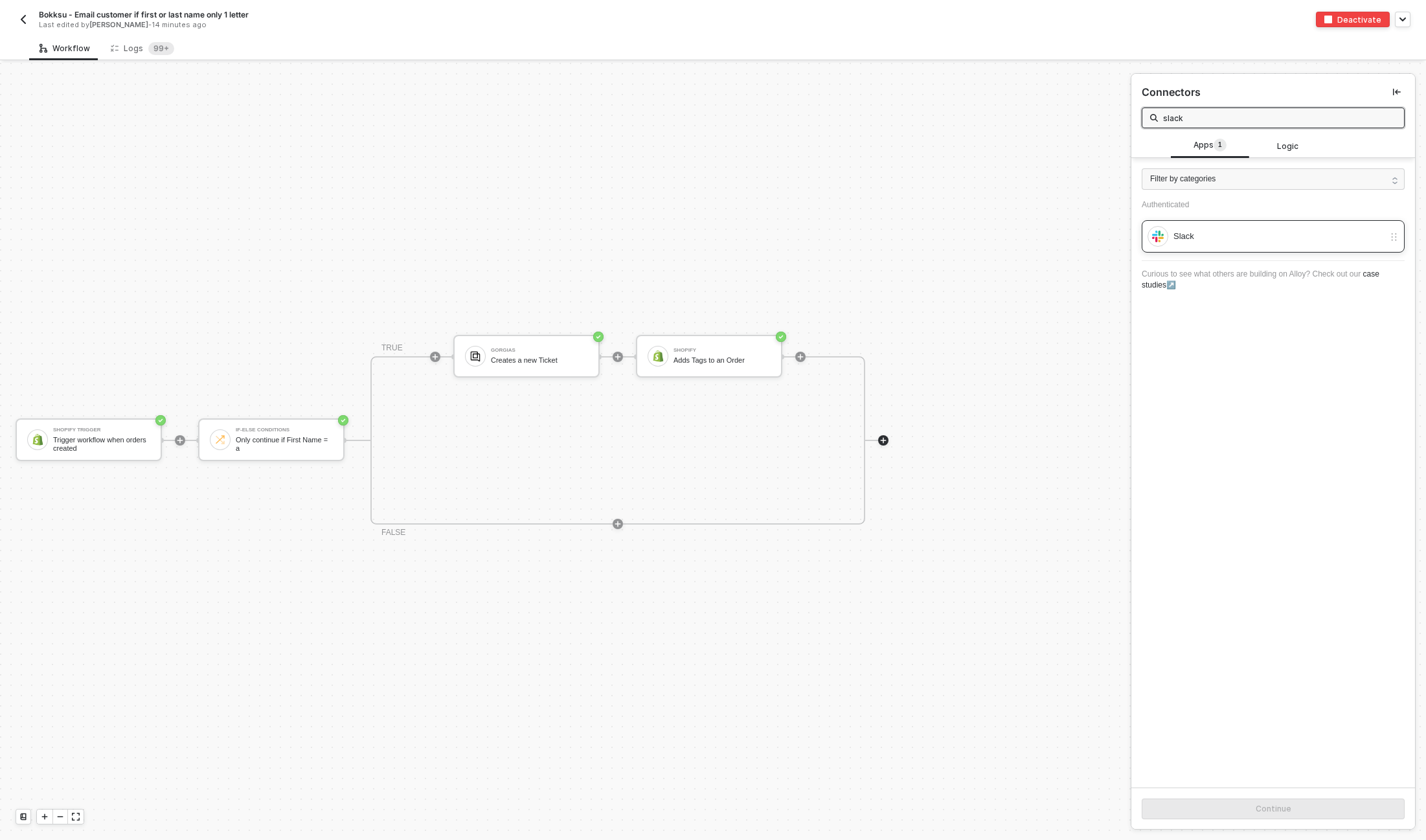
type input "slack"
click at [1216, 227] on div "Slack" at bounding box center [1266, 236] width 236 height 20
click at [1264, 813] on div "Continue" at bounding box center [1274, 808] width 36 height 10
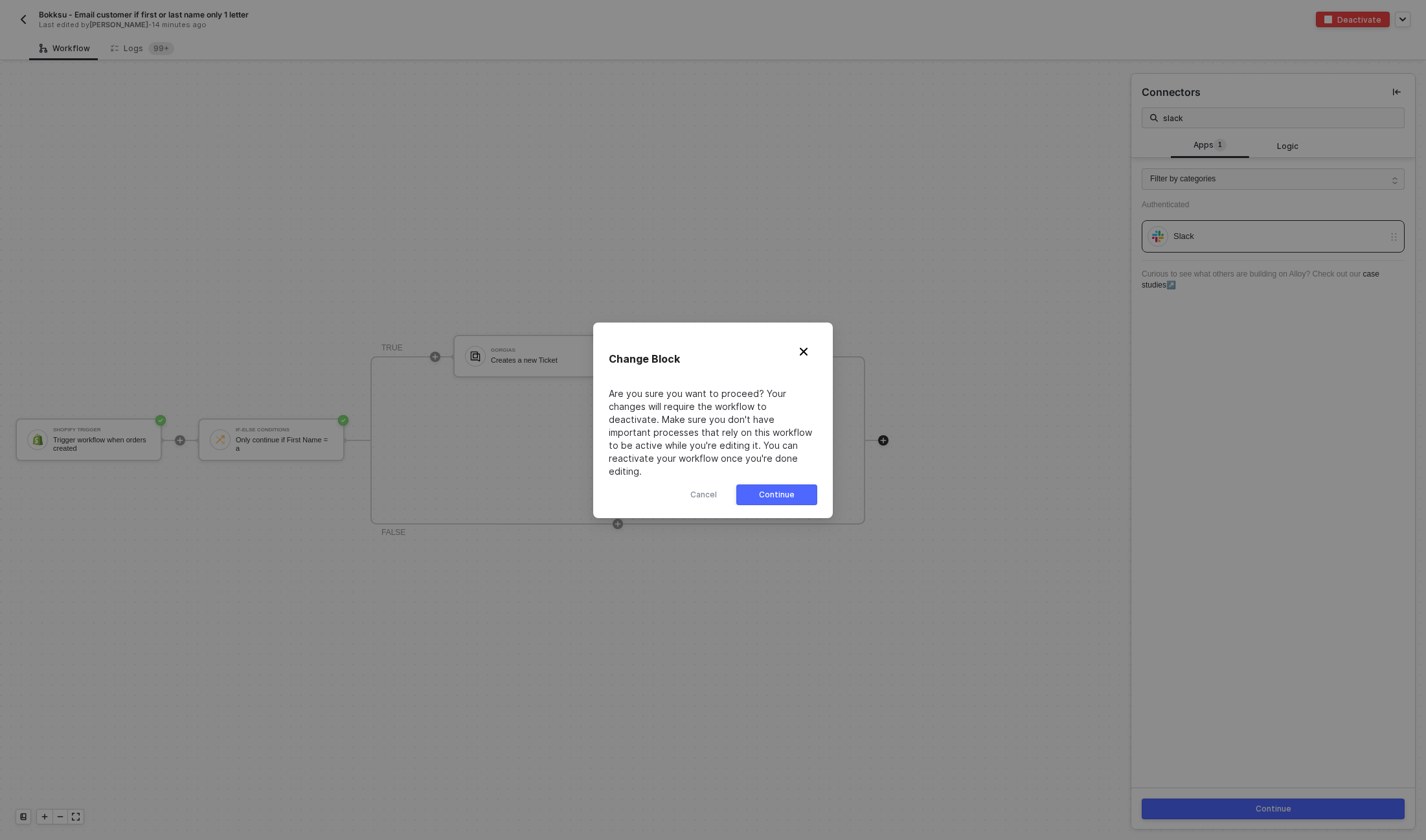
click at [767, 490] on div "Continue" at bounding box center [777, 494] width 36 height 10
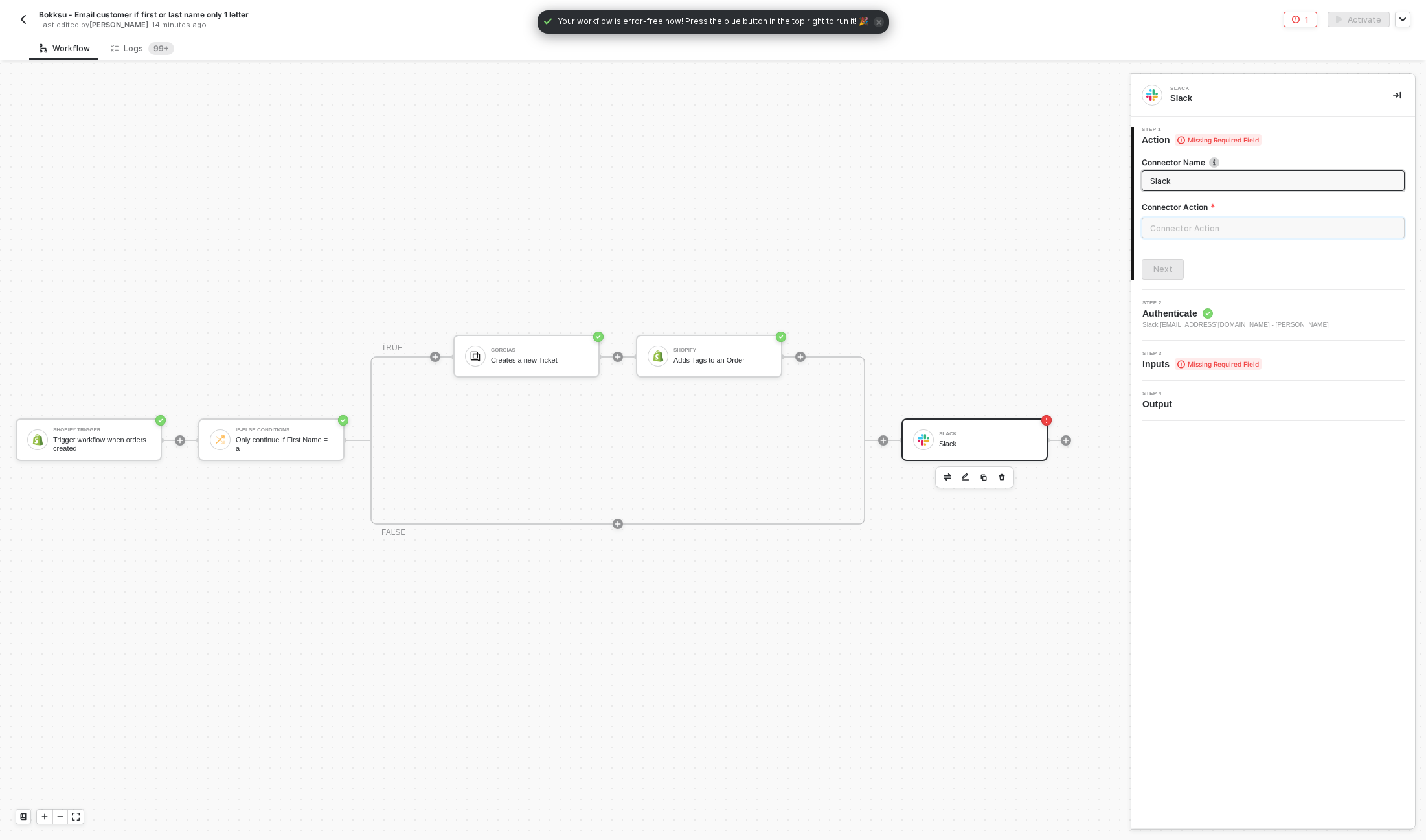
click at [1203, 225] on input "text" at bounding box center [1273, 228] width 263 height 20
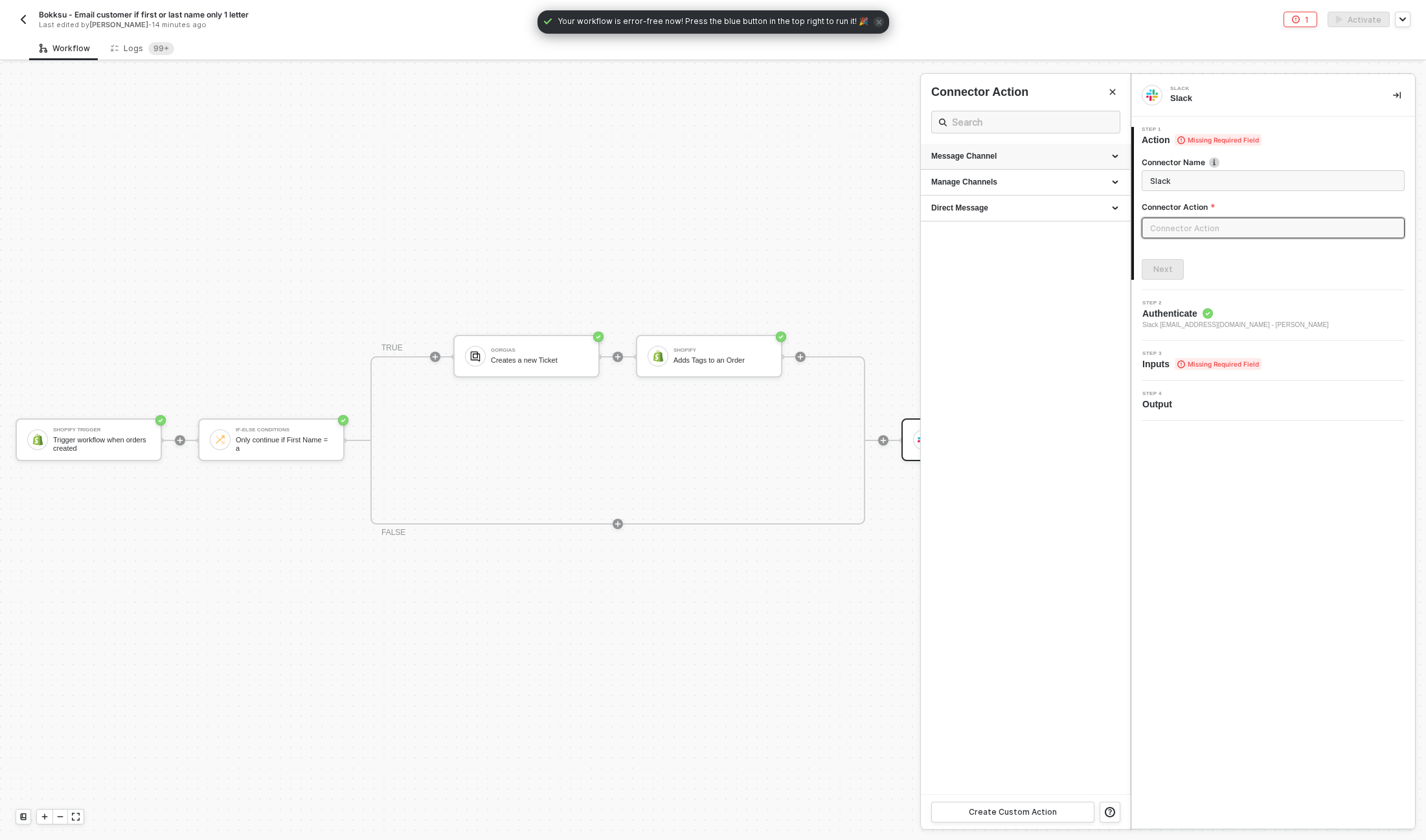
click at [978, 156] on div "Message Channel" at bounding box center [1026, 156] width 189 height 11
click at [974, 188] on span "Post a message into a channel" at bounding box center [976, 191] width 89 height 7
type input "Post a message into a channel"
type input "Message Channel - Post"
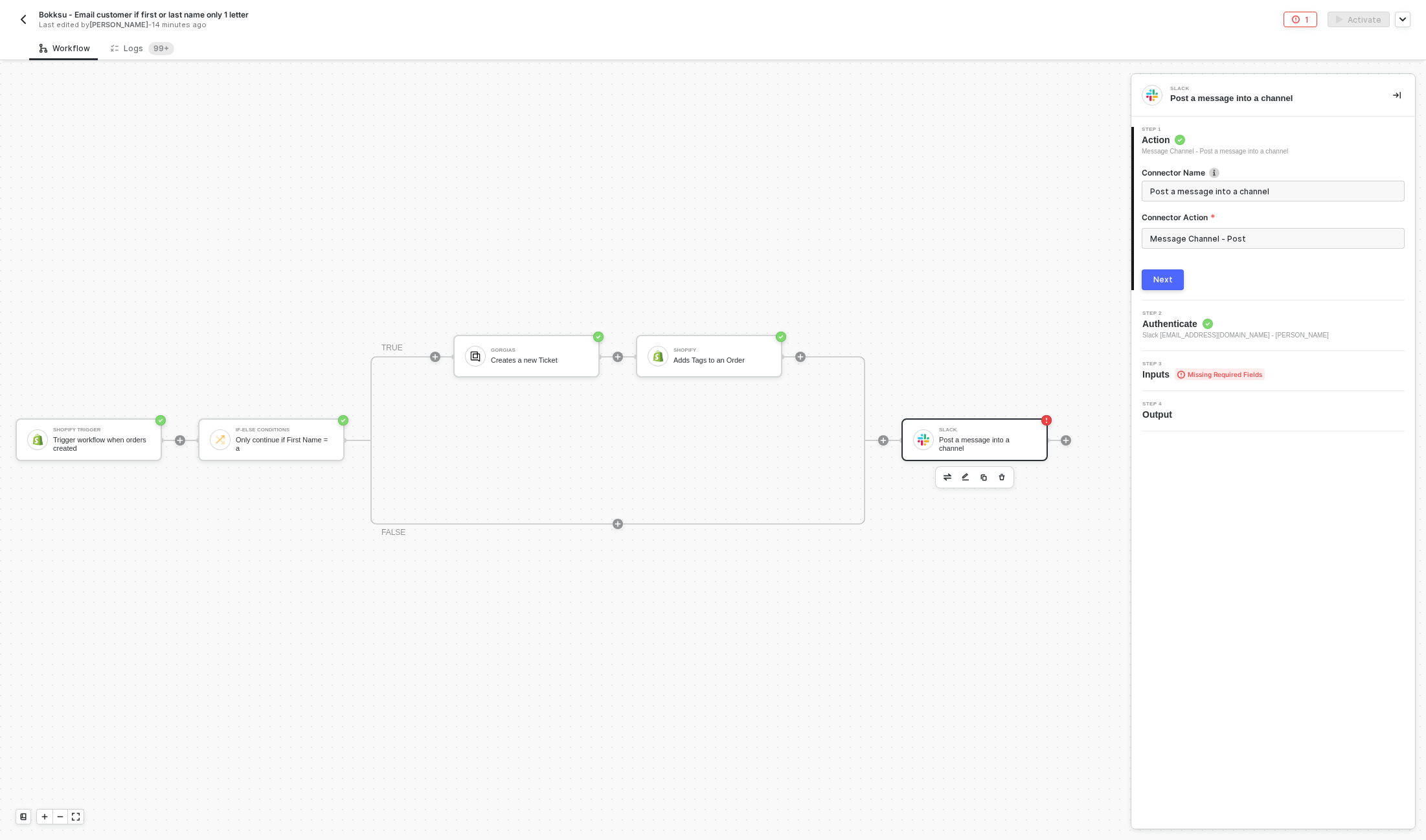
click at [1151, 279] on button "Next" at bounding box center [1163, 279] width 42 height 20
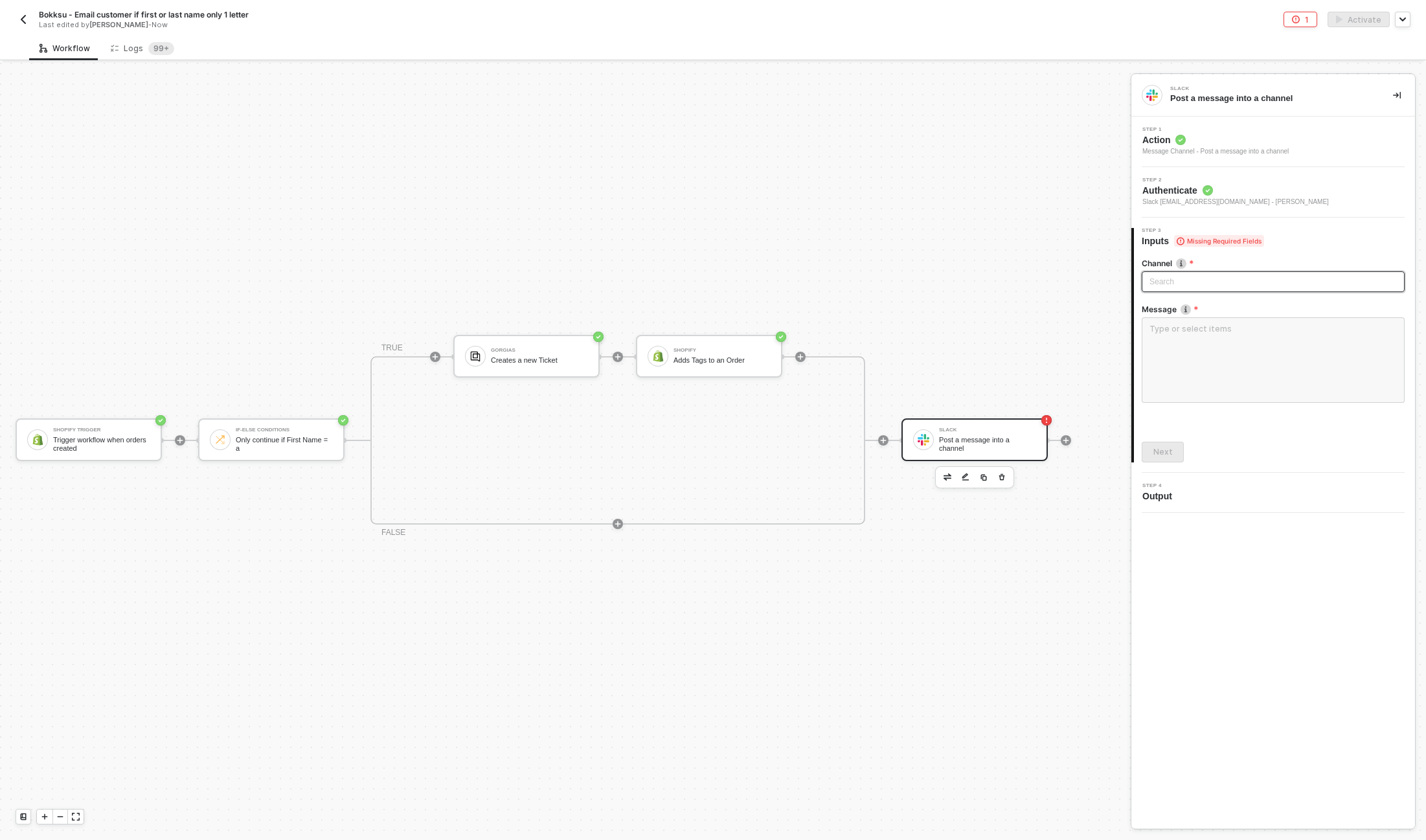
click at [1206, 281] on div "Search" at bounding box center [1273, 281] width 263 height 20
type input "cx"
click at [1228, 307] on div "team_snb_cx" at bounding box center [1273, 307] width 243 height 14
click at [1188, 371] on textarea at bounding box center [1273, 360] width 263 height 85
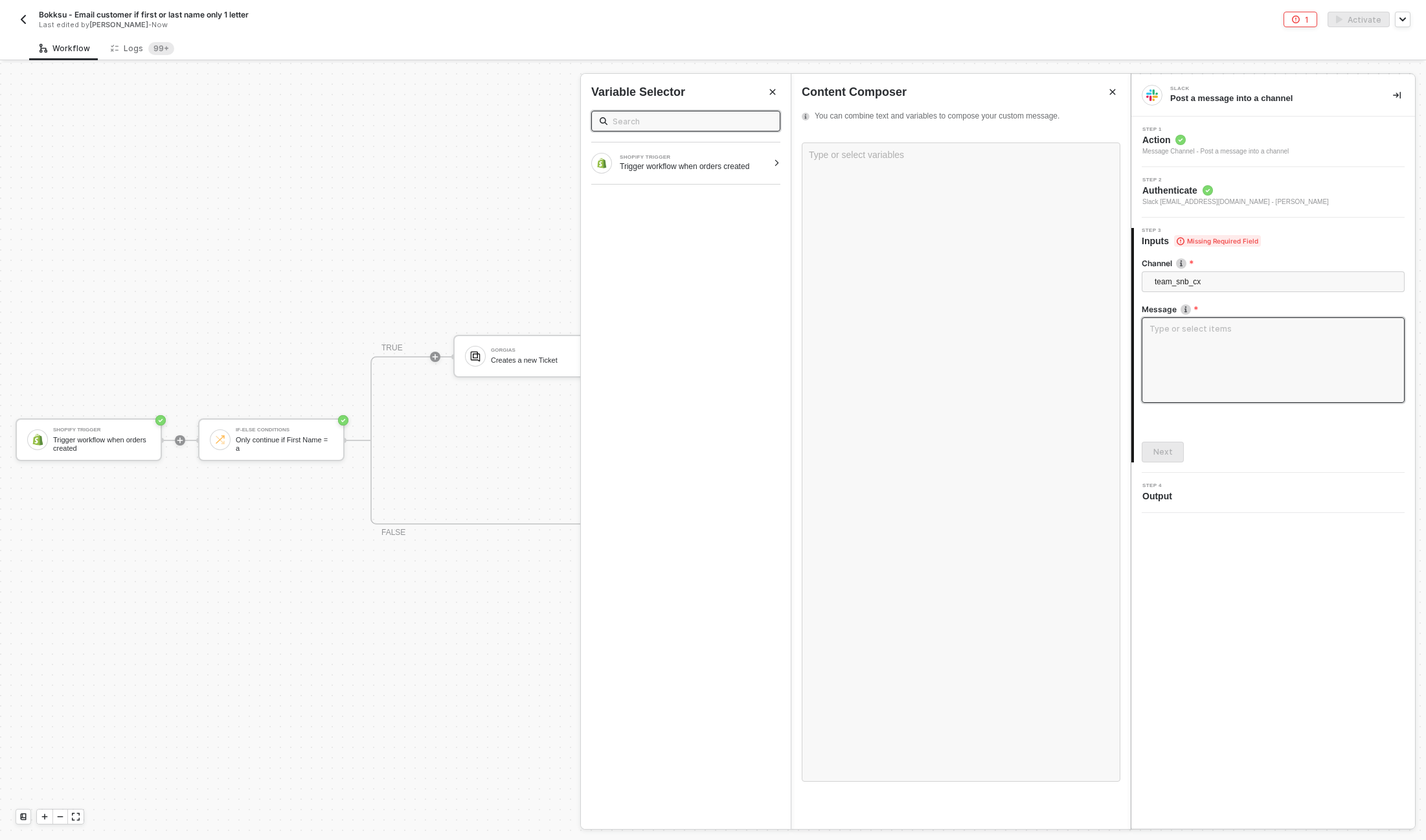
click at [1188, 352] on textarea at bounding box center [1273, 360] width 263 height 85
click at [844, 166] on div "Type or select variables ﻿" at bounding box center [961, 462] width 318 height 639
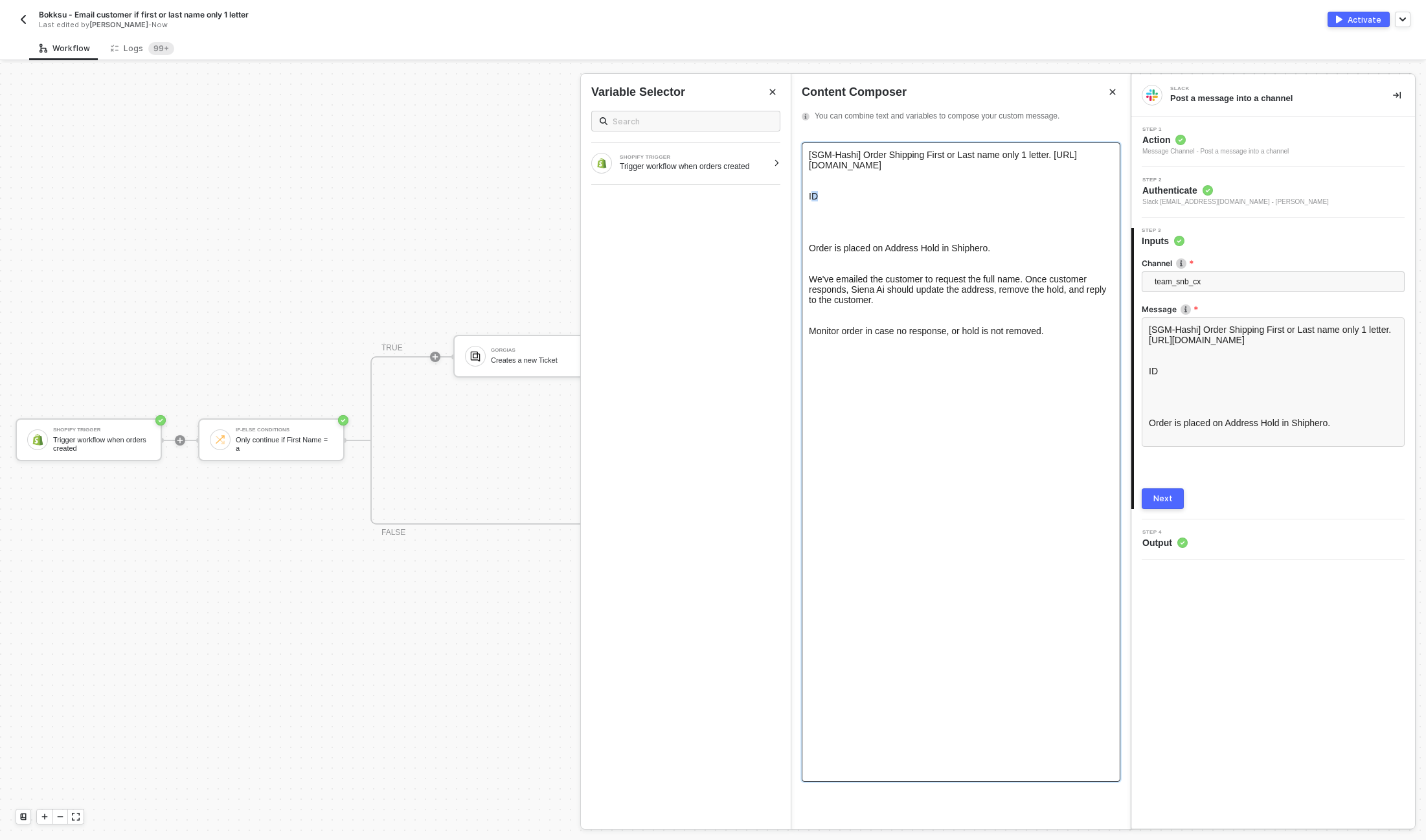
drag, startPoint x: 824, startPoint y: 204, endPoint x: 811, endPoint y: 197, distance: 14.8
click at [811, 197] on div "[SGM-Hashi] Order Shipping First or Last name only 1 letter. https://admin.shop…" at bounding box center [961, 462] width 318 height 639
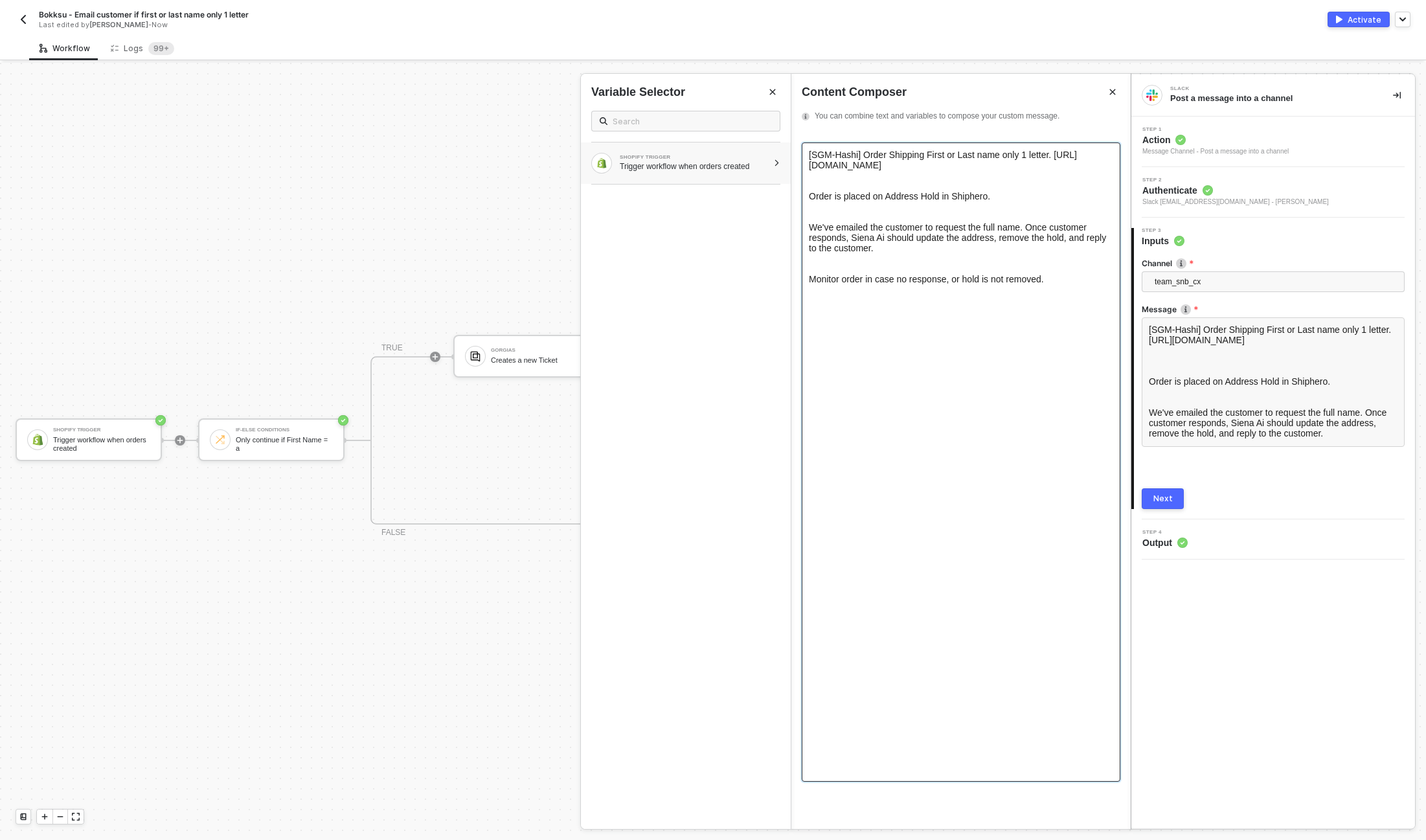
click at [704, 163] on div "Trigger workflow when orders created" at bounding box center [694, 166] width 148 height 10
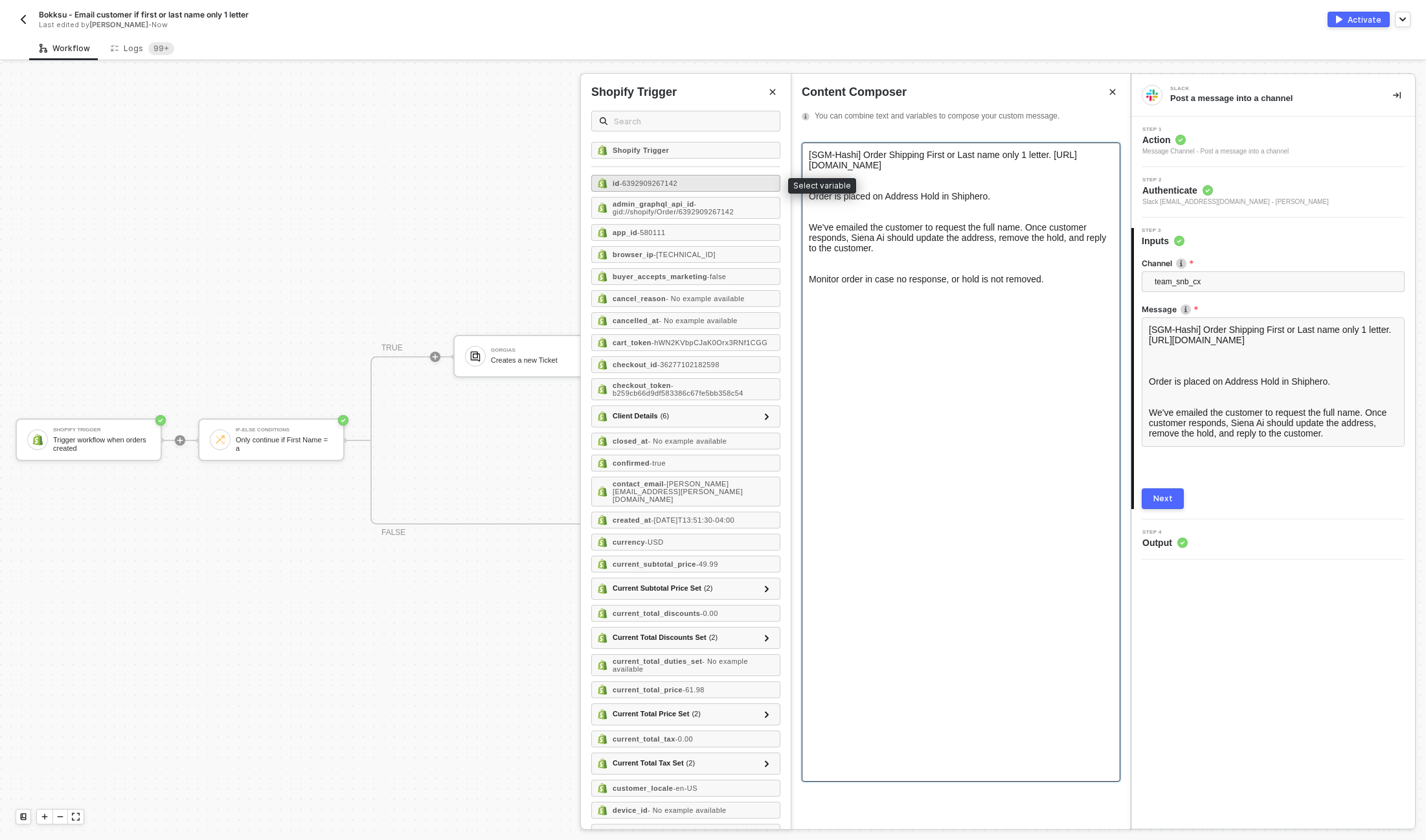
click at [652, 180] on span "- 6392909267142" at bounding box center [648, 183] width 57 height 8
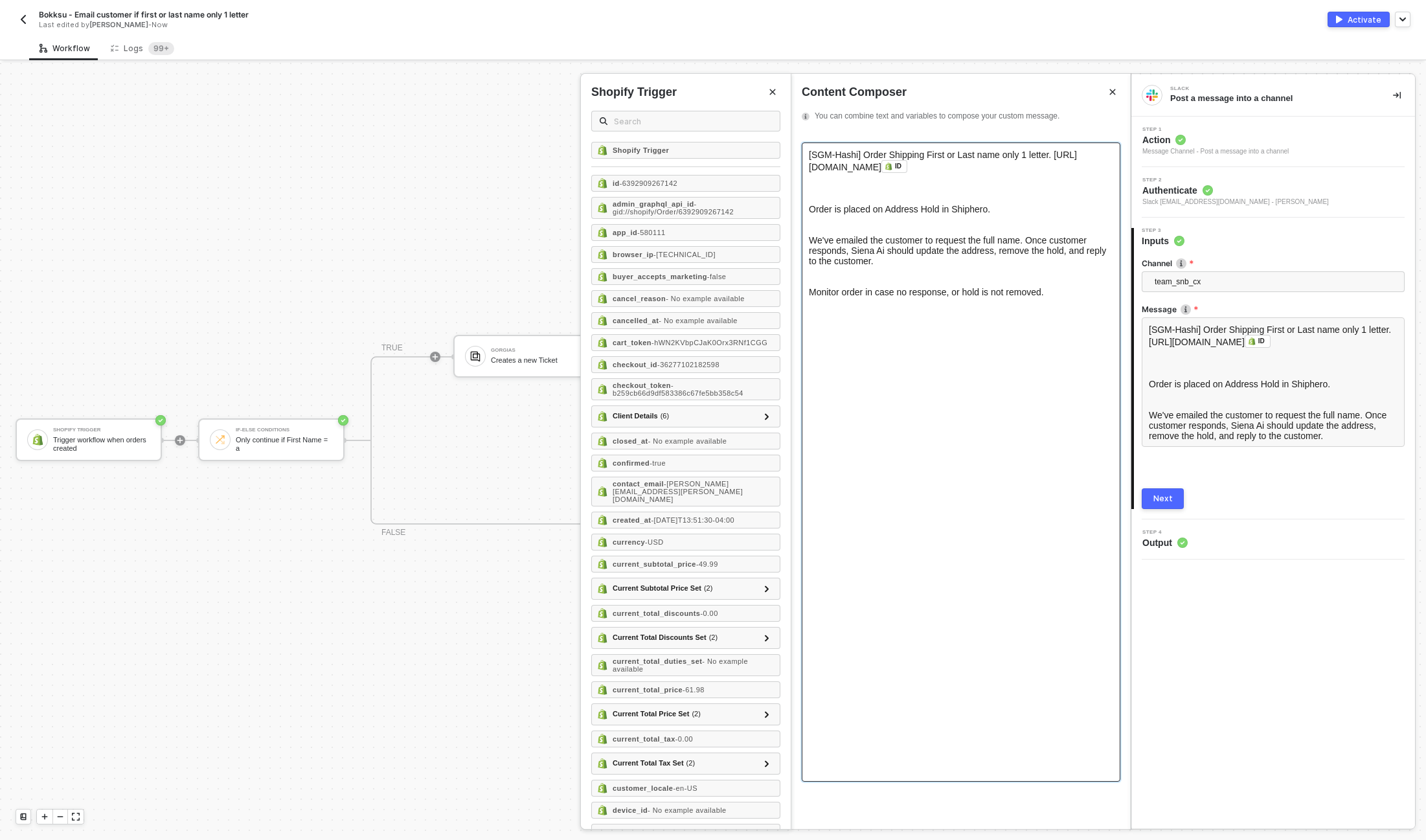
click at [951, 169] on span "[SGM-Hashi] Order Shipping First or Last name only 1 letter. https://admin.shop…" at bounding box center [943, 160] width 268 height 23
click at [978, 168] on span "[SGM-Hashi] Order Shipping First or Last name only 1 letter. https://admin.shop…" at bounding box center [943, 160] width 268 height 23
click at [824, 155] on span "[SGM-Hashi] Order Shipping First or Last name only 1 letter. https://admin.shop…" at bounding box center [943, 160] width 268 height 23
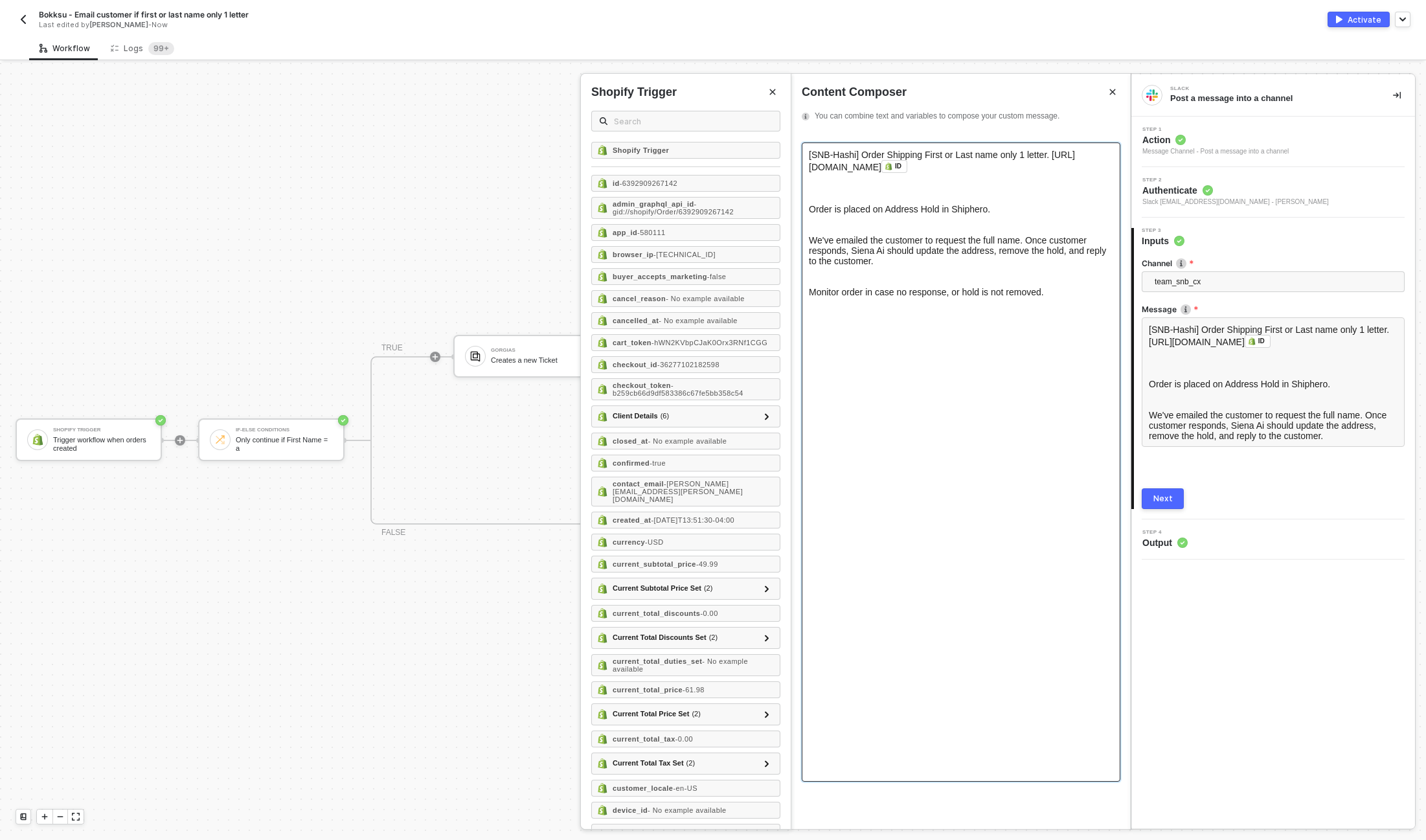
click at [839, 152] on span "[SNB-Hashi] Order Shipping First or Last name only 1 letter. https://admin.shop…" at bounding box center [942, 160] width 266 height 23
click at [875, 199] on div at bounding box center [961, 193] width 305 height 20
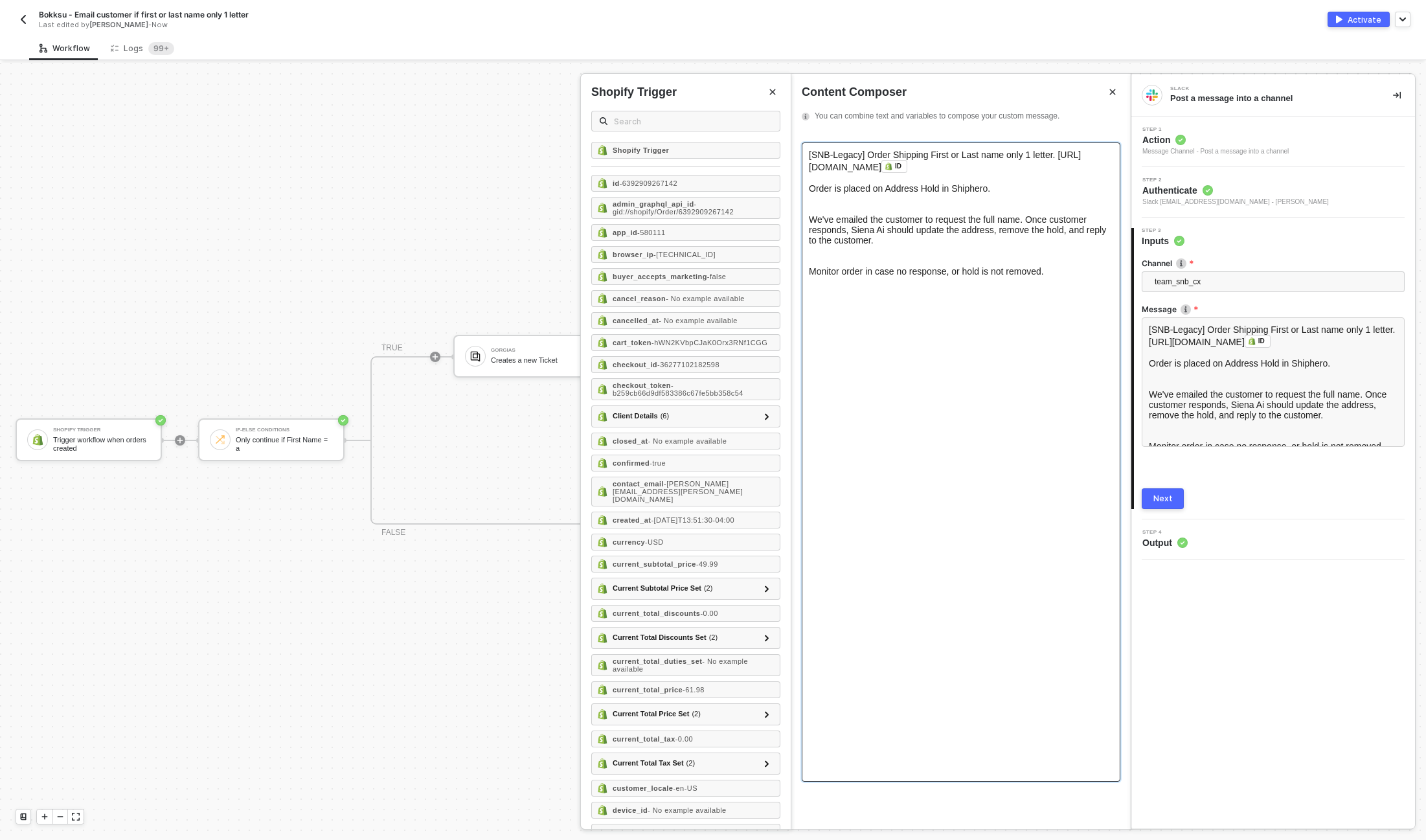
click at [858, 207] on div at bounding box center [961, 204] width 305 height 20
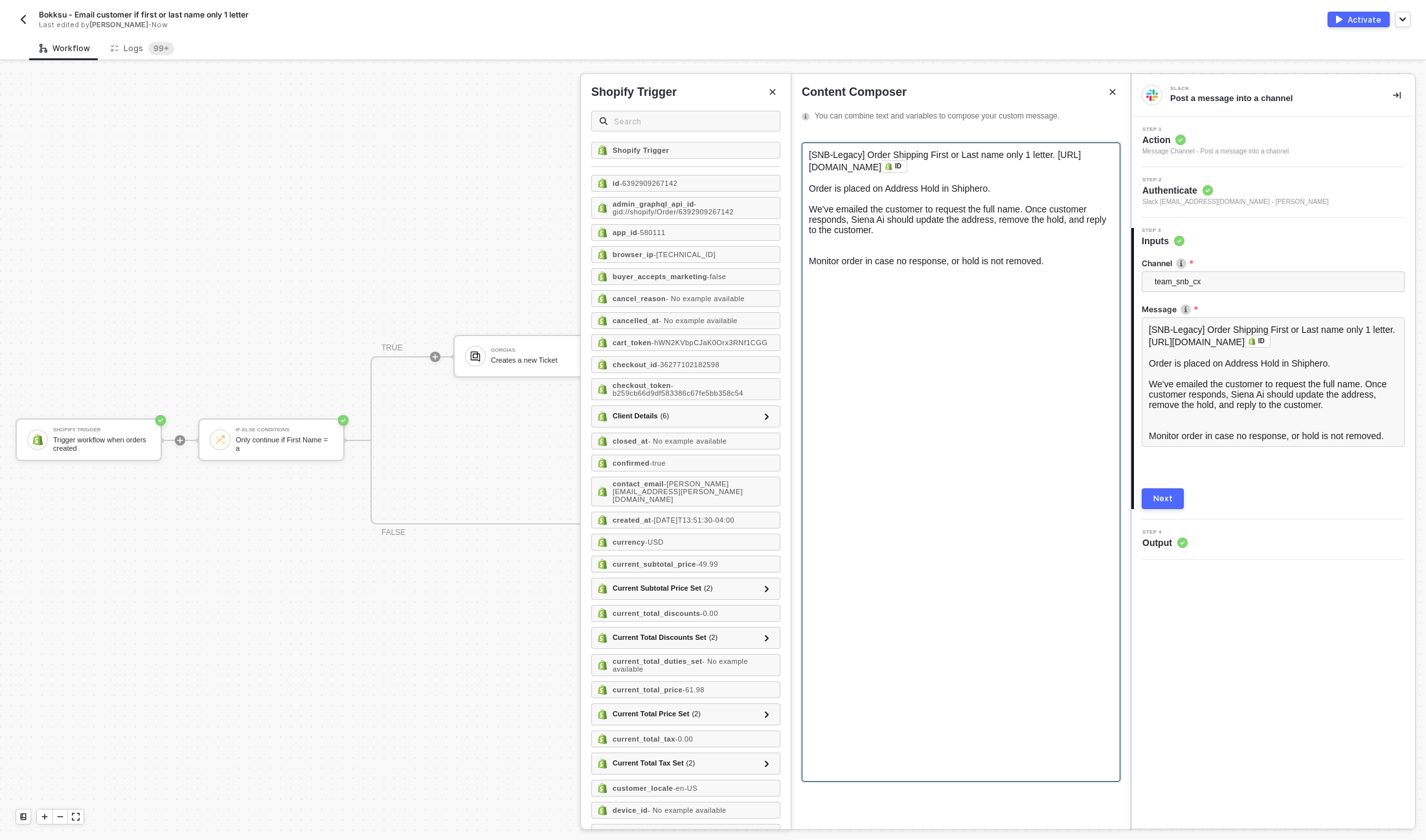
click at [855, 249] on div at bounding box center [961, 245] width 305 height 20
click at [1154, 493] on div "Next" at bounding box center [1163, 498] width 19 height 10
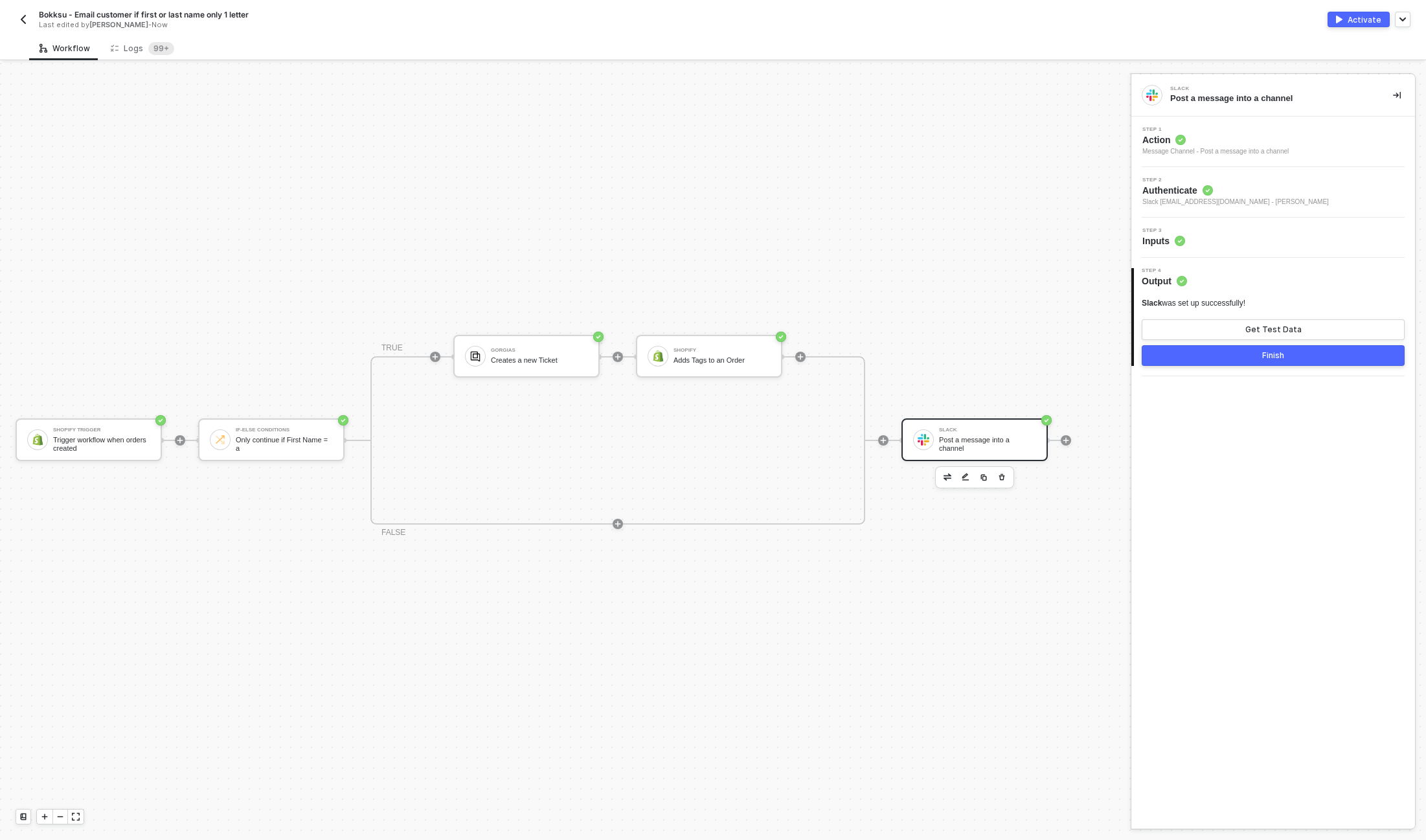
click at [1276, 355] on div "Finish" at bounding box center [1274, 355] width 22 height 10
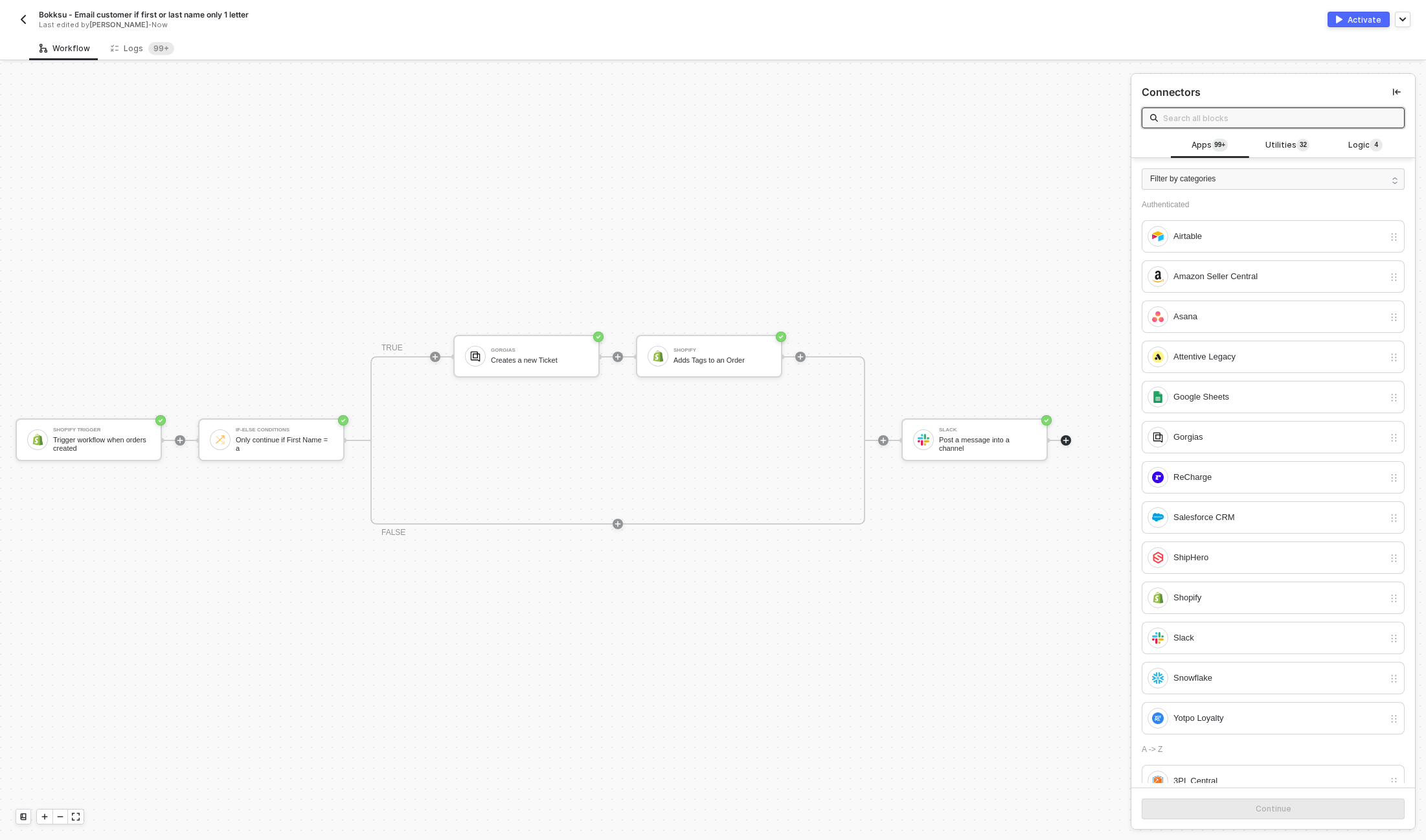
click at [1360, 19] on div "Activate" at bounding box center [1365, 20] width 33 height 11
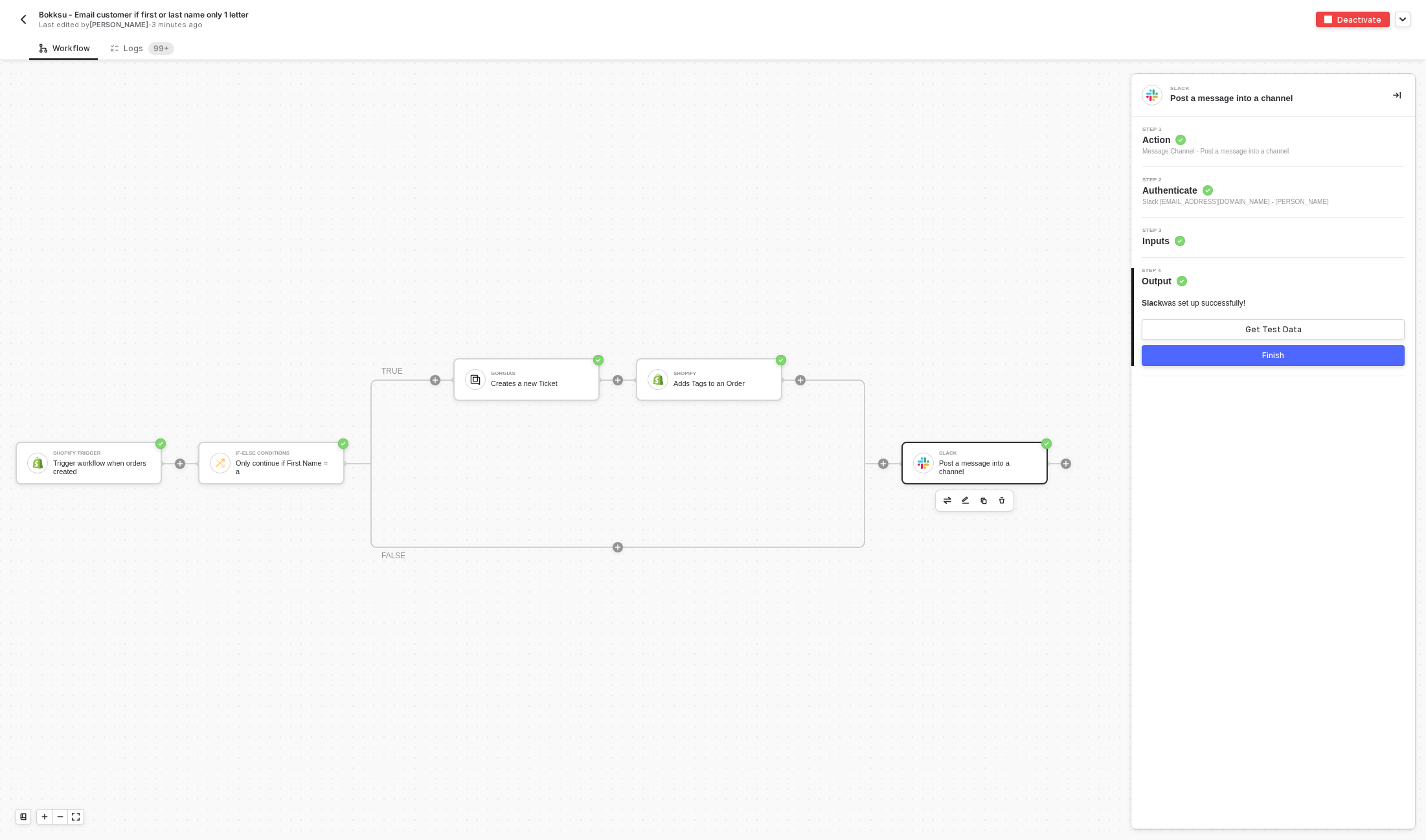
scroll to position [23, 0]
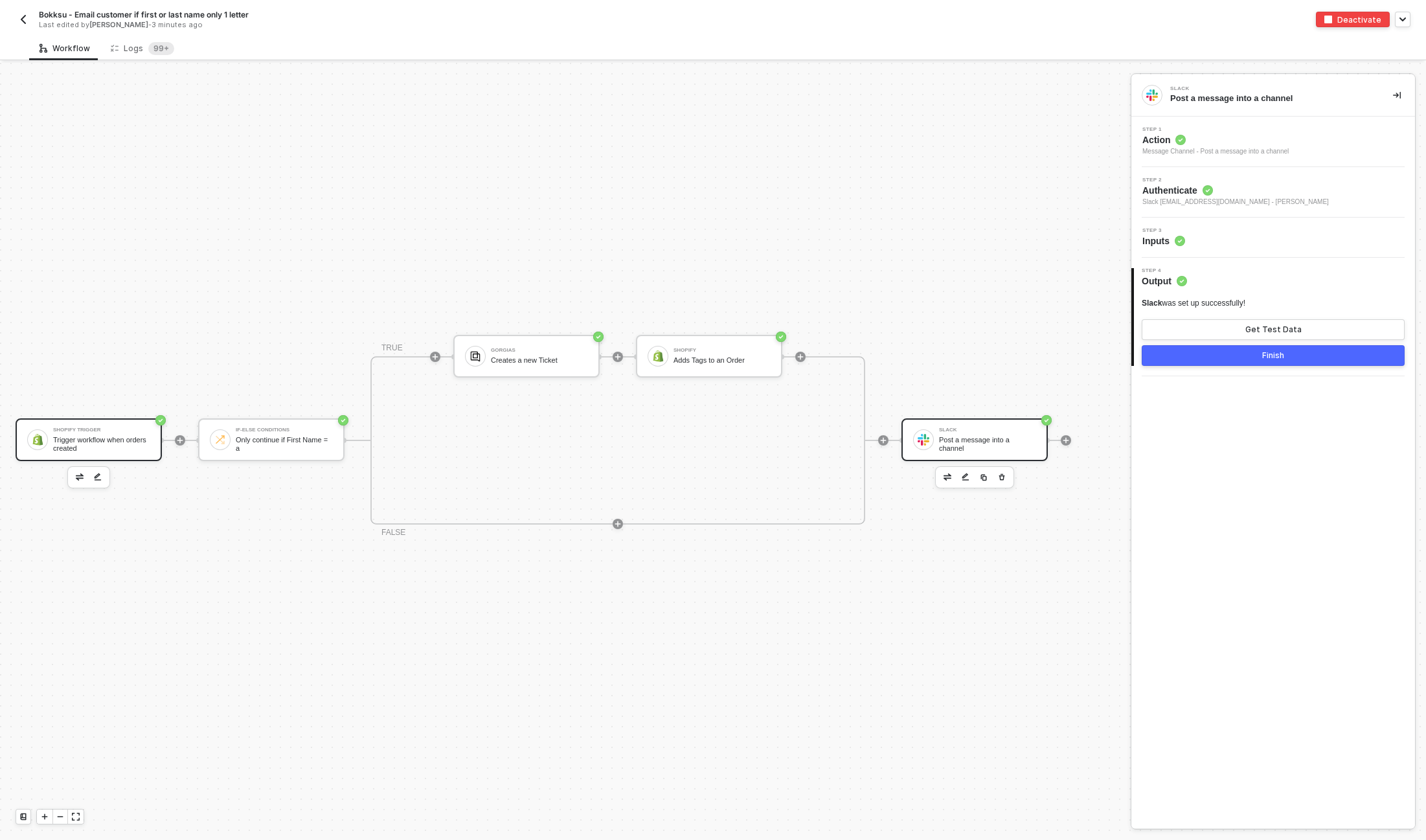
click at [94, 454] on div "Shopify Trigger Trigger workflow when orders created" at bounding box center [89, 439] width 146 height 43
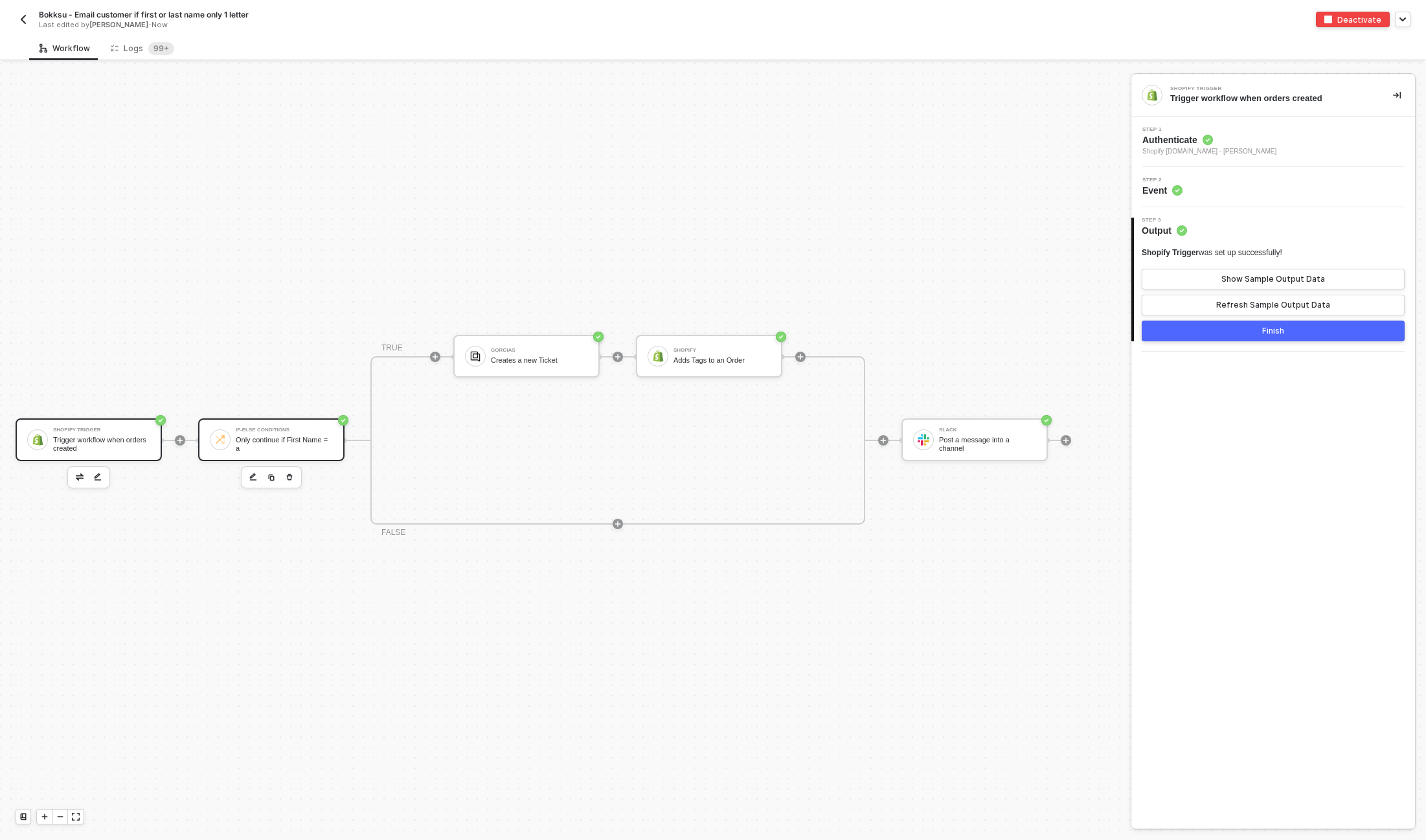
click at [275, 430] on div "If-Else Conditions" at bounding box center [284, 430] width 97 height 5
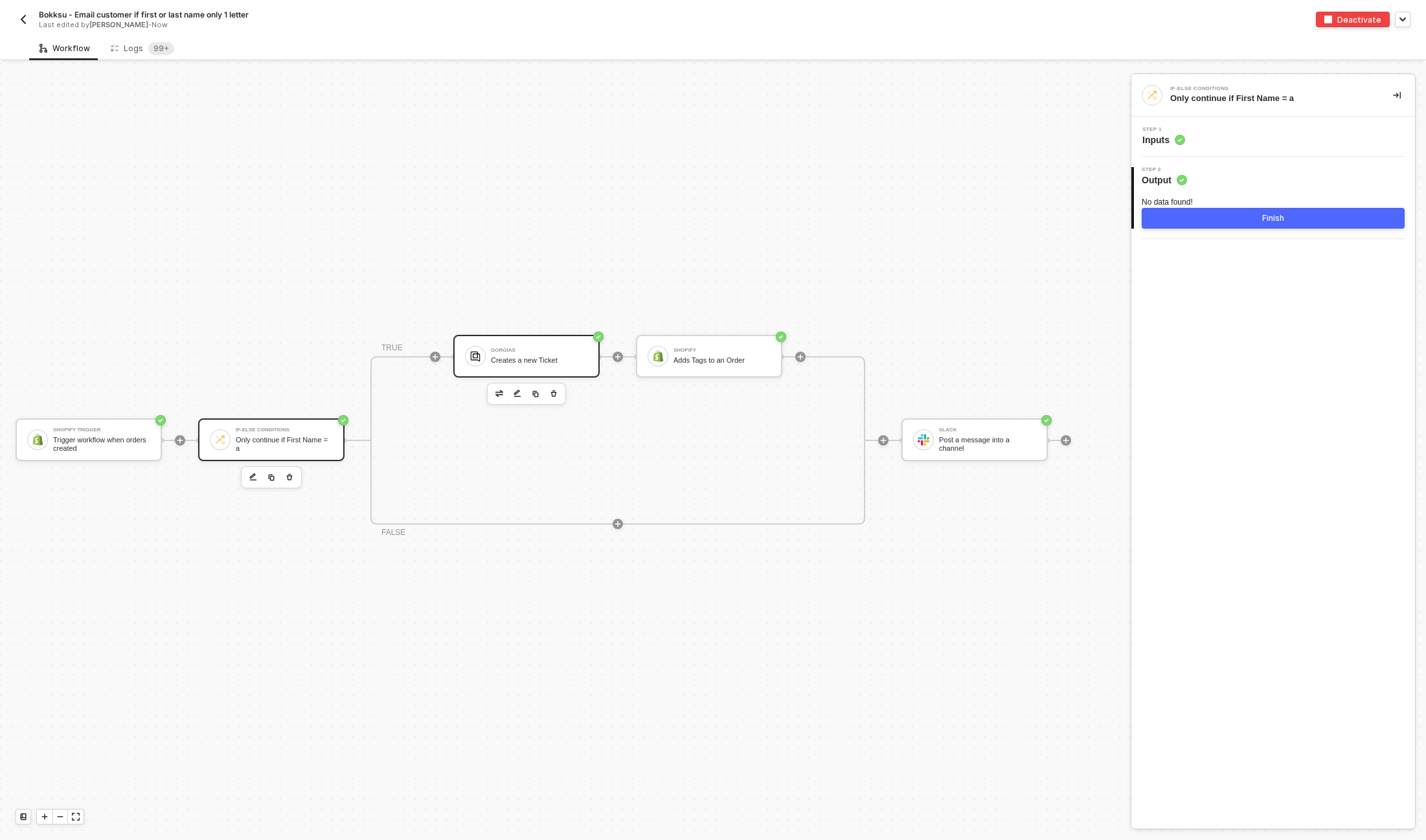
click at [505, 348] on div "Gorgias" at bounding box center [540, 350] width 97 height 5
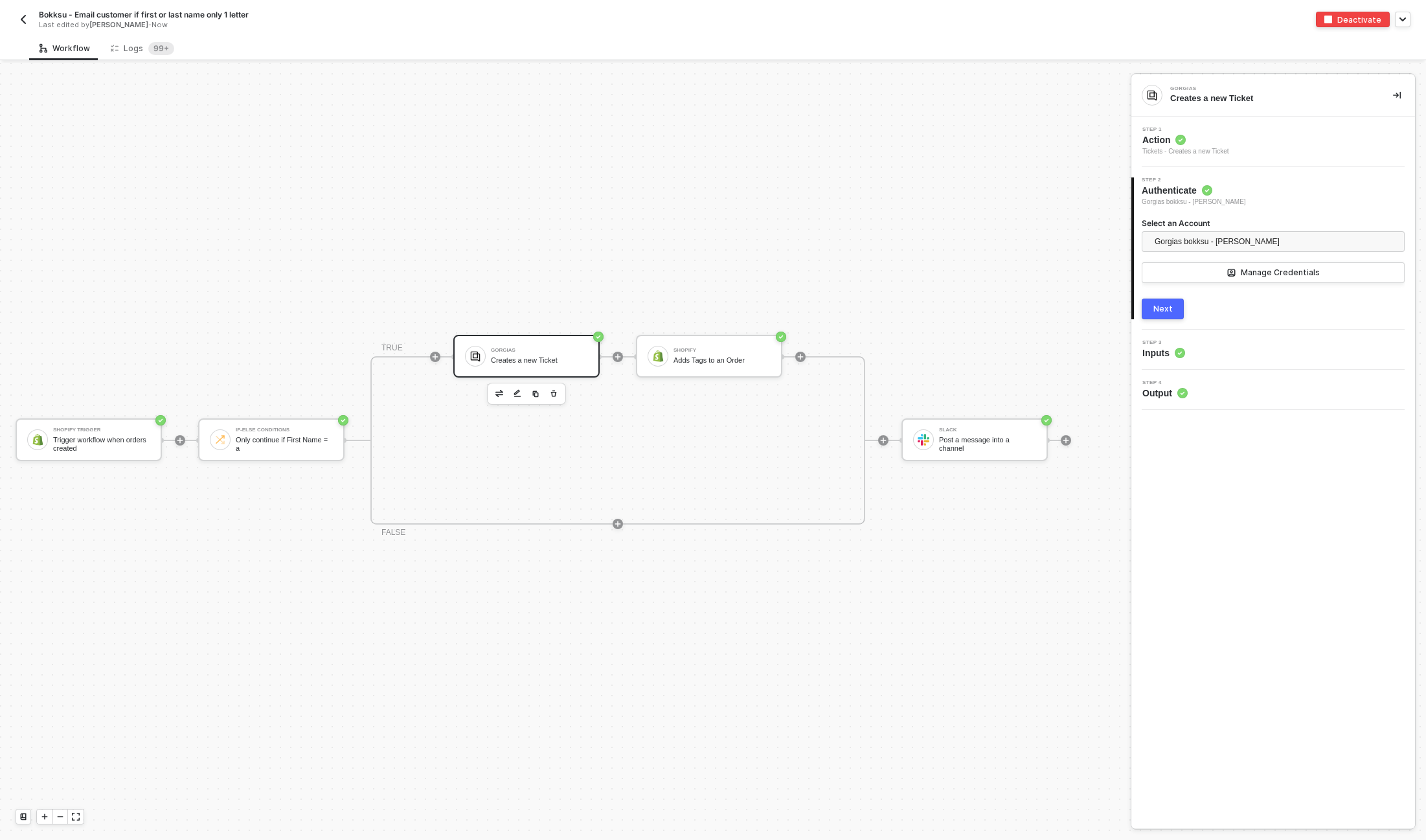
click at [22, 17] on img "button" at bounding box center [23, 19] width 10 height 10
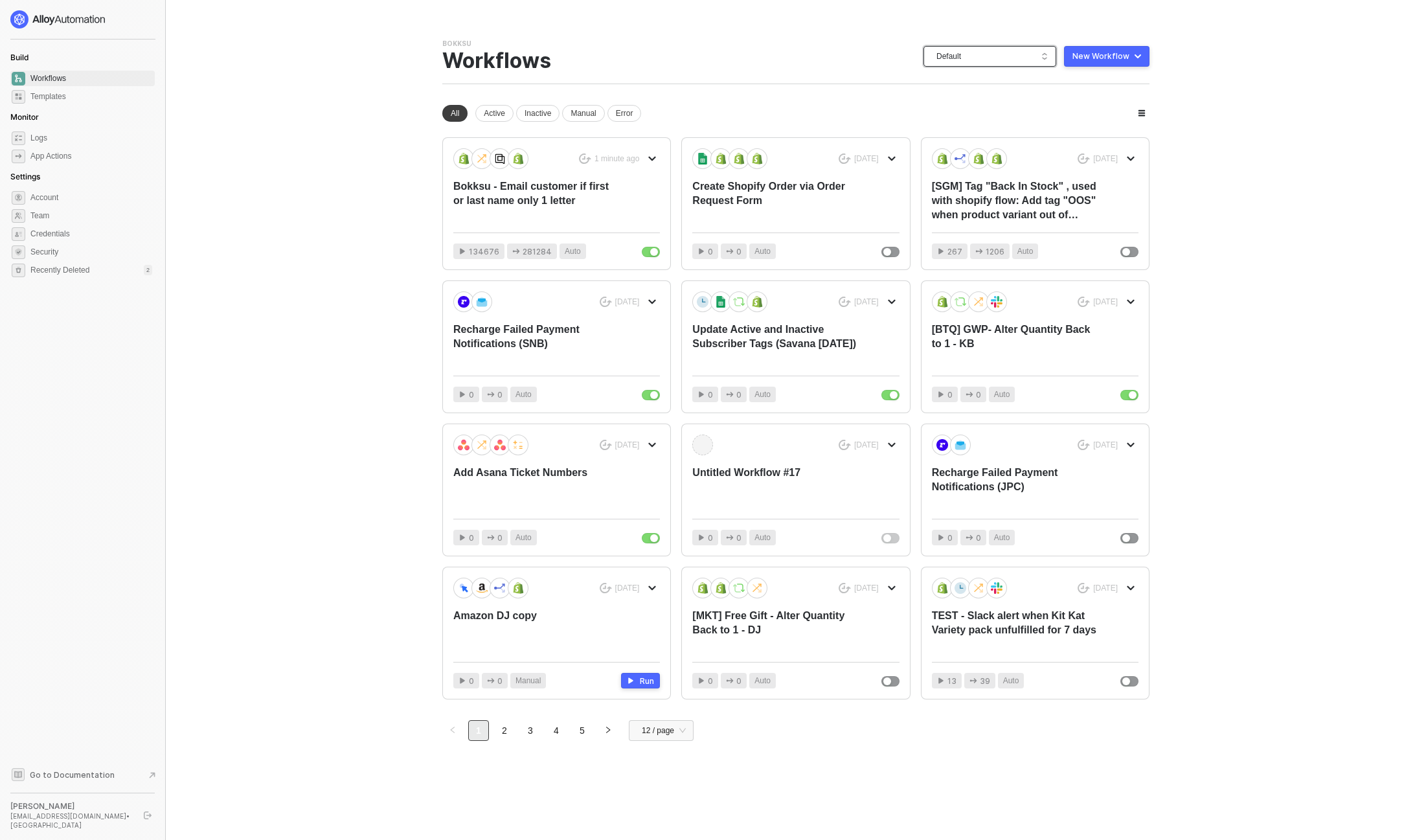
click at [983, 57] on span "Default" at bounding box center [993, 56] width 112 height 19
click at [995, 184] on div "btq-hashi" at bounding box center [1003, 180] width 95 height 16
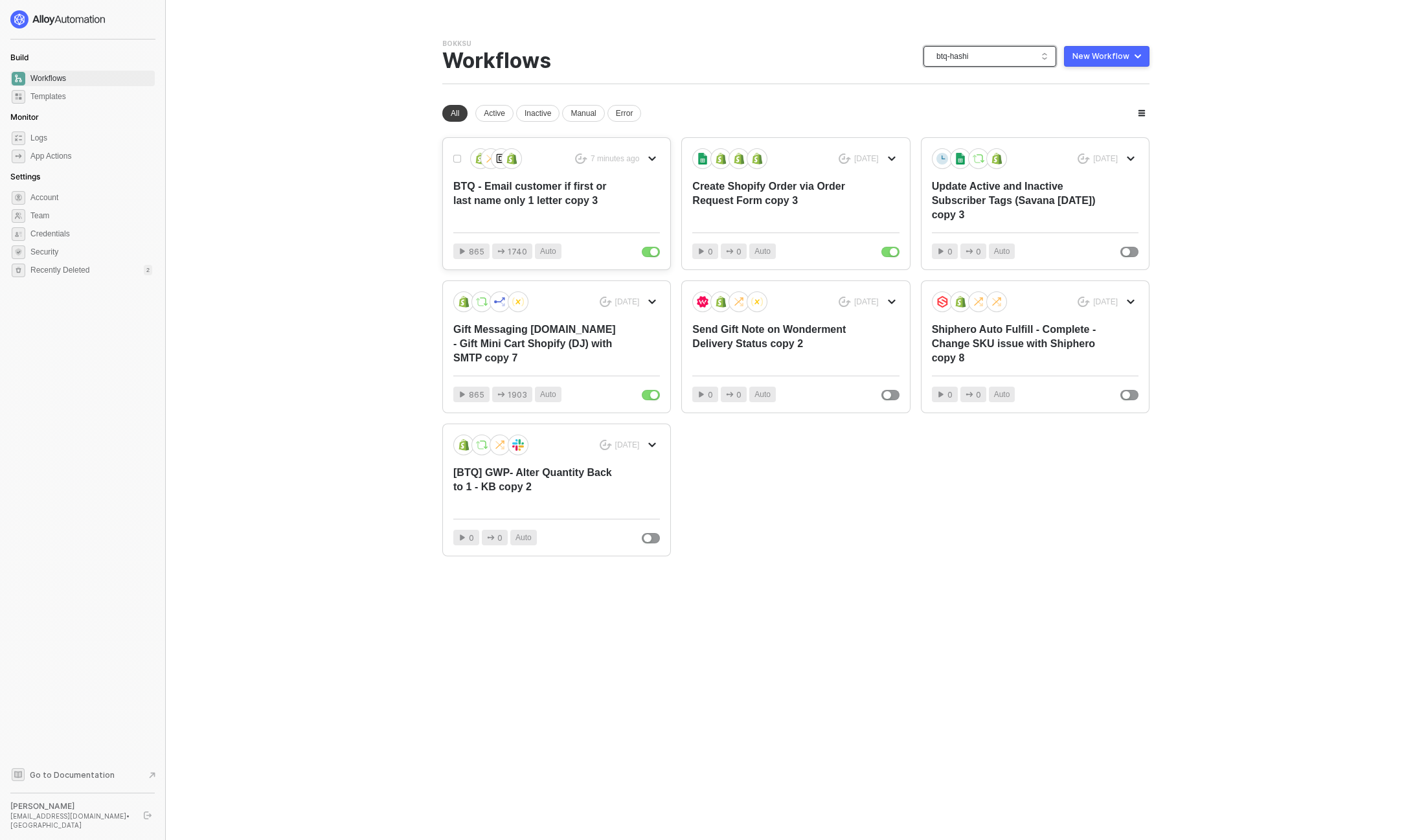
click at [477, 204] on div "BTQ - Email customer if first or last name only 1 letter copy 3" at bounding box center [536, 201] width 165 height 43
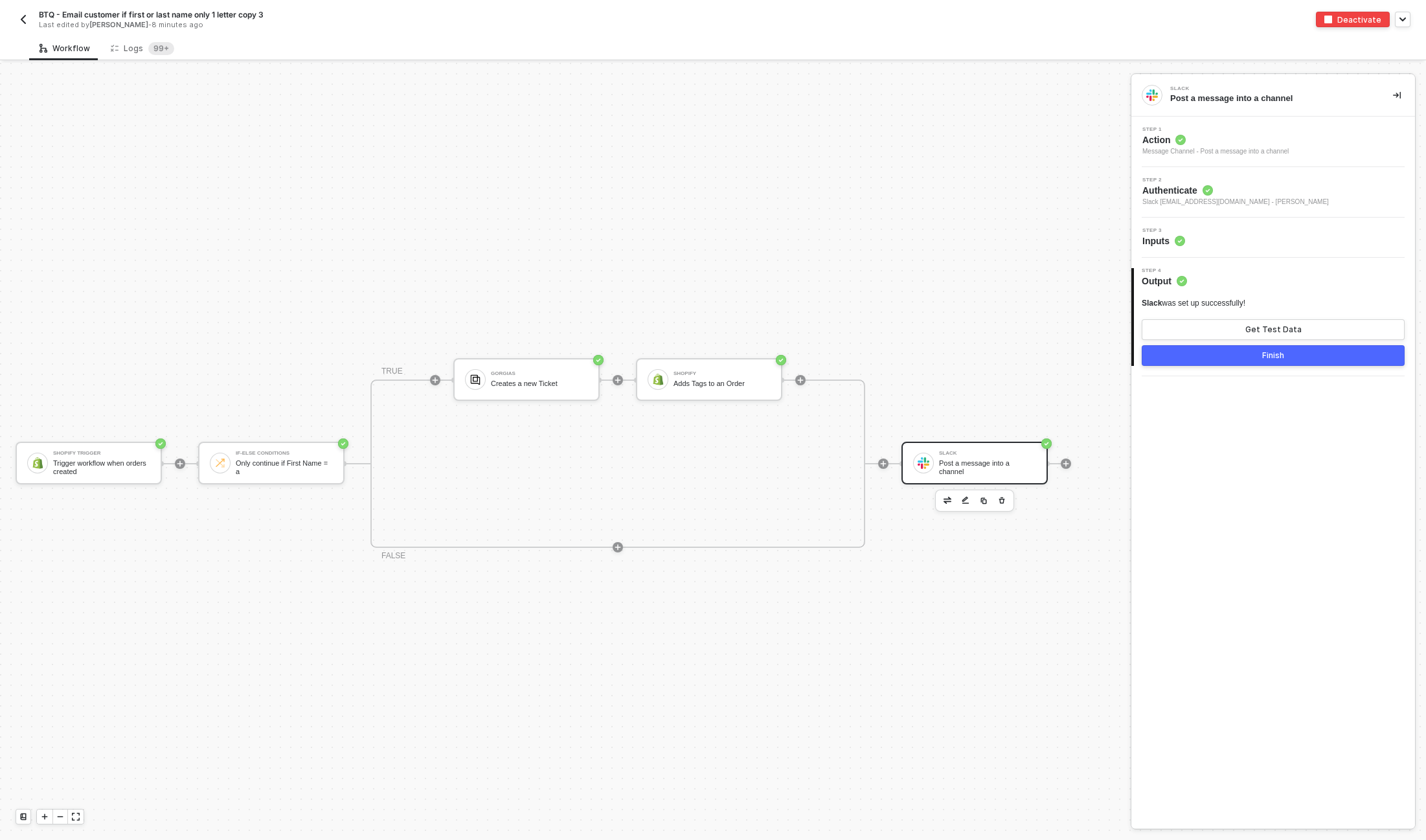
scroll to position [23, 0]
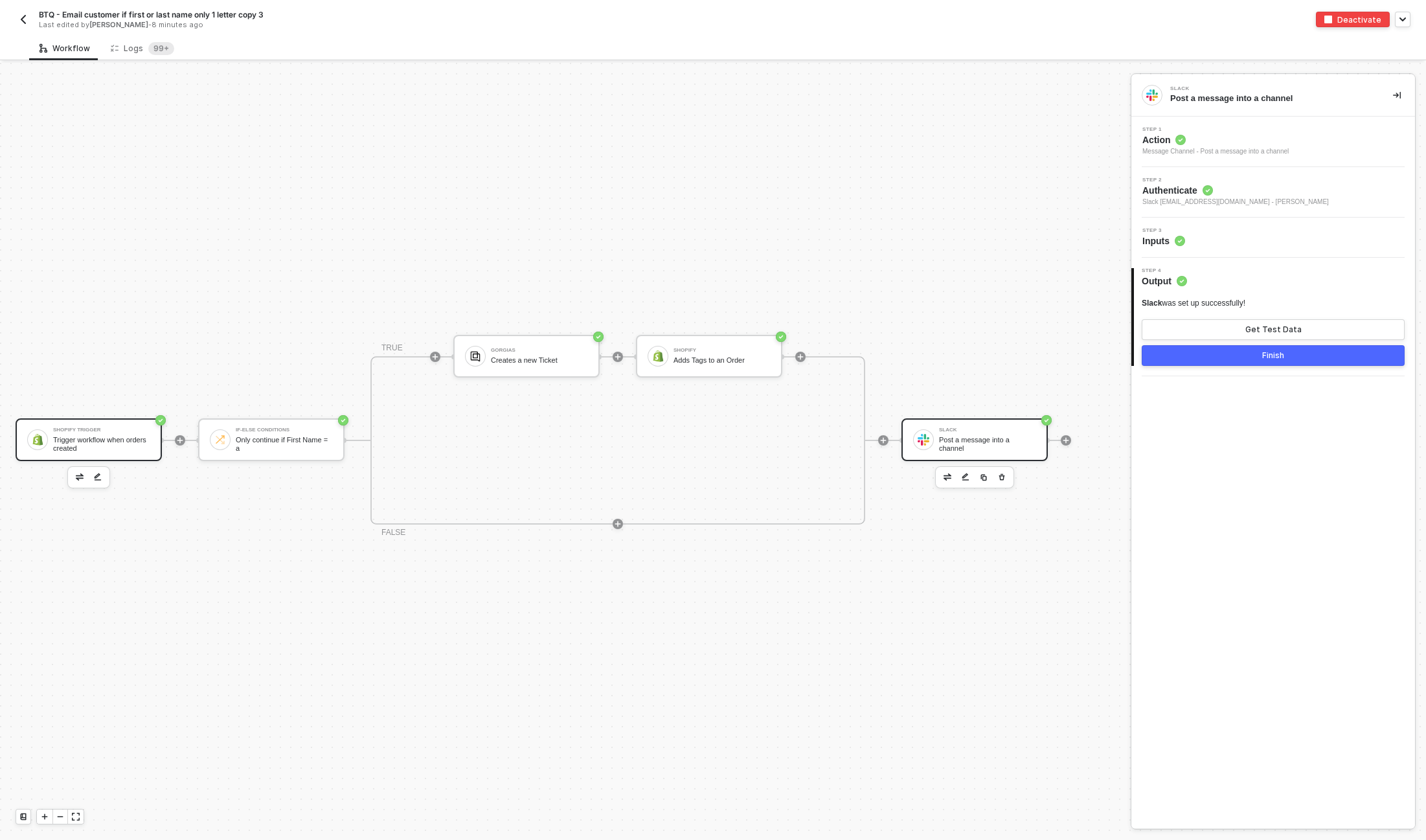
click at [77, 443] on div "Trigger workflow when orders created" at bounding box center [102, 444] width 97 height 16
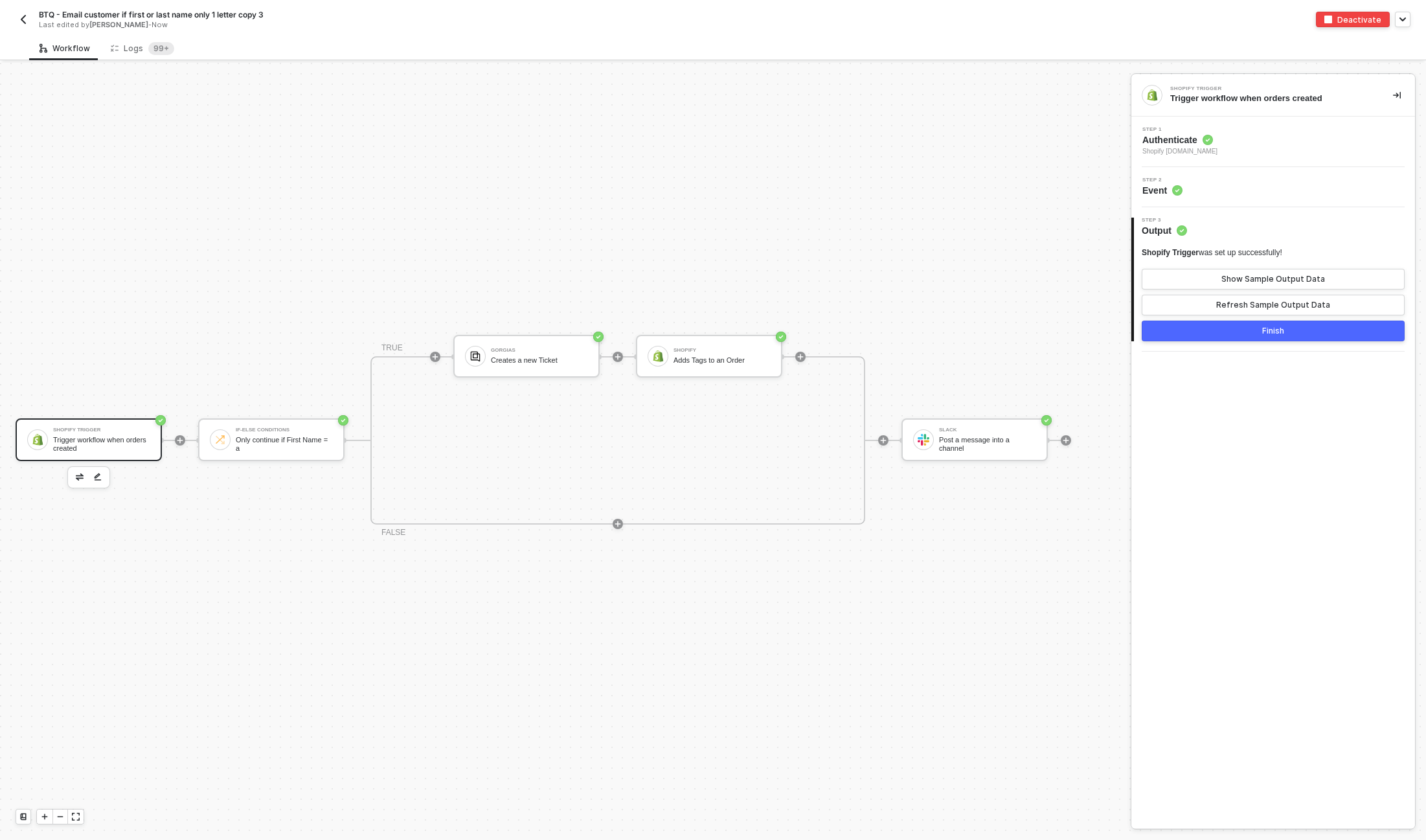
click at [1259, 170] on div "Step 2 Event" at bounding box center [1273, 187] width 284 height 40
click at [1235, 188] on div "Step 2 Event" at bounding box center [1275, 187] width 280 height 19
click at [1279, 277] on div "Show Sample Output Data" at bounding box center [1274, 279] width 104 height 10
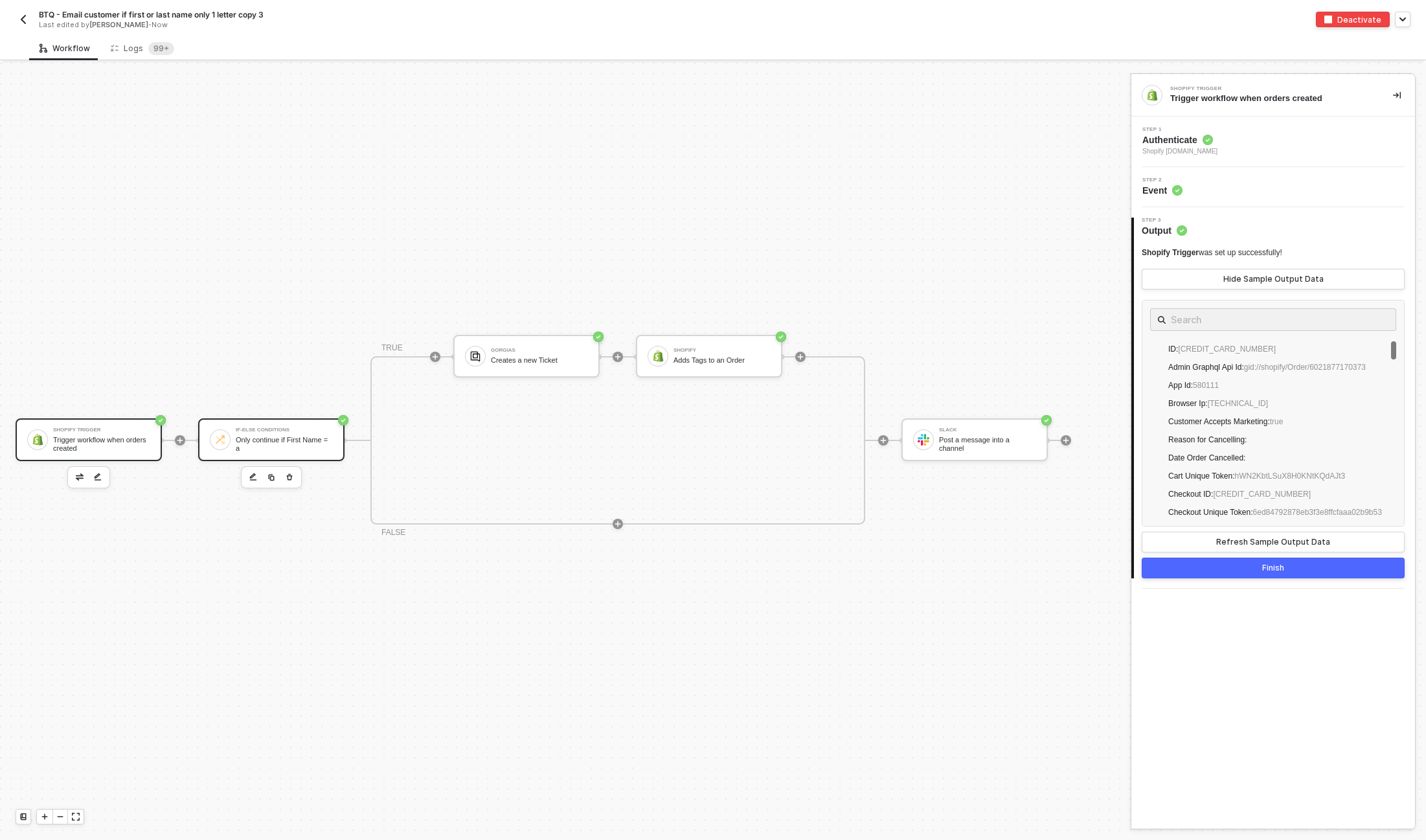
click at [264, 440] on div "Only continue if First Name = a" at bounding box center [284, 444] width 97 height 16
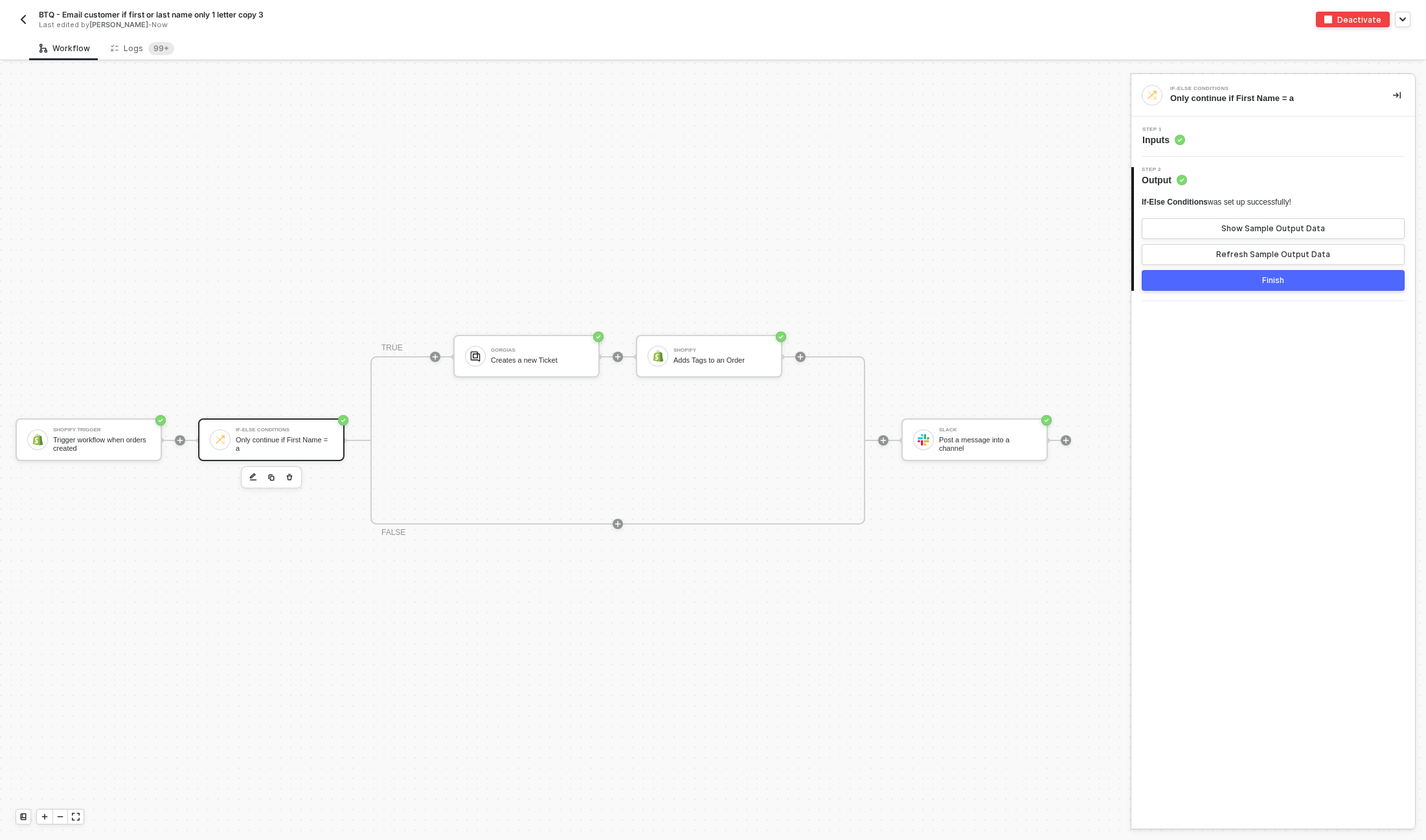
click at [1211, 139] on div "Step 1 Inputs" at bounding box center [1275, 137] width 280 height 19
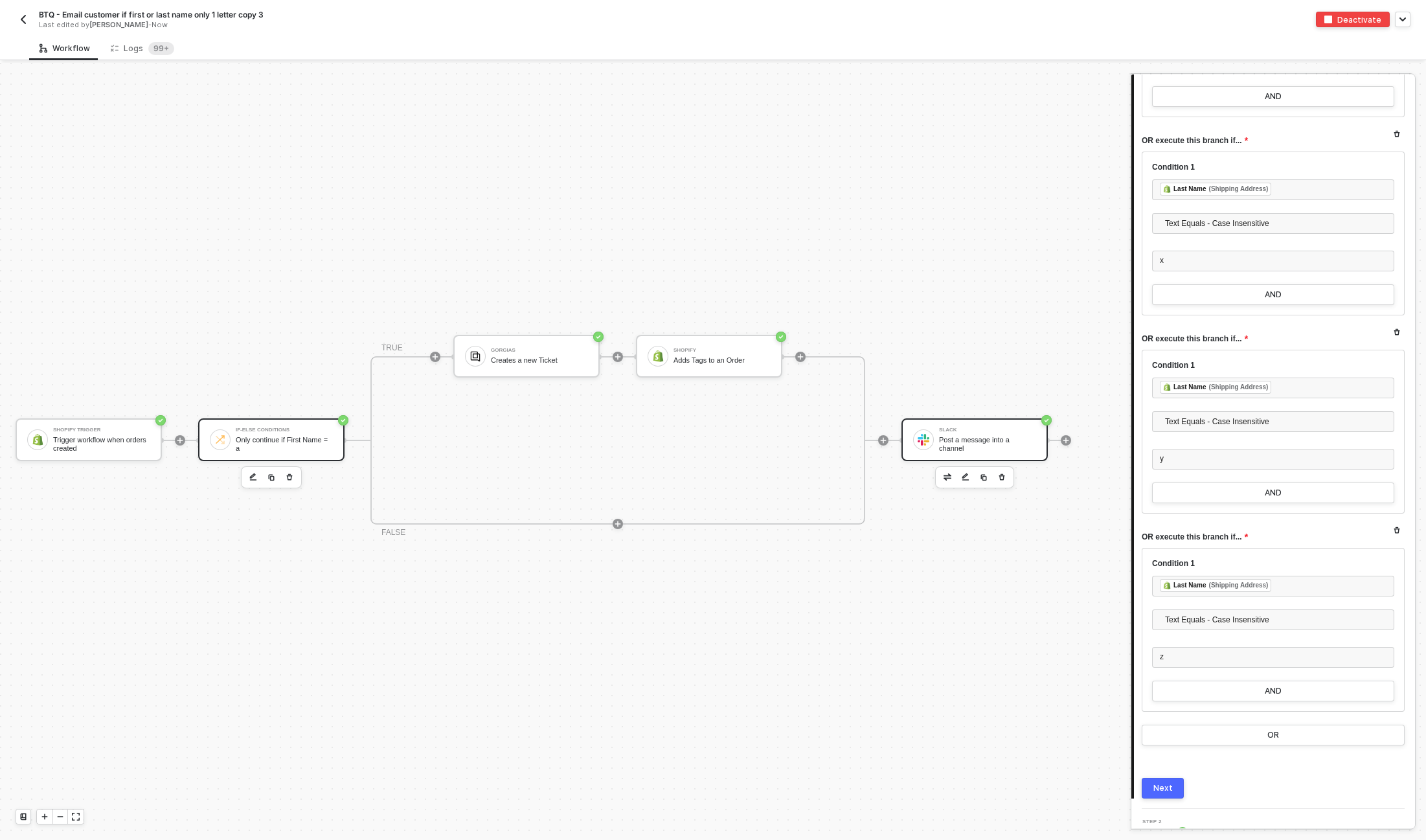
scroll to position [0, 0]
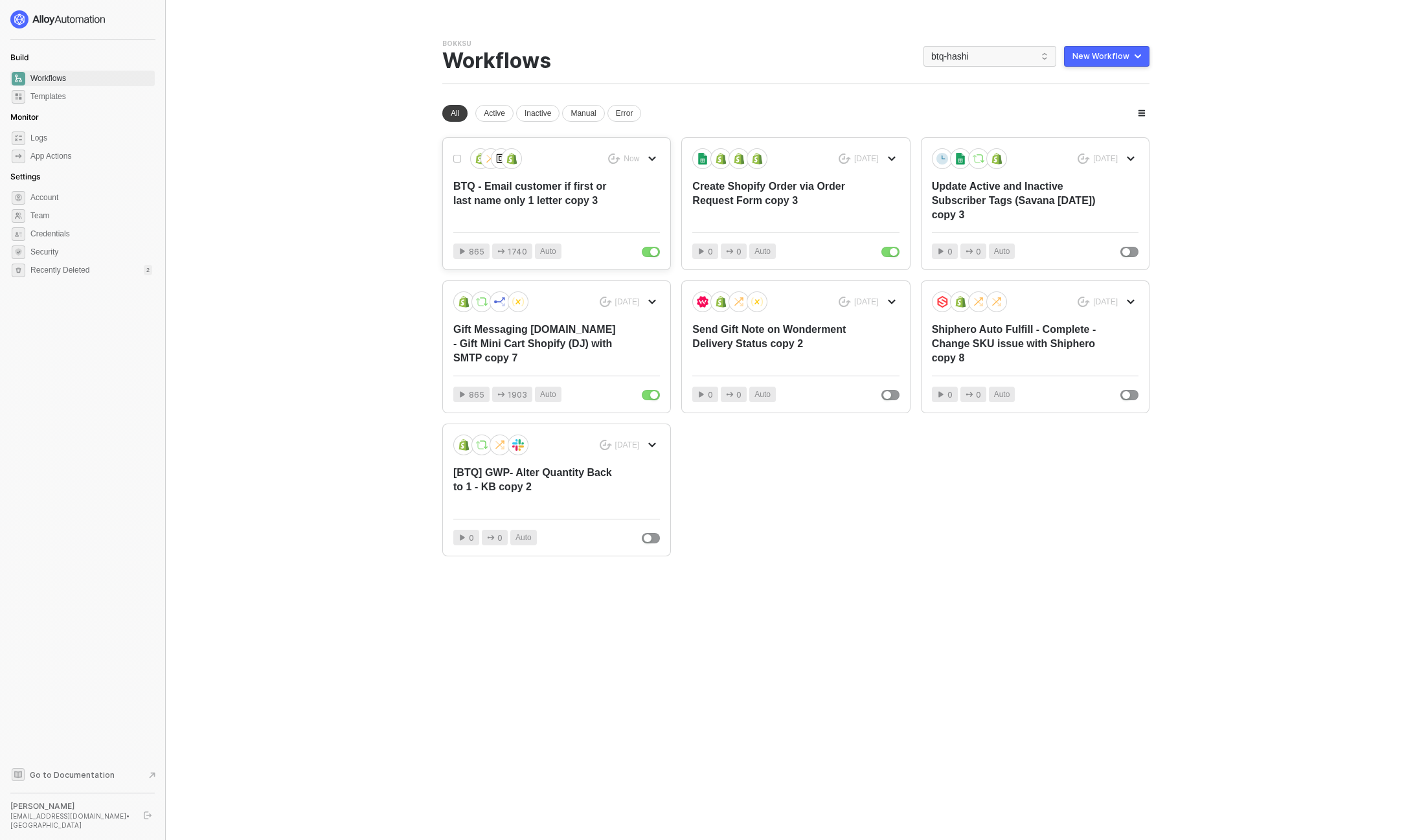
click at [551, 199] on div "BTQ - Email customer if first or last name only 1 letter copy 3" at bounding box center [536, 201] width 165 height 43
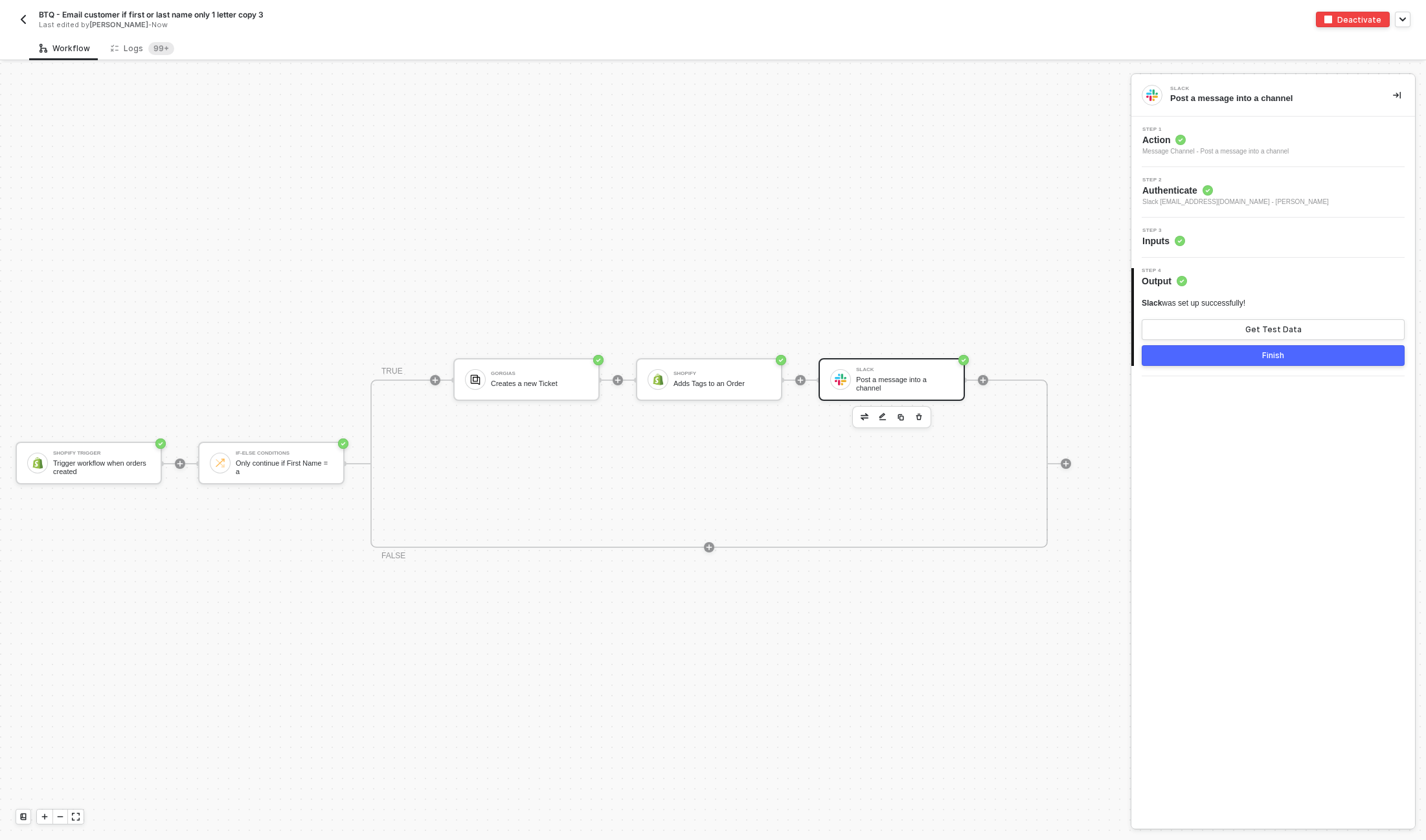
scroll to position [23, 0]
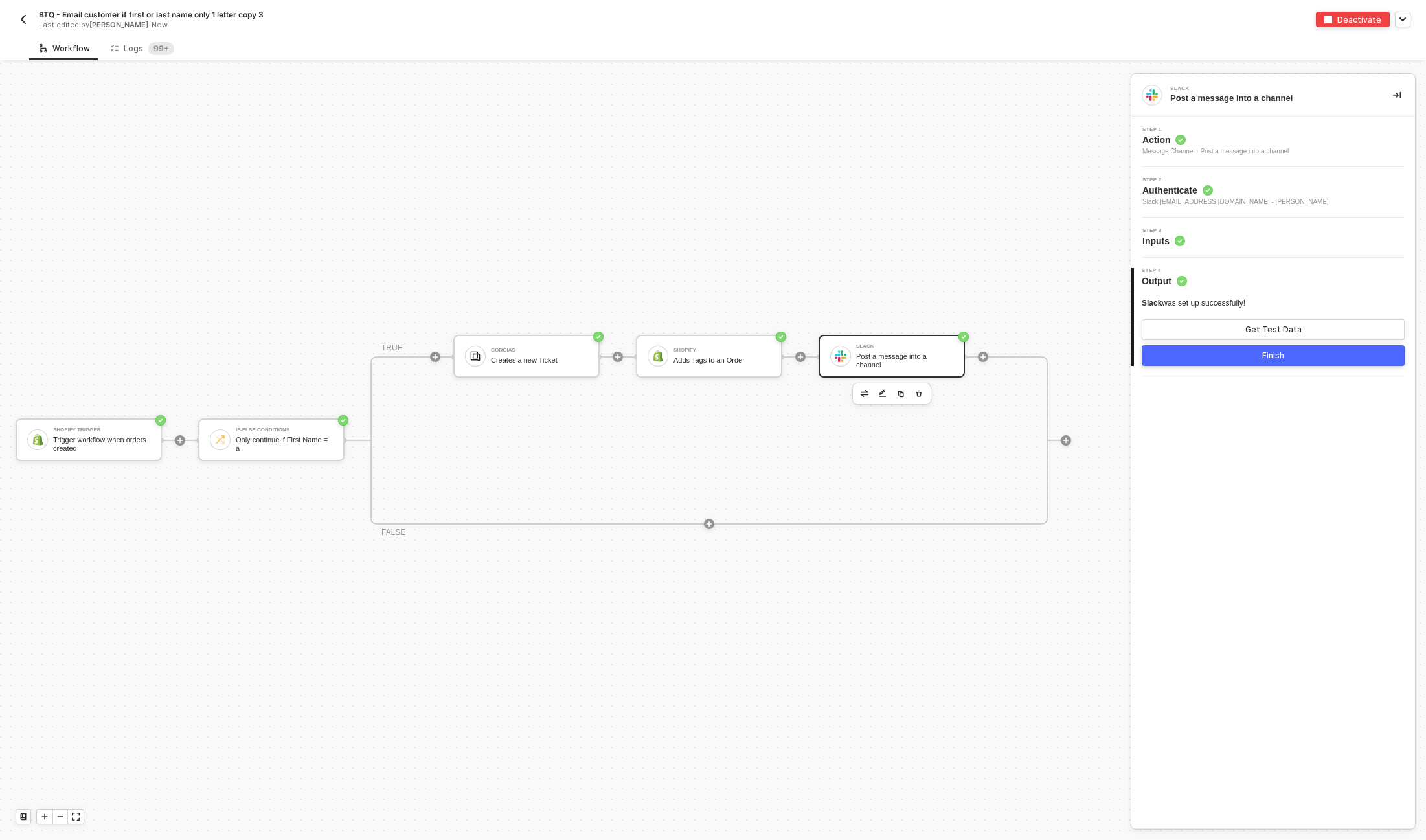
click at [20, 18] on img "button" at bounding box center [23, 19] width 10 height 10
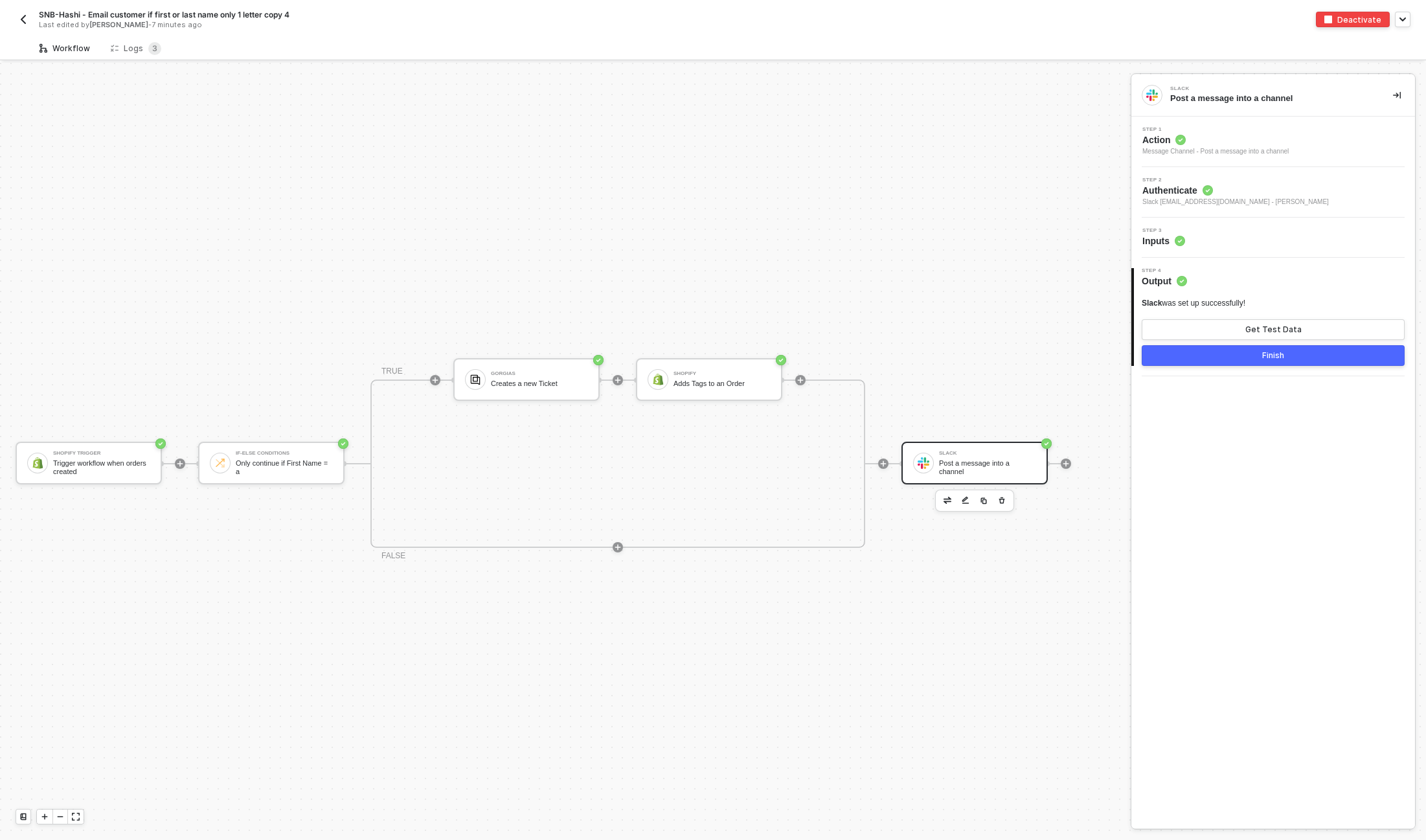
scroll to position [23, 0]
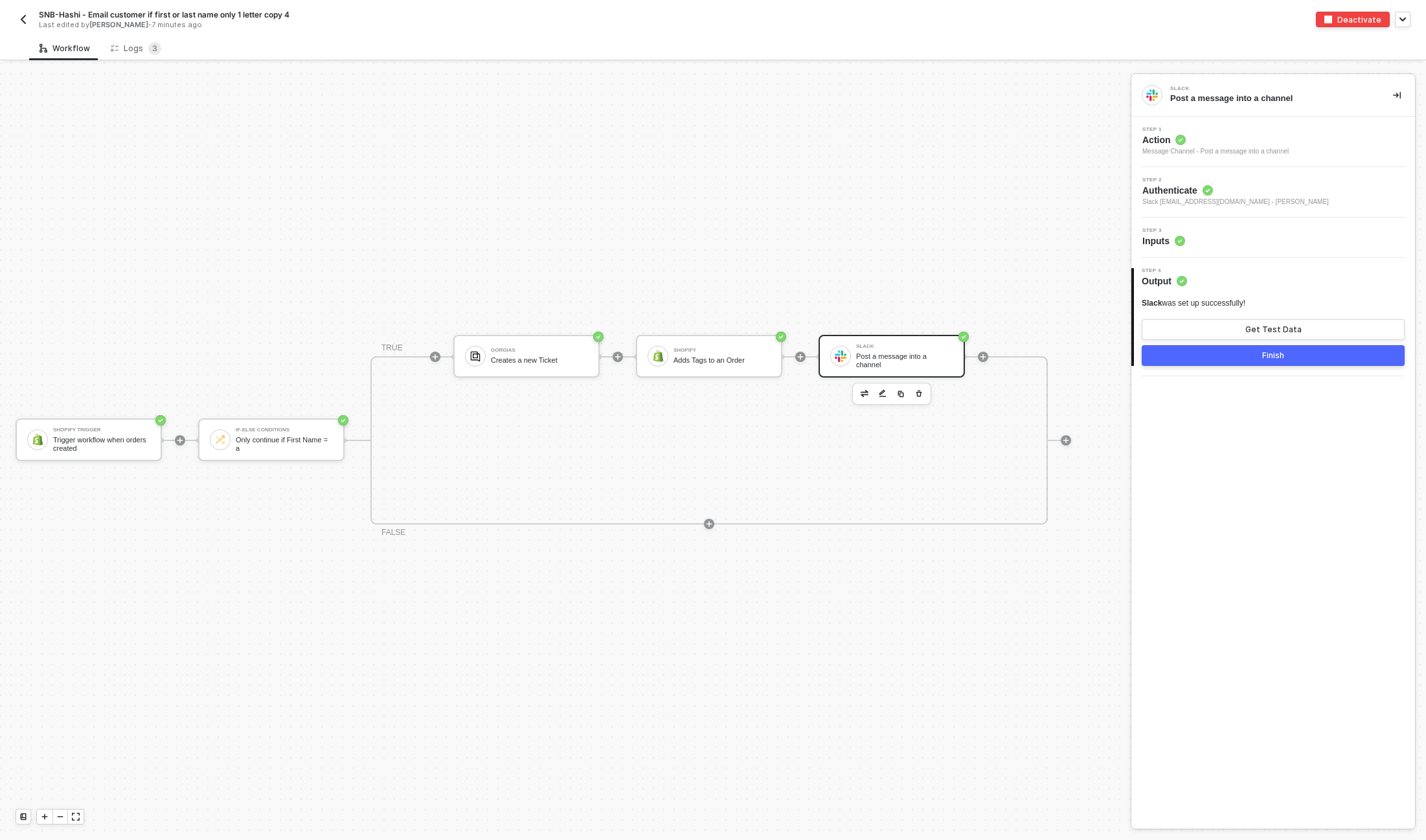
click at [573, 185] on div "Shopify Trigger Trigger workflow when orders created If-Else Conditions Only co…" at bounding box center [562, 440] width 1125 height 801
click at [23, 23] on img "button" at bounding box center [23, 19] width 10 height 10
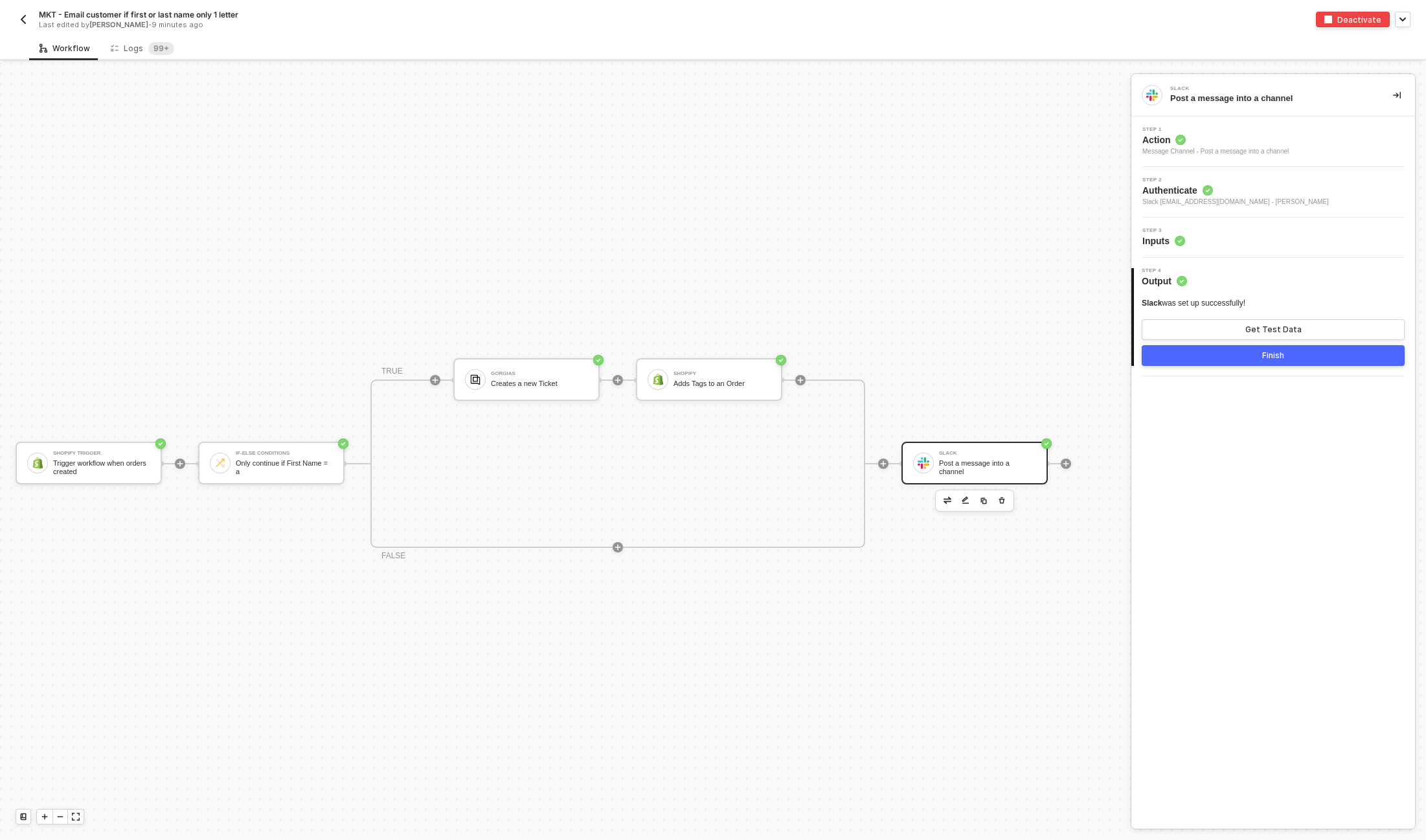
scroll to position [23, 0]
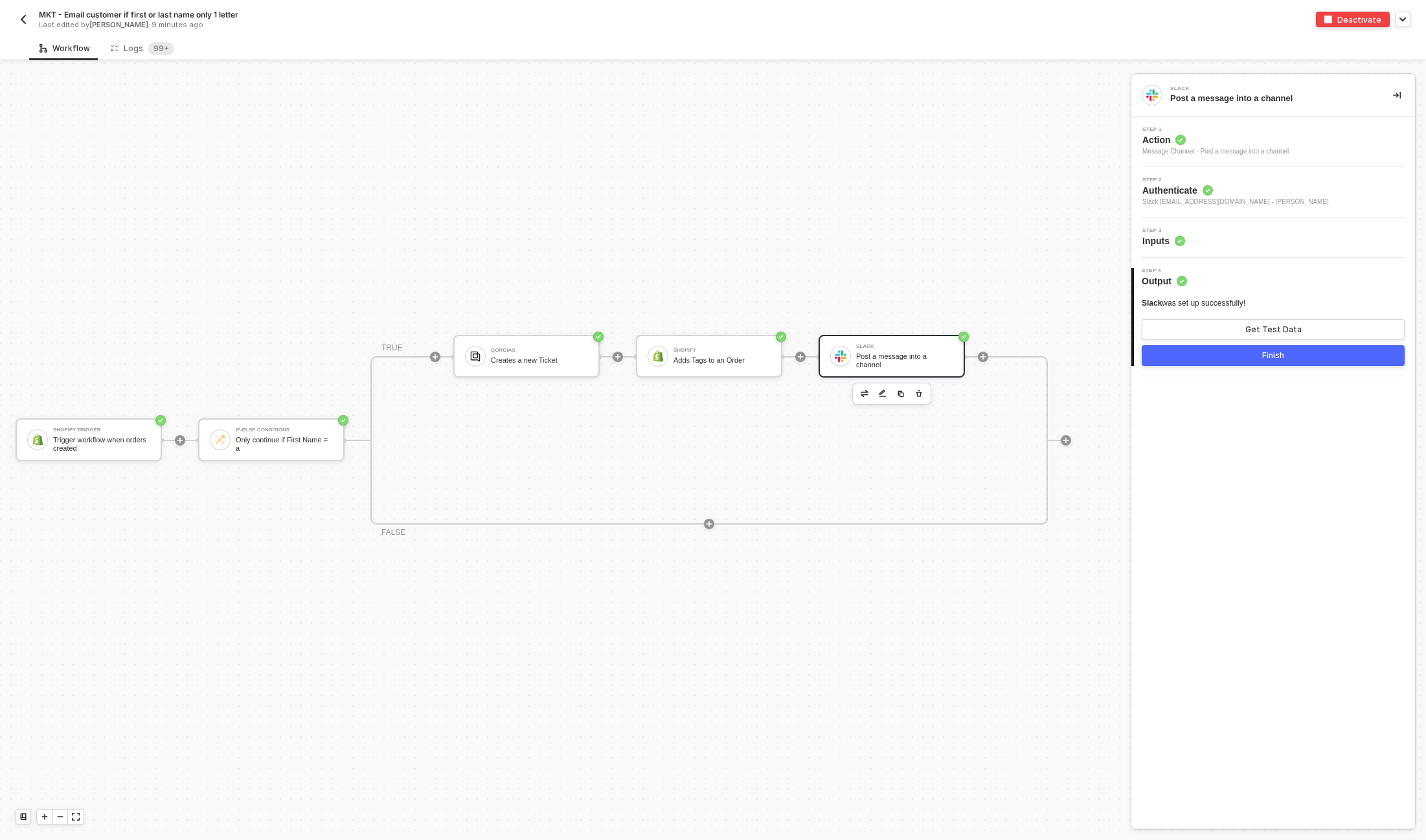
click at [20, 20] on img "button" at bounding box center [23, 19] width 10 height 10
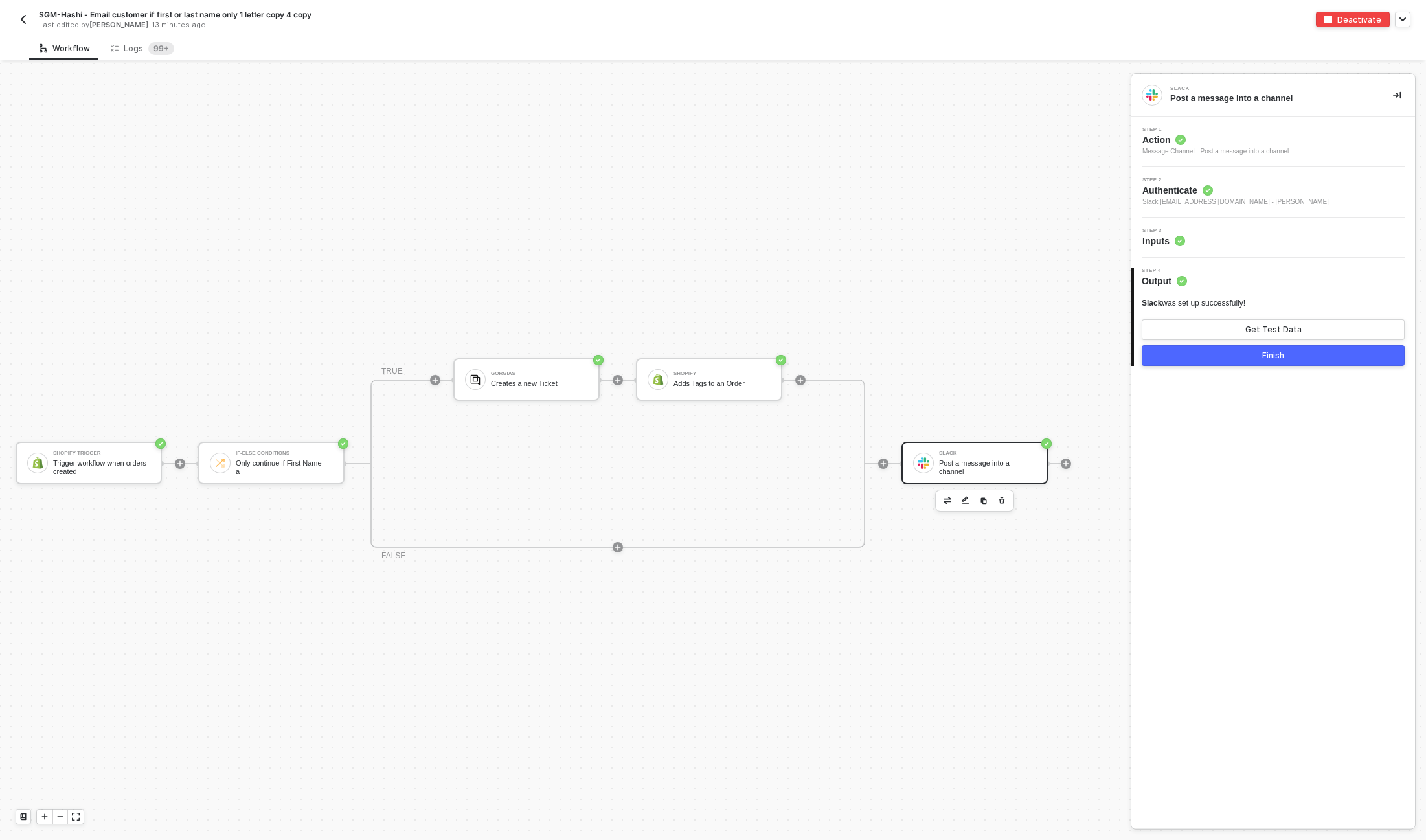
scroll to position [23, 0]
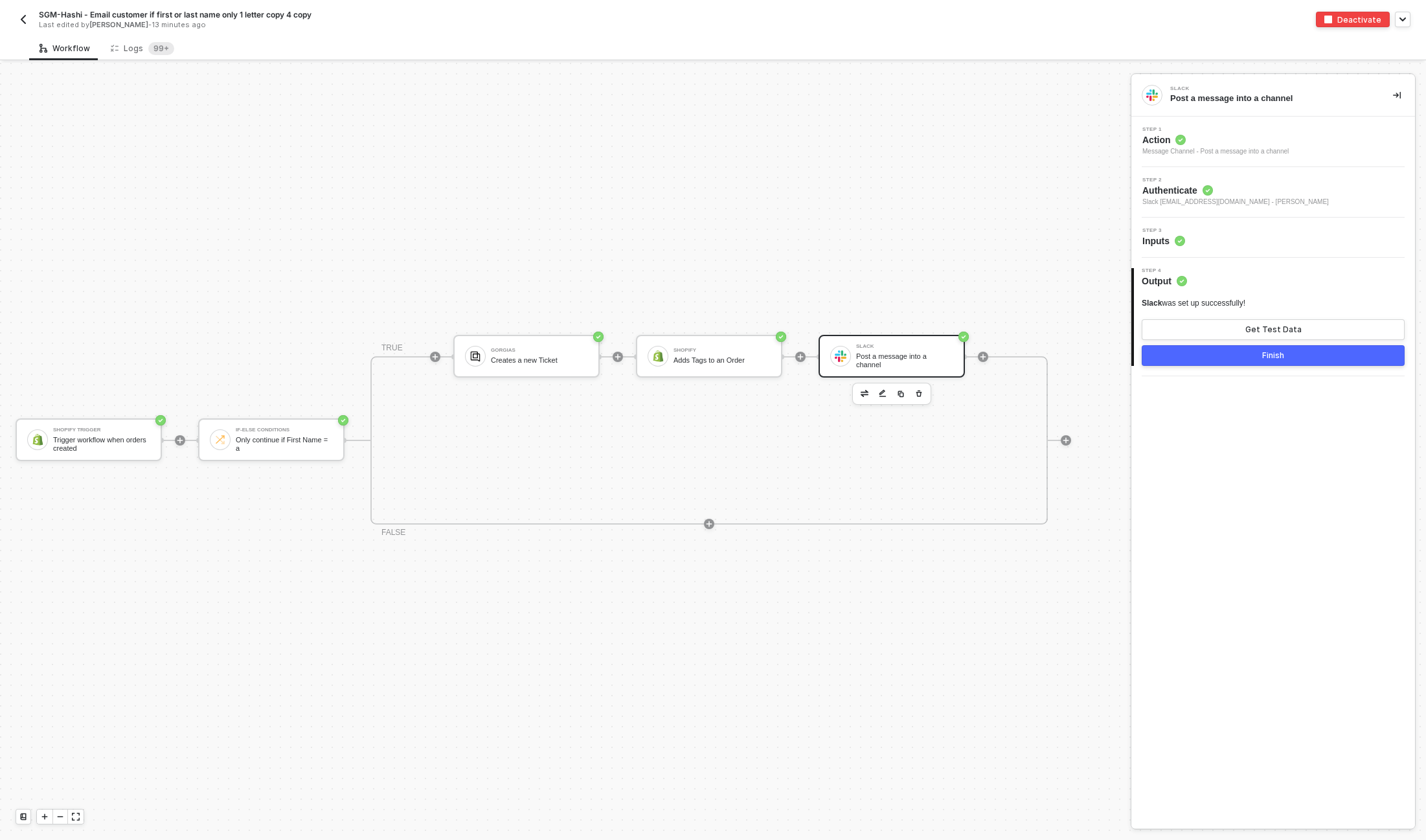
click at [890, 349] on div "Slack Post a message into a channel" at bounding box center [905, 356] width 97 height 25
click at [1243, 233] on div "Step 3 Inputs" at bounding box center [1275, 238] width 280 height 19
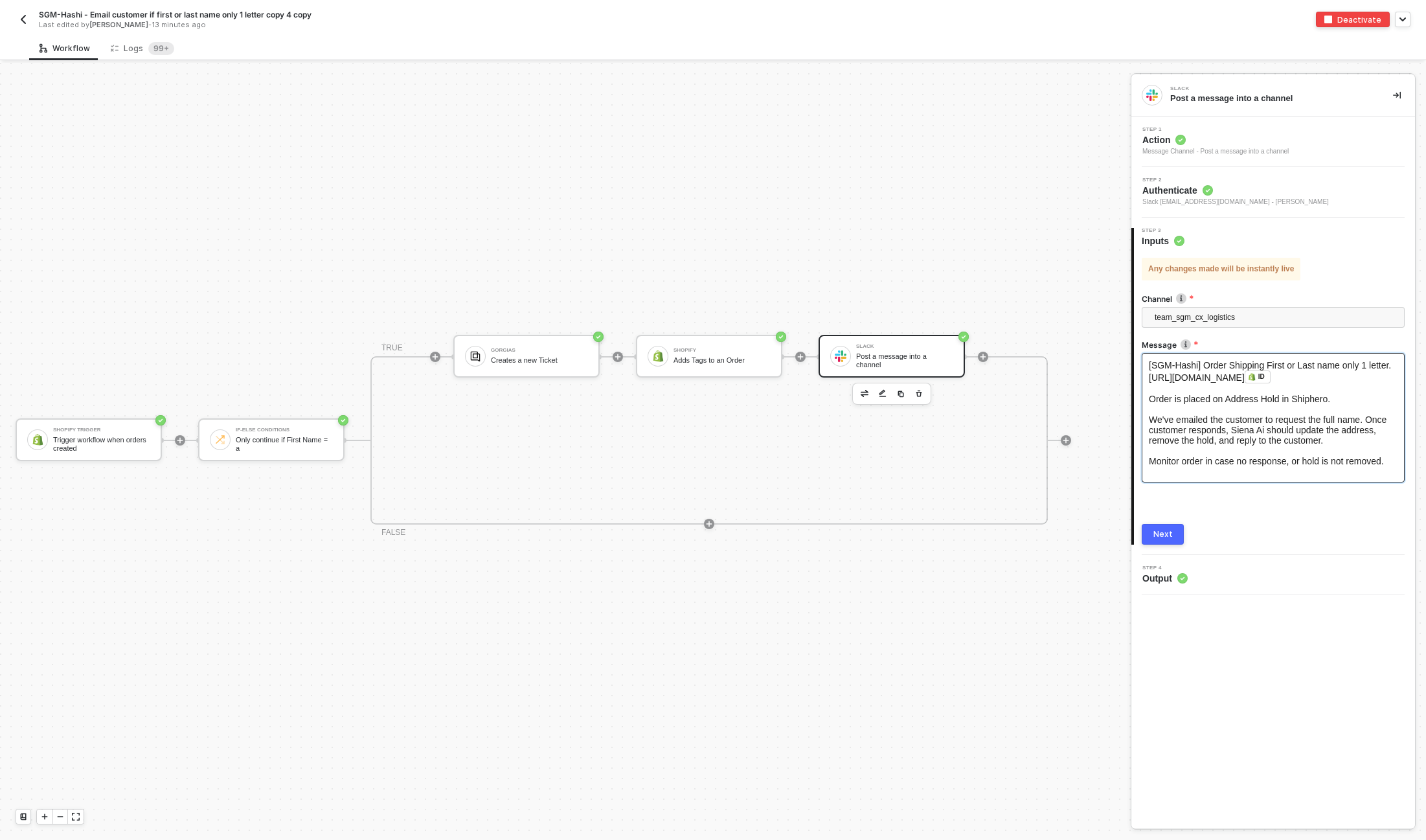
scroll to position [4, 0]
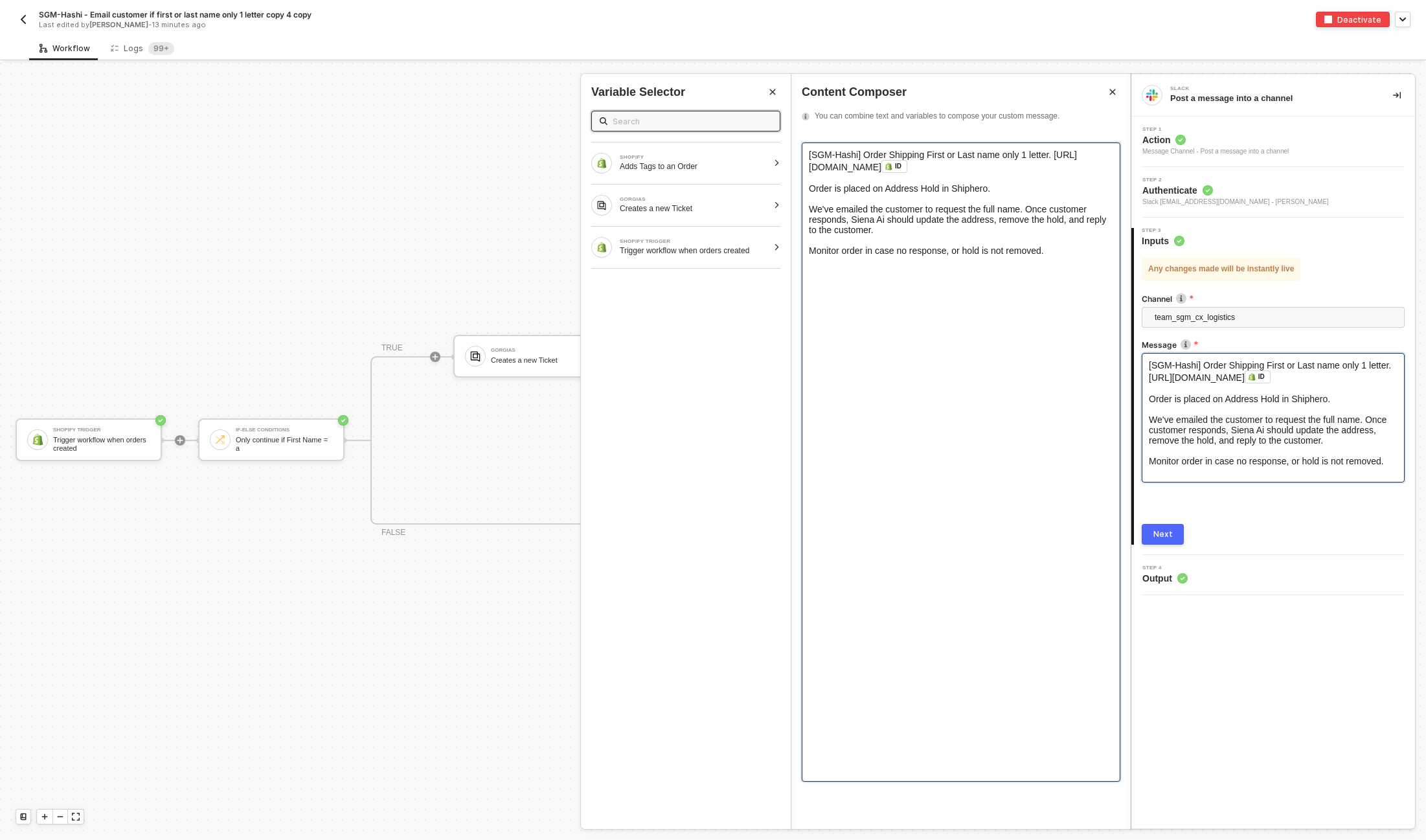
click at [963, 265] on div "[SGM-Hashi] Order Shipping First or Last name only 1 letter. https://admin.shop…" at bounding box center [961, 462] width 318 height 639
click at [778, 206] on div at bounding box center [777, 205] width 7 height 8
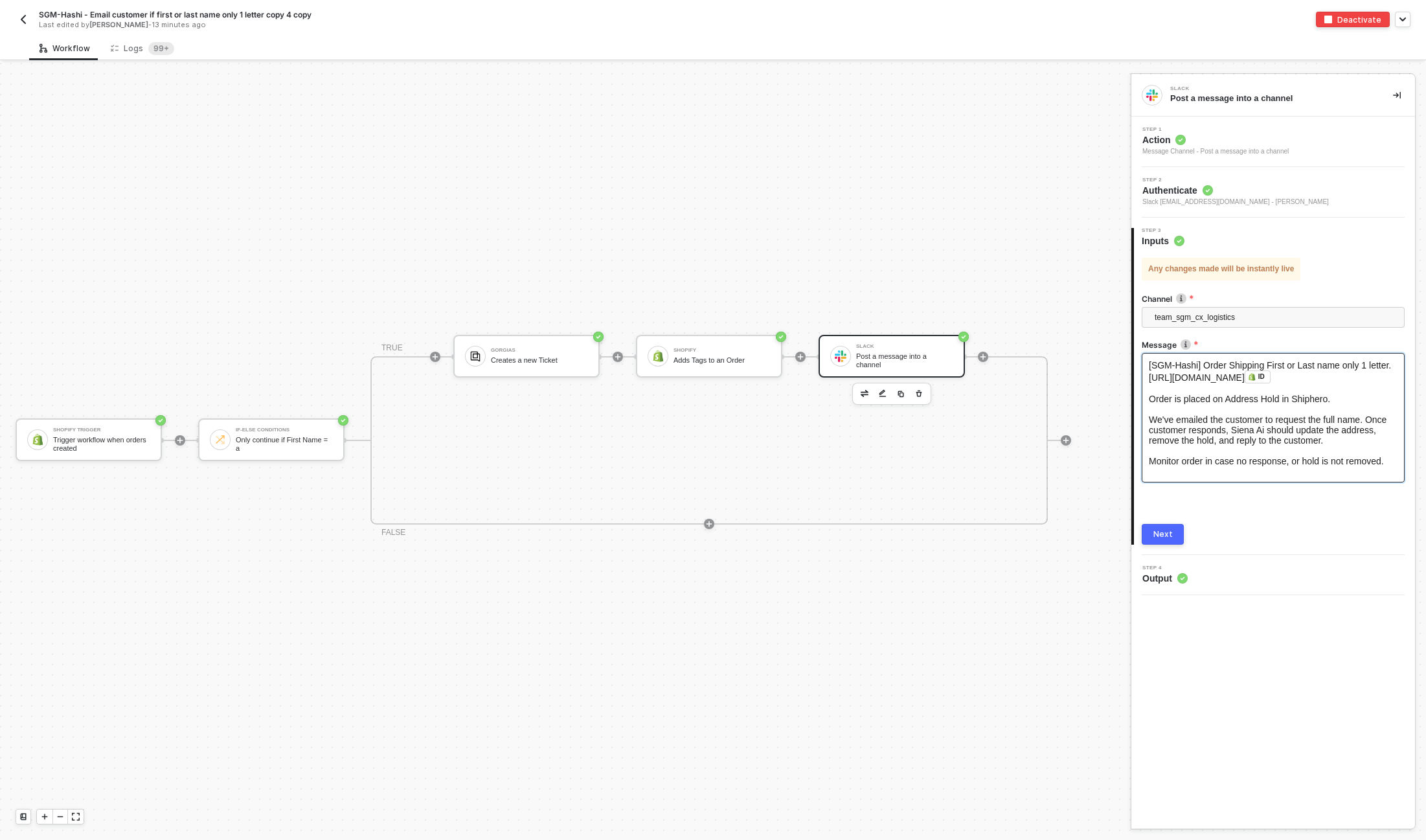
click at [1393, 466] on div "Monitor order in case no response, or hold is not removed." at bounding box center [1274, 460] width 249 height 10
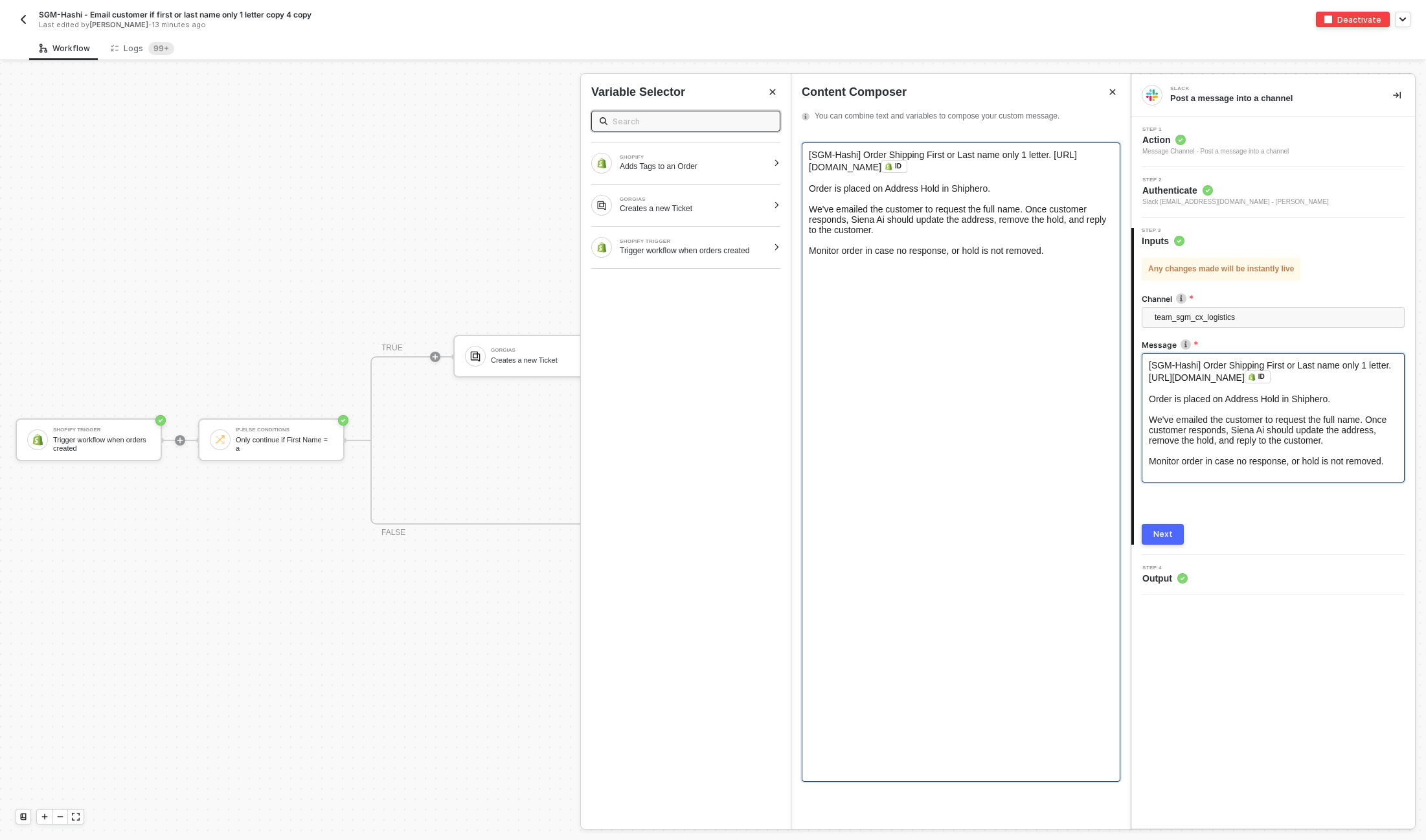
click at [1057, 252] on div "Monitor order in case no response, or hold is not removed." at bounding box center [961, 250] width 305 height 10
click at [672, 204] on div "Creates a new Ticket" at bounding box center [694, 208] width 148 height 10
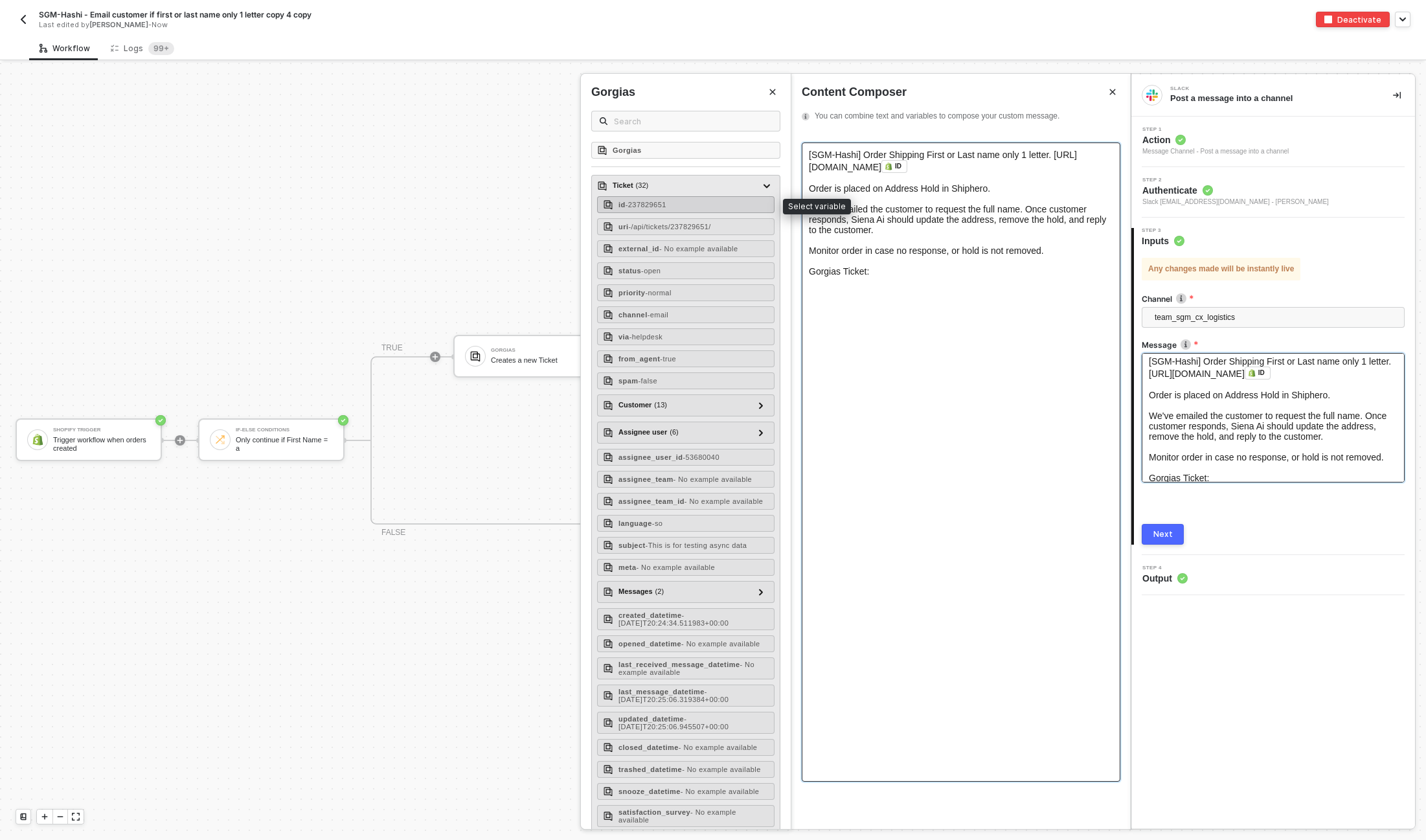
click at [711, 203] on div "id - 237829651" at bounding box center [686, 204] width 178 height 17
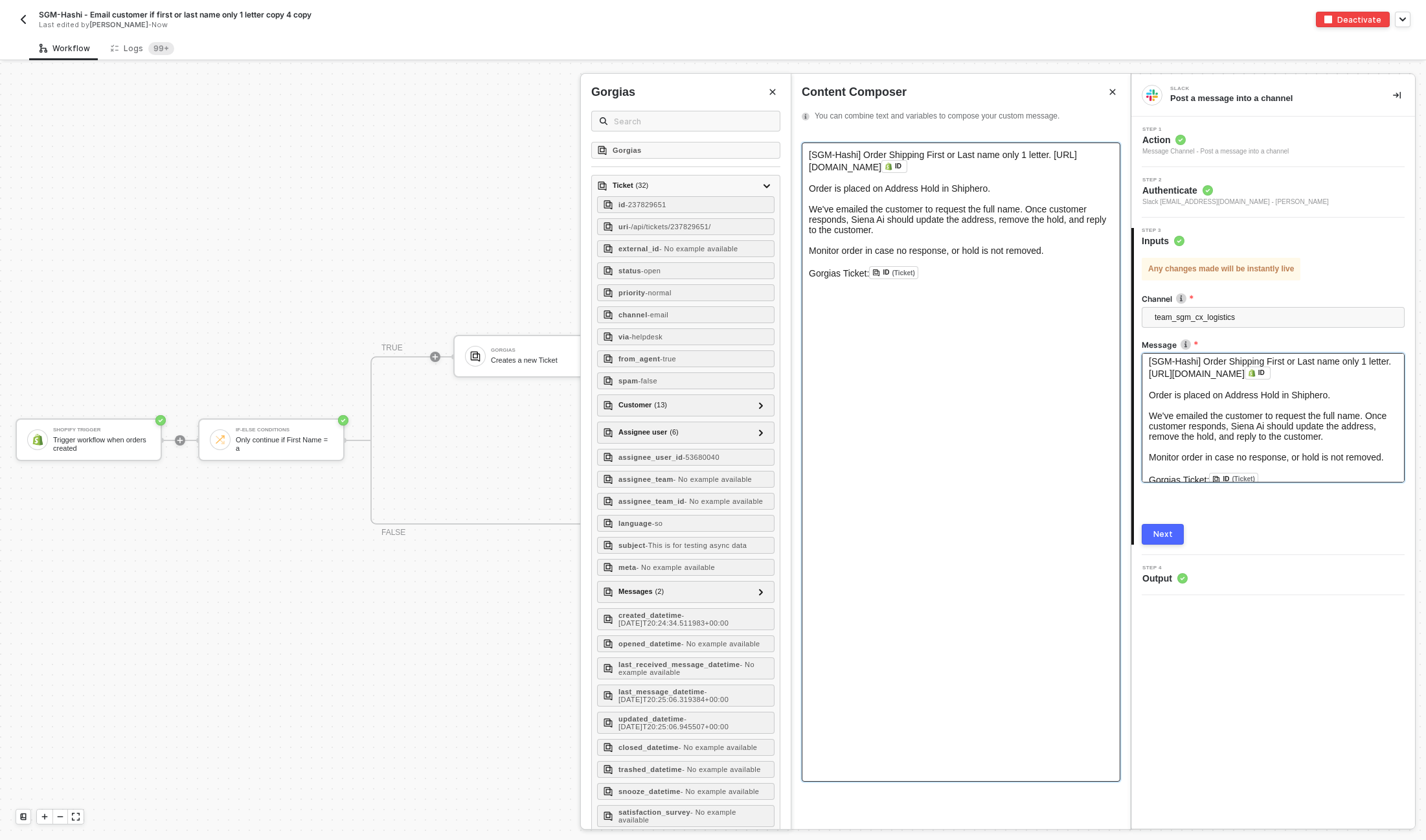
click at [869, 275] on span "Gorgias Ticket:" at bounding box center [839, 272] width 60 height 10
click at [817, 275] on span "Gorgias Ticket: https://bokksu.gorgias.com/app/ticket/" at bounding box center [888, 272] width 159 height 10
copy span "Gorgias Ticket: https://bokksu.gorgias.com/app/ticket/"
drag, startPoint x: 808, startPoint y: 273, endPoint x: 1033, endPoint y: 279, distance: 225.1
click at [968, 279] on span "Gorgias Ticket: [URL][DOMAIN_NAME]" at bounding box center [888, 272] width 159 height 10
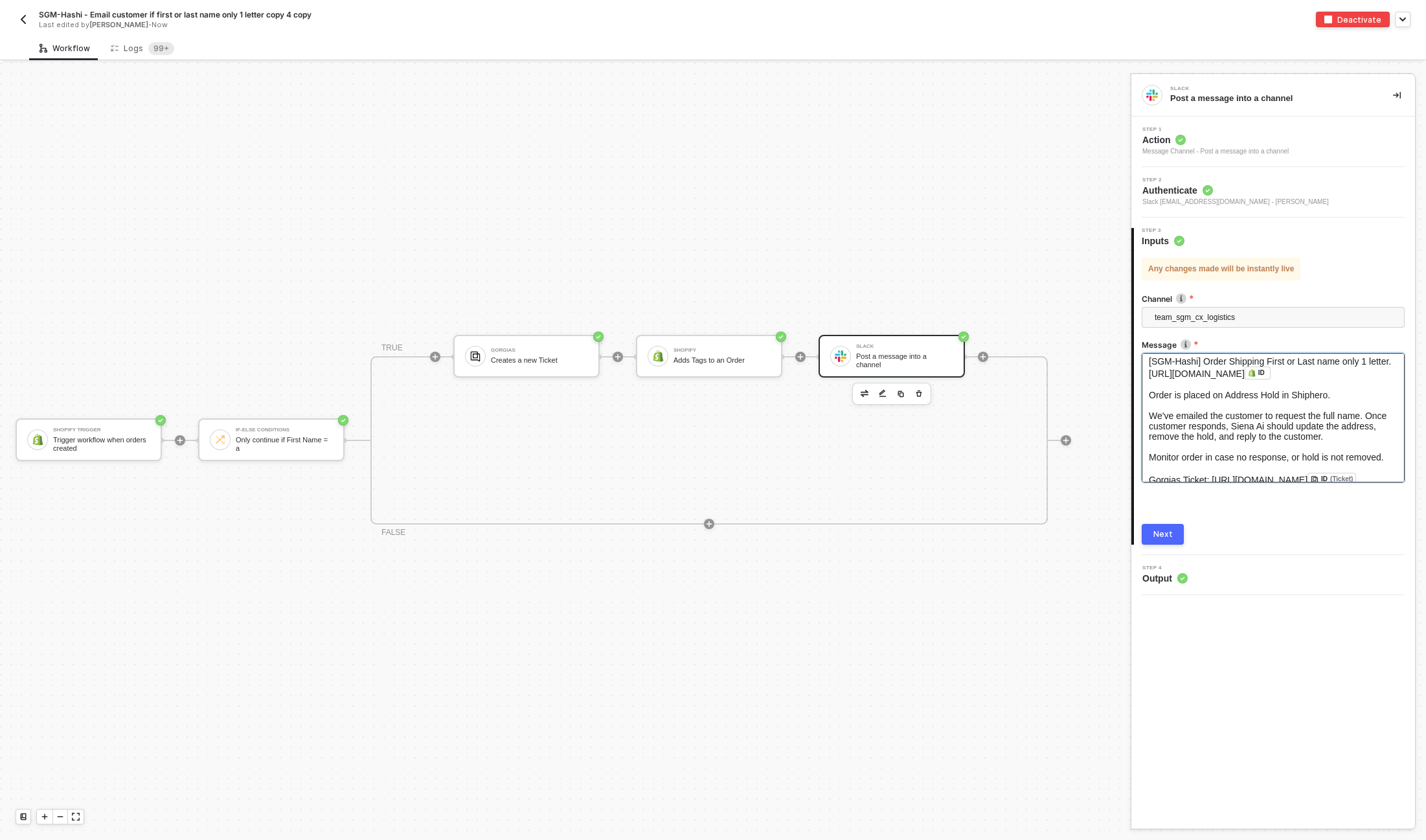
click at [21, 22] on img "button" at bounding box center [23, 19] width 10 height 10
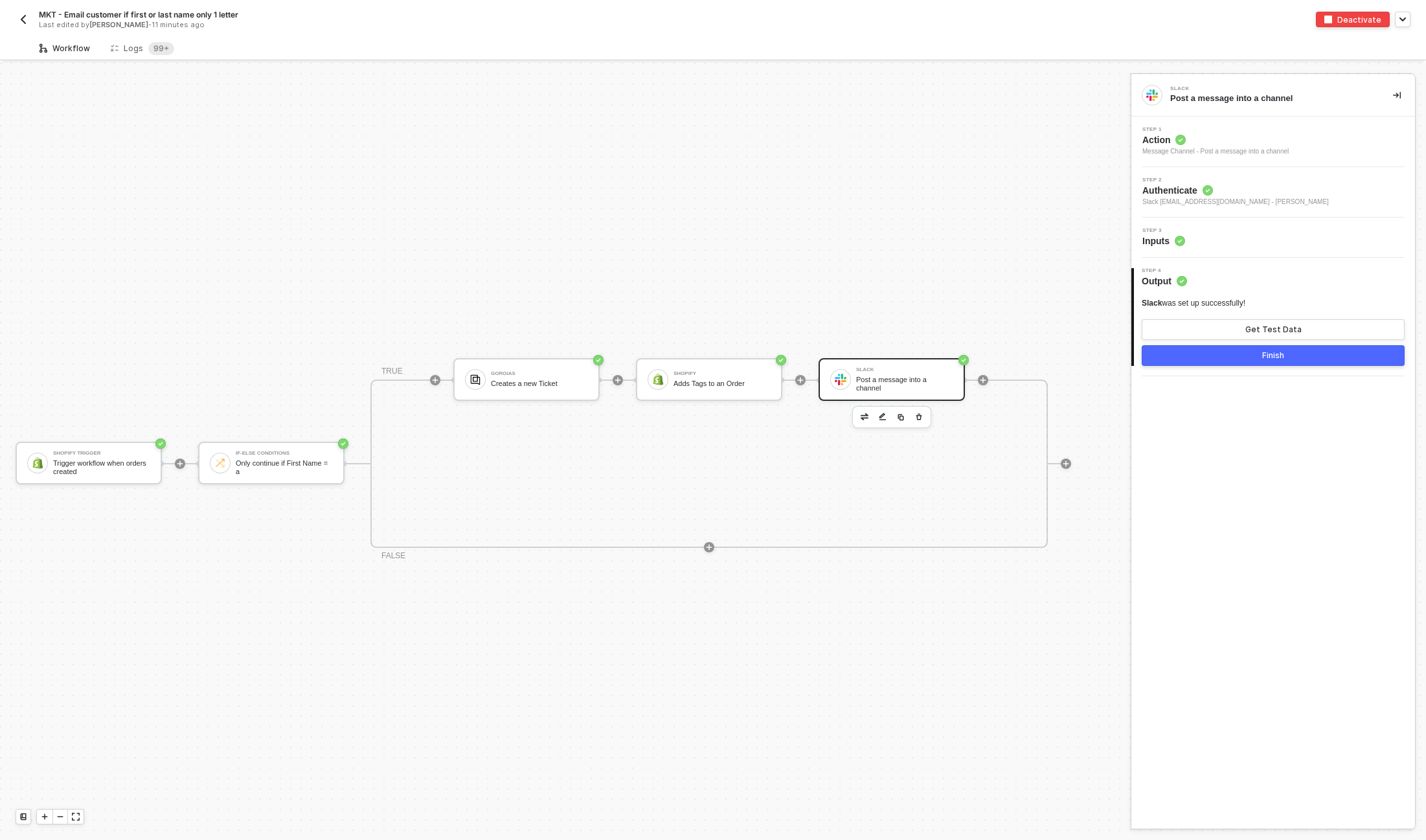
scroll to position [23, 0]
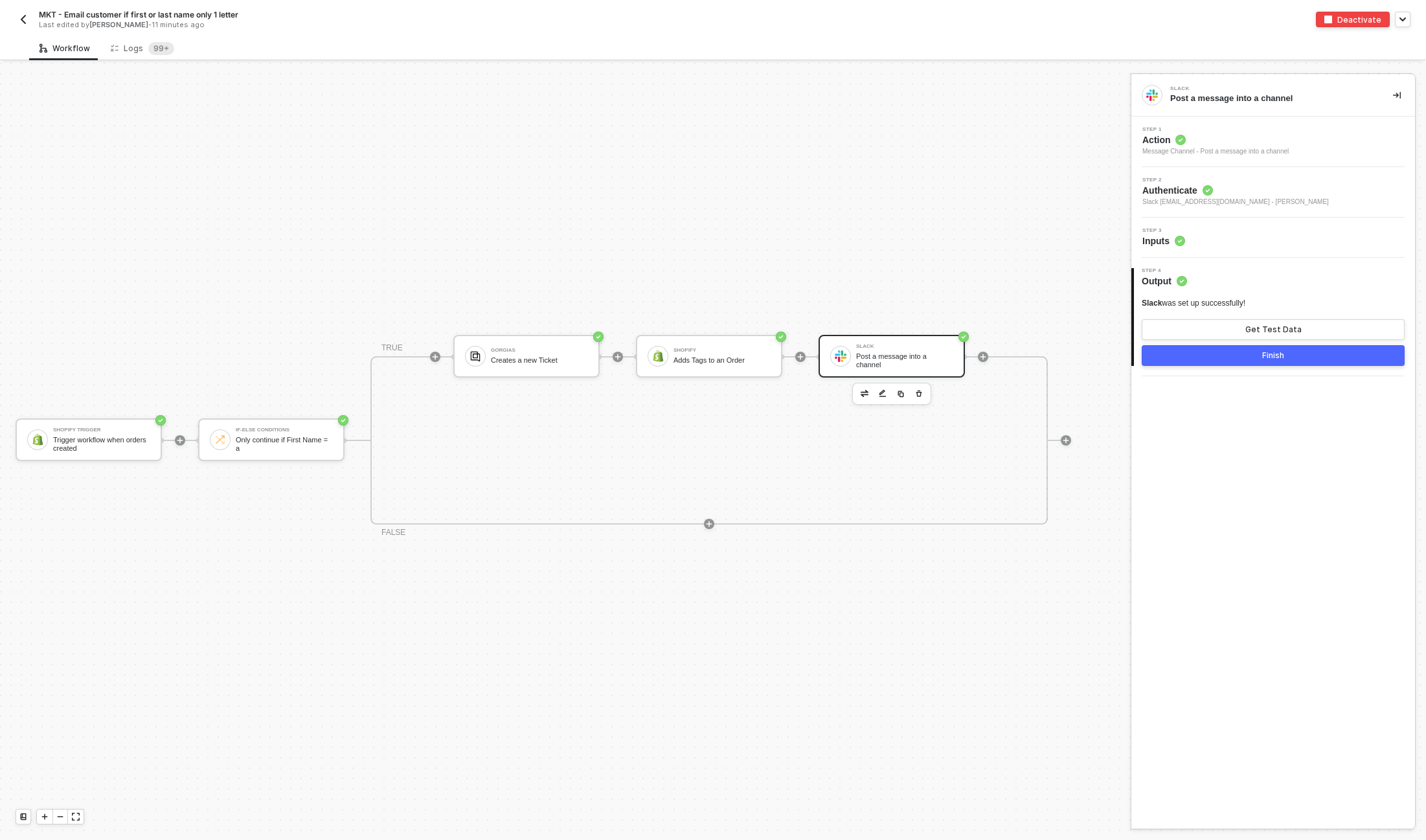
click at [913, 359] on div "Post a message into a channel" at bounding box center [905, 361] width 97 height 16
click at [1228, 251] on div "Step 3 Inputs" at bounding box center [1273, 238] width 284 height 40
click at [1223, 233] on div "Step 3 Inputs" at bounding box center [1275, 238] width 280 height 19
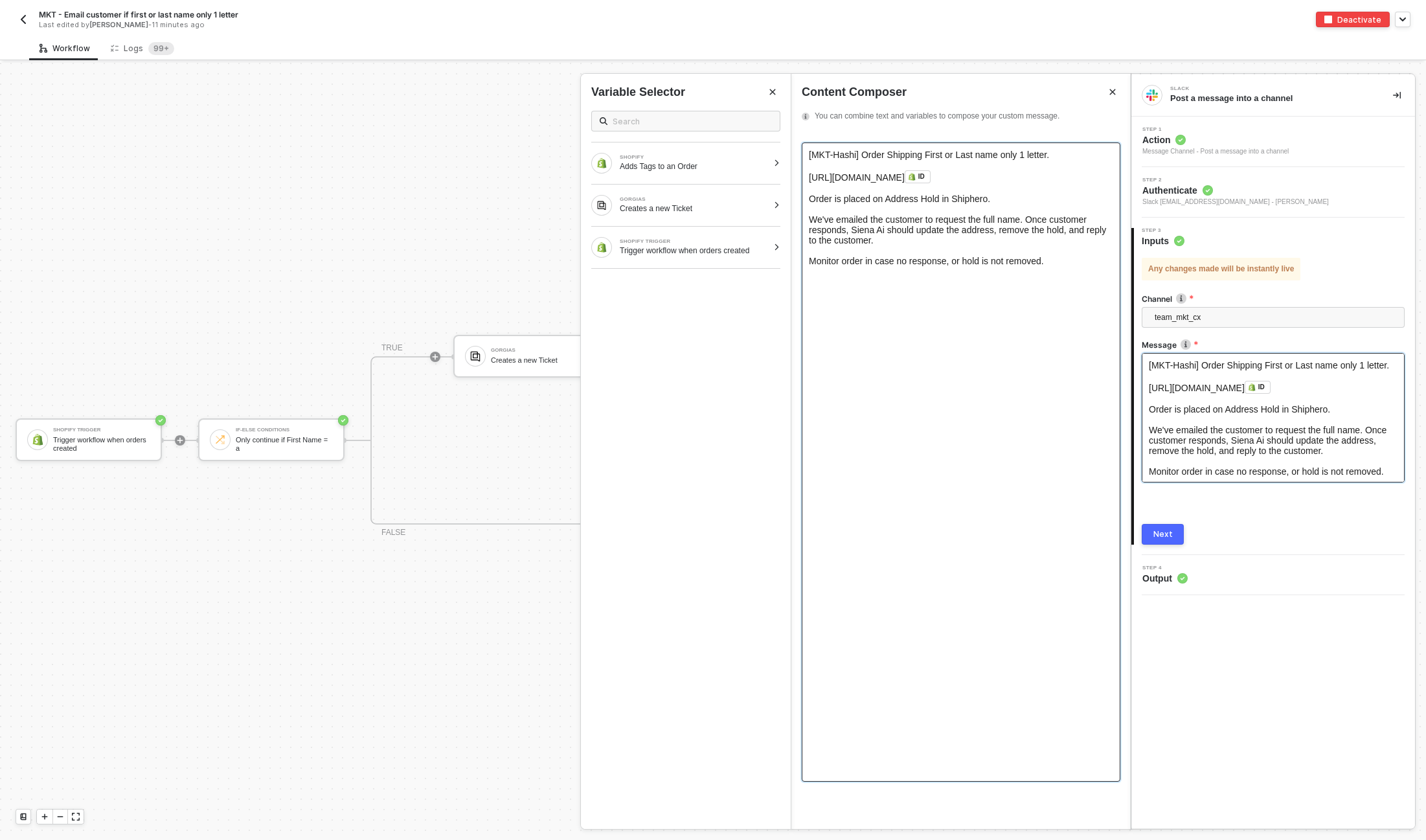
click at [868, 266] on div "Monitor order in case no response, or hold is not removed." at bounding box center [961, 260] width 305 height 10
click at [817, 278] on div "Monitor order in case no response, or hold is not removed. Gorgias Ticket: http…" at bounding box center [961, 276] width 305 height 42
click at [1032, 287] on span "Monitor order in case no response, or hold is not removed. Gorgias Ticket: [URL…" at bounding box center [927, 271] width 235 height 31
click at [666, 202] on div "GORGIAS Creates a new Ticket" at bounding box center [694, 205] width 148 height 17
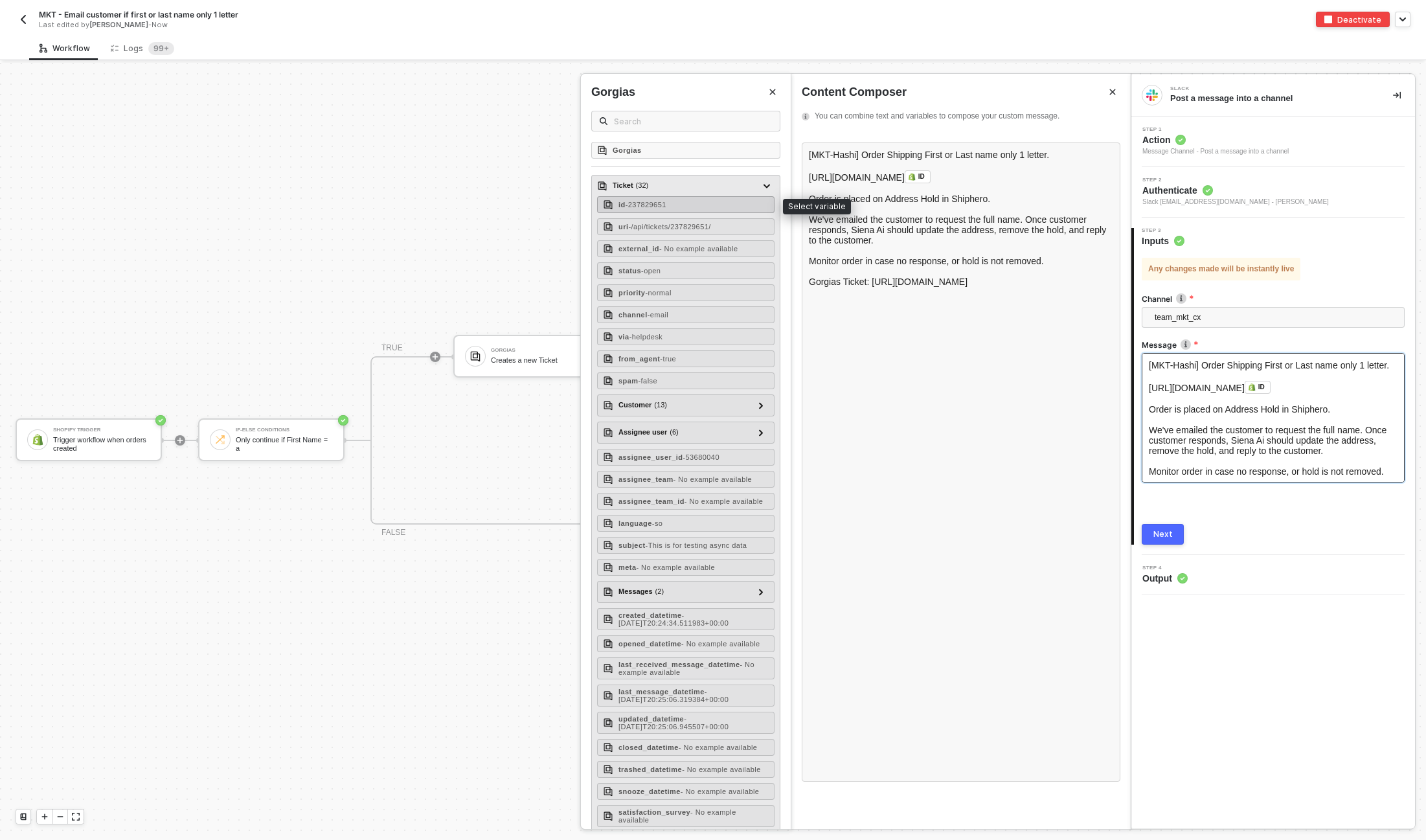
click at [647, 205] on span "- 237829651" at bounding box center [646, 204] width 41 height 8
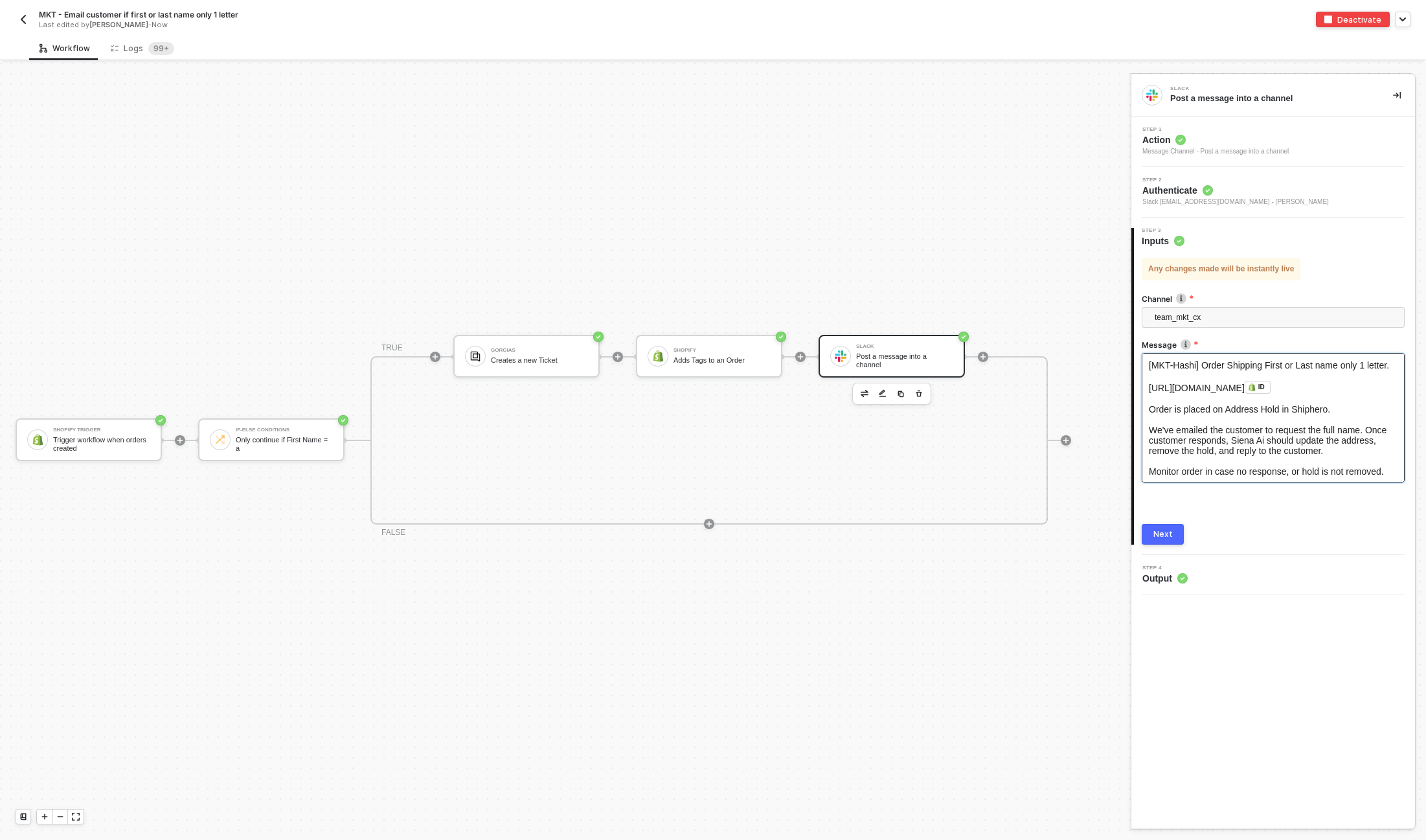
click at [1162, 527] on button "Next" at bounding box center [1163, 534] width 42 height 20
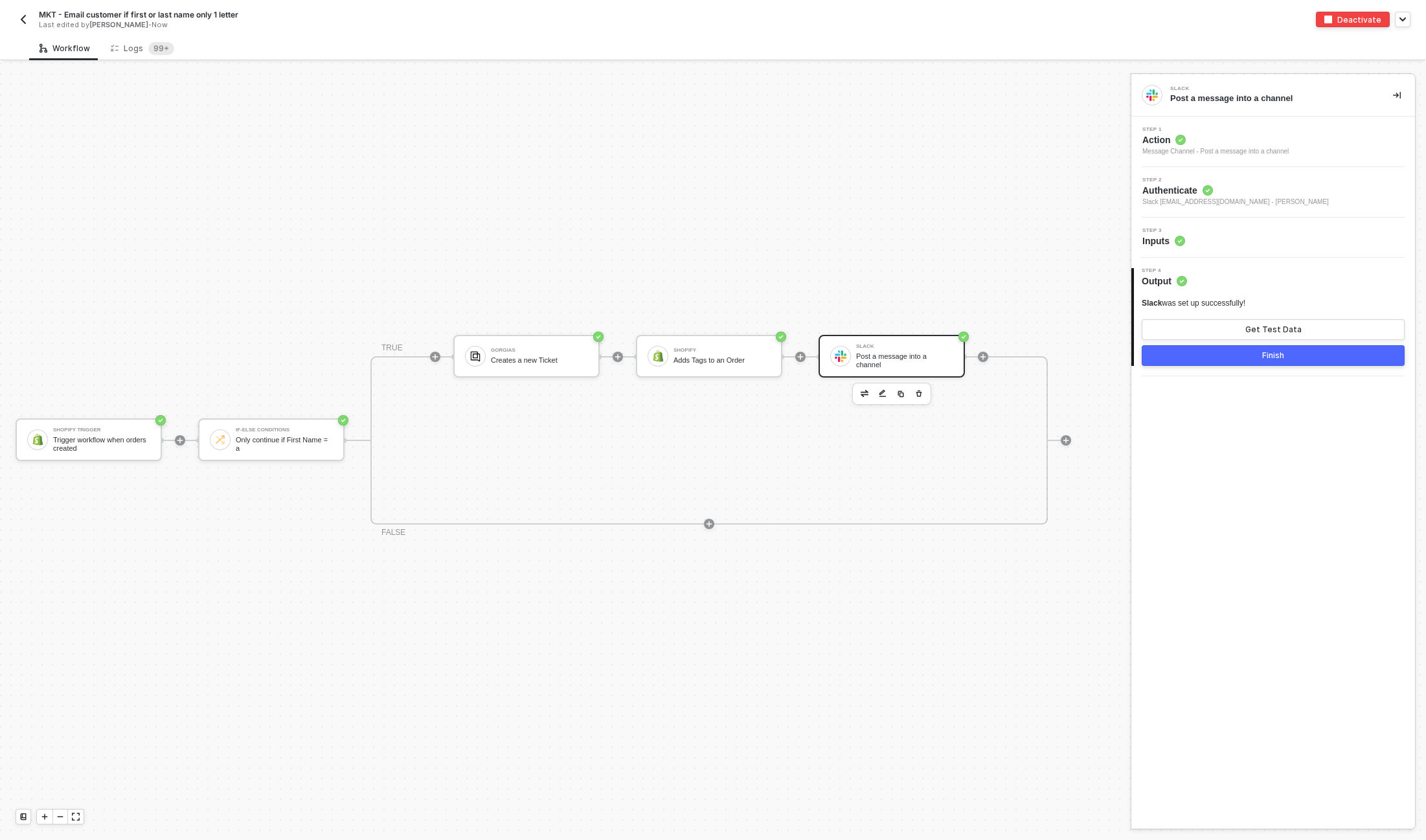
click at [1266, 360] on button "Finish" at bounding box center [1273, 355] width 263 height 20
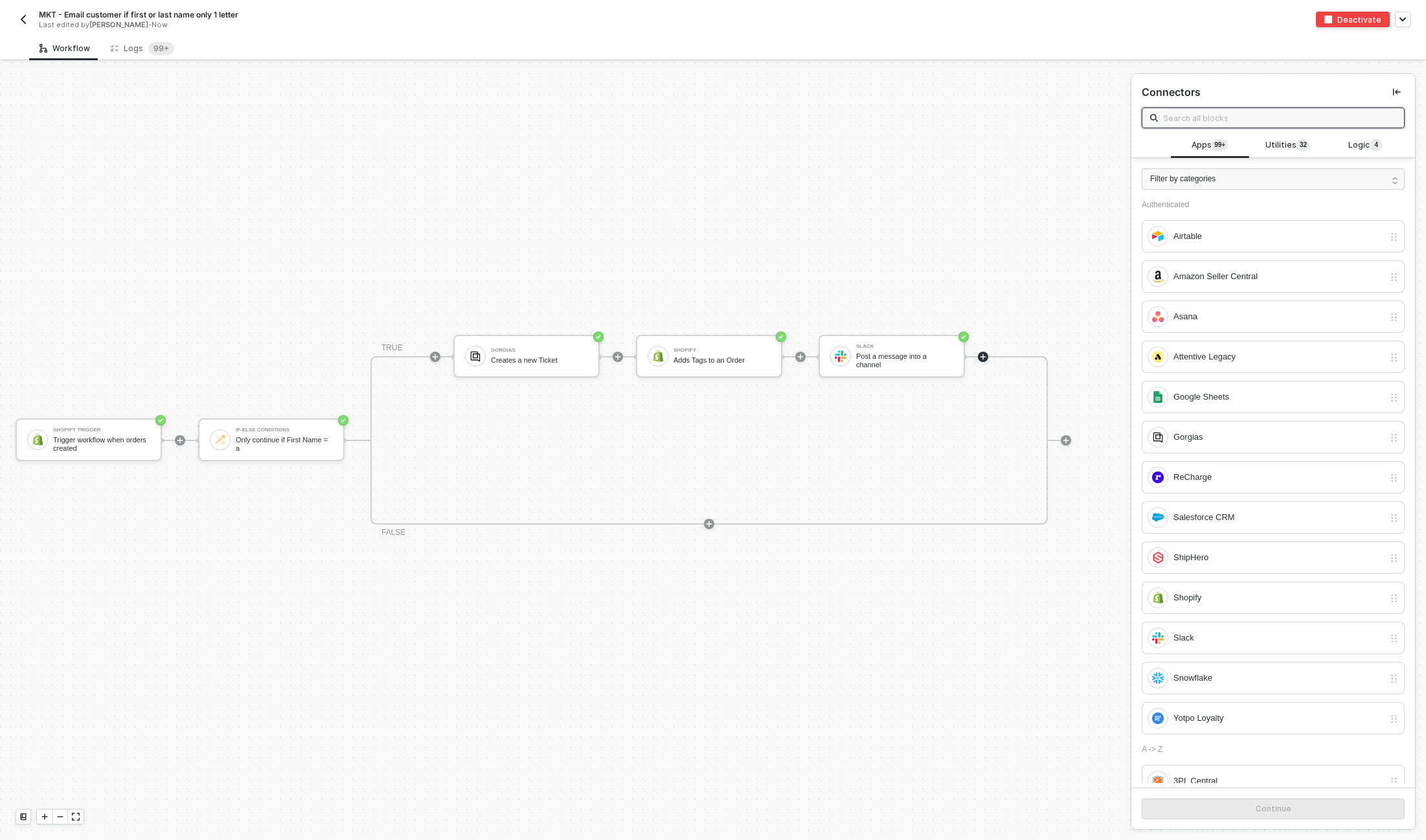
click at [22, 15] on img "button" at bounding box center [23, 19] width 10 height 10
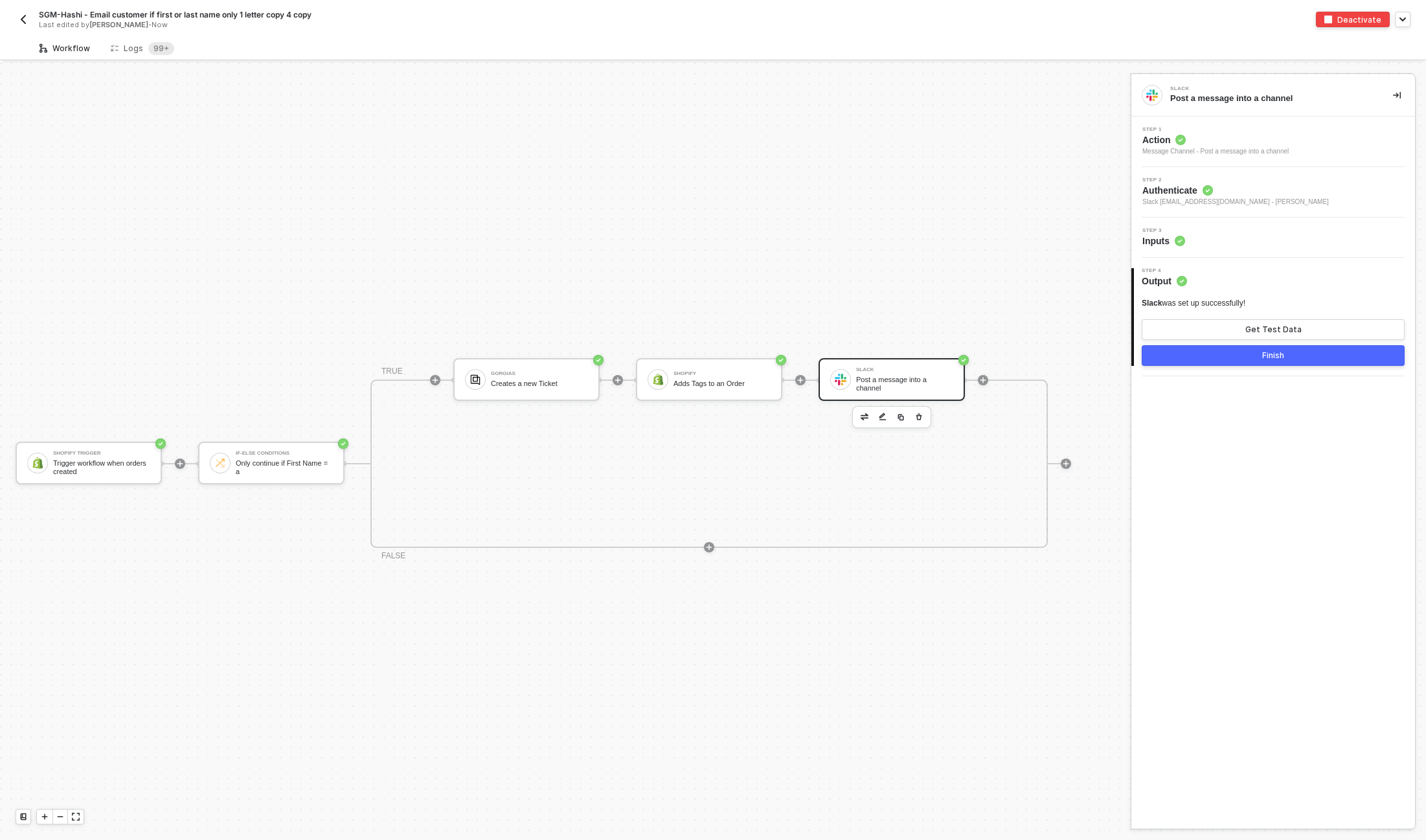
scroll to position [23, 0]
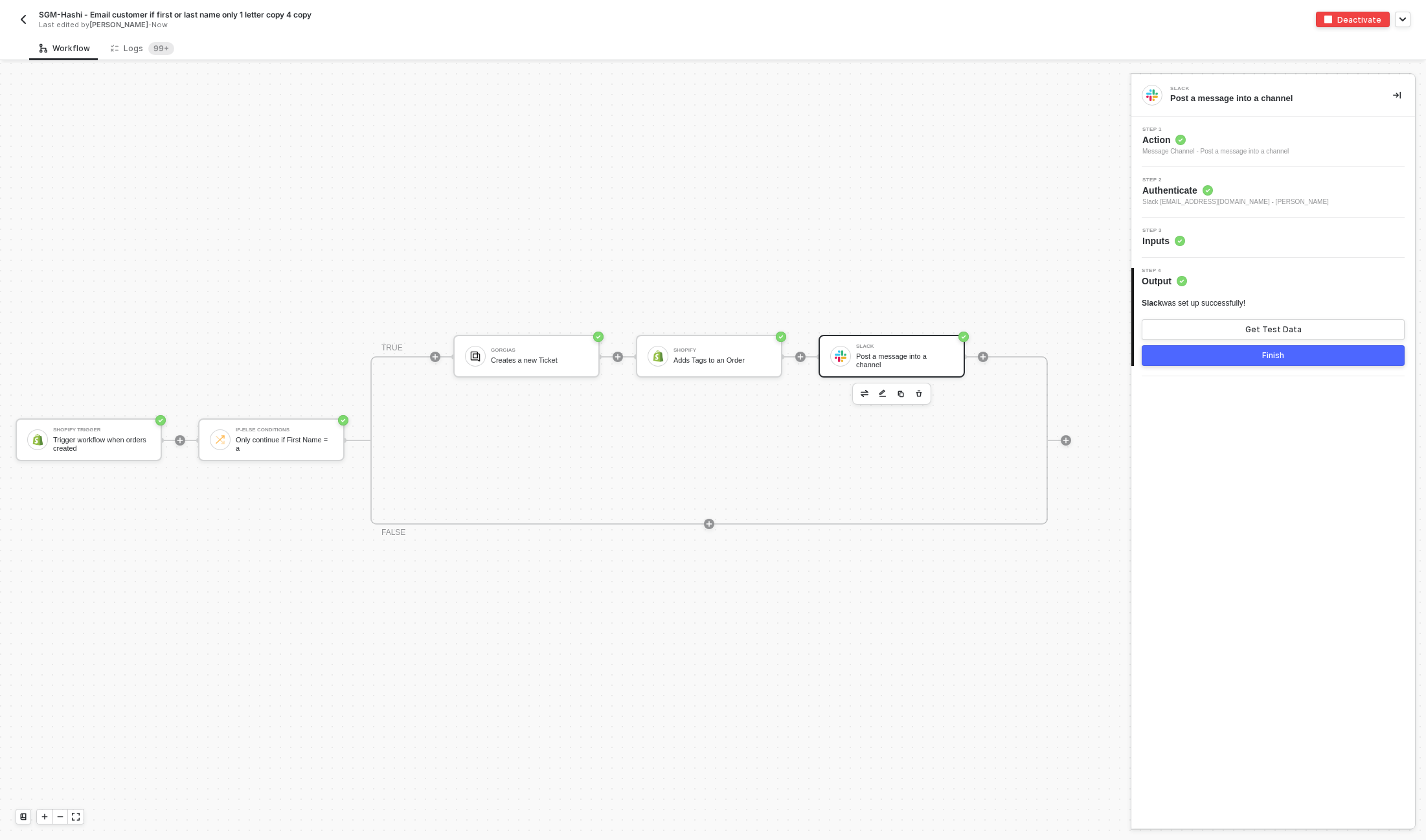
click at [1235, 233] on div "Step 3 Inputs" at bounding box center [1275, 238] width 280 height 19
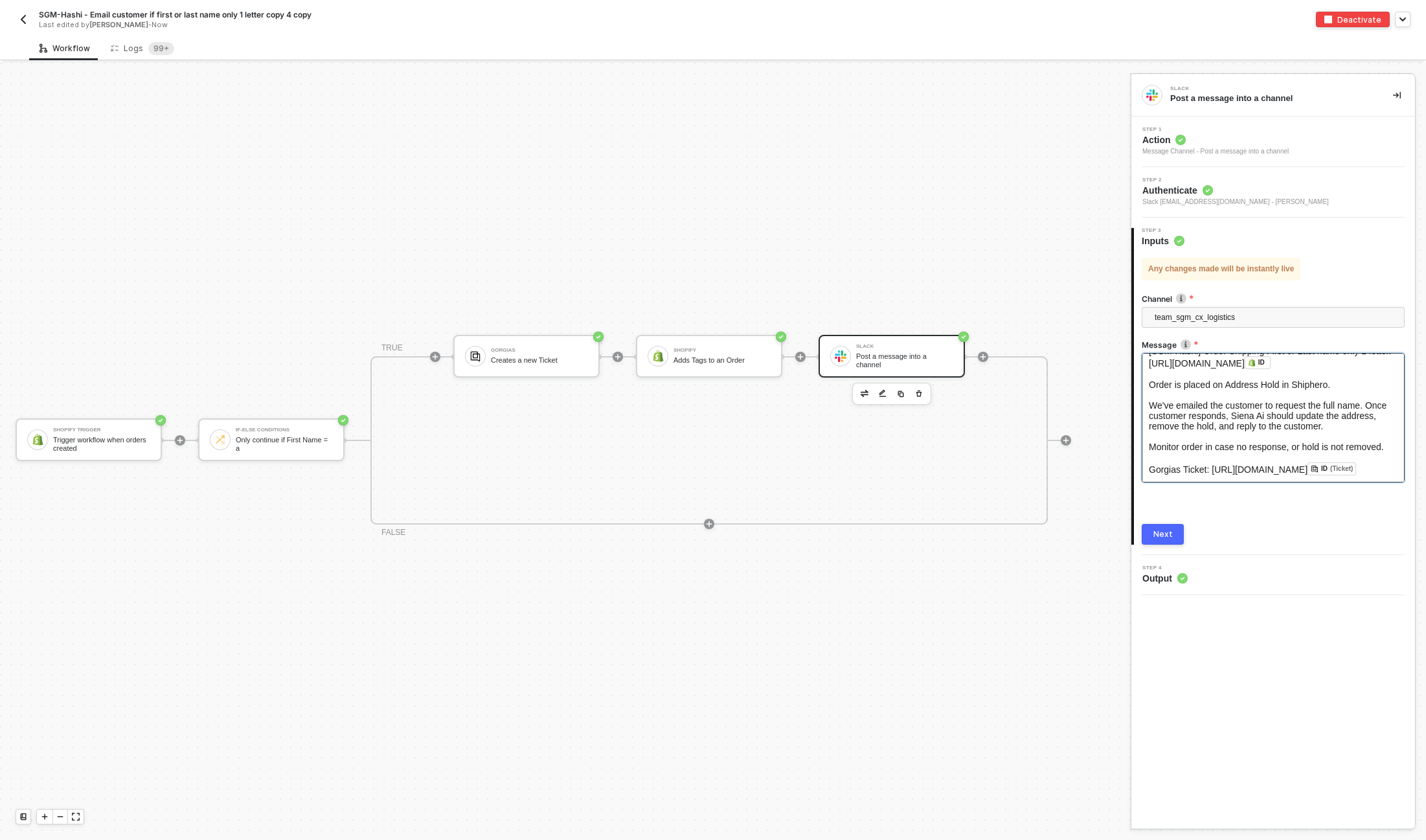
scroll to position [37, 0]
click at [1165, 533] on div "Next" at bounding box center [1163, 534] width 19 height 10
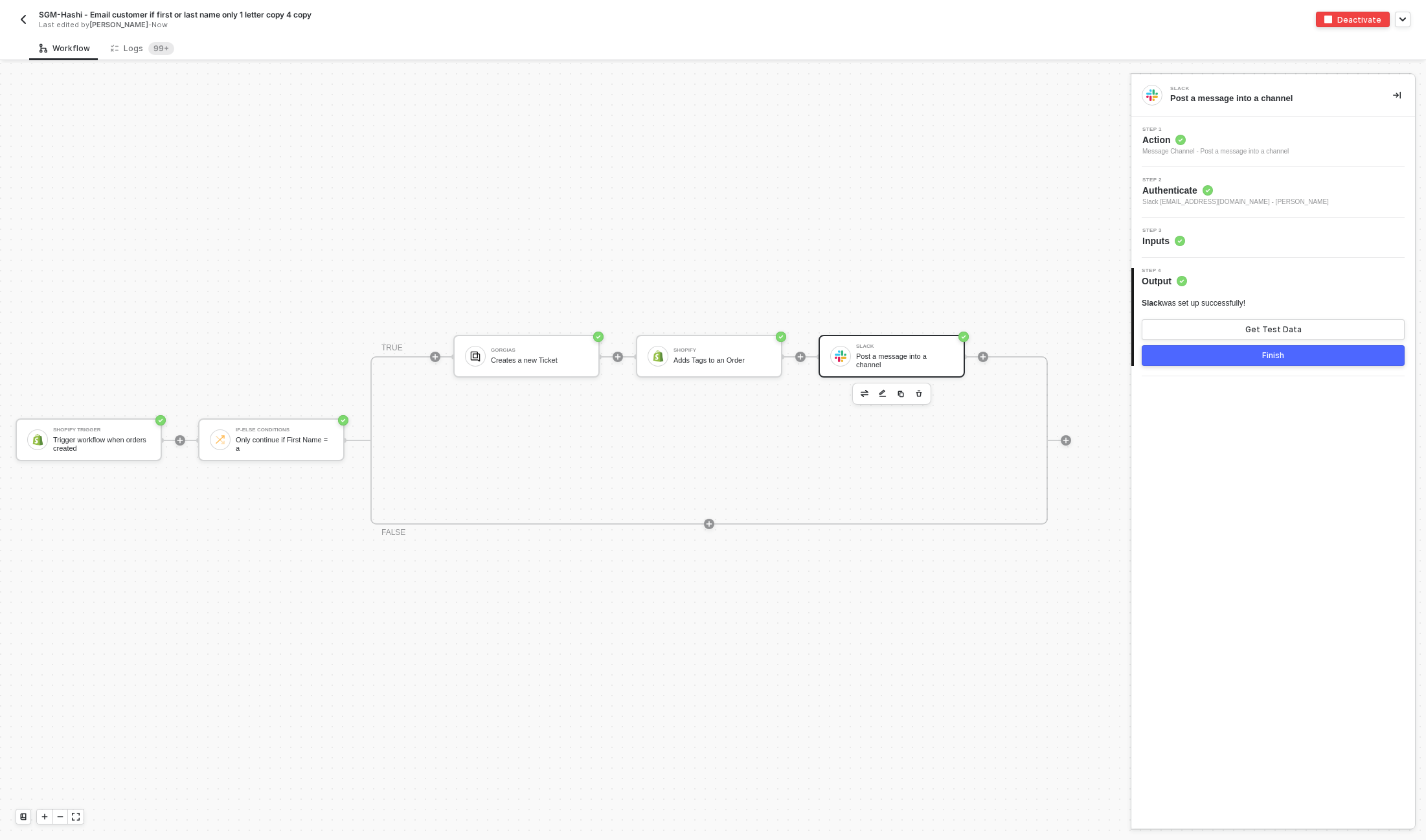
click at [1290, 350] on button "Finish" at bounding box center [1273, 355] width 263 height 20
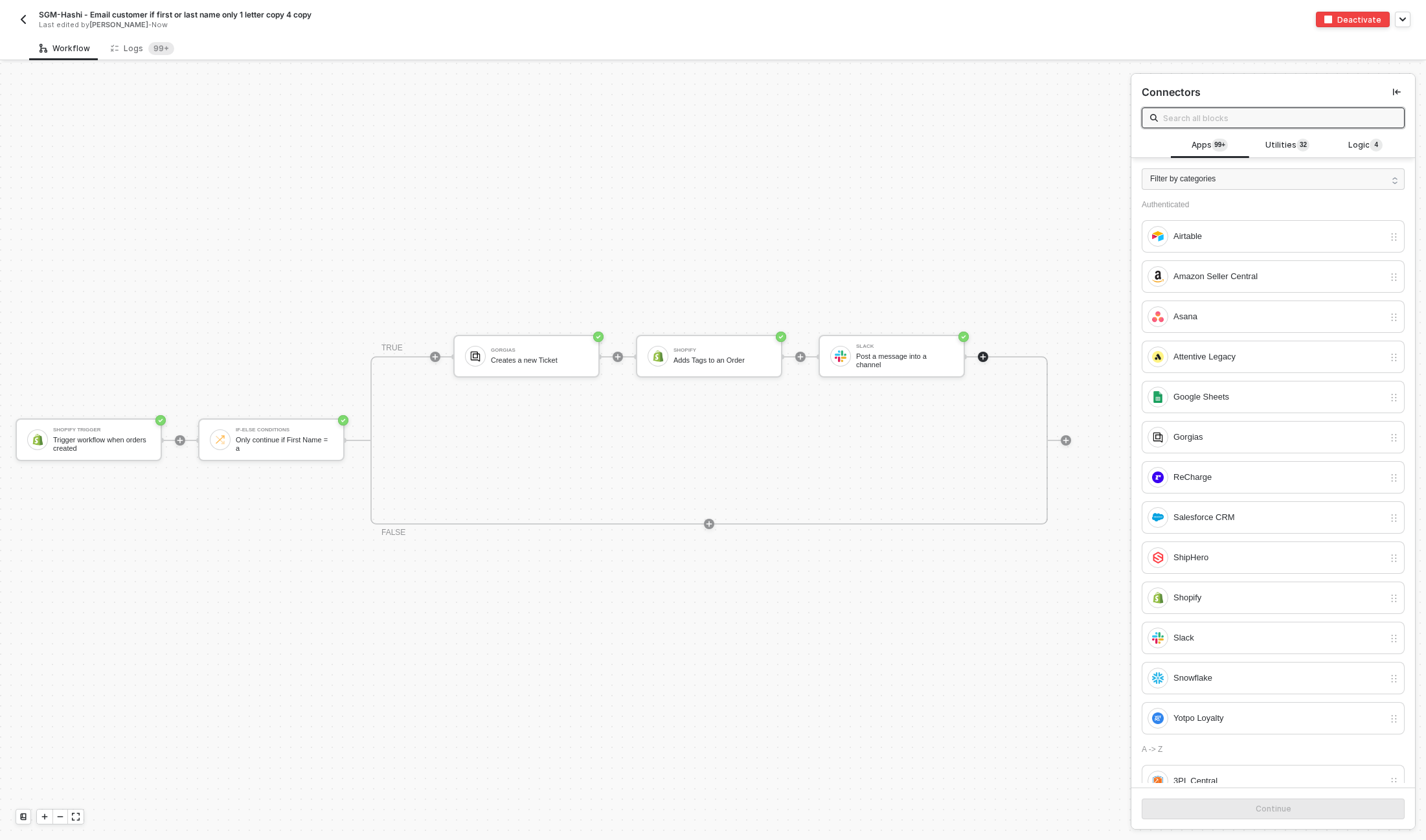
click at [25, 21] on img "button" at bounding box center [23, 19] width 10 height 10
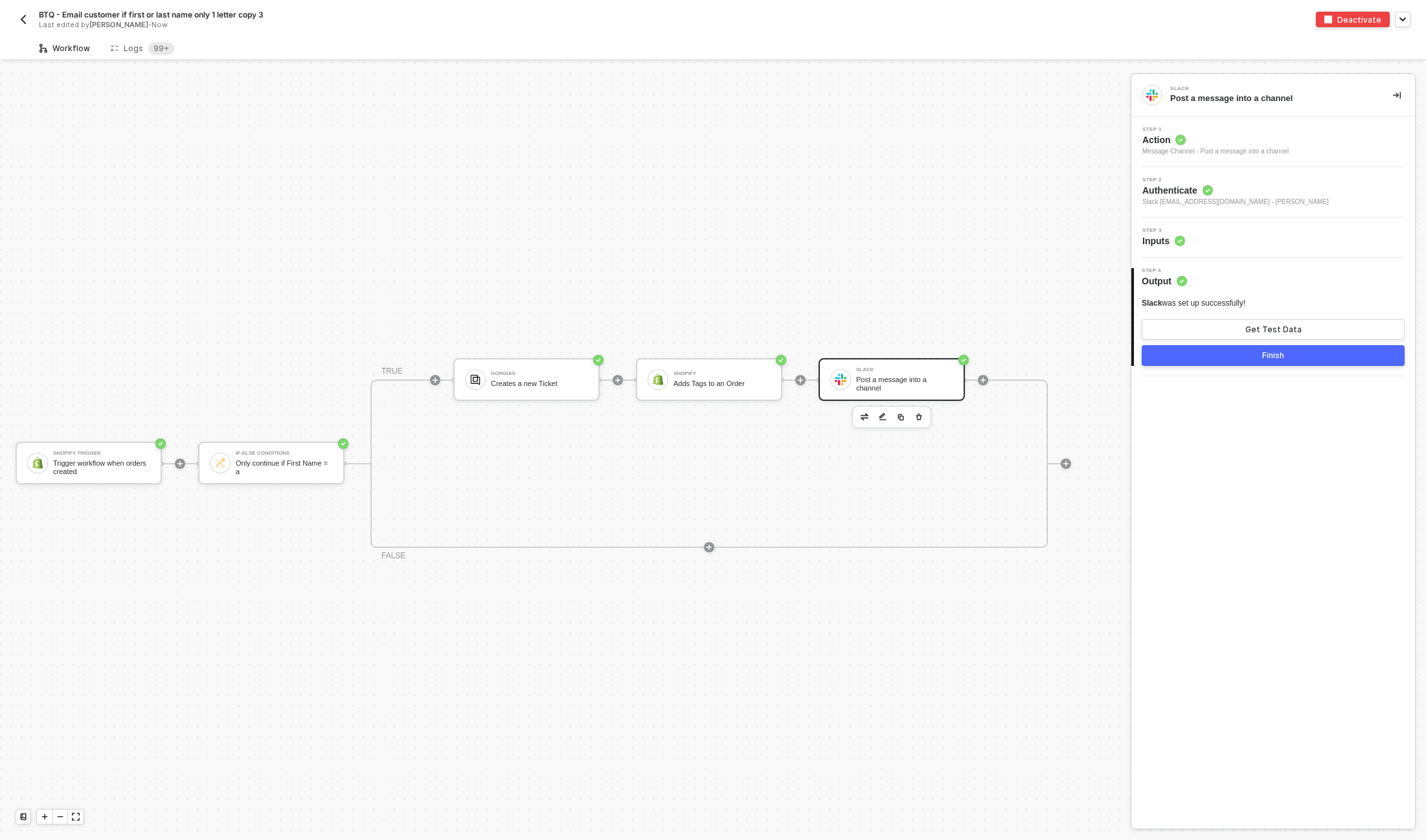
scroll to position [23, 0]
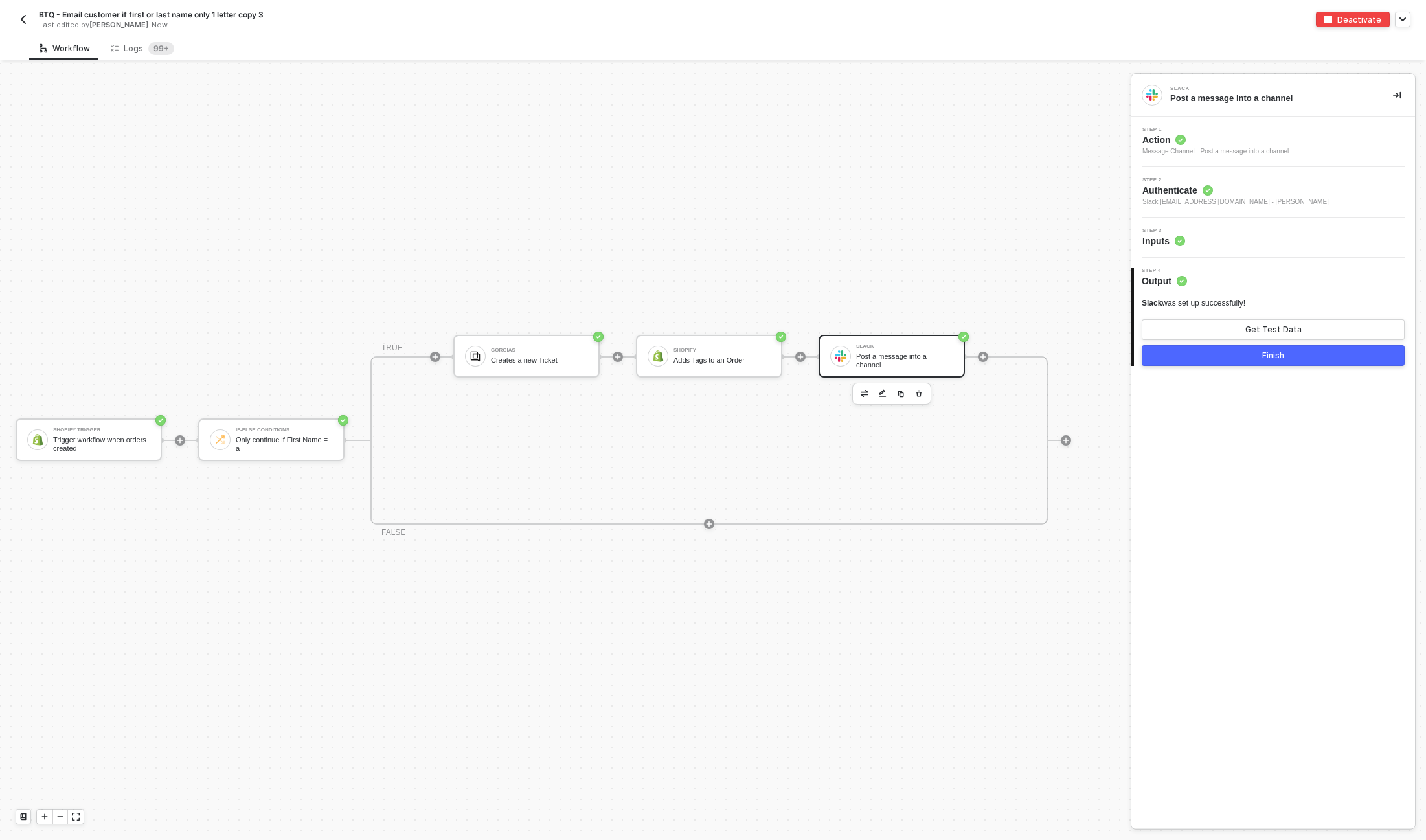
click at [890, 361] on div "Post a message into a channel" at bounding box center [905, 361] width 97 height 16
click at [1311, 242] on div "Step 3 Inputs" at bounding box center [1275, 238] width 280 height 19
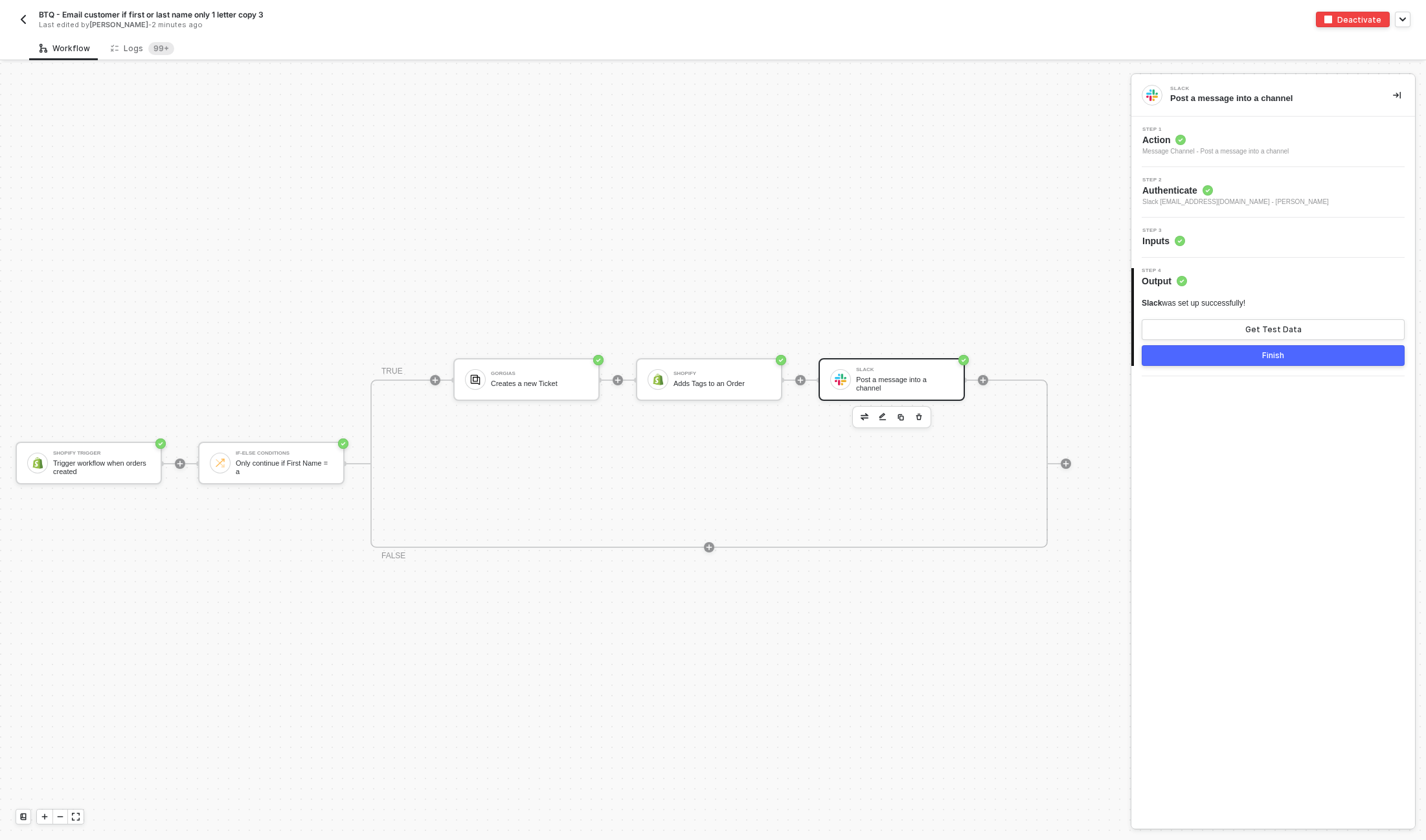
scroll to position [23, 0]
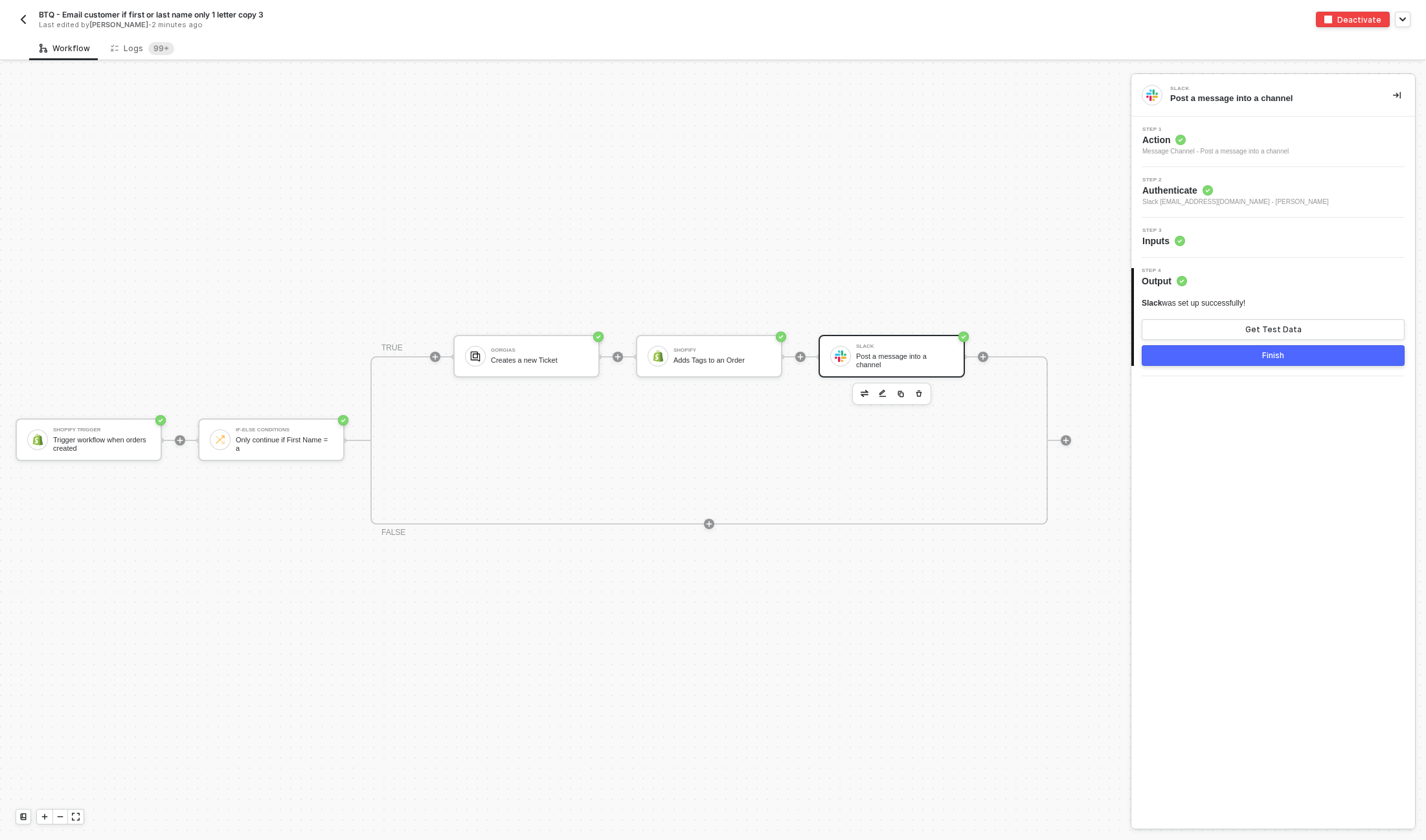
click at [895, 355] on div "Post a message into a channel" at bounding box center [905, 361] width 97 height 16
click at [1243, 231] on div "Step 3 Inputs" at bounding box center [1275, 238] width 280 height 19
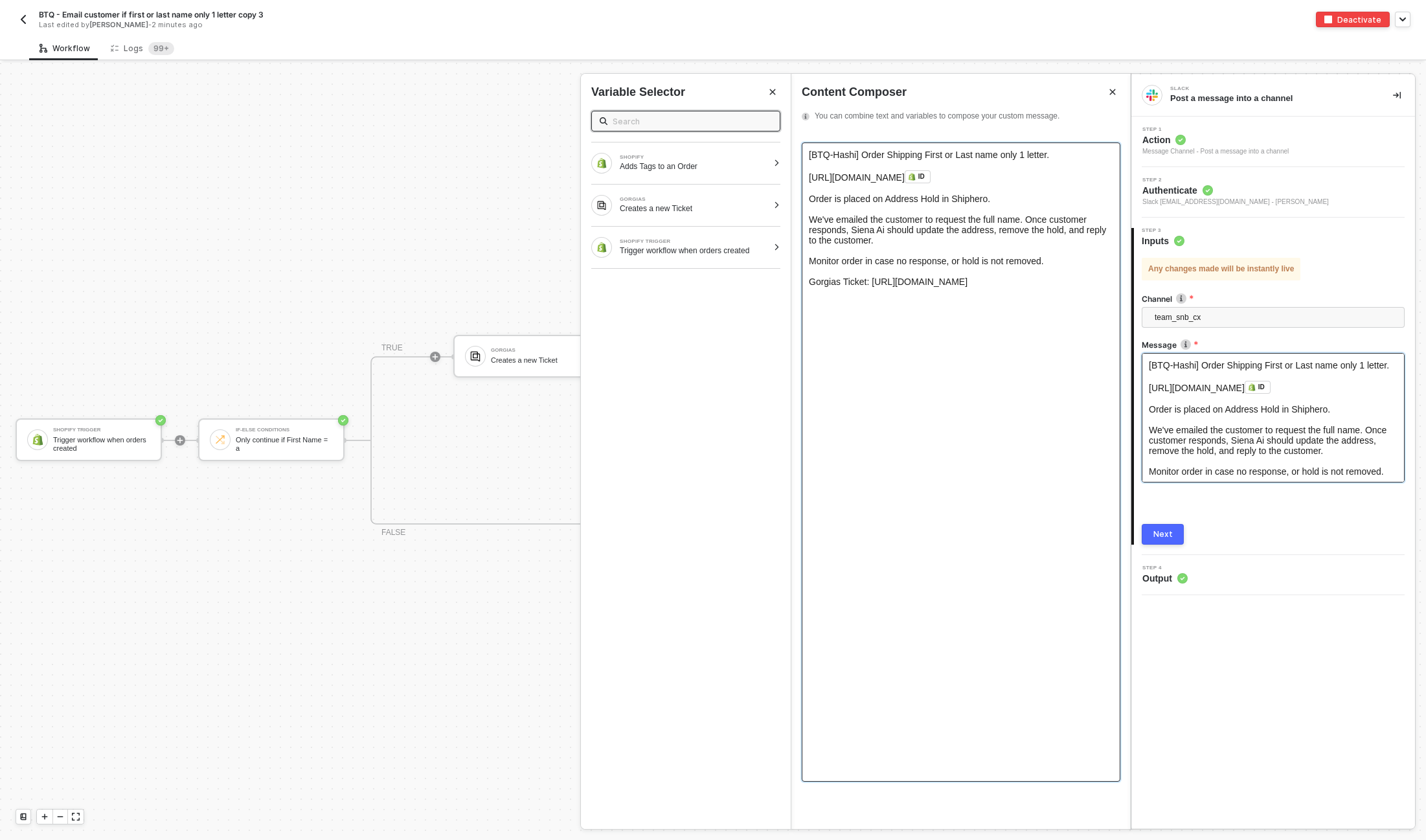
click at [1018, 287] on span "Monitor order in case no response, or hold is not removed. Gorgias Ticket: http…" at bounding box center [927, 271] width 235 height 31
drag, startPoint x: 1037, startPoint y: 283, endPoint x: 800, endPoint y: 285, distance: 237.0
click at [800, 285] on div "[BTQ-Hashi] Order Shipping First or Last name only 1 letter. ﻿ https://admin.sh…" at bounding box center [961, 480] width 340 height 697
copy span "Gorgias Ticket: https://bokksu.gorgias.com/app/ticket/"
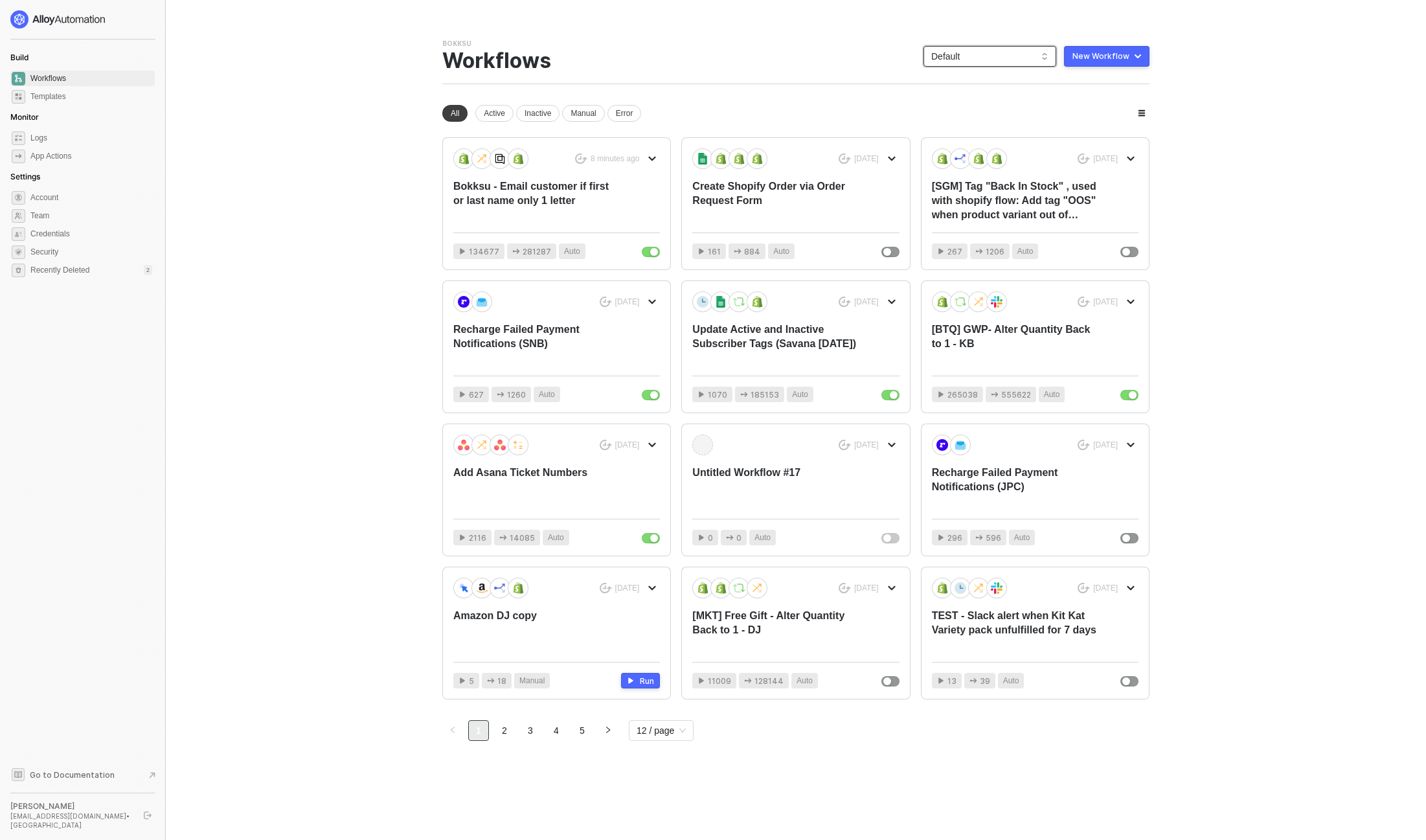
click at [1002, 51] on span "Default" at bounding box center [990, 56] width 118 height 19
click at [979, 183] on div "btq-hashi" at bounding box center [1003, 183] width 95 height 16
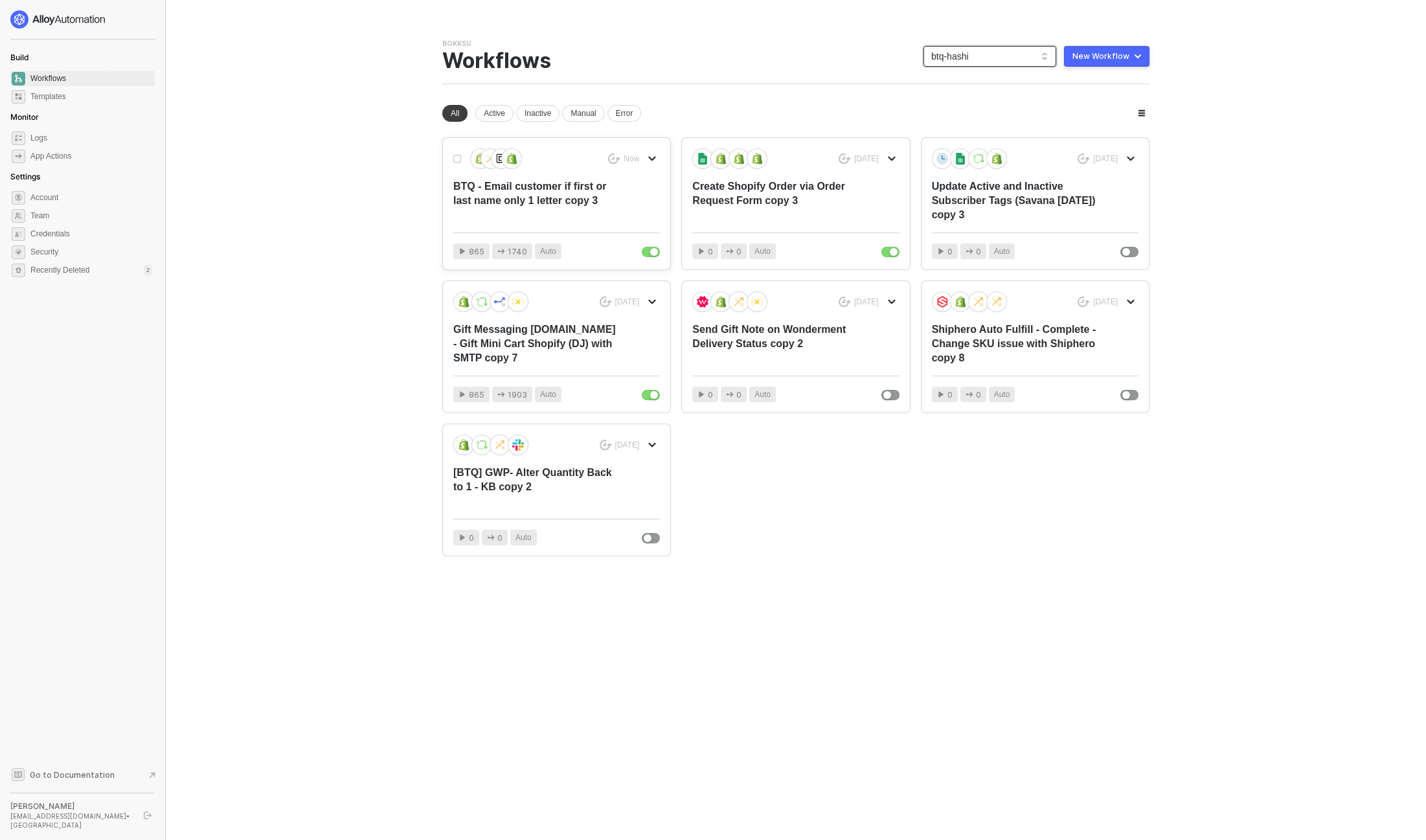
click at [527, 185] on div "BTQ - Email customer if first or last name only 1 letter copy 3" at bounding box center [536, 201] width 165 height 43
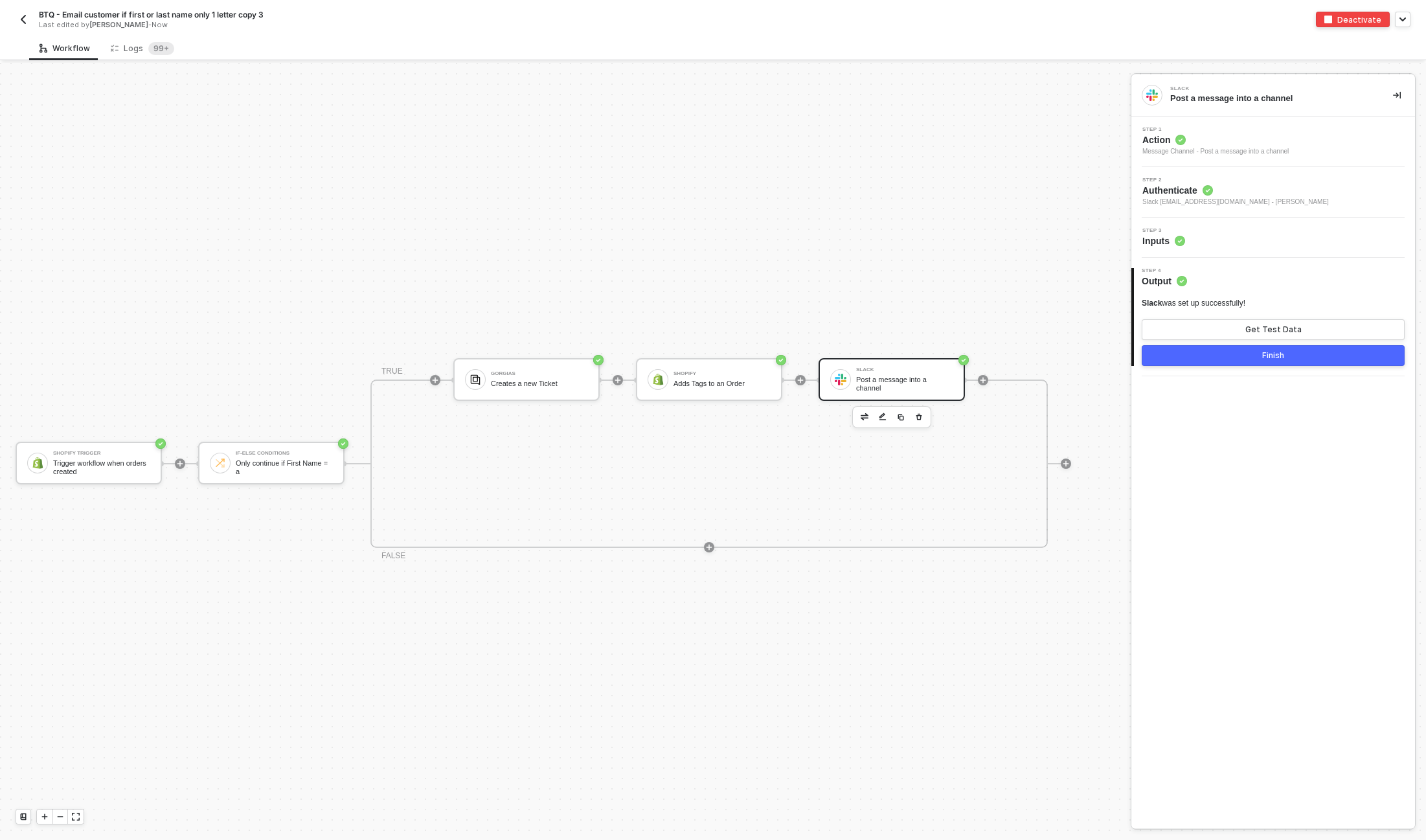
scroll to position [23, 0]
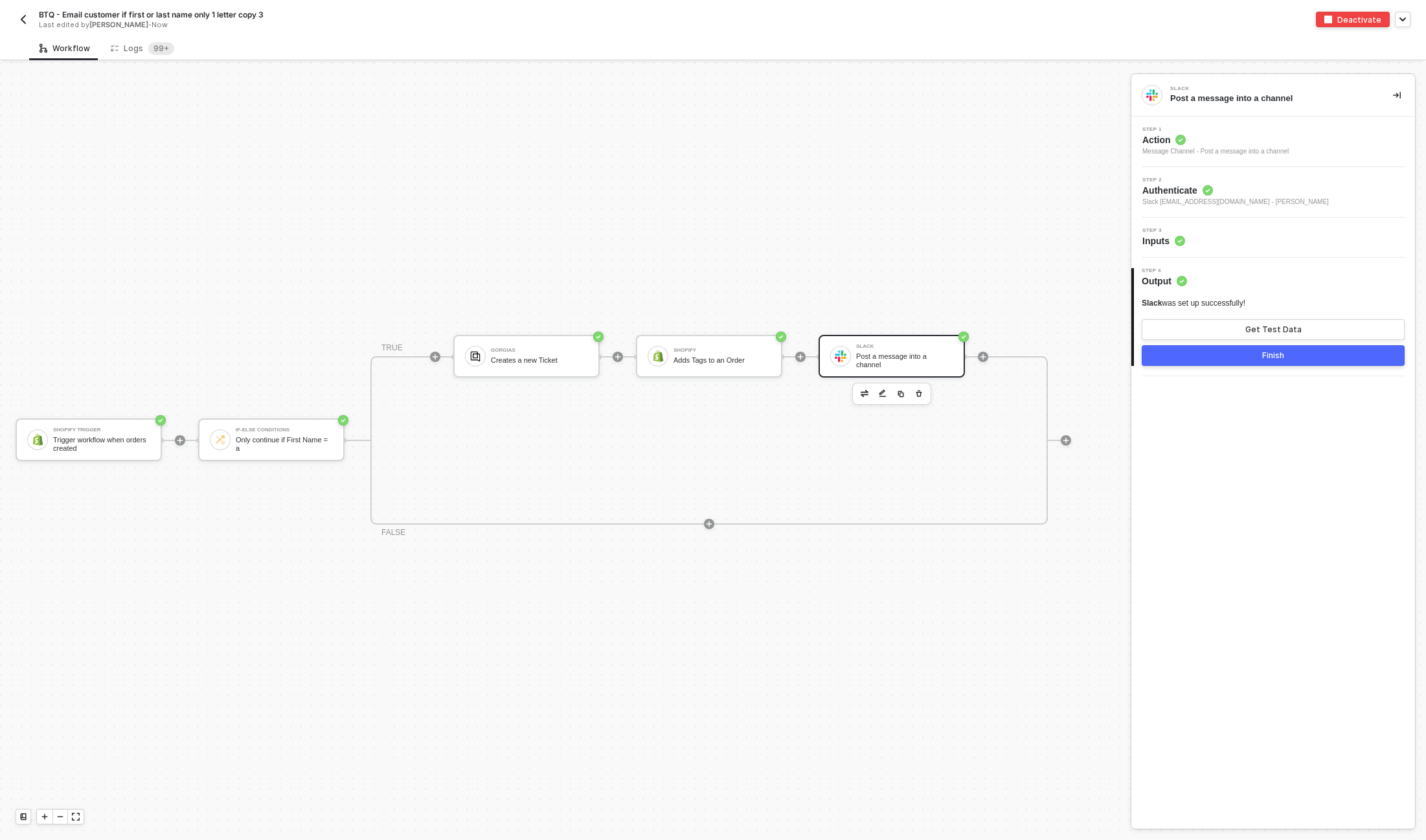
click at [847, 348] on div at bounding box center [840, 356] width 20 height 20
click at [1219, 239] on div "Step 3 Inputs" at bounding box center [1275, 238] width 280 height 19
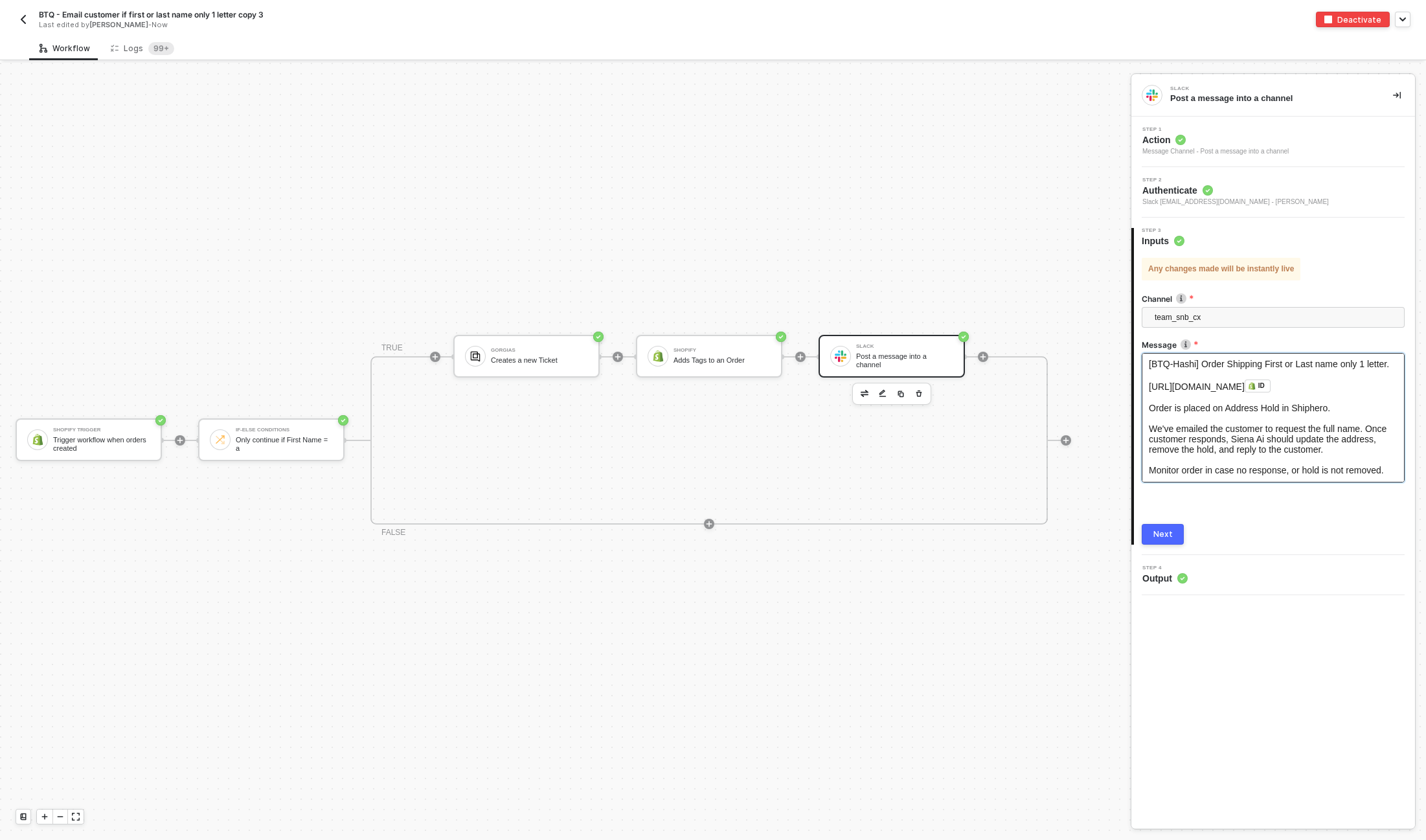
scroll to position [67, 0]
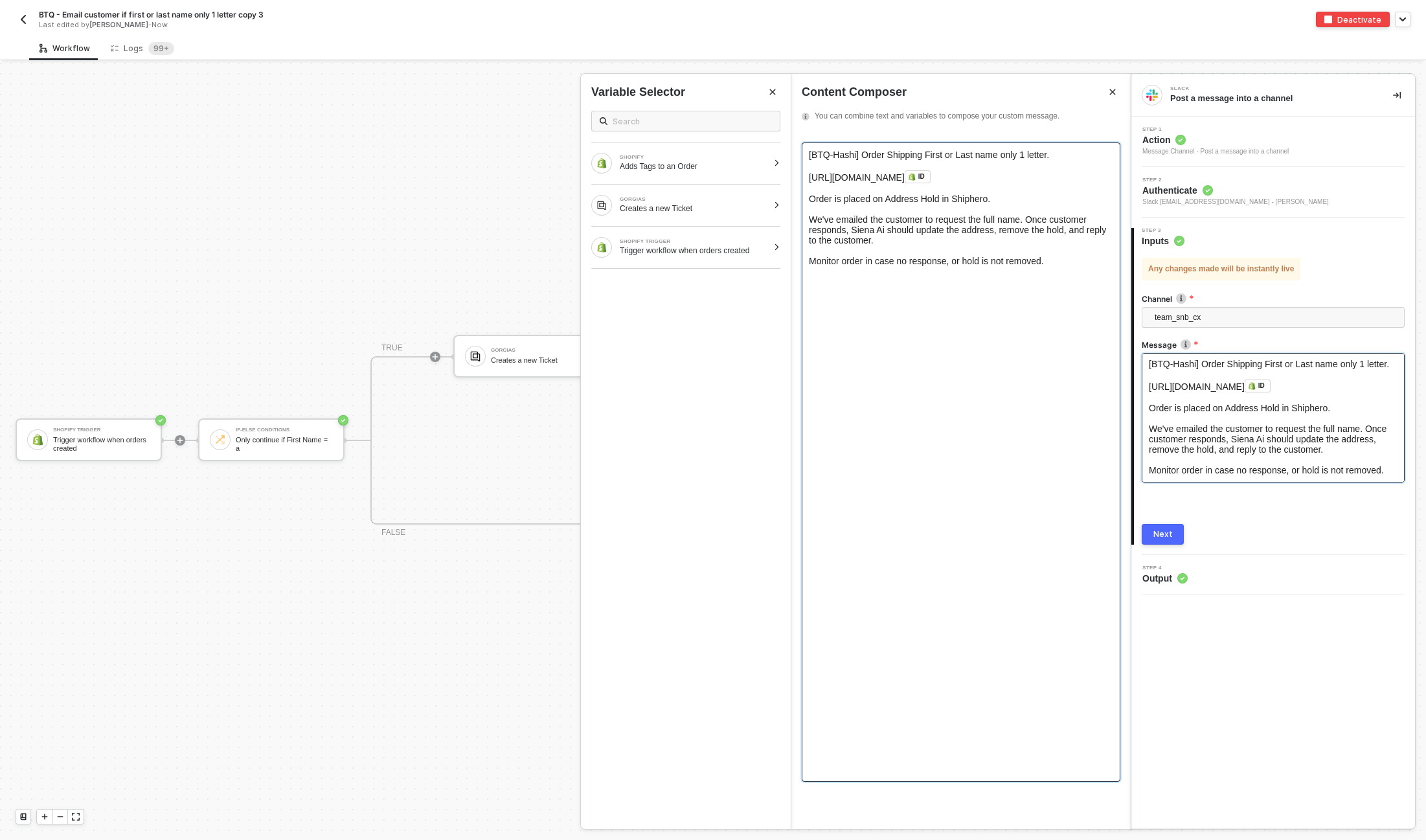
click at [834, 266] on div "Monitor order in case no response, or hold is not removed." at bounding box center [961, 260] width 305 height 10
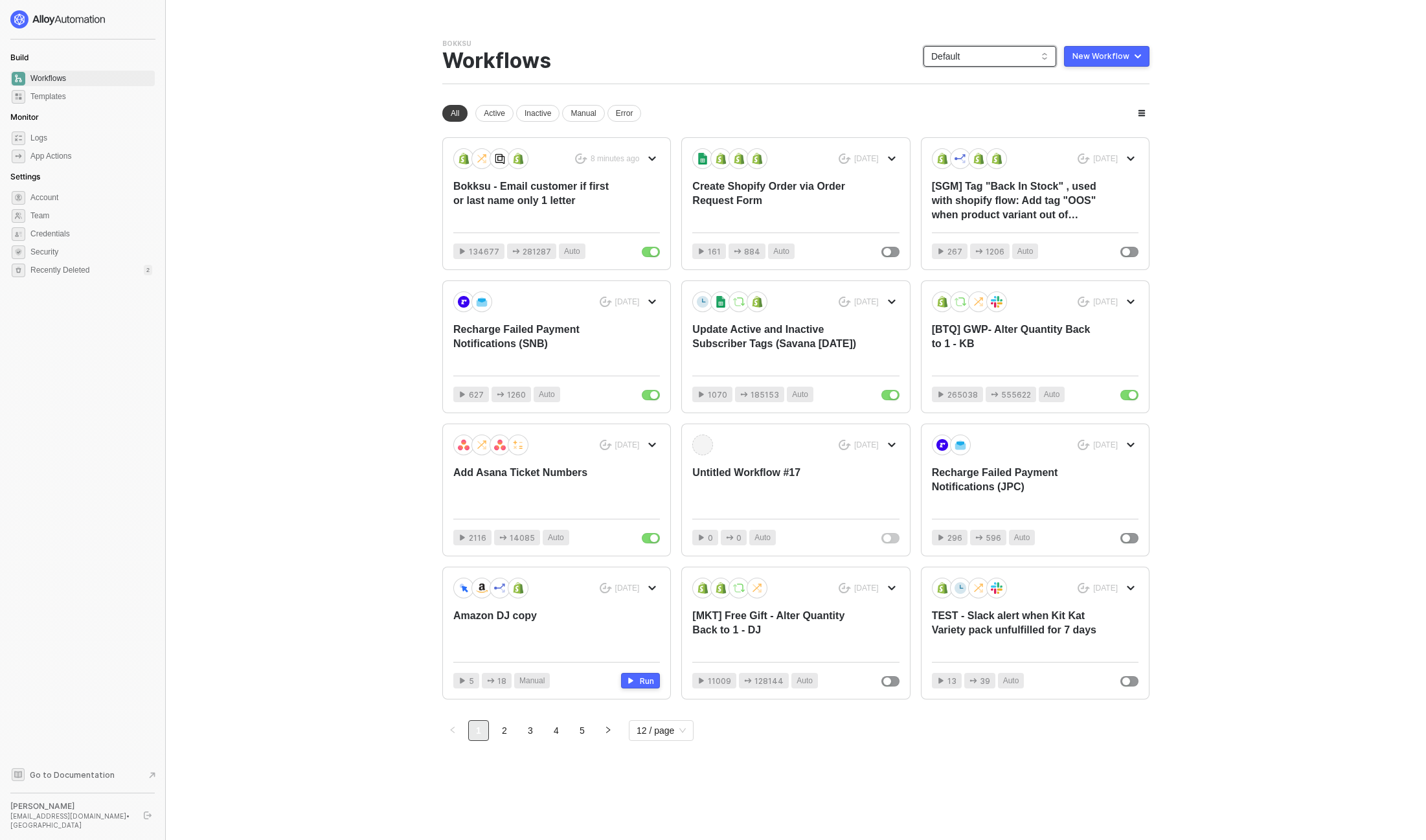
click at [1000, 56] on span "Default" at bounding box center [990, 56] width 118 height 19
click at [999, 225] on div "snb-hashii" at bounding box center [1003, 224] width 95 height 16
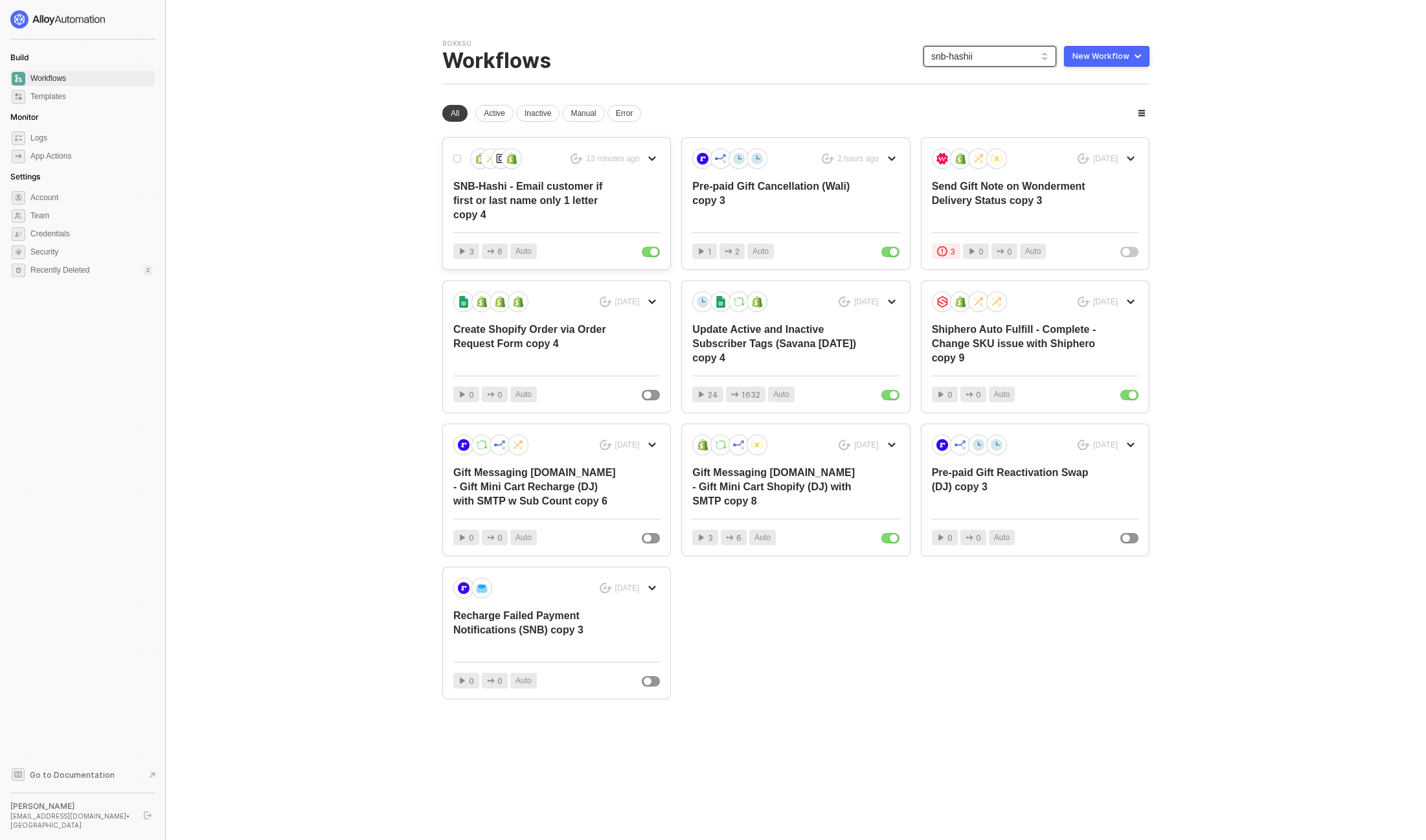
click at [545, 199] on div "SNB-Hashi - Email customer if first or last name only 1 letter copy 4" at bounding box center [536, 201] width 165 height 43
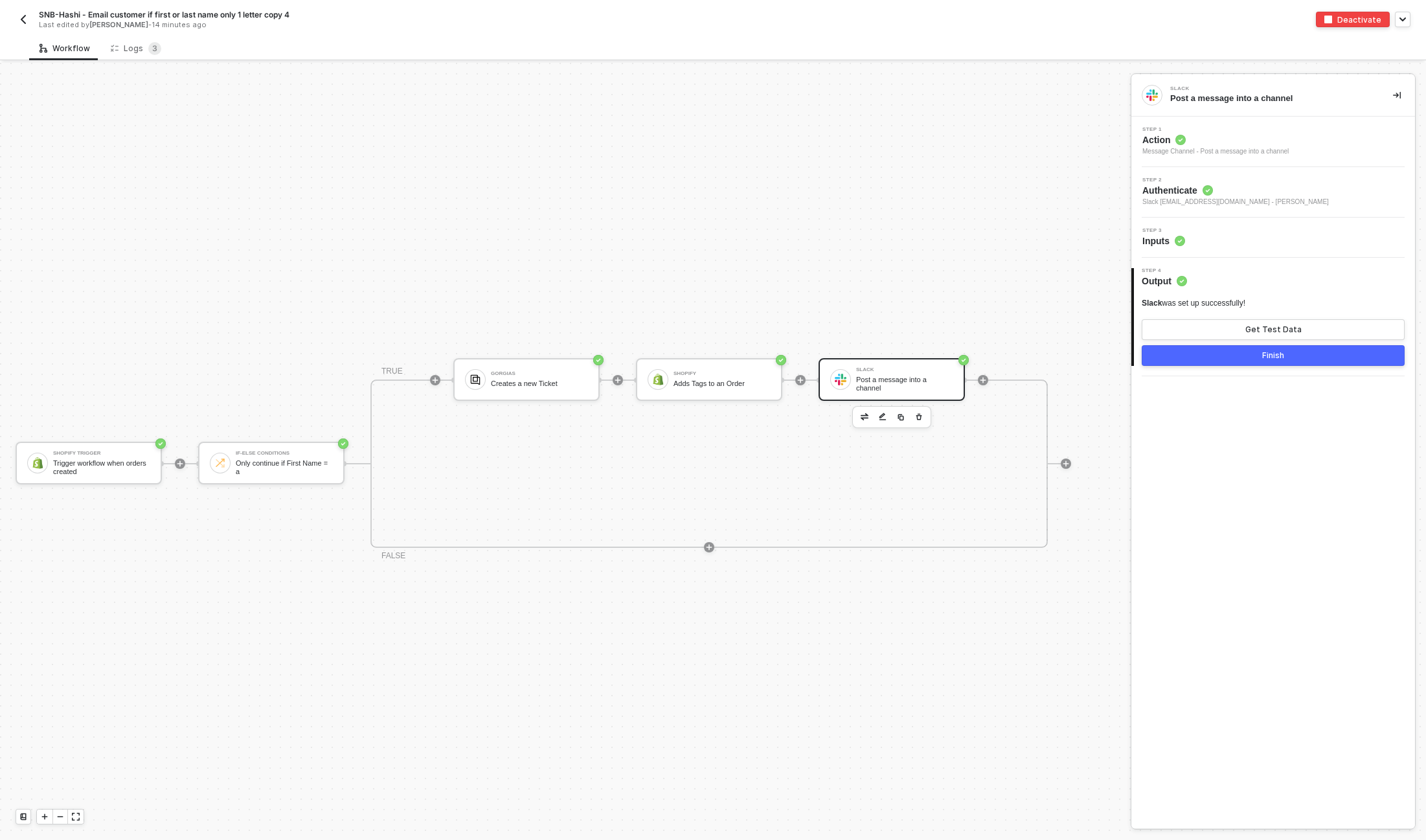
scroll to position [23, 0]
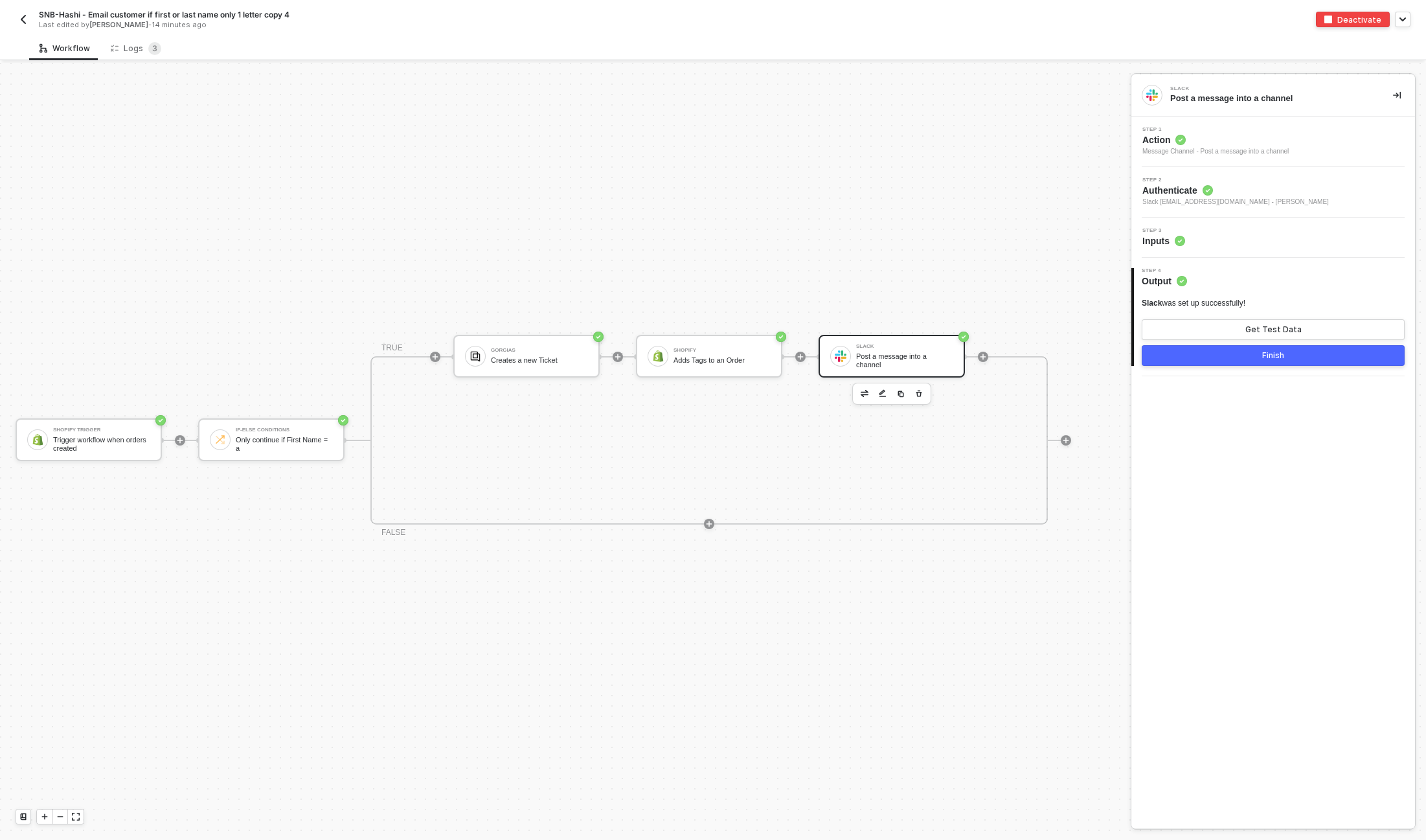
click at [890, 357] on div "Post a message into a channel" at bounding box center [905, 361] width 97 height 16
click at [1246, 241] on div "Step 3 Inputs" at bounding box center [1275, 238] width 280 height 19
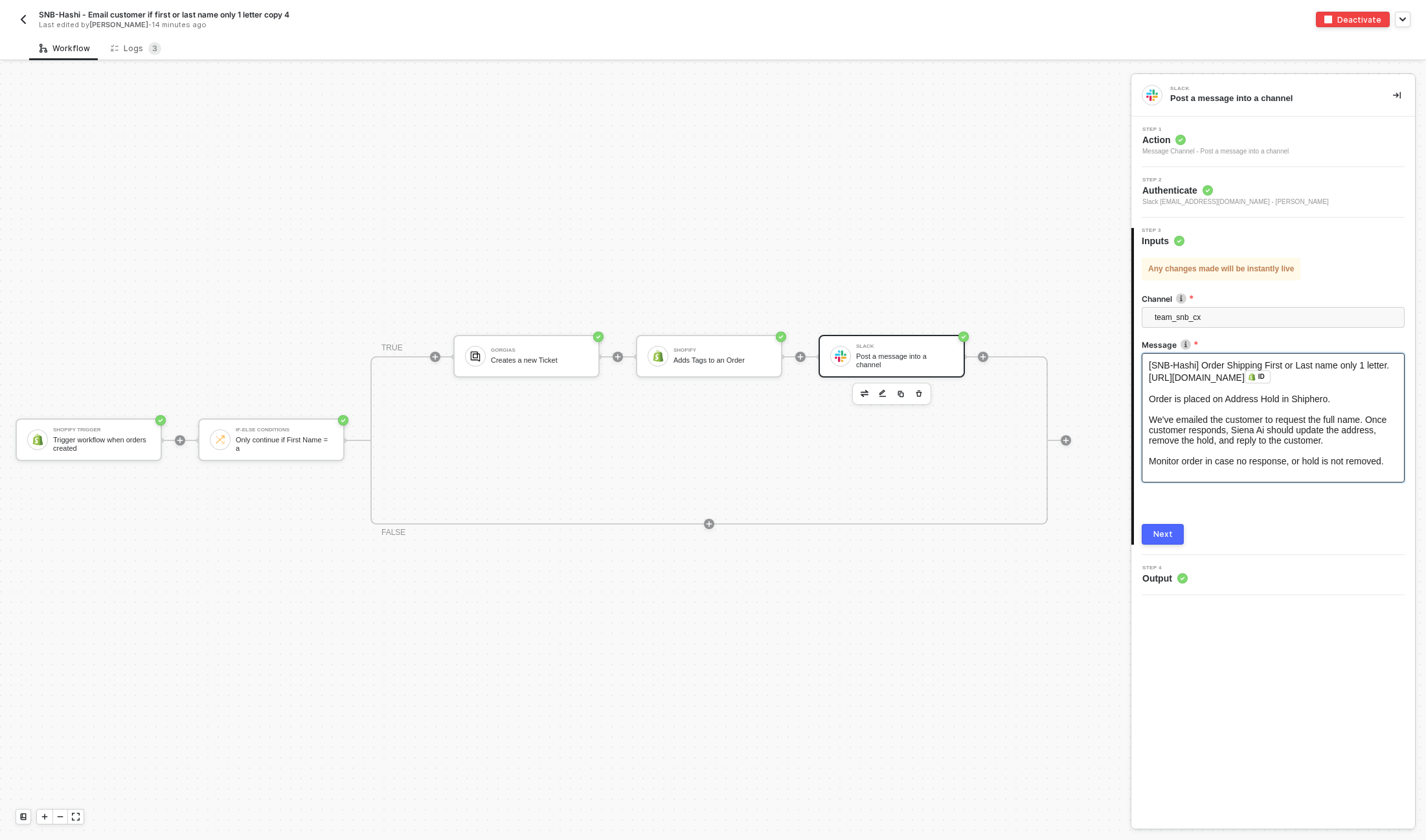
scroll to position [72, 0]
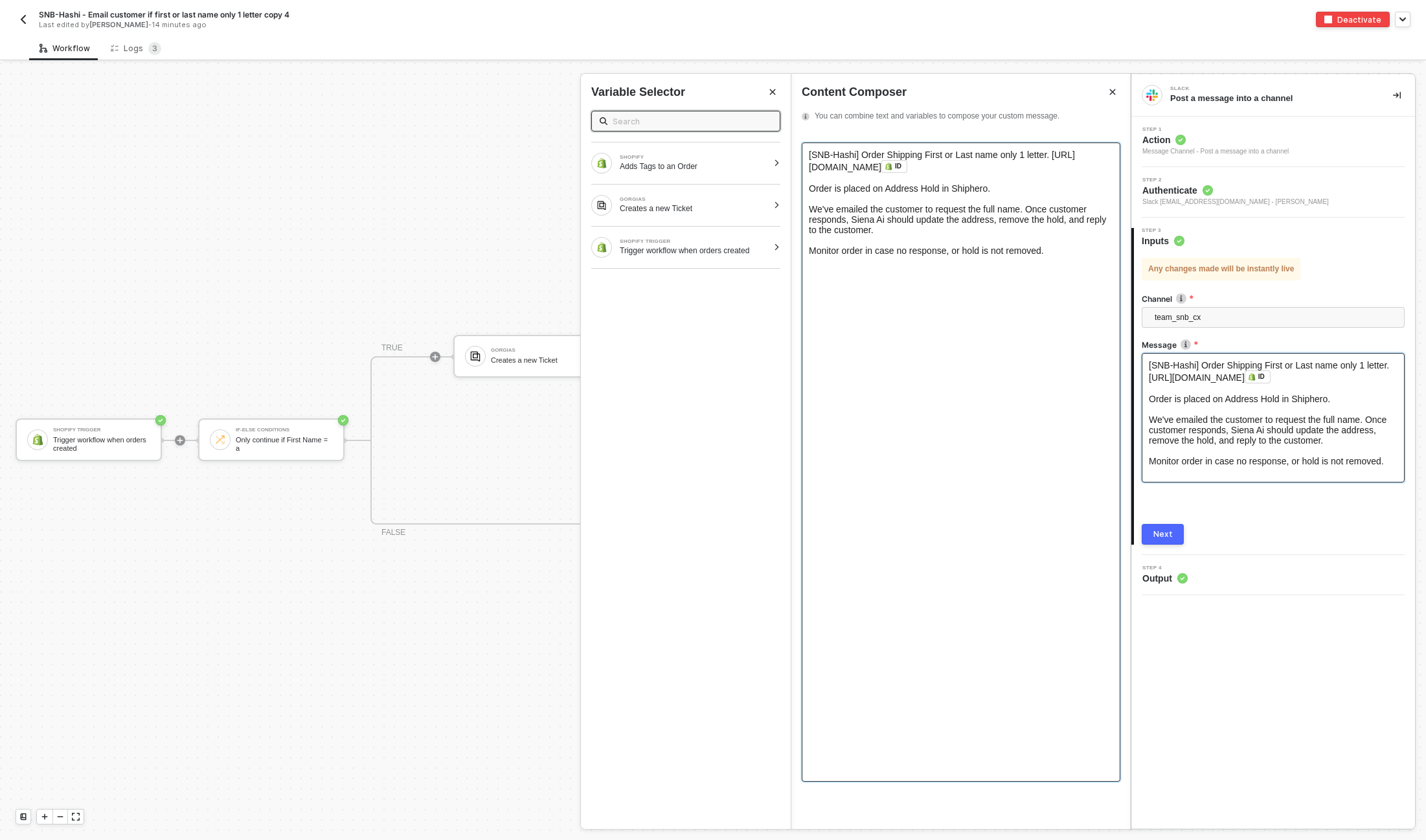
click at [1054, 253] on div "Monitor order in case no response, or hold is not removed." at bounding box center [961, 250] width 305 height 10
click at [776, 204] on div at bounding box center [777, 205] width 7 height 8
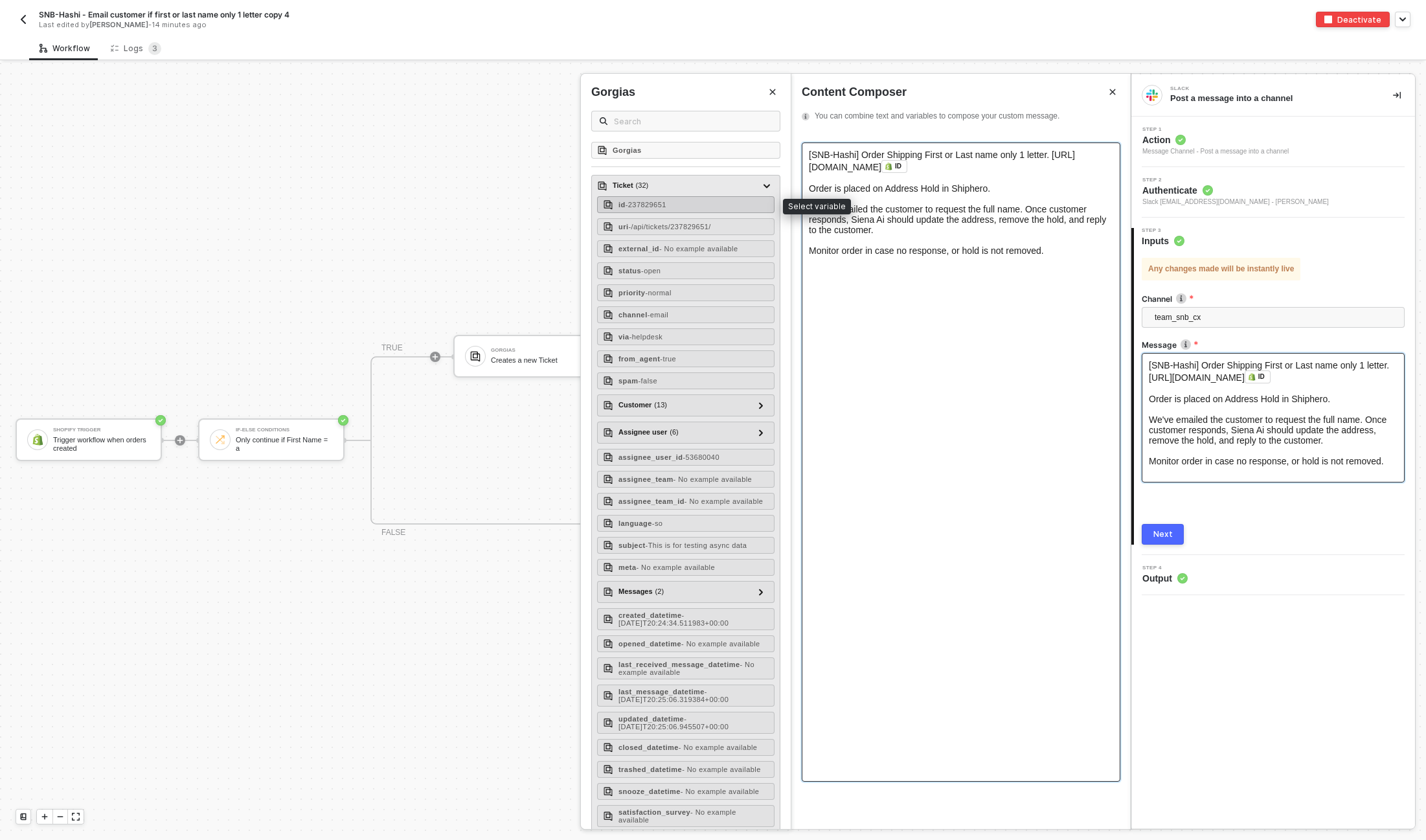
click at [660, 206] on span "- 237829651" at bounding box center [646, 204] width 41 height 8
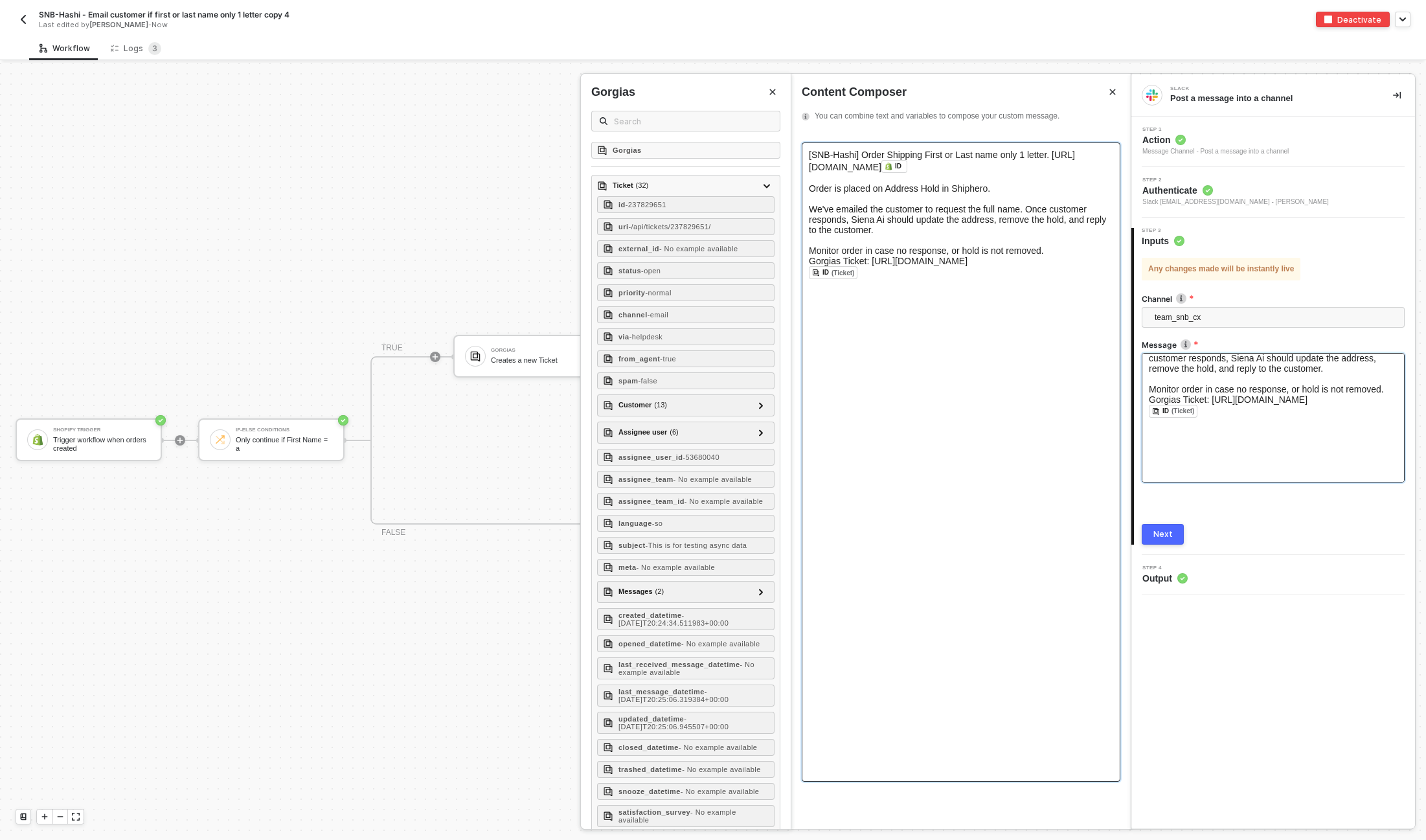
click at [810, 262] on span "Gorgias Ticket: https://bokksu.gorgias.com/app/ticket/" at bounding box center [888, 260] width 159 height 10
click at [1050, 272] on div "Gorgias Ticket: [URL][DOMAIN_NAME]" at bounding box center [961, 271] width 305 height 10
click at [1164, 537] on div "Next" at bounding box center [1163, 534] width 19 height 10
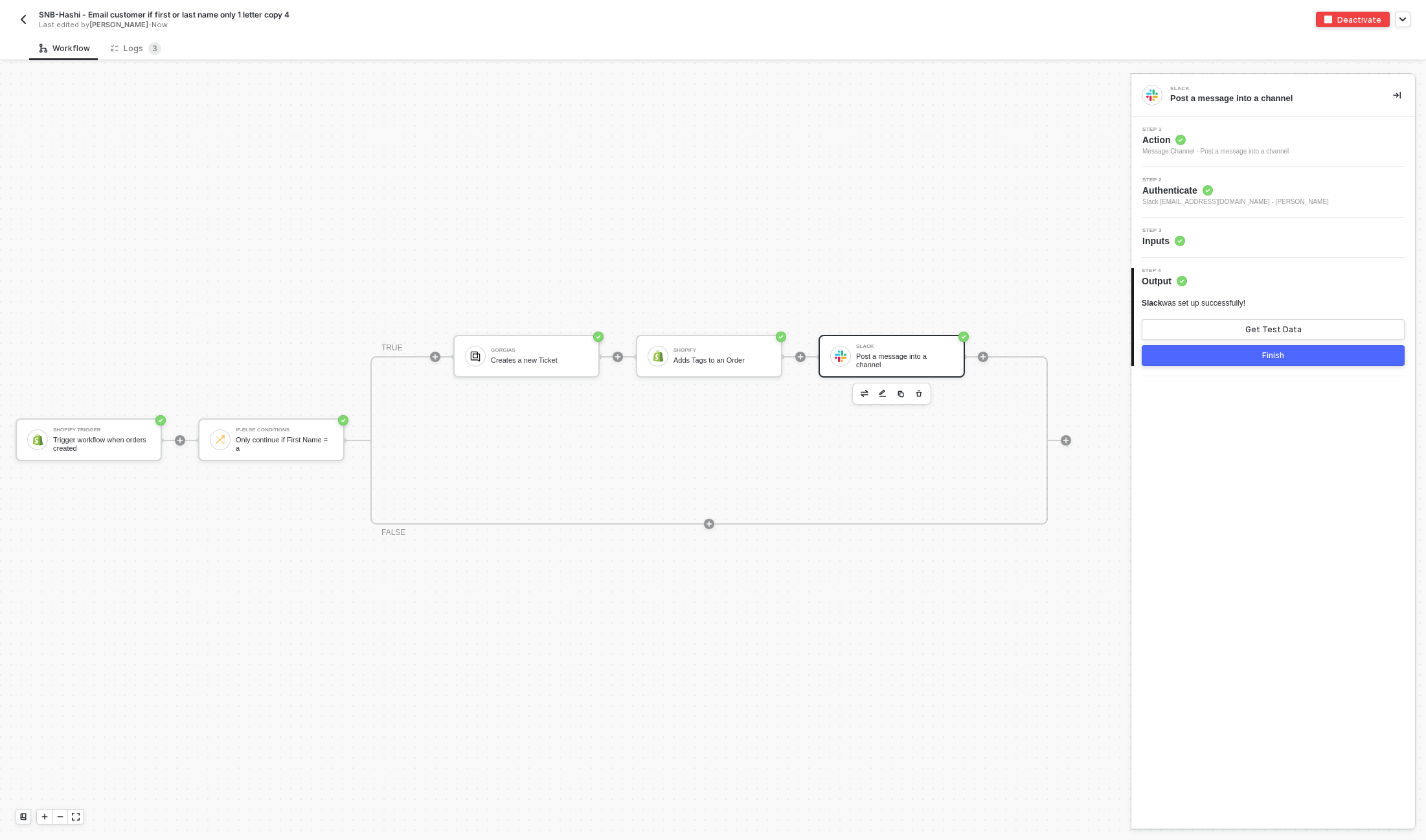
click at [1283, 352] on div "Finish" at bounding box center [1274, 355] width 22 height 10
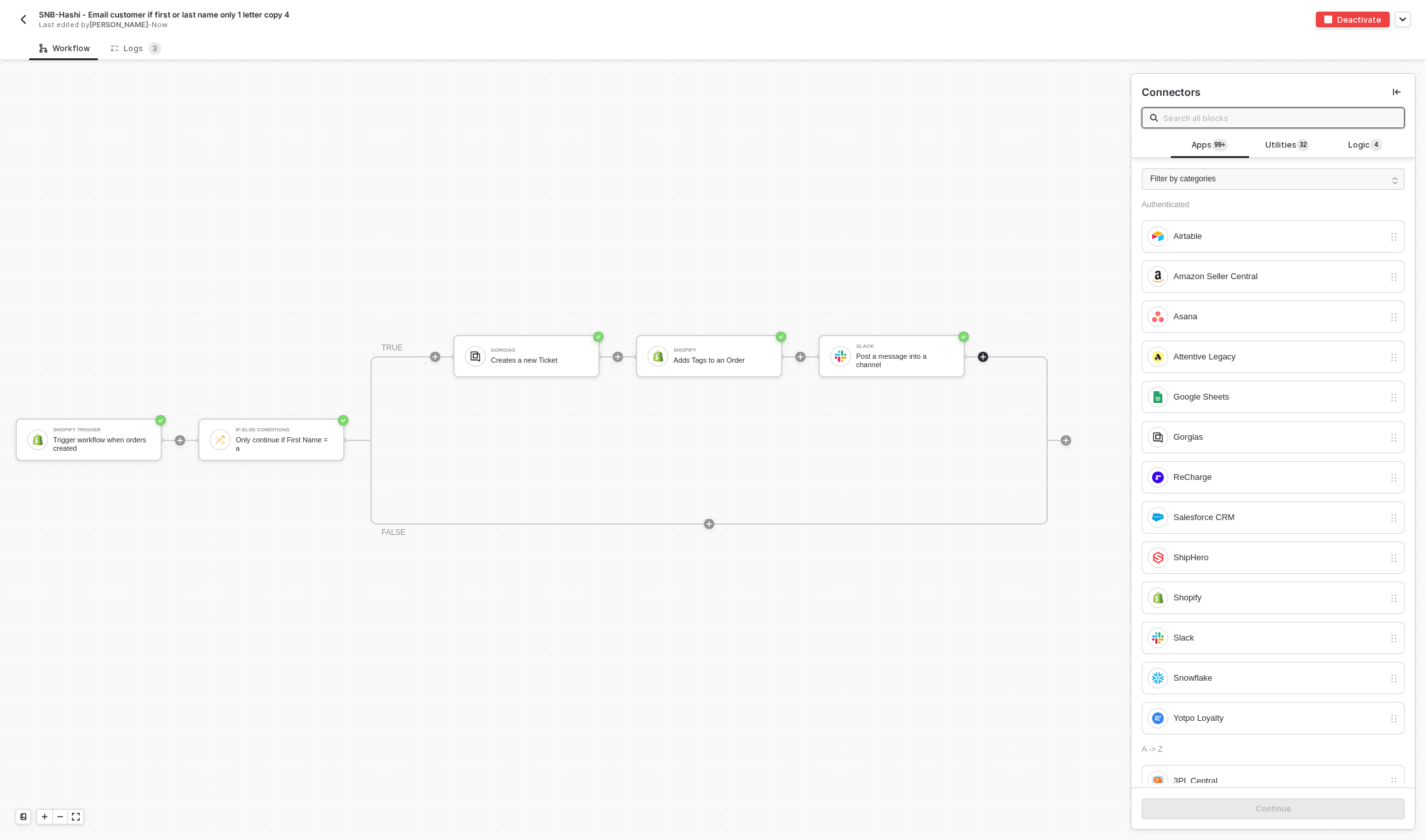
click at [26, 16] on img "button" at bounding box center [23, 19] width 10 height 10
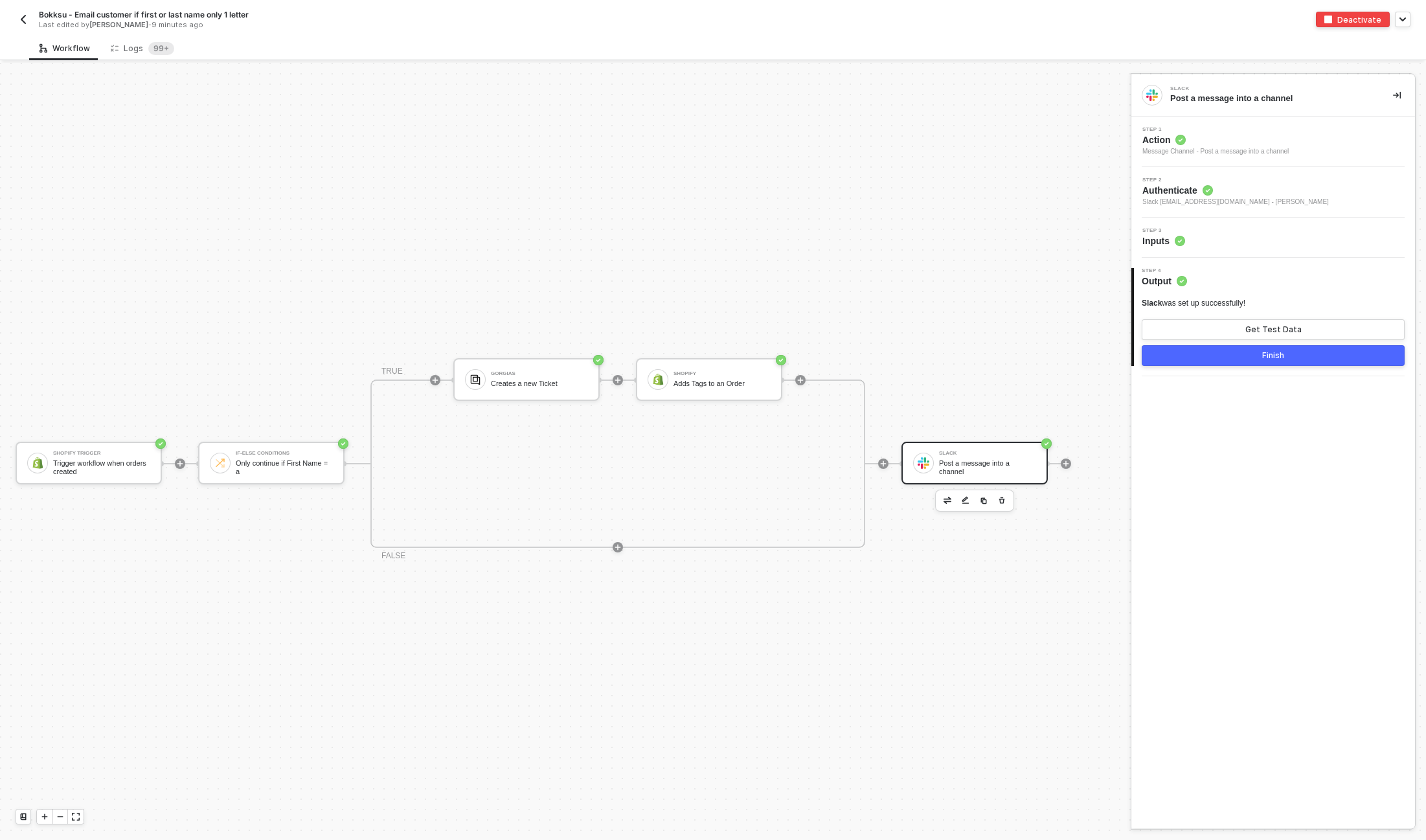
scroll to position [23, 0]
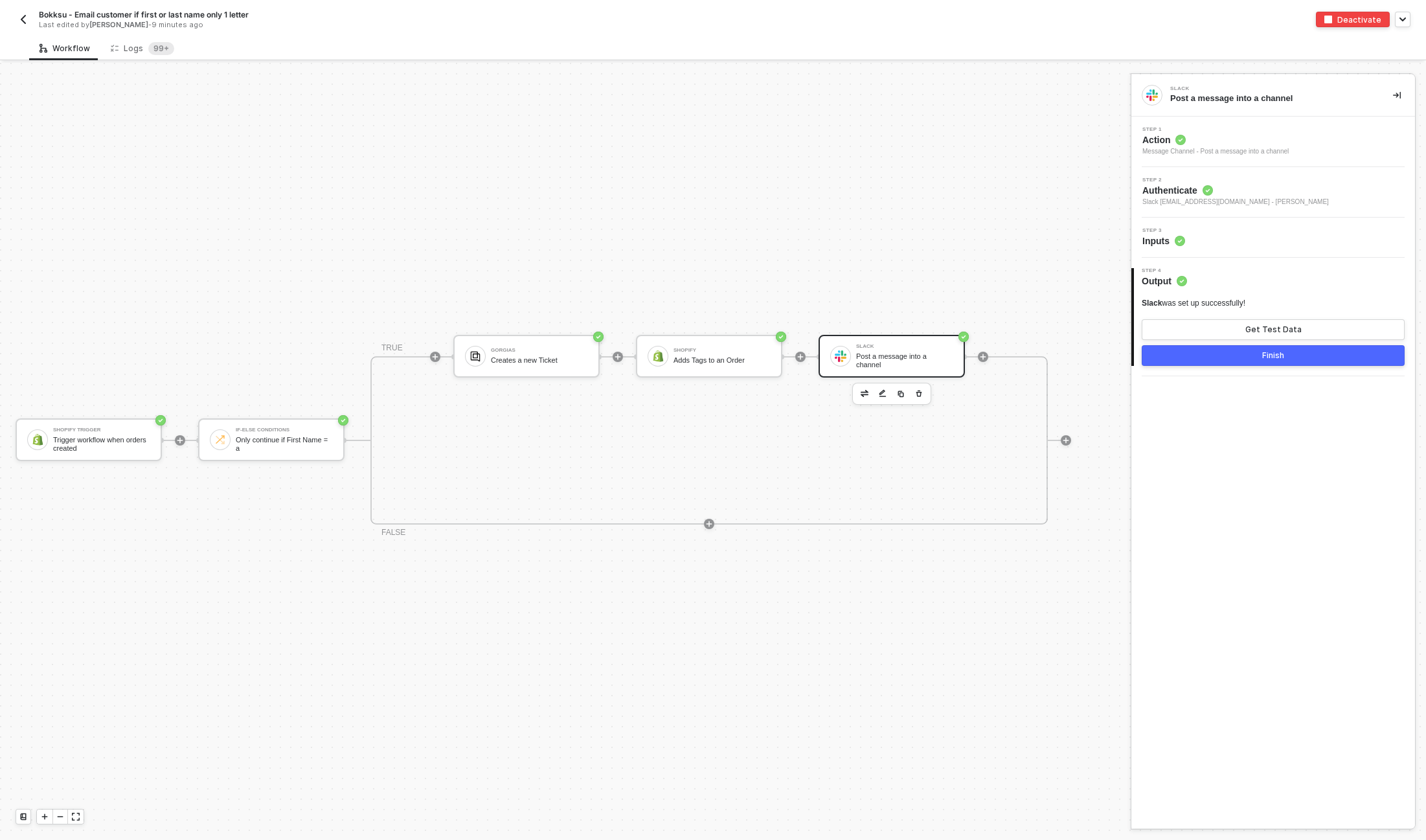
click at [1245, 238] on div "Step 3 Inputs" at bounding box center [1275, 238] width 280 height 19
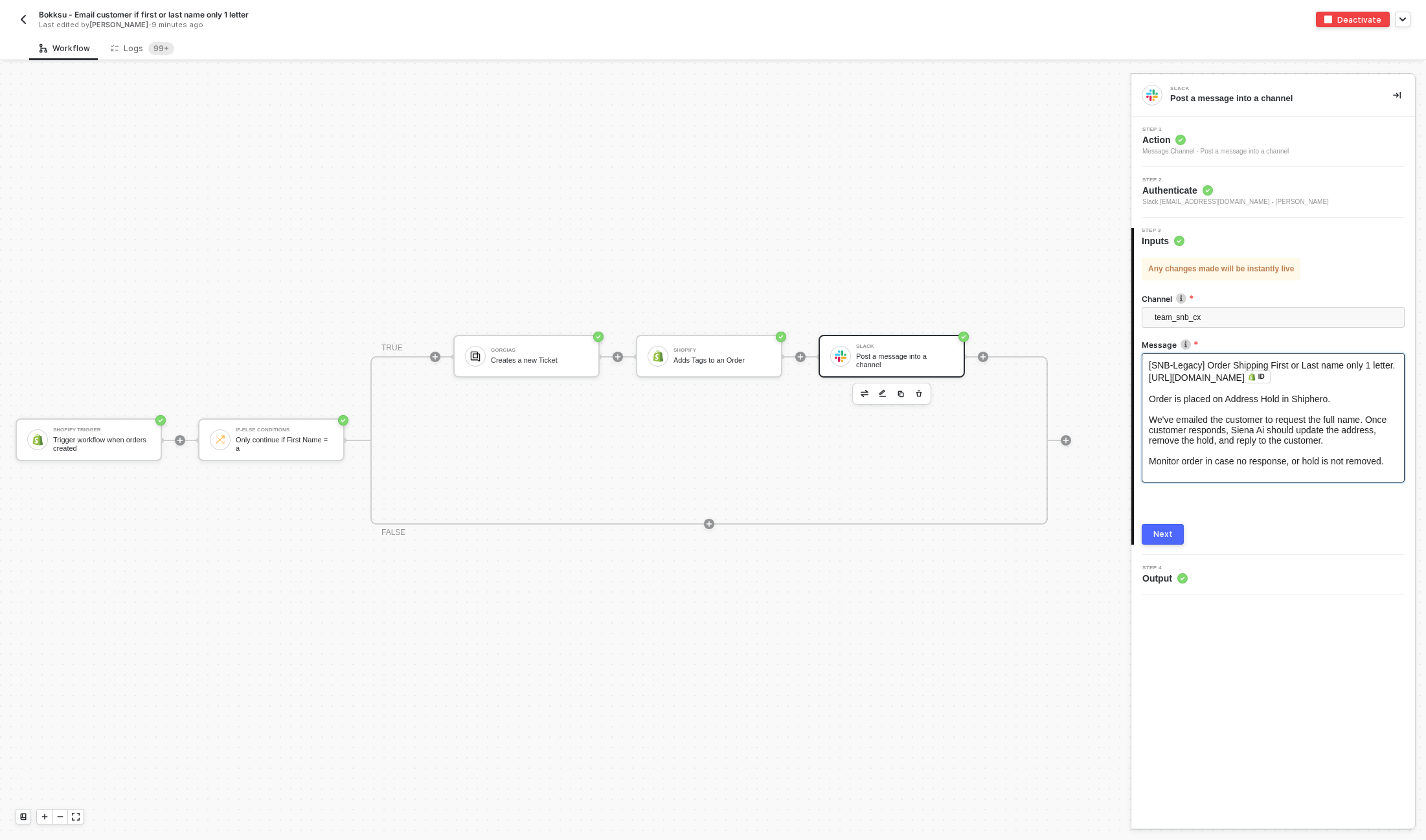
scroll to position [59, 0]
click at [1167, 456] on div "Monitor order in case no response, or hold is not removed." at bounding box center [1274, 460] width 249 height 10
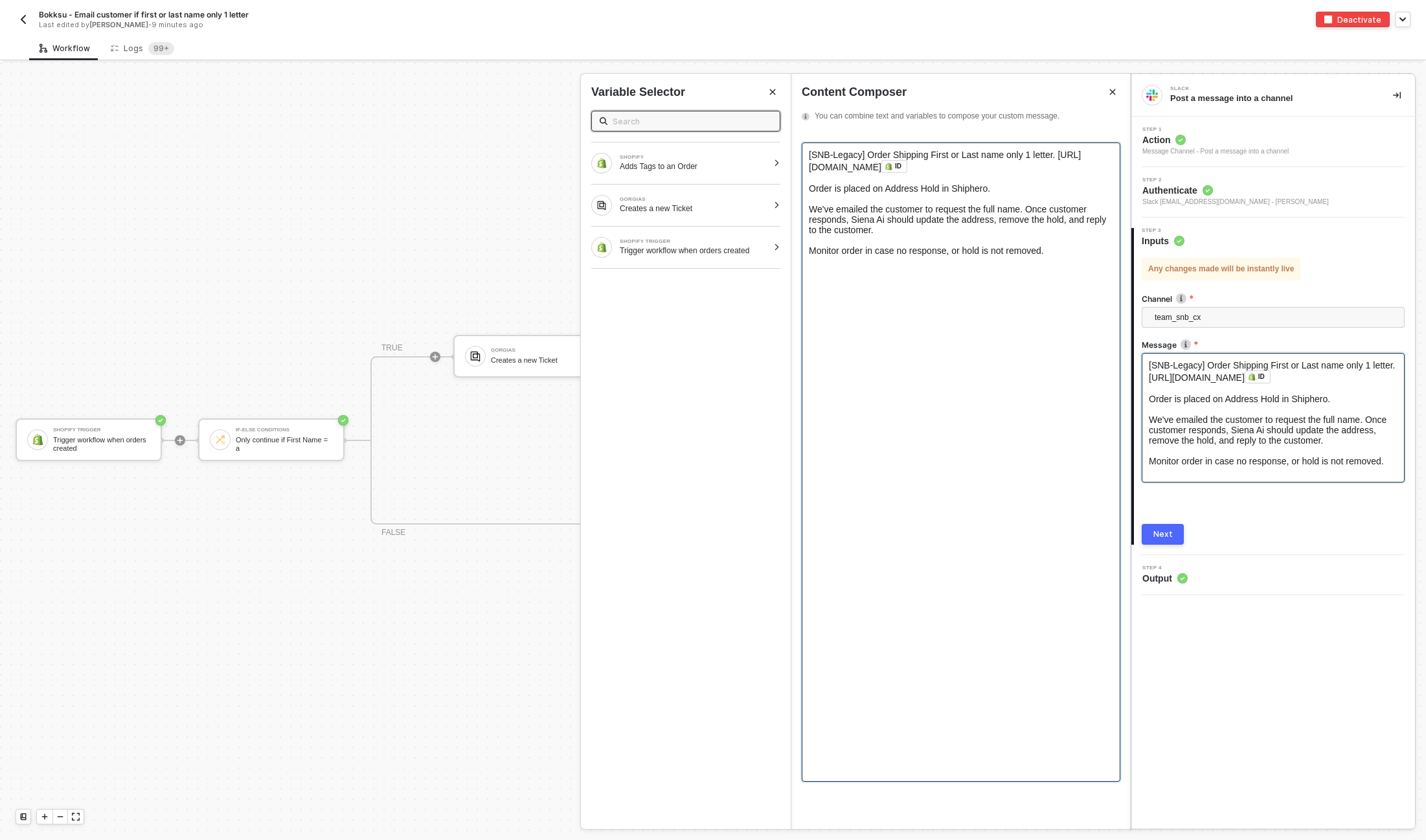
click at [831, 255] on div "Monitor order in case no response, or hold is not removed." at bounding box center [961, 250] width 305 height 10
click at [819, 255] on div "Monitor order in case no response, or hold is not removed." at bounding box center [961, 250] width 305 height 10
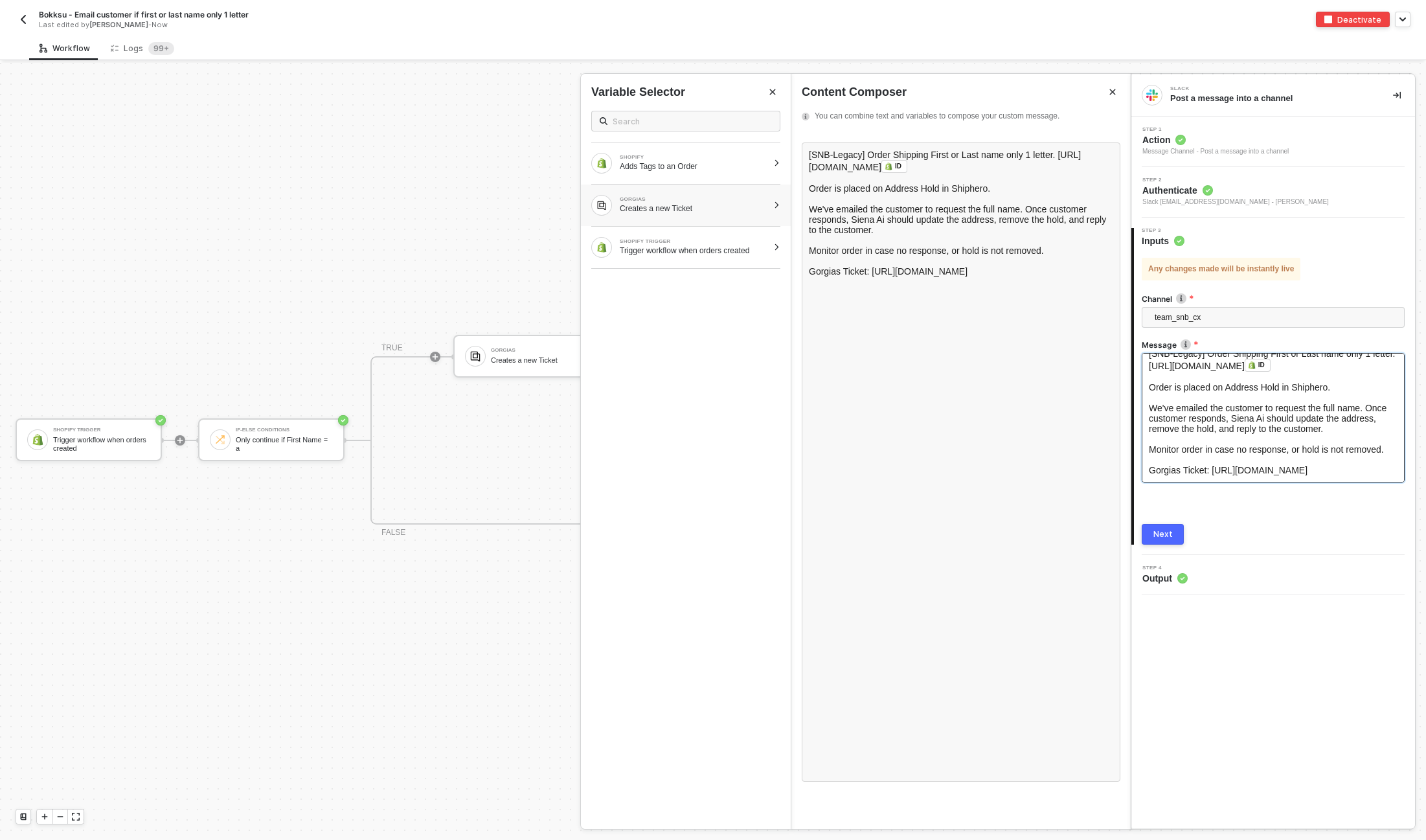
click at [773, 204] on div at bounding box center [777, 205] width 7 height 8
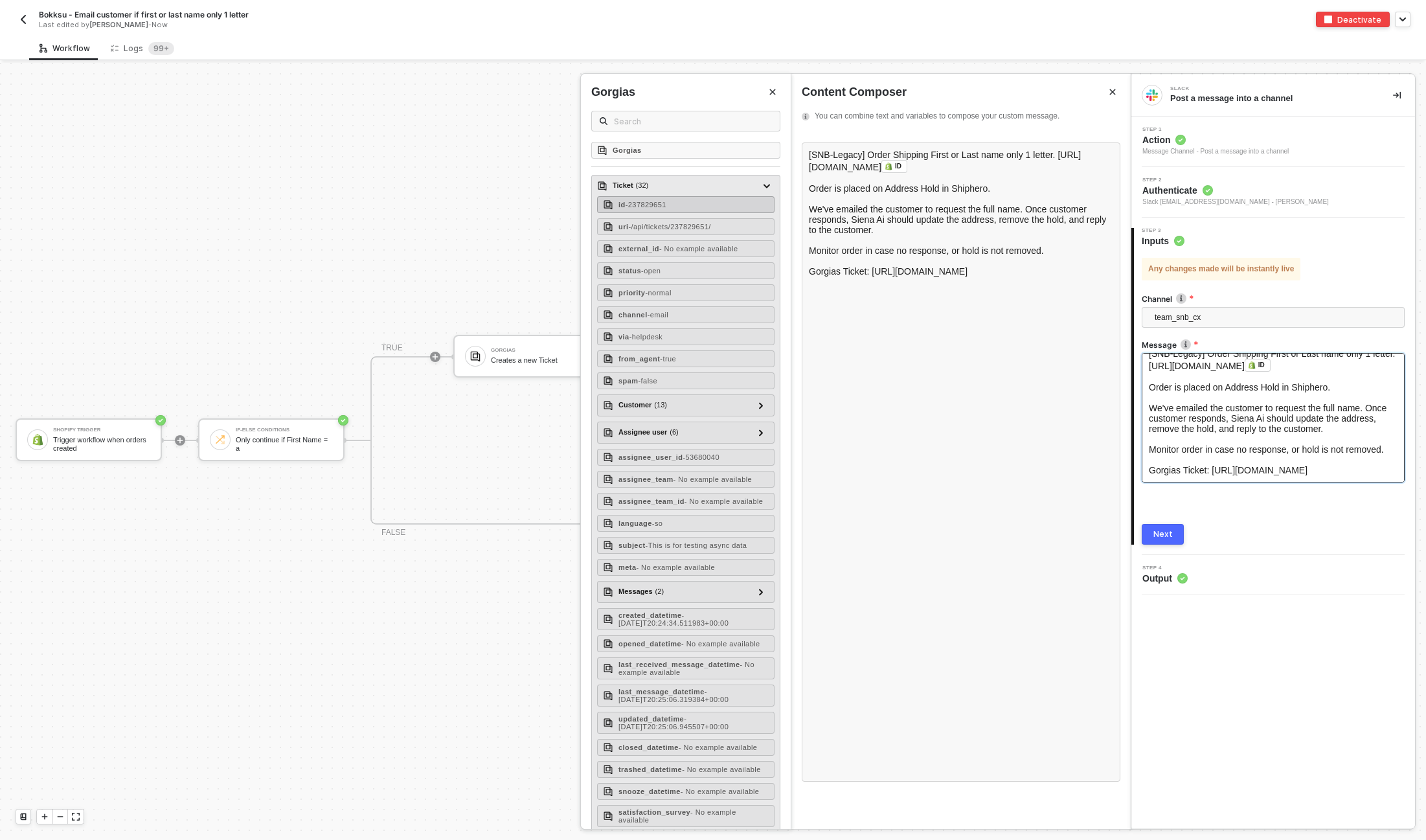
click at [685, 205] on div "id - 237829651" at bounding box center [686, 204] width 178 height 17
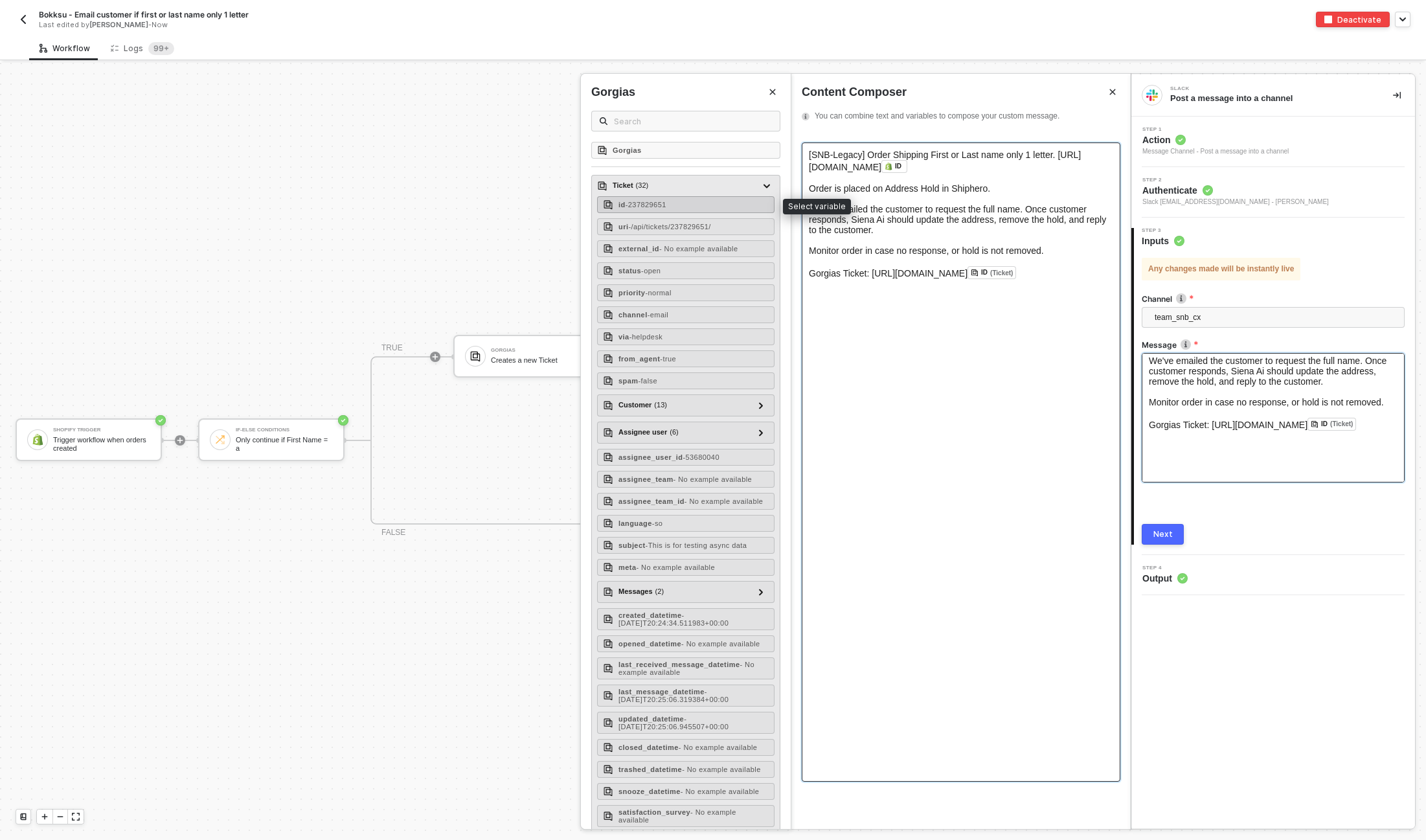
scroll to position [70, 0]
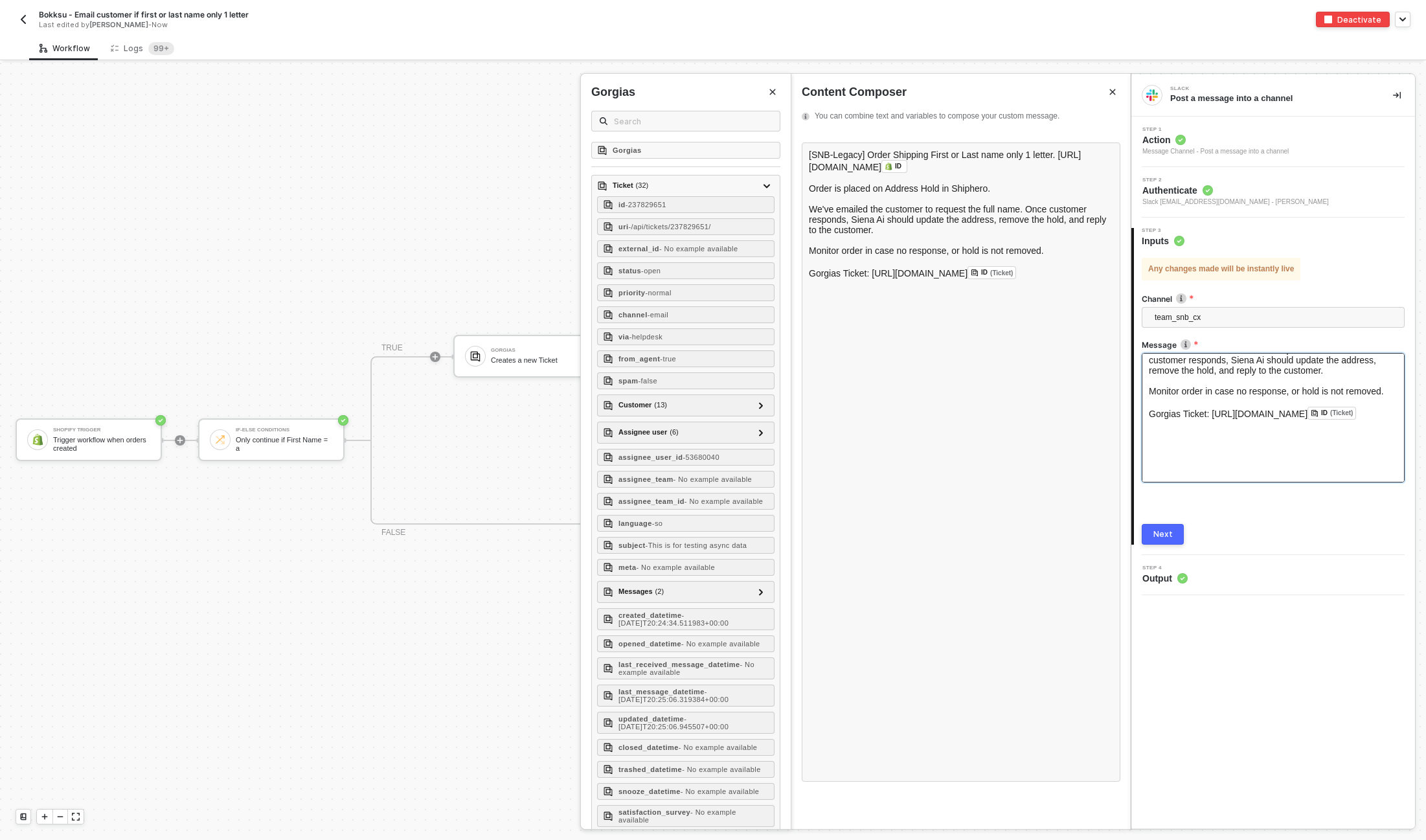
click at [1164, 524] on button "Next" at bounding box center [1163, 534] width 42 height 20
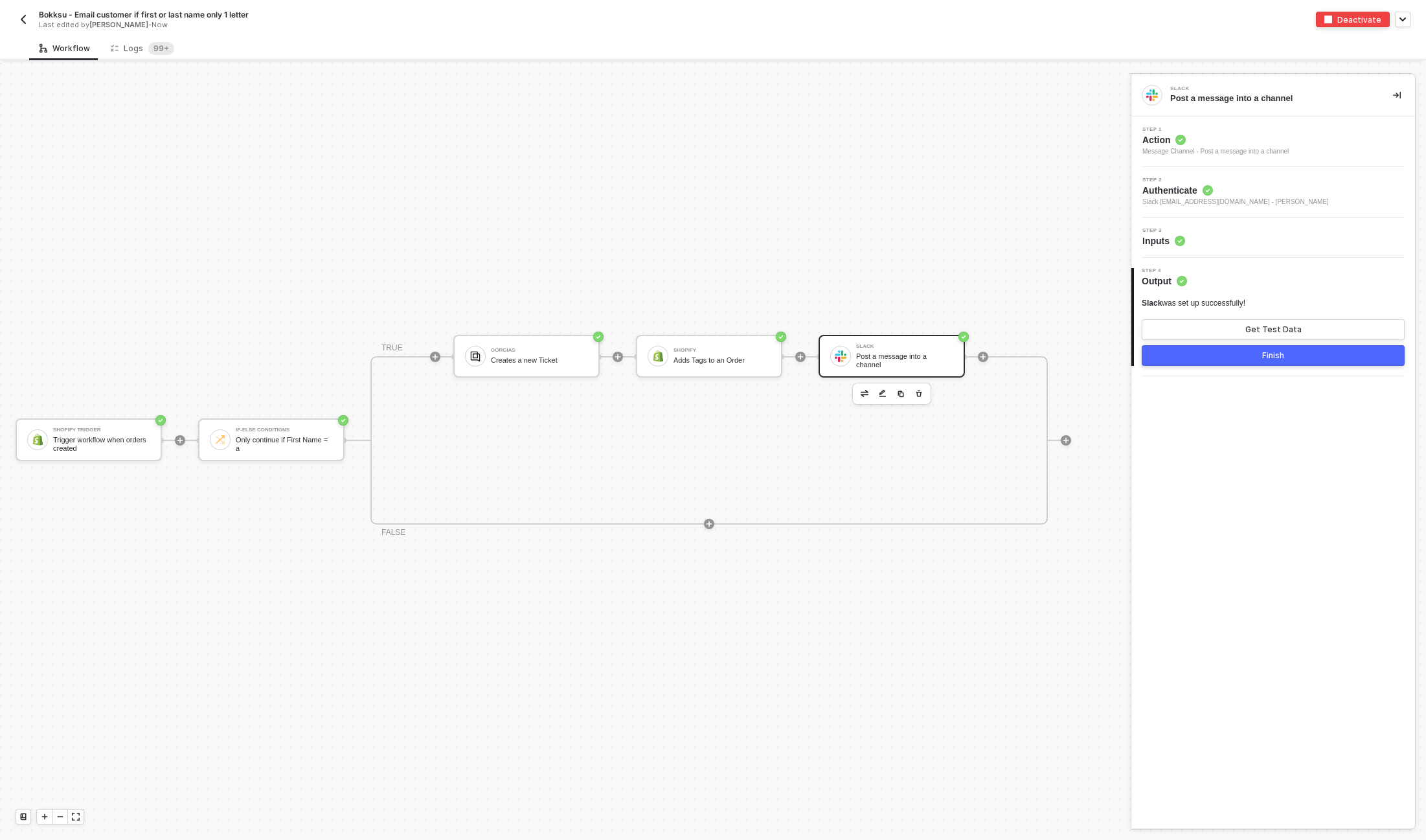
click at [1257, 360] on button "Finish" at bounding box center [1273, 355] width 263 height 20
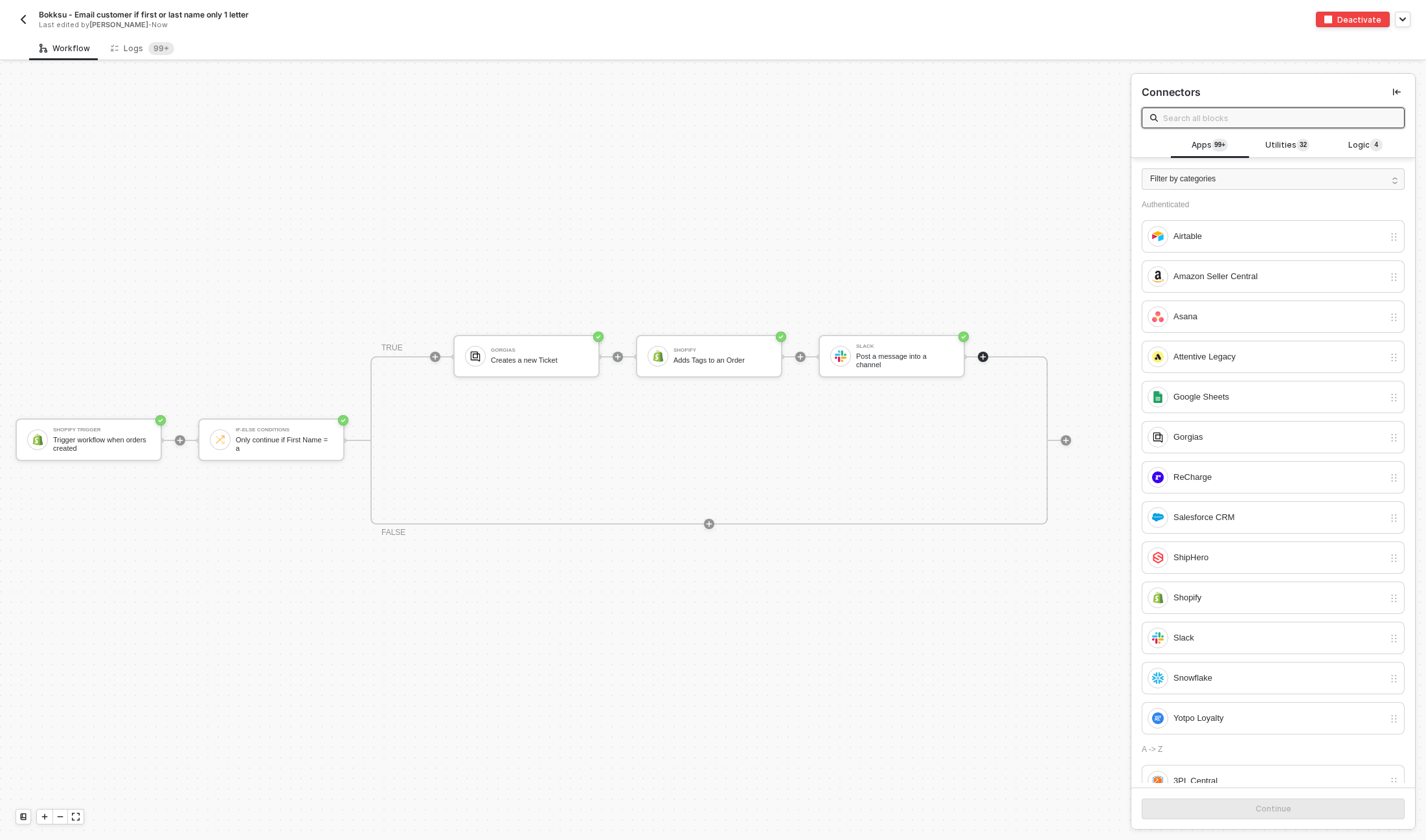
click at [24, 18] on img "button" at bounding box center [23, 19] width 10 height 10
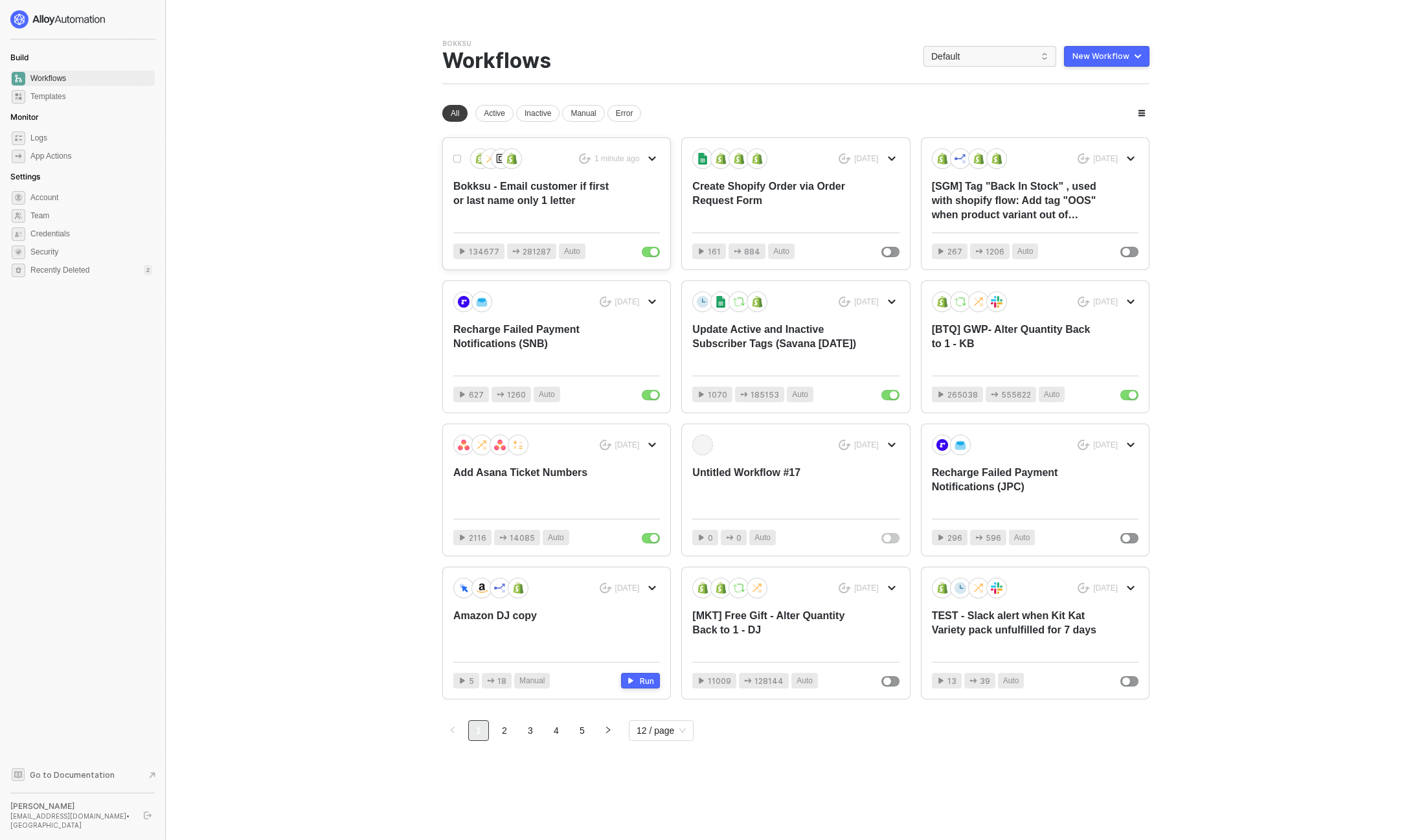
click at [525, 188] on div "Bokksu - Email customer if first or last name only 1 letter" at bounding box center [536, 201] width 165 height 43
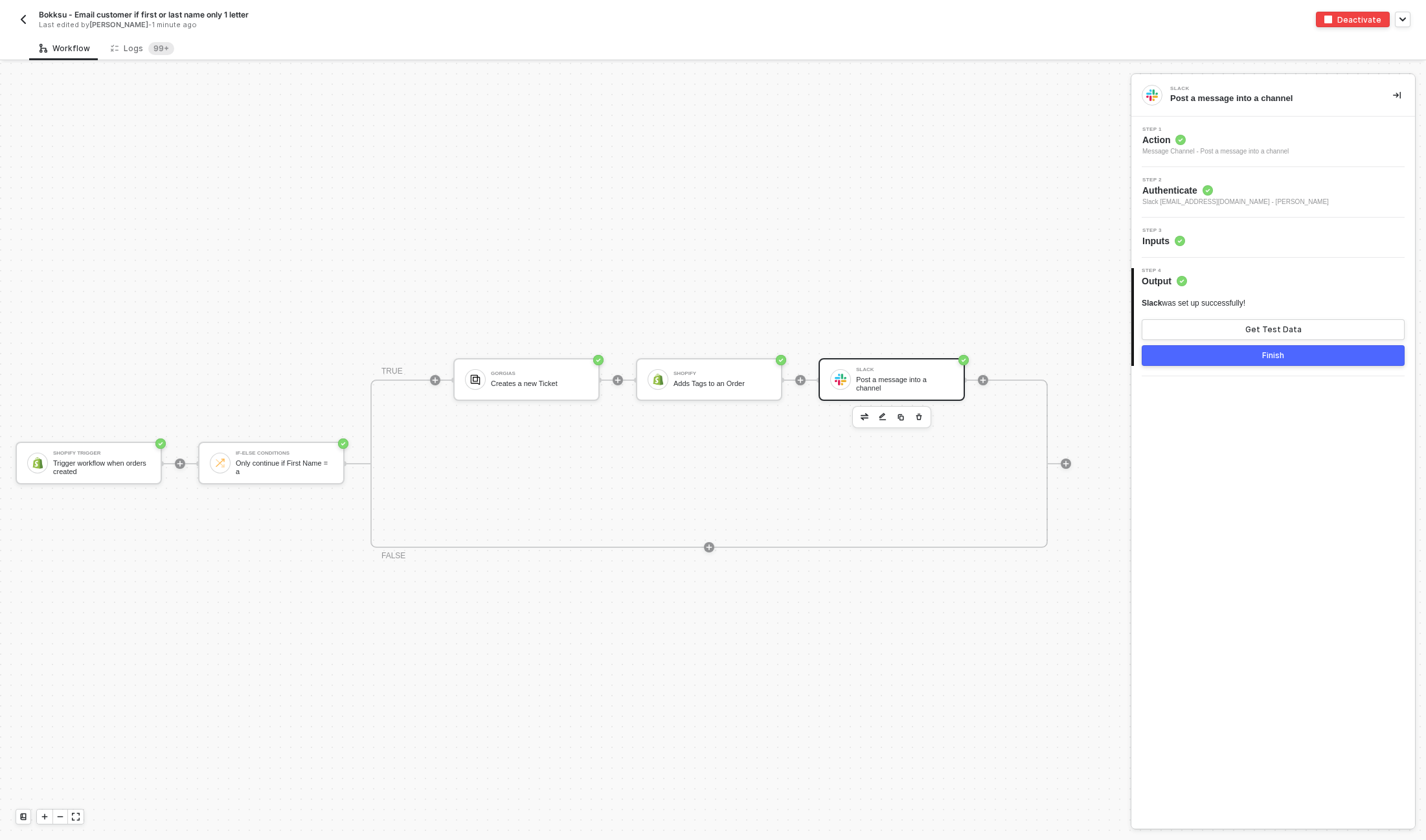
scroll to position [23, 0]
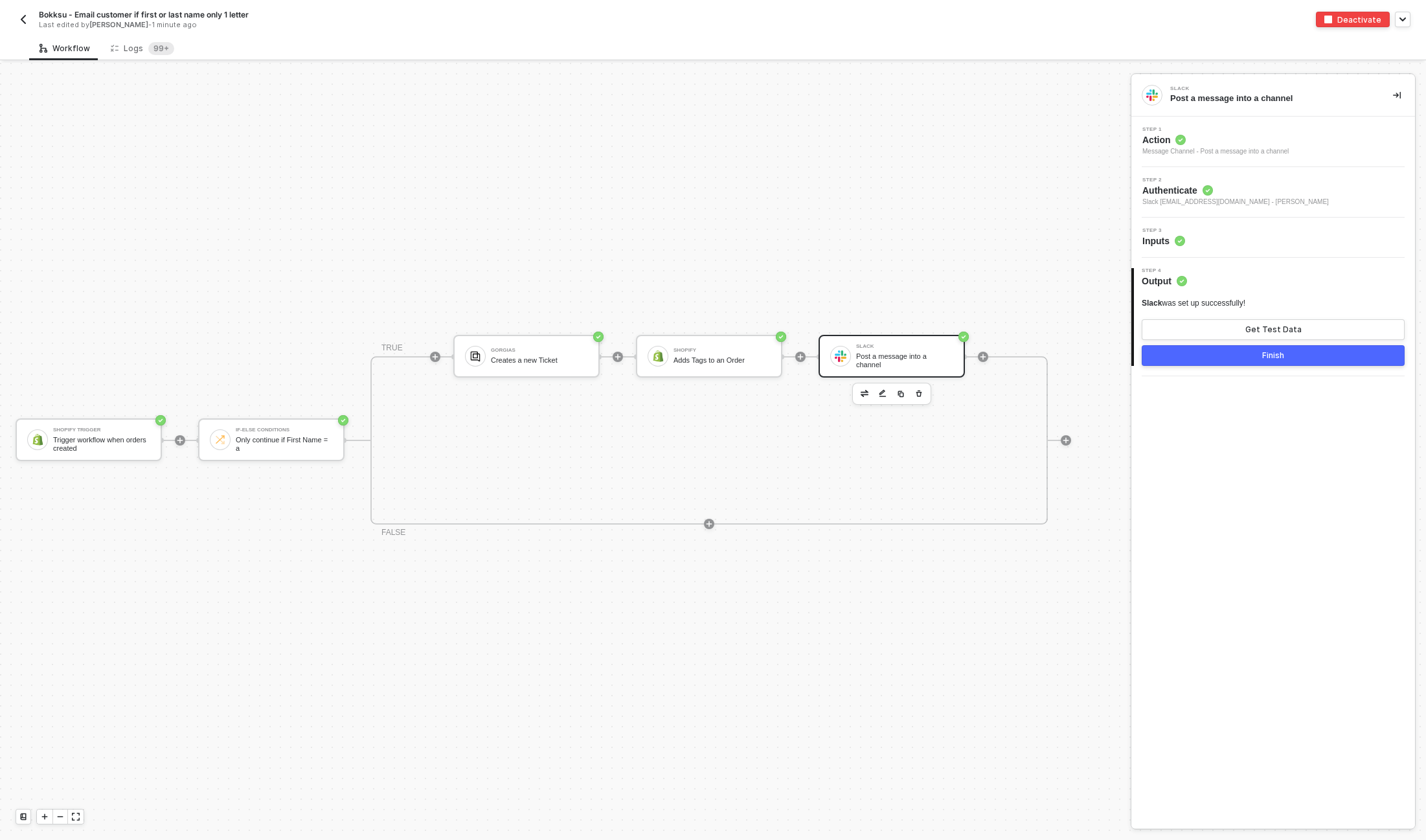
click at [888, 352] on div "Post a message into a channel" at bounding box center [905, 361] width 97 height 16
click at [1252, 230] on div "Step 3 Inputs" at bounding box center [1275, 238] width 280 height 19
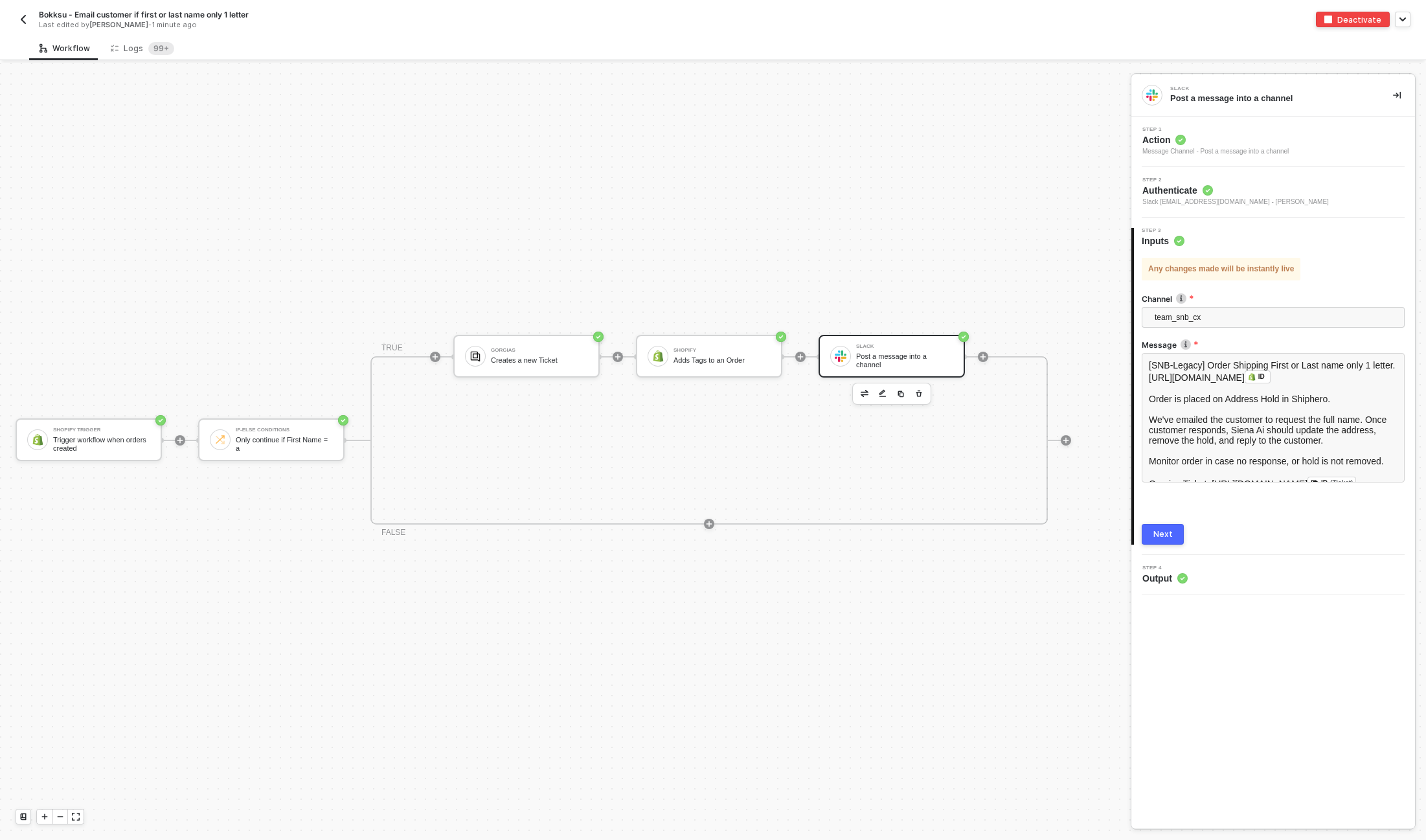
click at [23, 16] on img "button" at bounding box center [23, 19] width 10 height 10
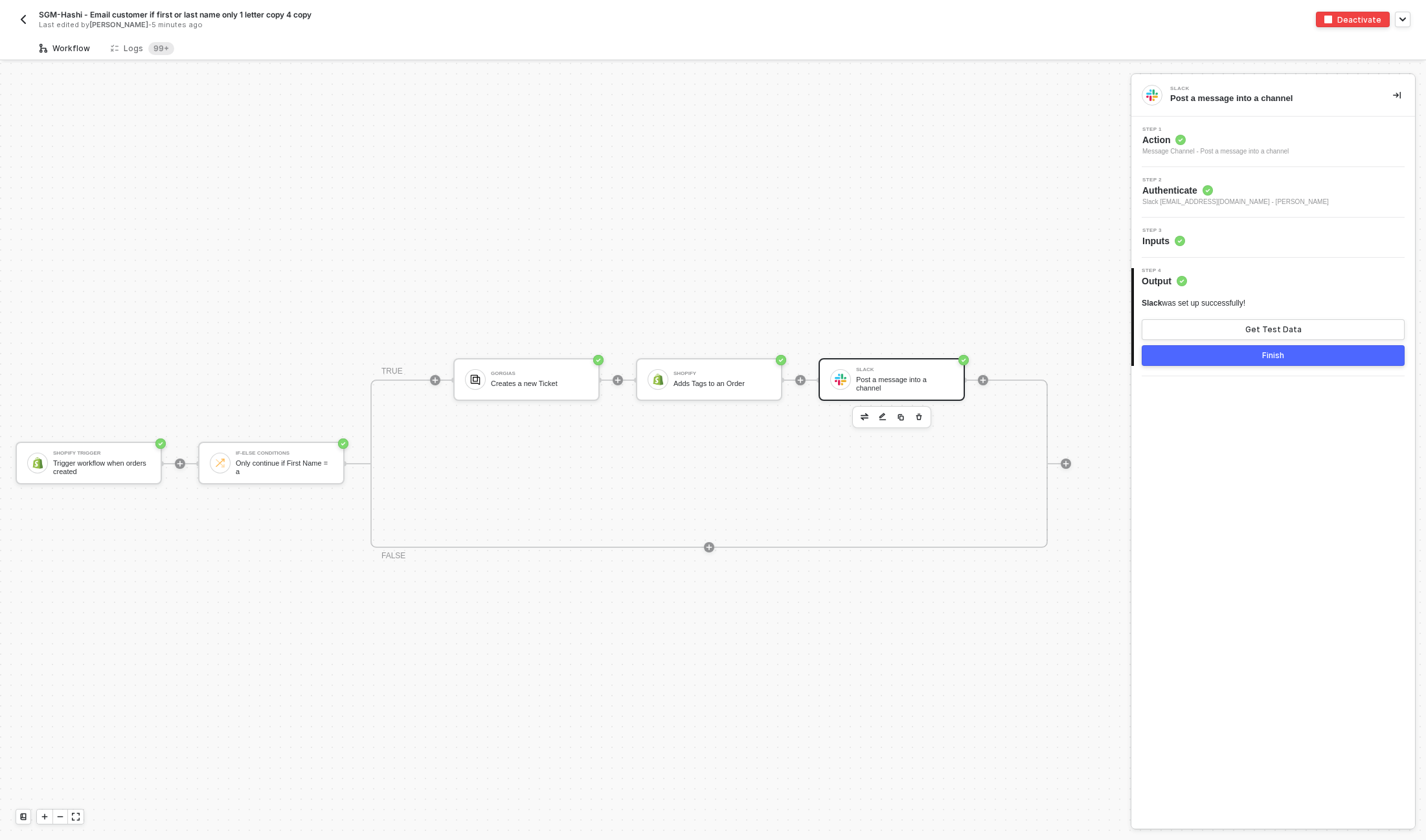
scroll to position [23, 0]
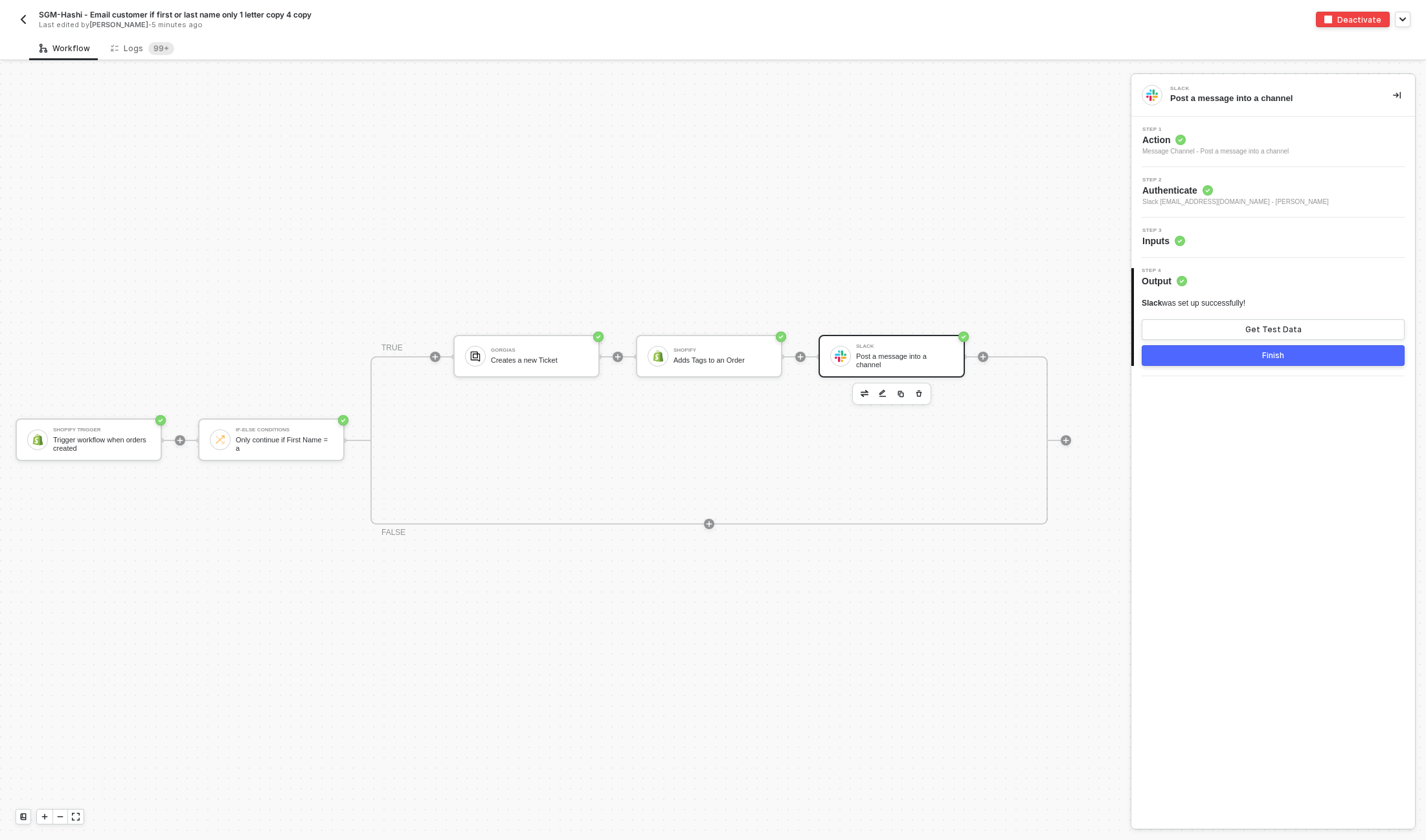
click at [893, 355] on div "Post a message into a channel" at bounding box center [905, 361] width 97 height 16
click at [1277, 230] on div "Step 3 Inputs" at bounding box center [1275, 238] width 280 height 19
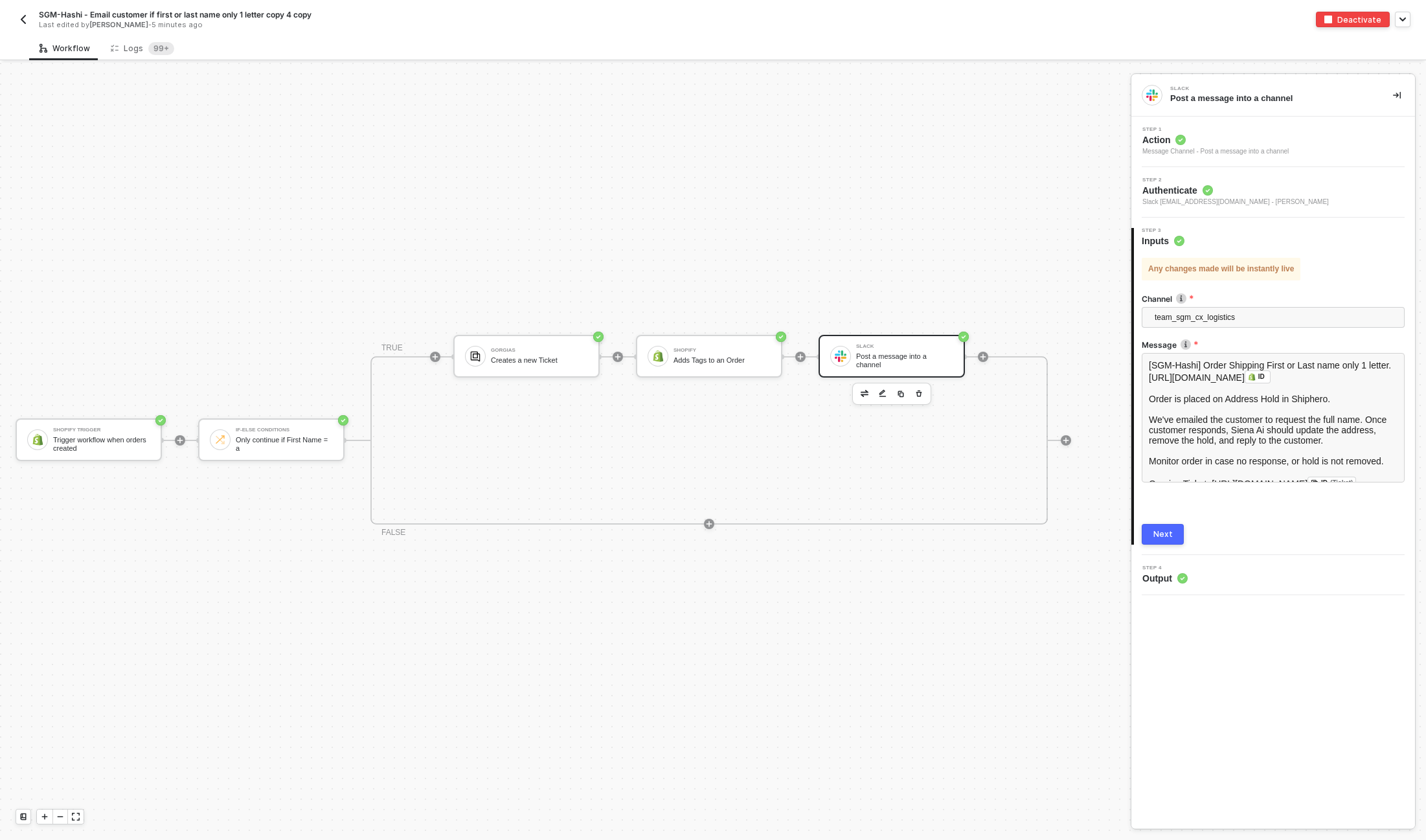
click at [23, 23] on img "button" at bounding box center [23, 19] width 10 height 10
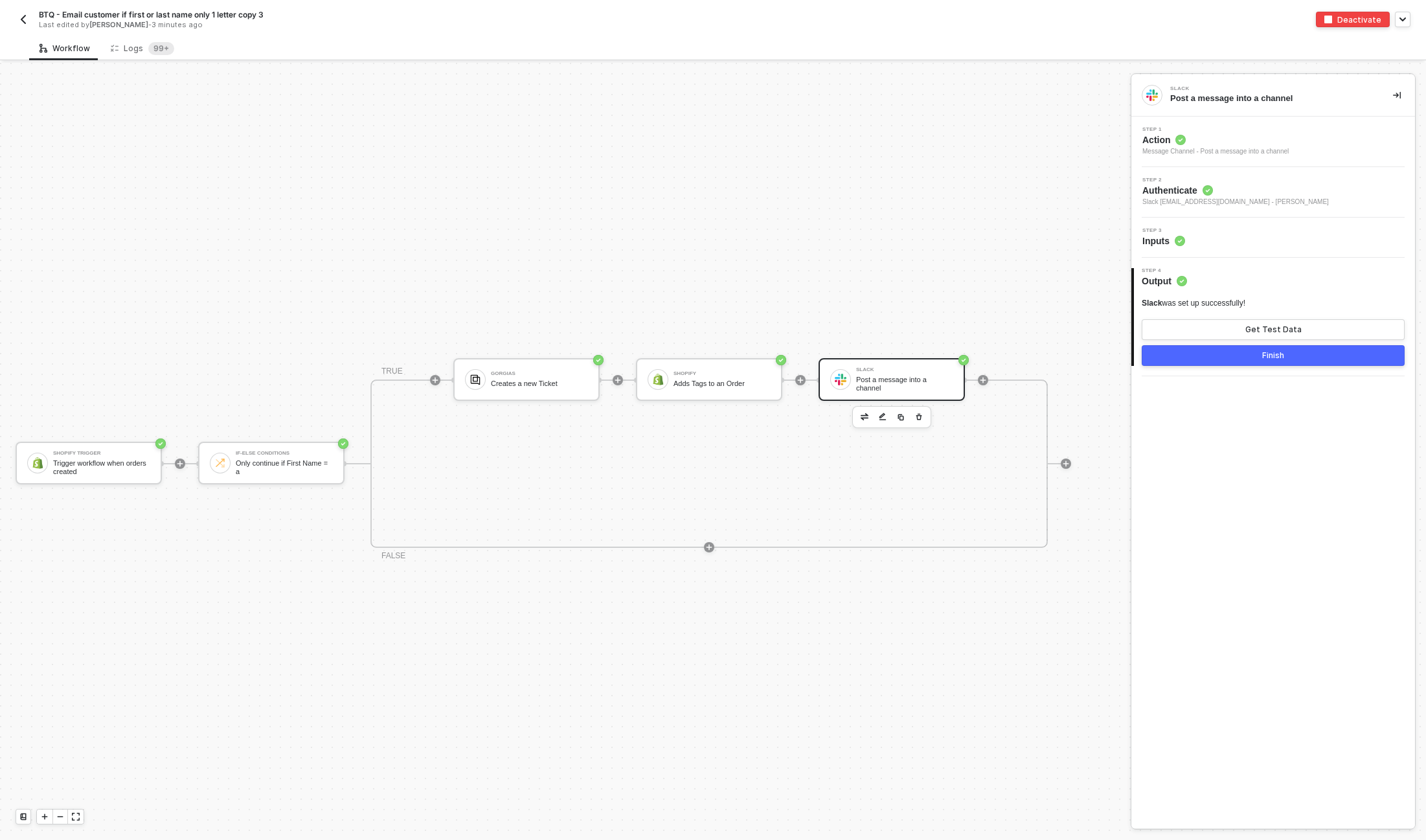
scroll to position [23, 0]
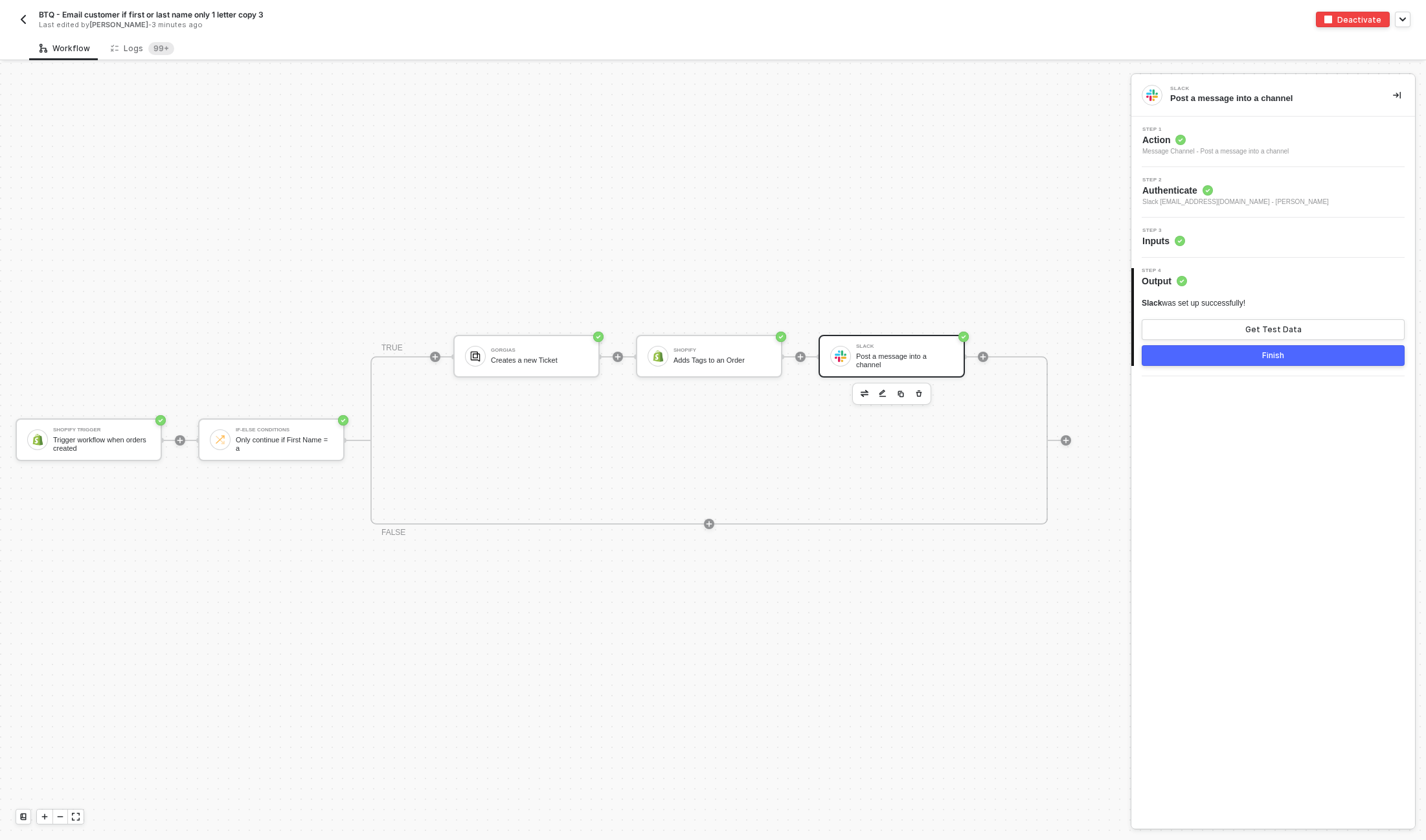
click at [898, 356] on div "Post a message into a channel" at bounding box center [905, 361] width 97 height 16
click at [1292, 236] on div "Step 3 Inputs" at bounding box center [1275, 238] width 280 height 19
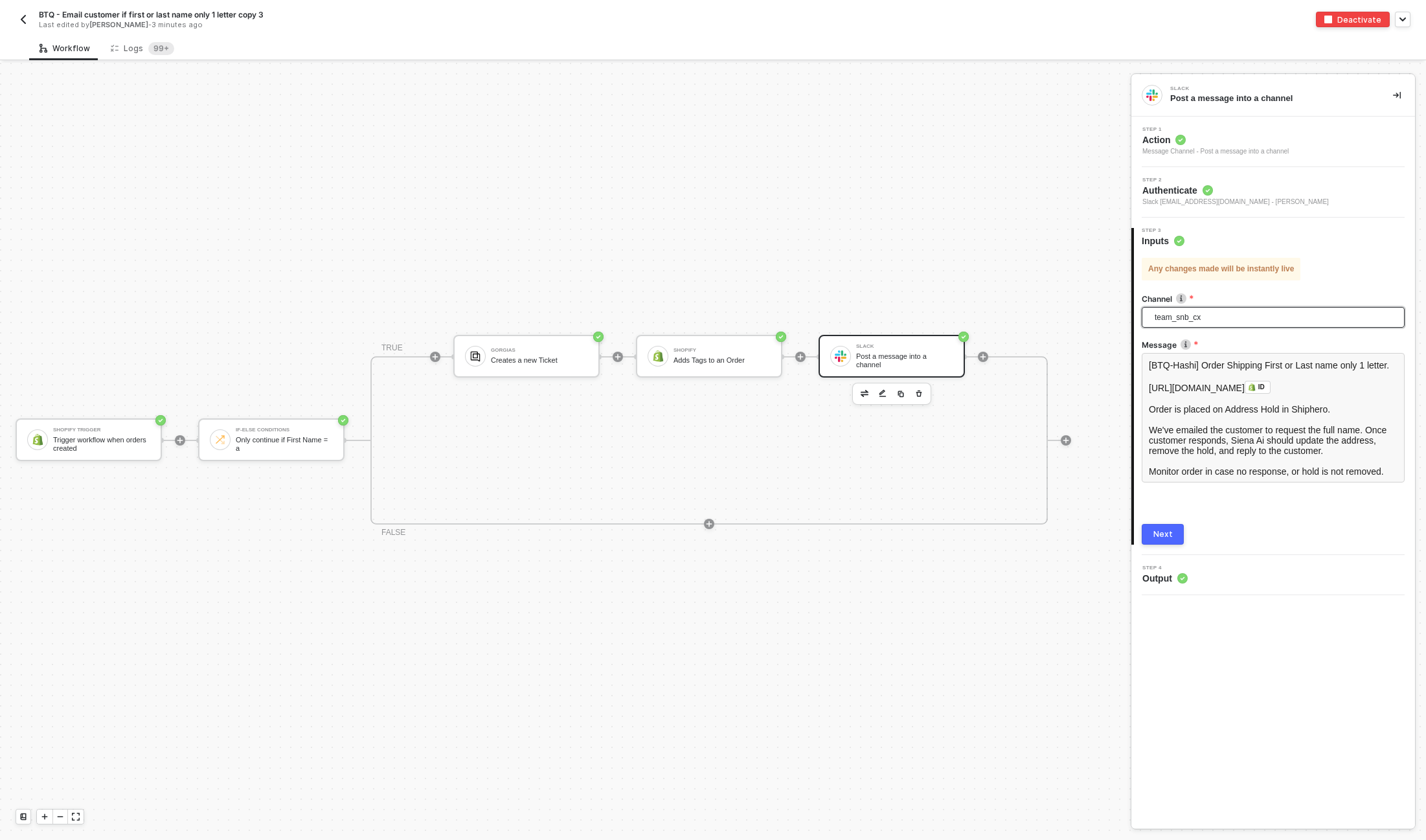
click at [1202, 320] on span "team_snb_cx" at bounding box center [1276, 317] width 243 height 19
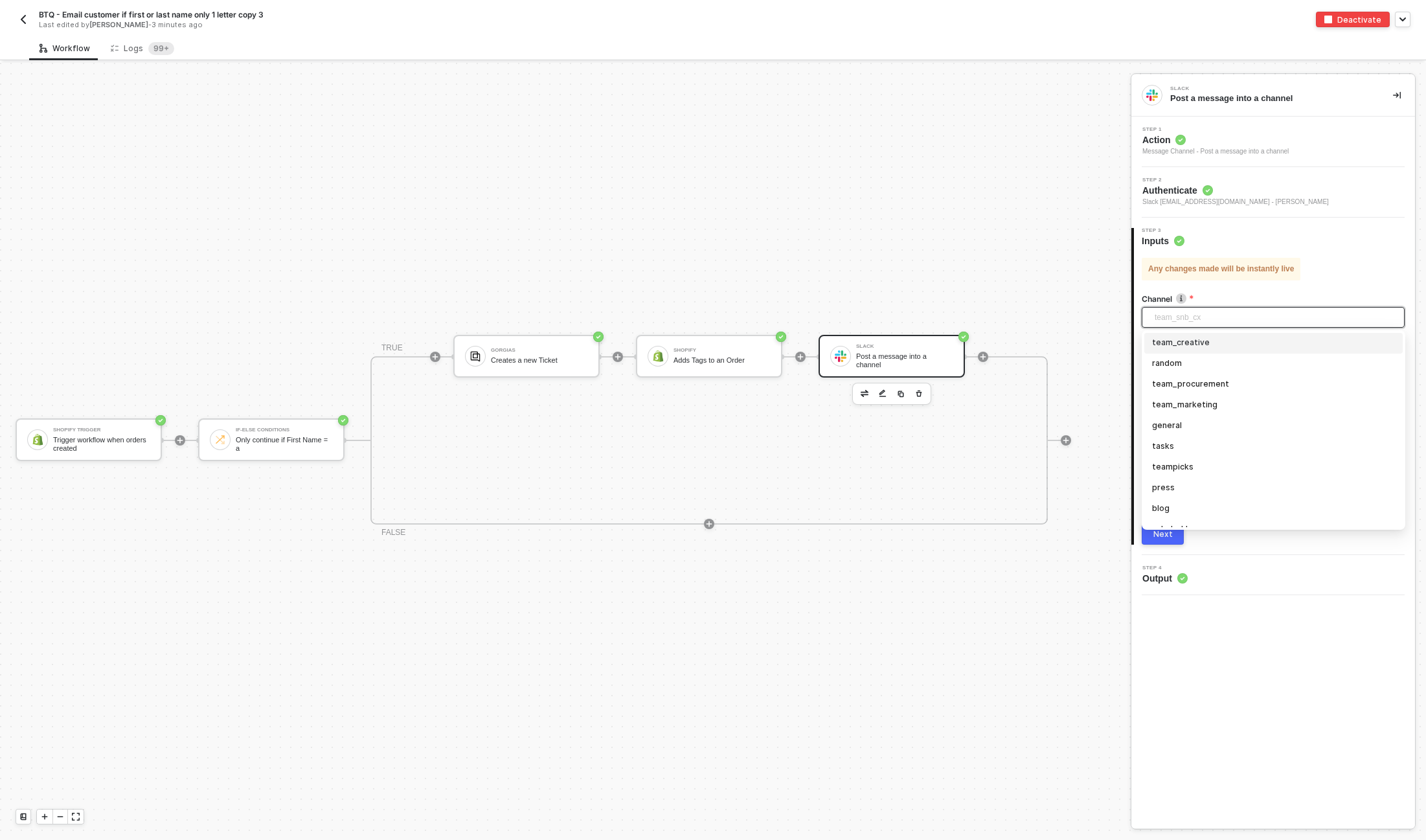
scroll to position [344, 0]
type input "cx"
click at [1190, 516] on div "team_btq_cx" at bounding box center [1273, 518] width 243 height 14
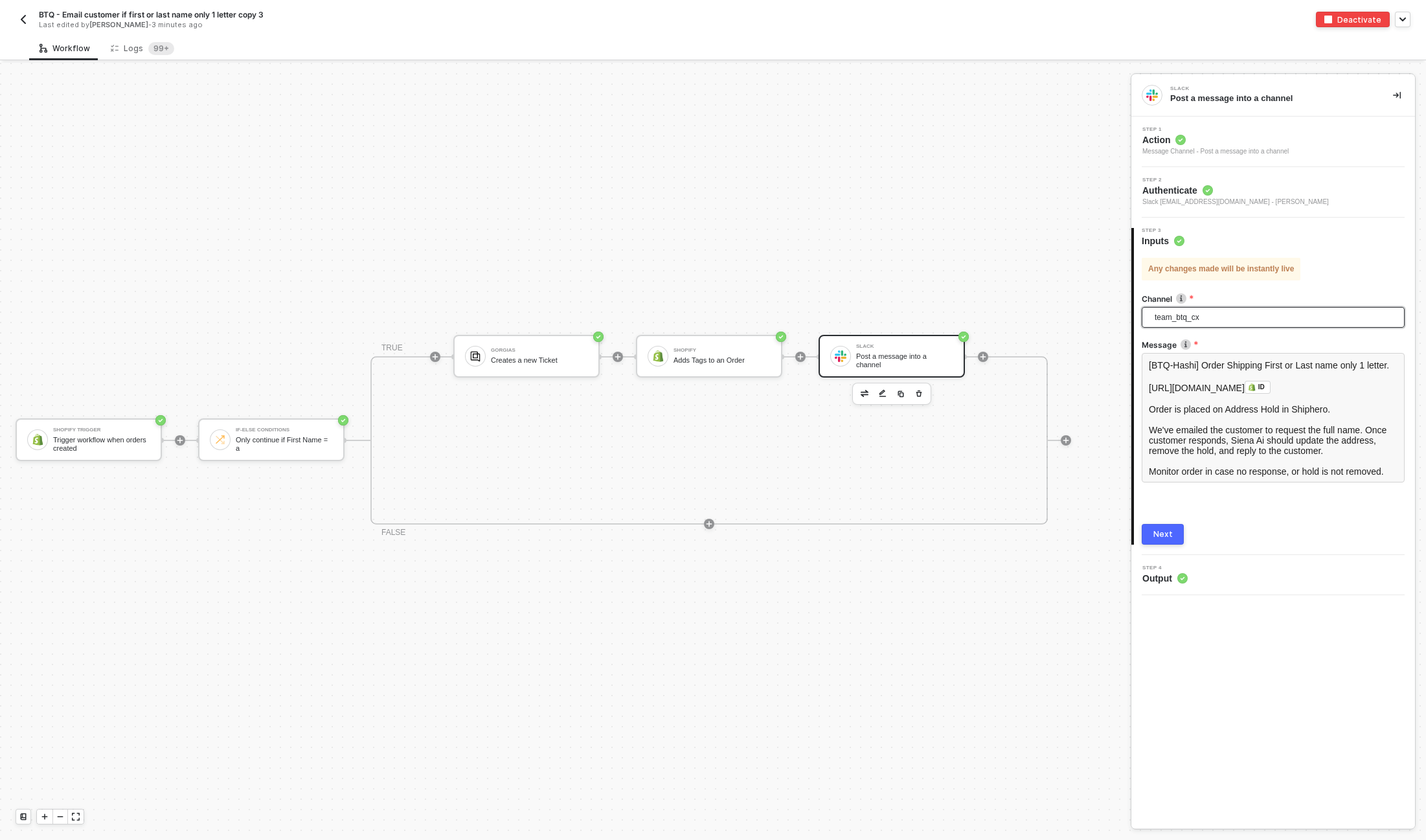
click at [1159, 533] on div "Next" at bounding box center [1163, 534] width 19 height 10
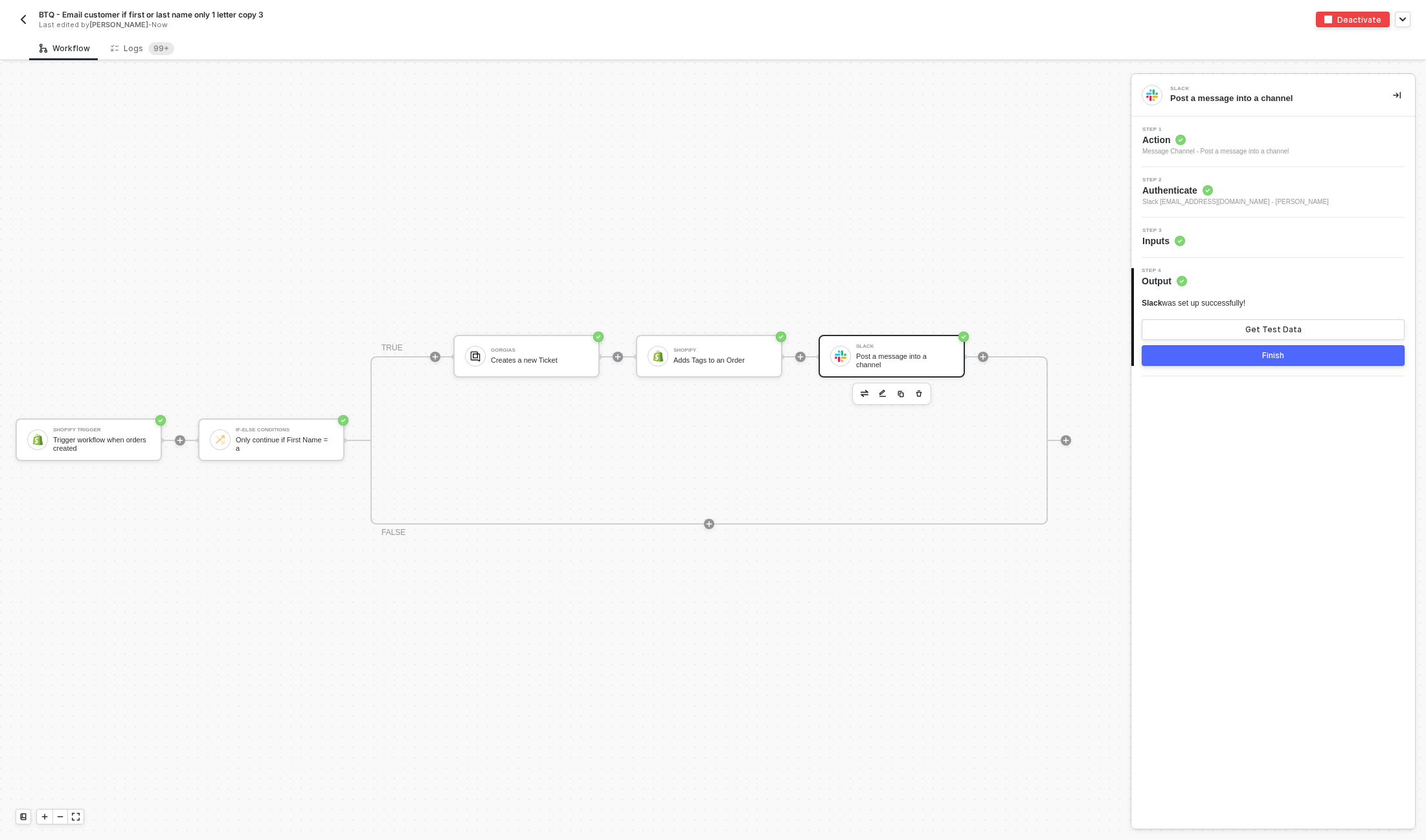
click at [1267, 355] on div "Finish" at bounding box center [1274, 355] width 22 height 10
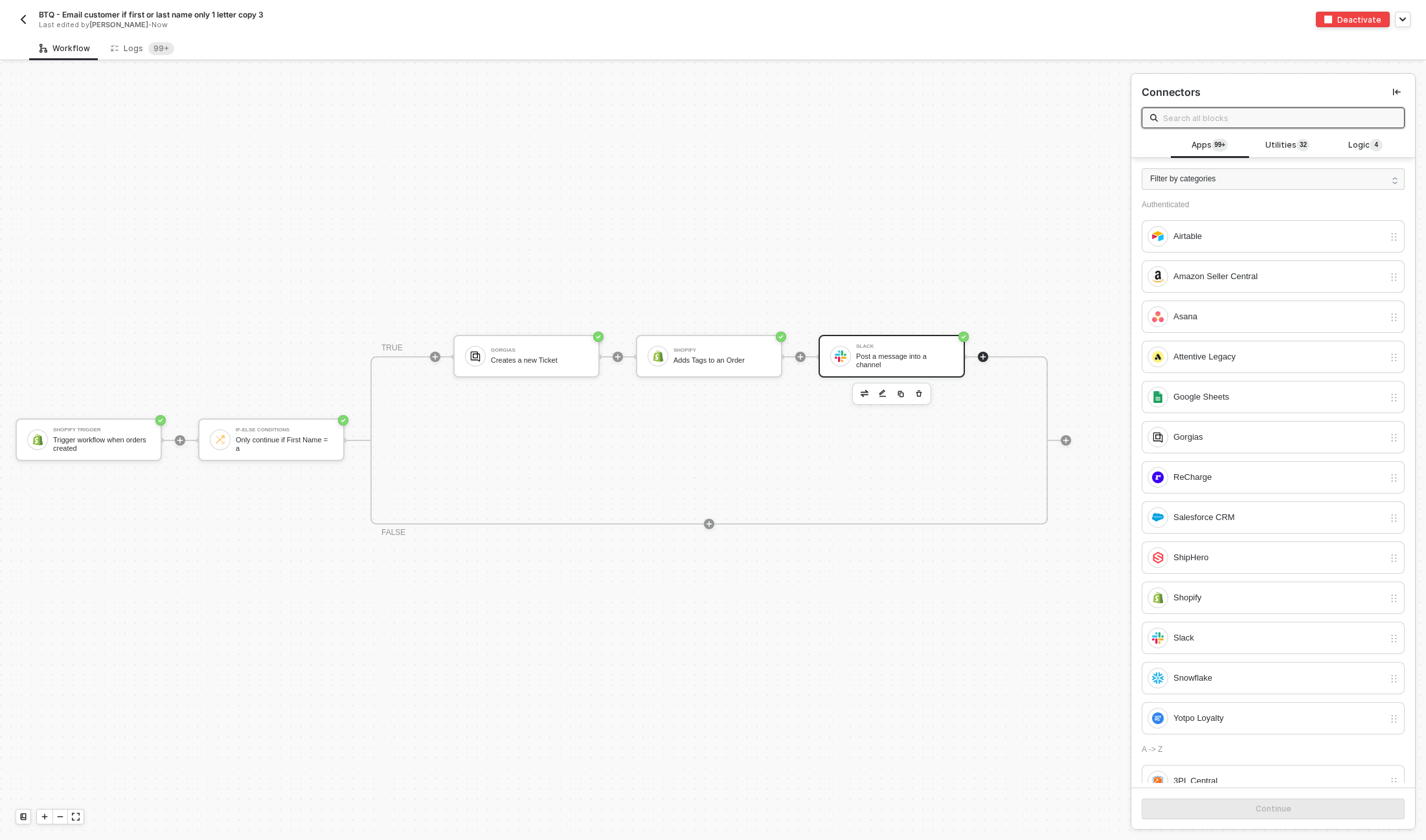
click at [904, 358] on div "Post a message into a channel" at bounding box center [905, 361] width 97 height 16
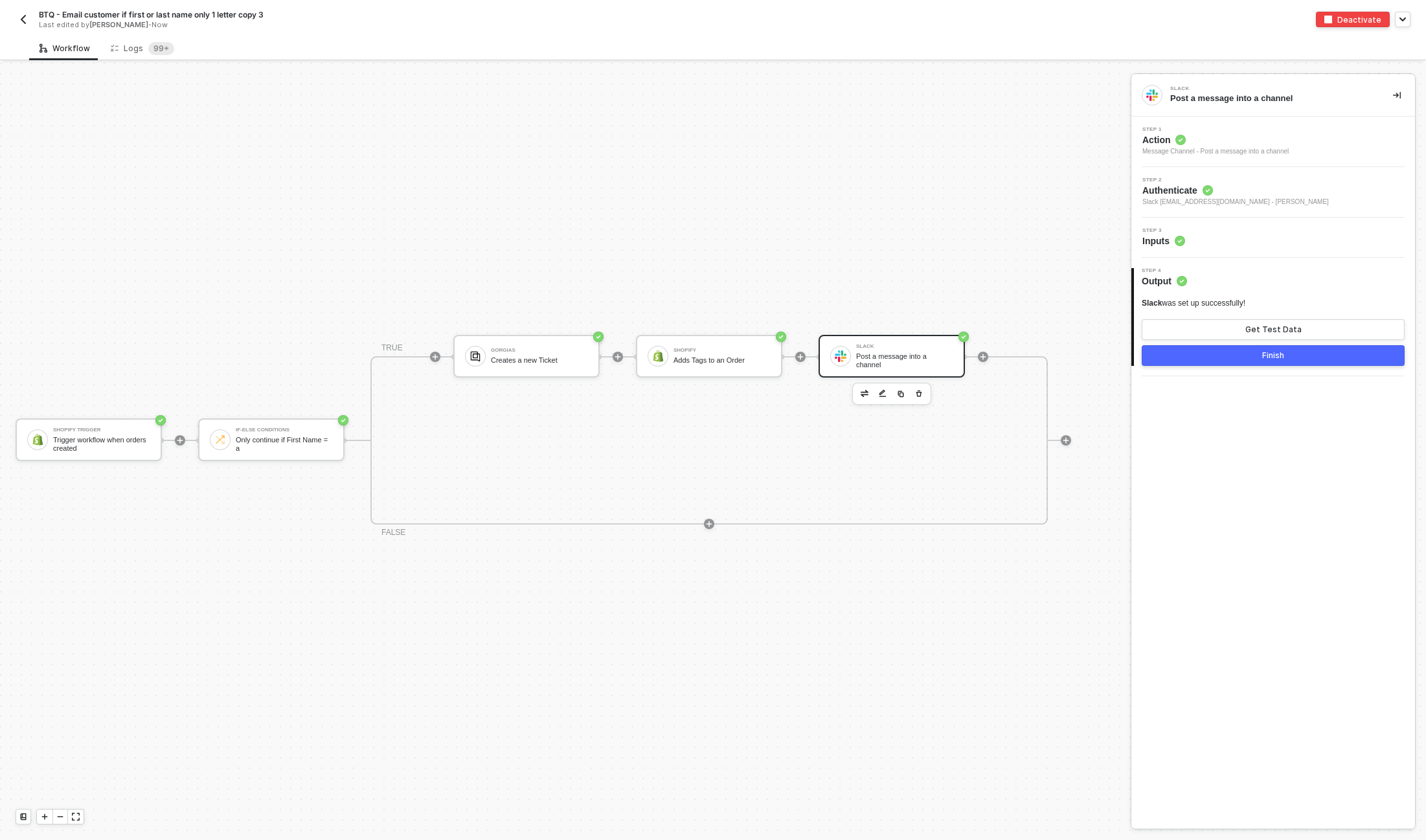
click at [1221, 234] on div "Step 3 Inputs" at bounding box center [1275, 238] width 280 height 19
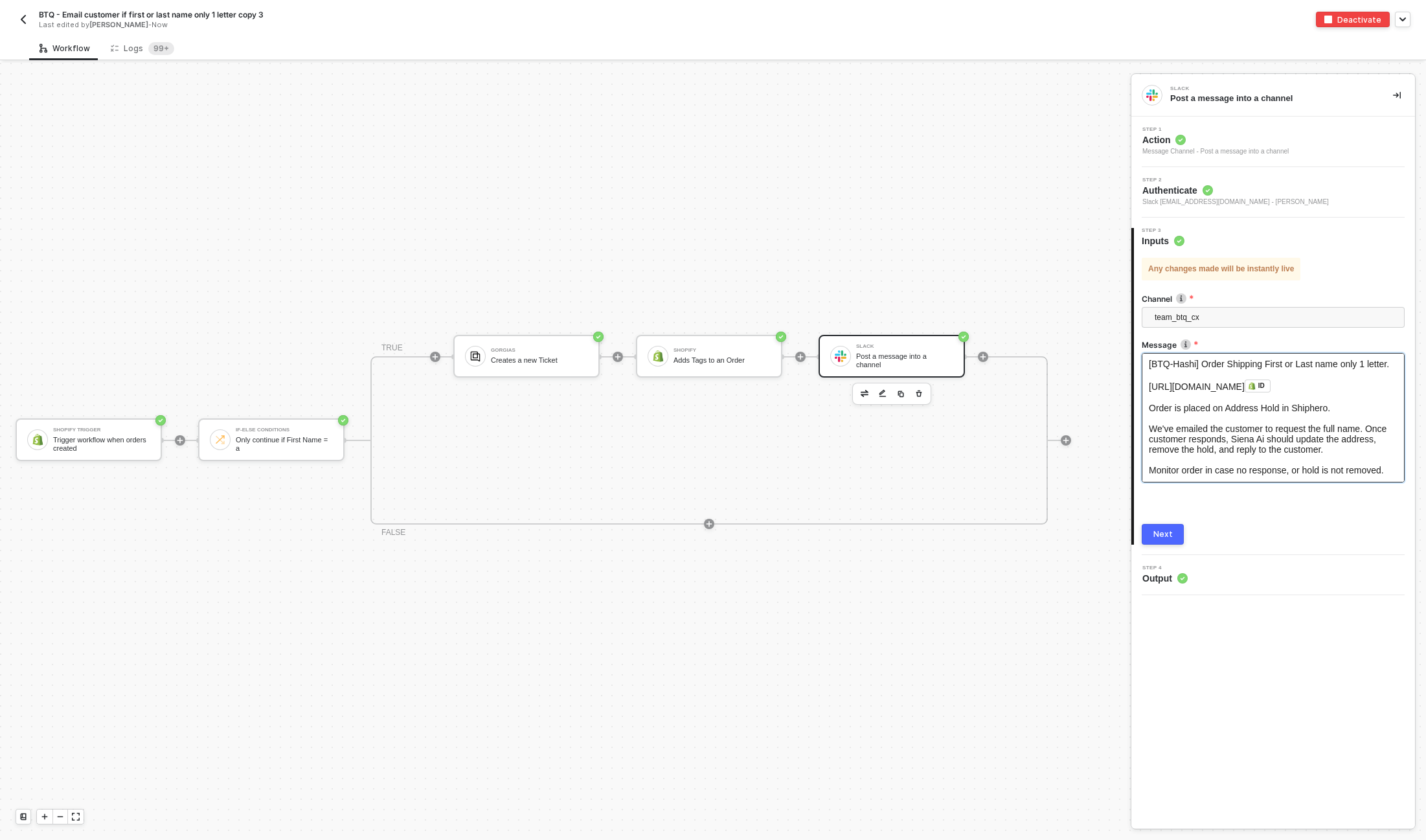
scroll to position [98, 0]
click at [1166, 465] on div "Monitor order in case no response, or hold is not removed." at bounding box center [1274, 470] width 249 height 10
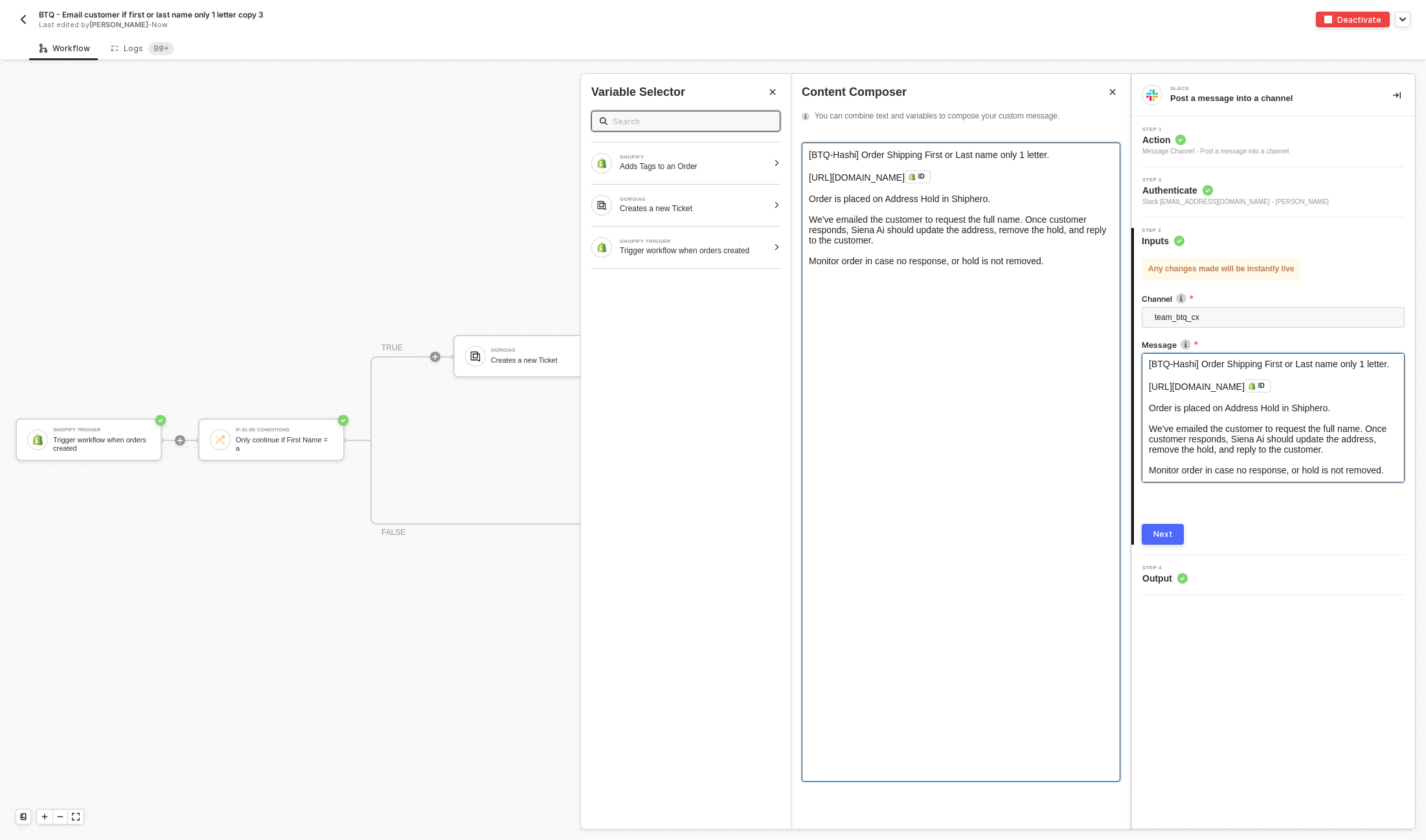
click at [842, 266] on div "Monitor order in case no response, or hold is not removed." at bounding box center [961, 260] width 305 height 10
click at [824, 266] on div "Monitor order in case no response, or hold is not removed." at bounding box center [961, 260] width 305 height 10
